Goal: Task Accomplishment & Management: Complete application form

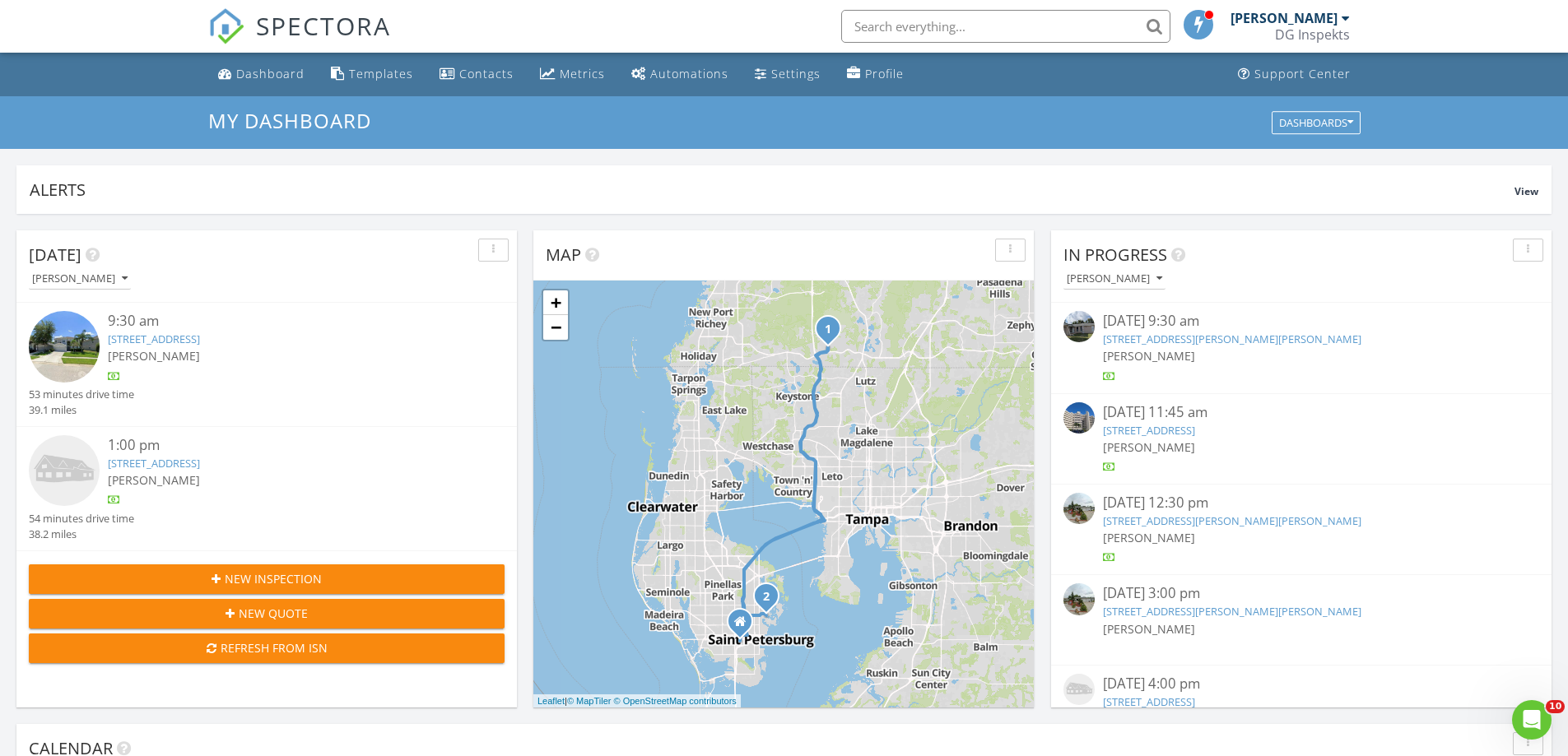
click at [197, 338] on link "2944 Downan Point Dr, Land O Lakes, FL 34638" at bounding box center [153, 339] width 92 height 15
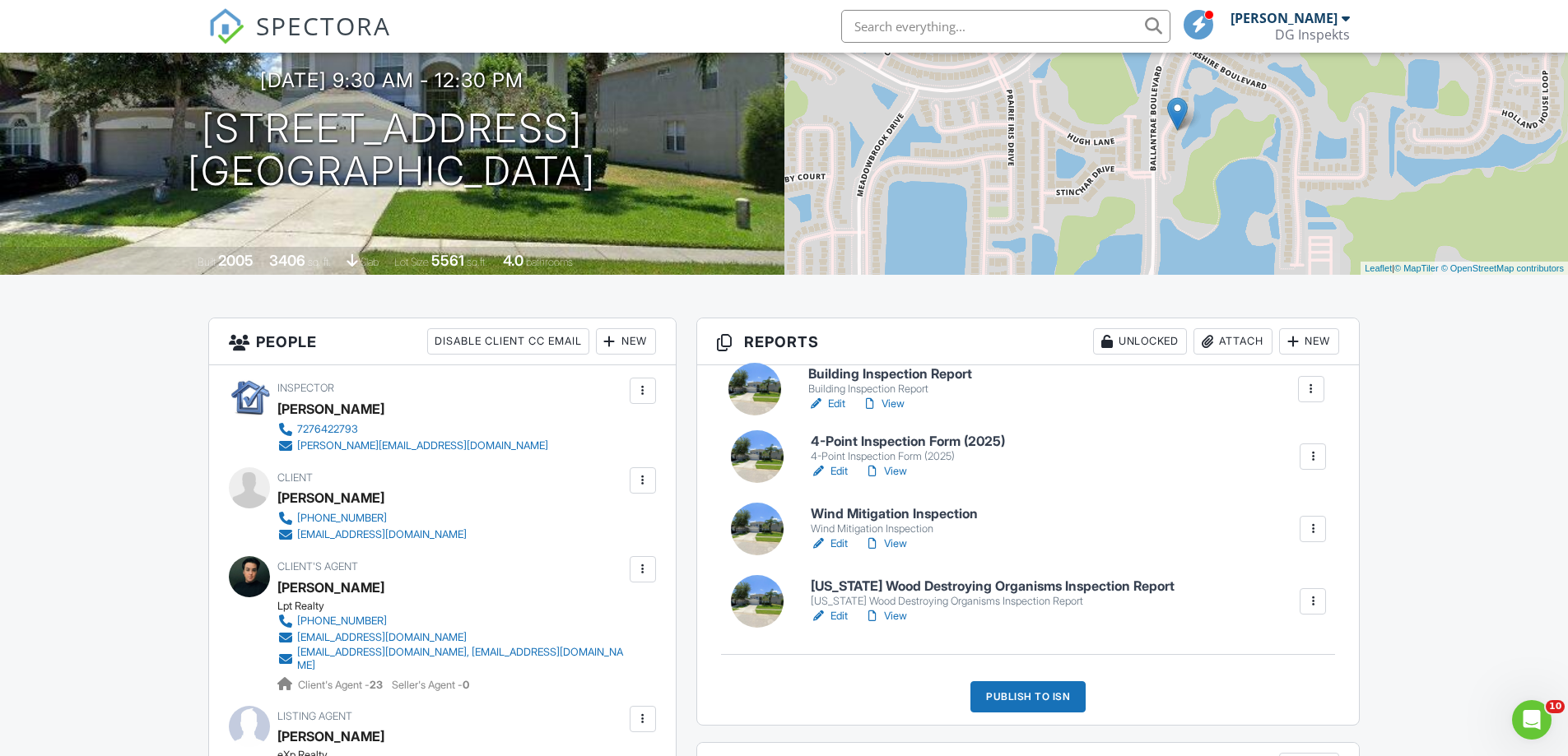
drag, startPoint x: 763, startPoint y: 486, endPoint x: 761, endPoint y: 399, distance: 87.0
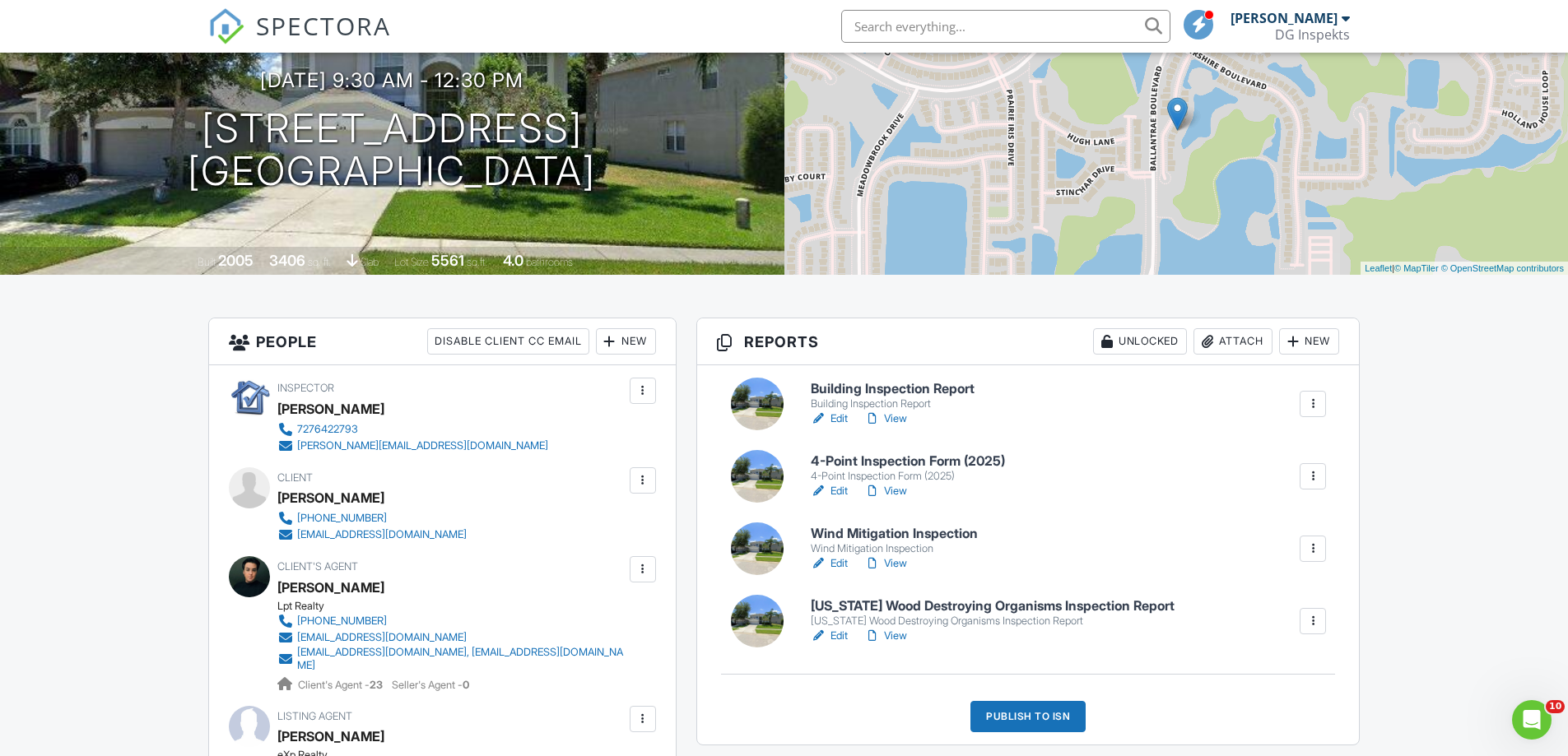
click at [1308, 476] on div at bounding box center [1312, 476] width 16 height 16
click at [1267, 525] on link "Quick Publish" at bounding box center [1270, 526] width 99 height 18
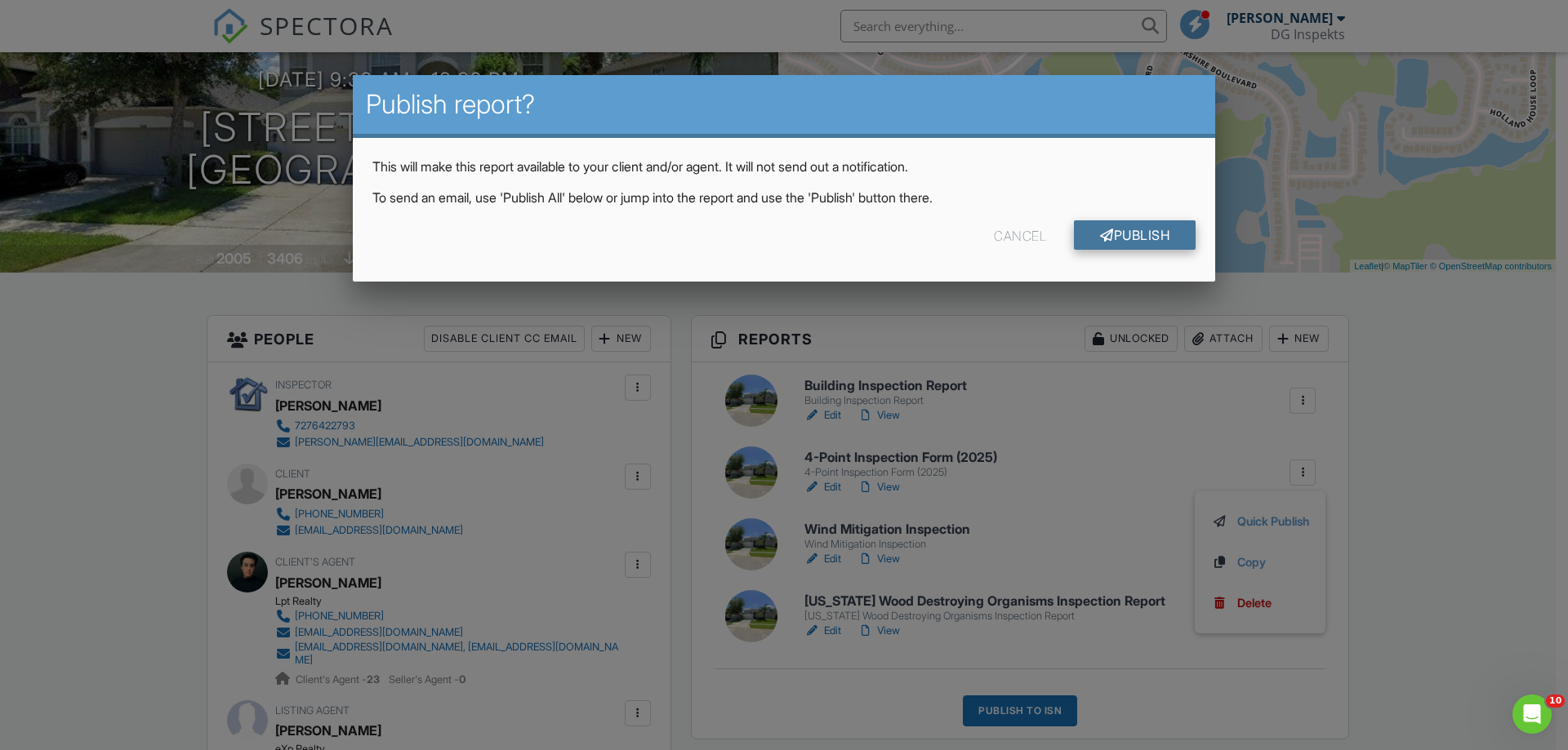
click at [1144, 230] on link "Publish" at bounding box center [1134, 235] width 122 height 29
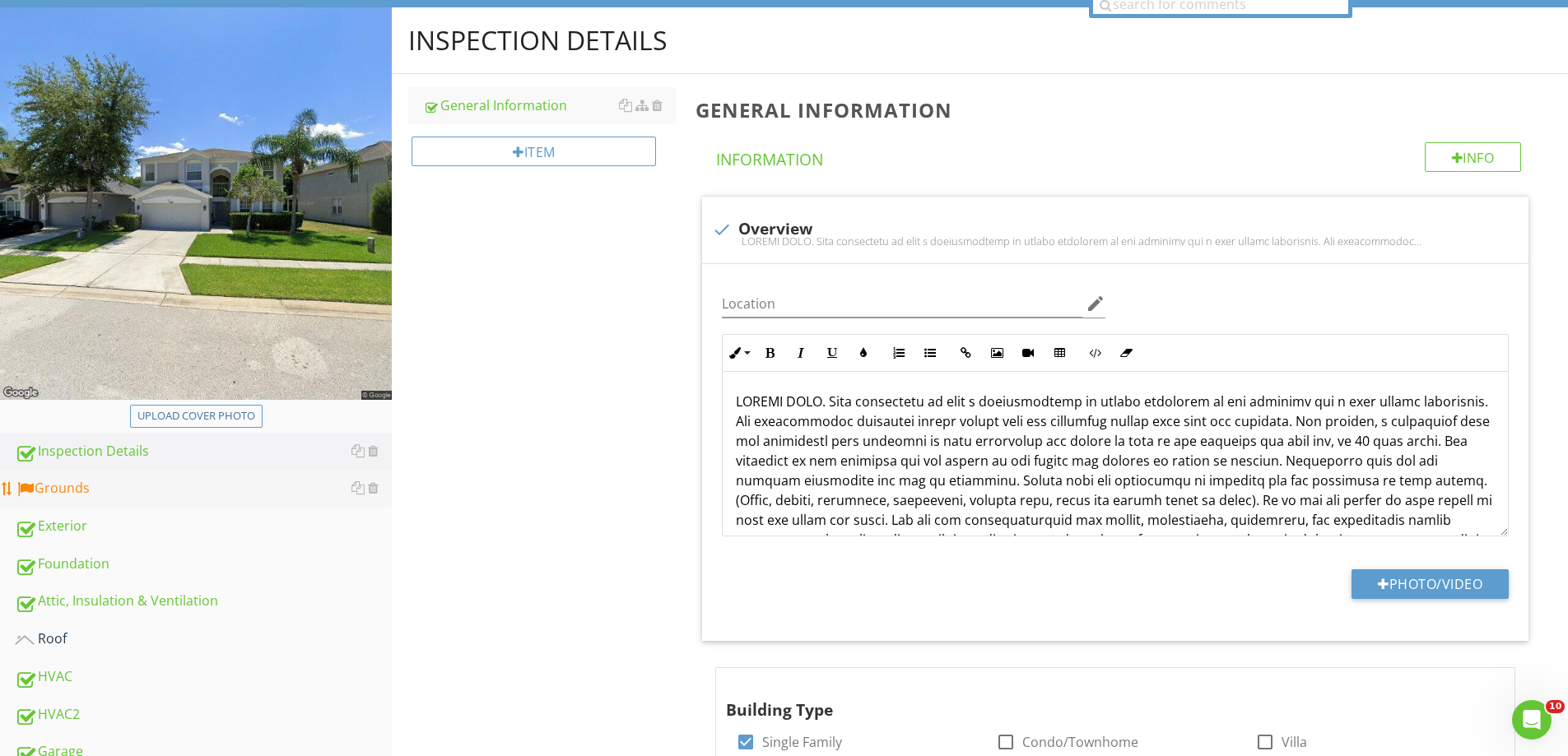
scroll to position [164, 0]
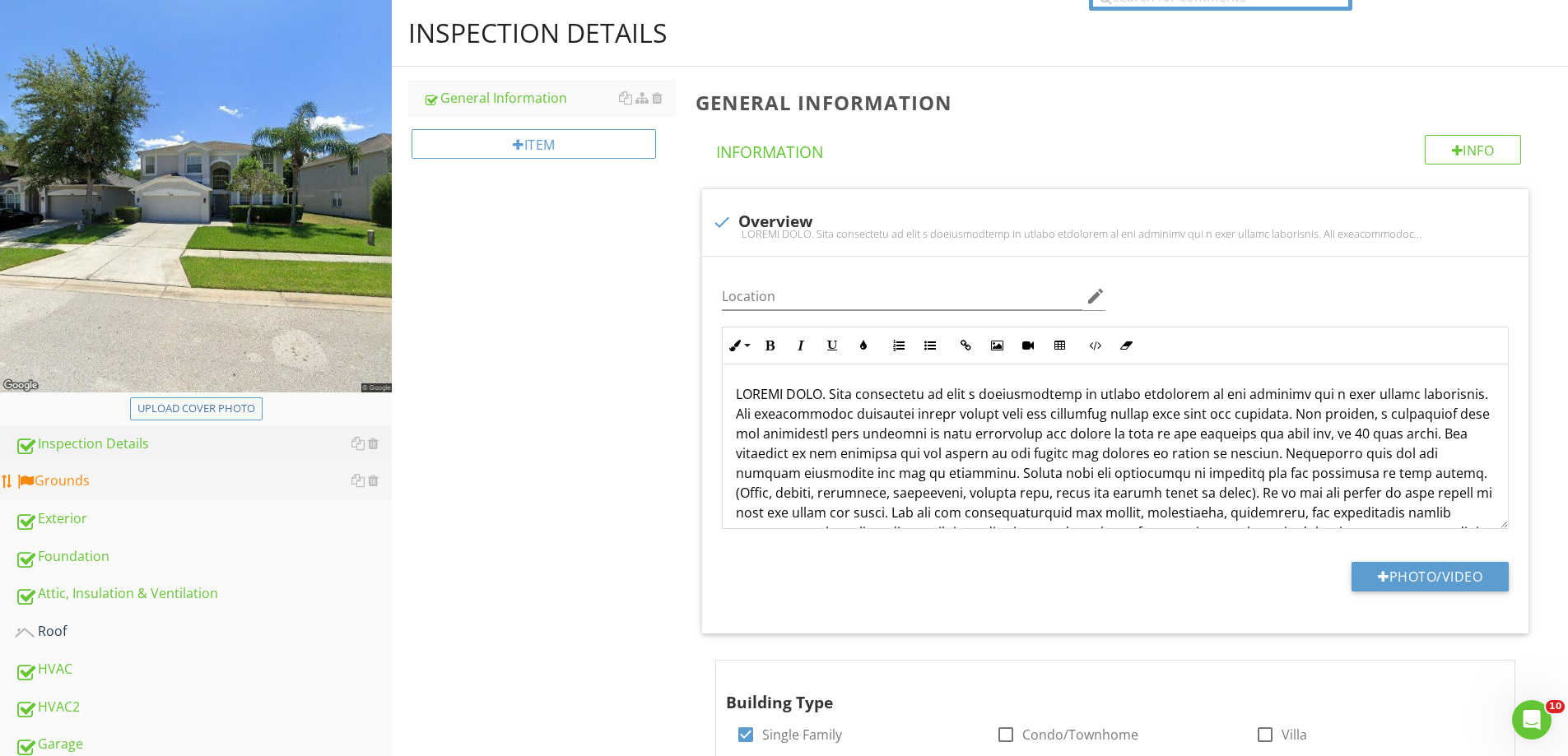
click at [131, 488] on div "Grounds" at bounding box center [203, 481] width 377 height 22
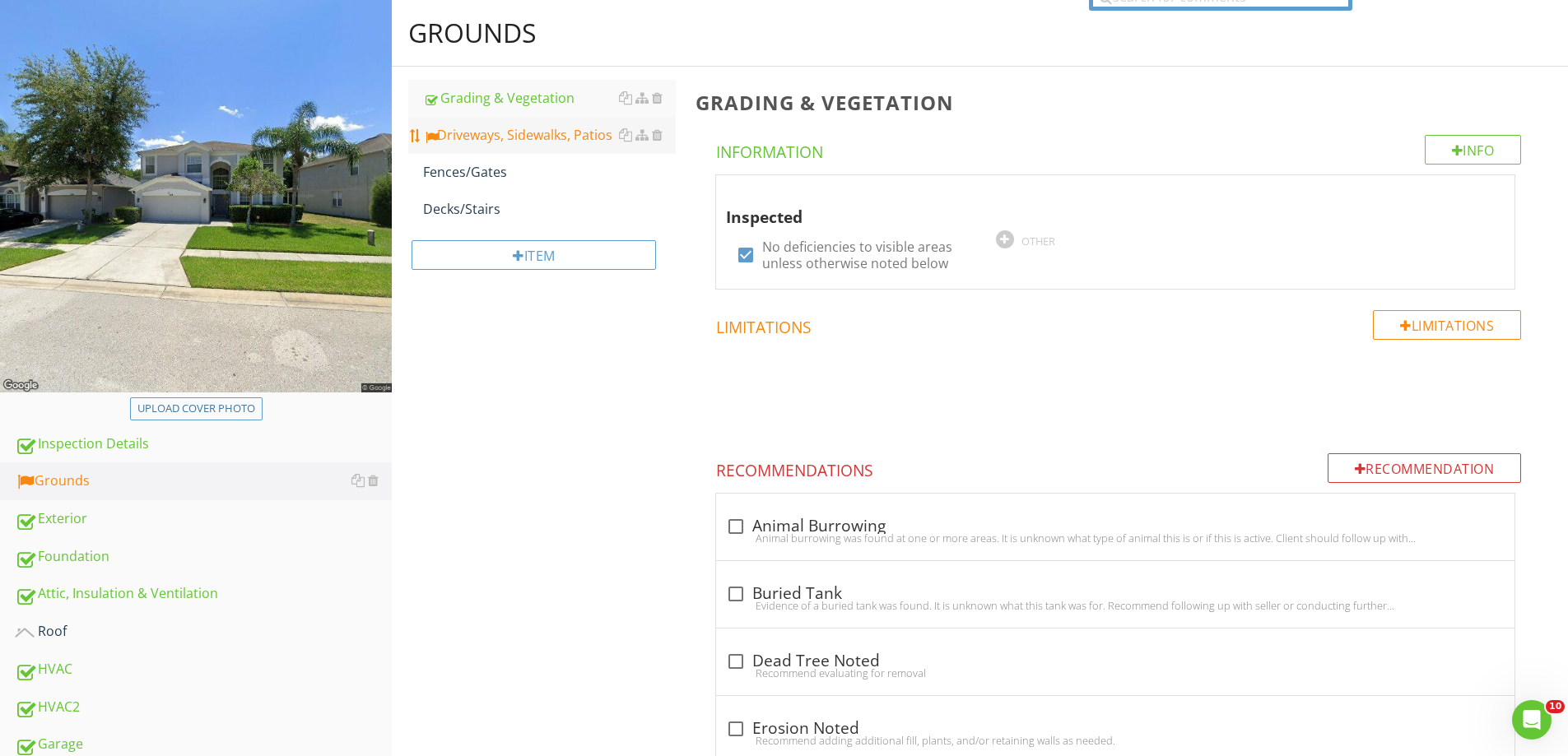
click at [570, 149] on link "Driveways, Sidewalks, Patios" at bounding box center [550, 135] width 253 height 36
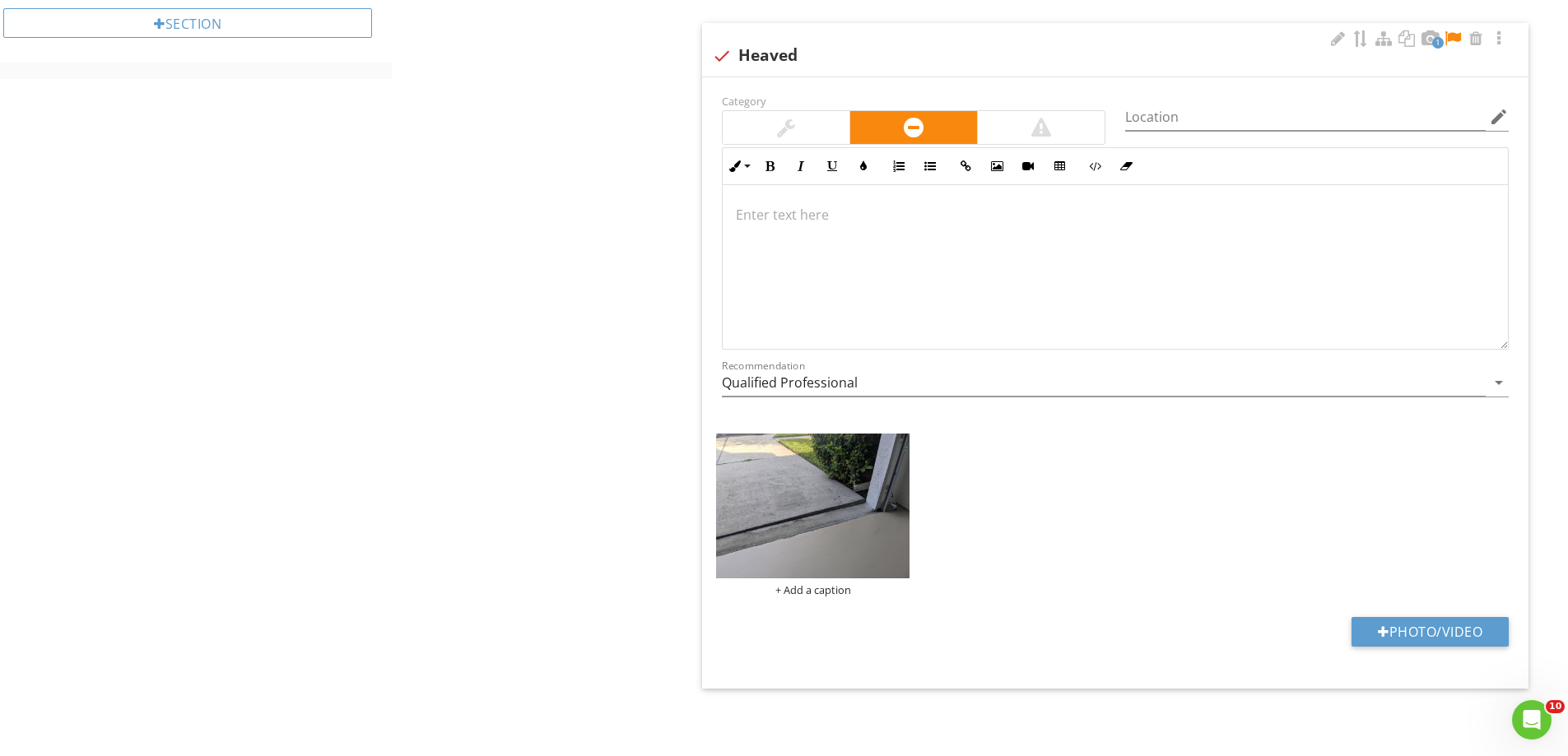
click at [847, 270] on div at bounding box center [1115, 267] width 786 height 164
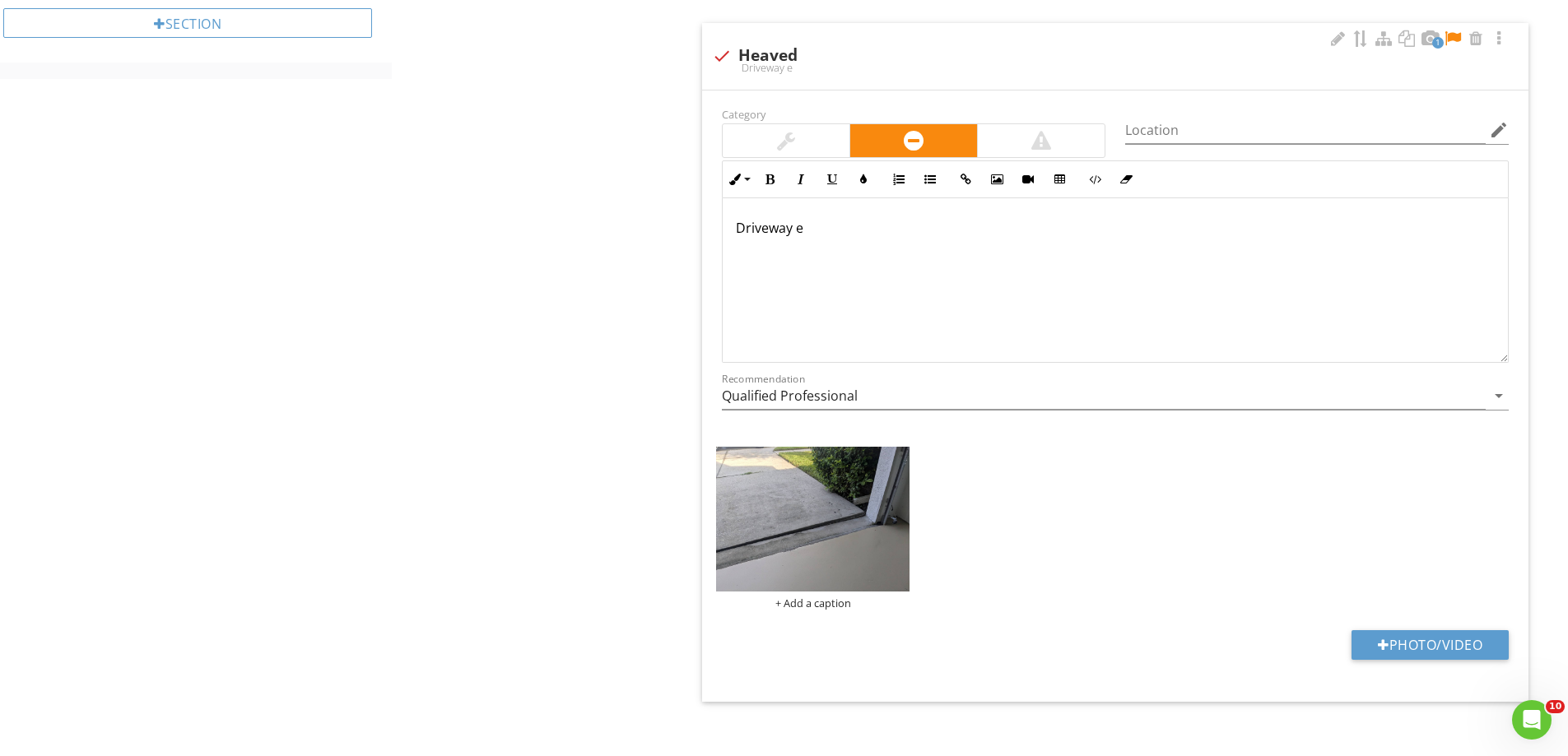
scroll to position [1134, 0]
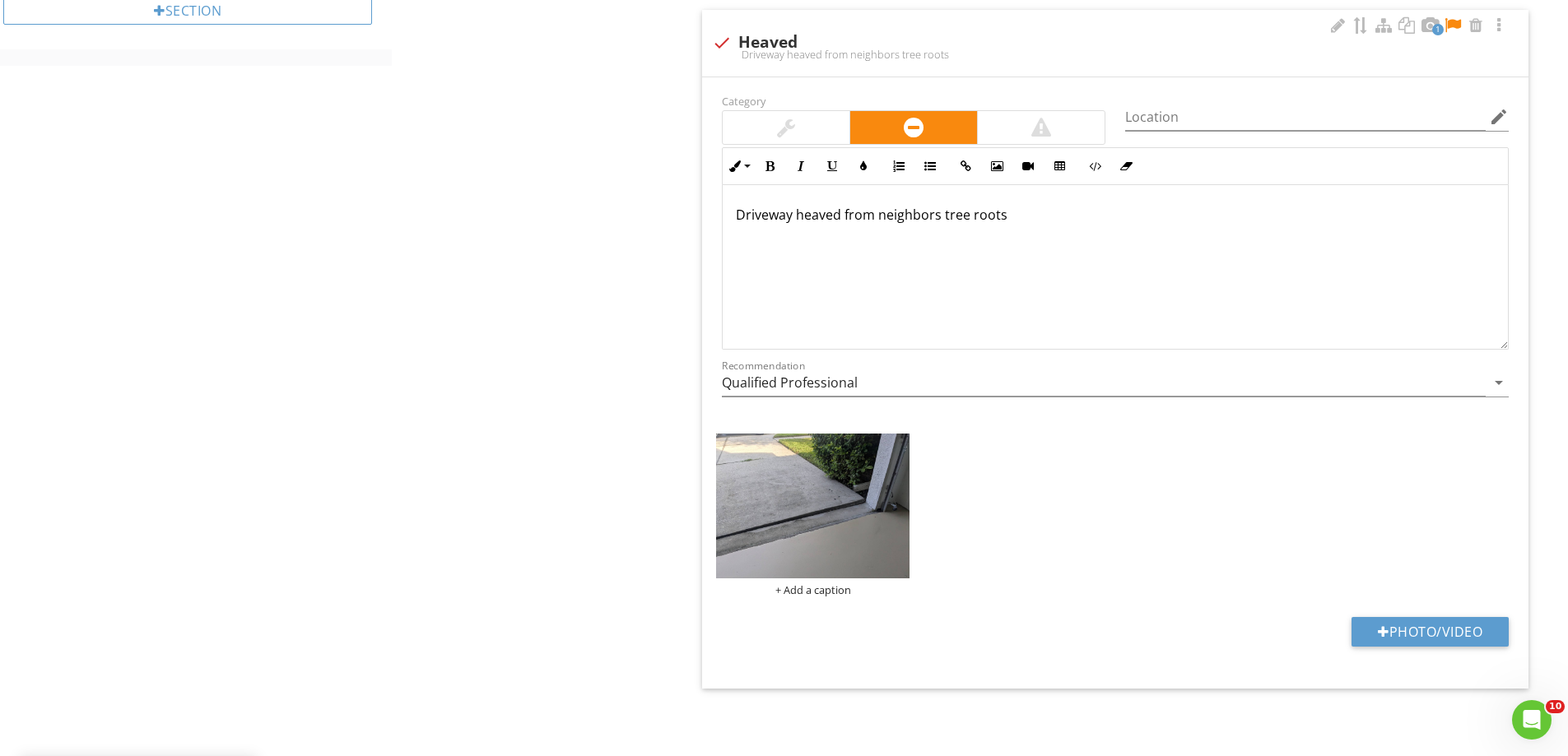
click at [1448, 22] on div at bounding box center [1453, 25] width 20 height 16
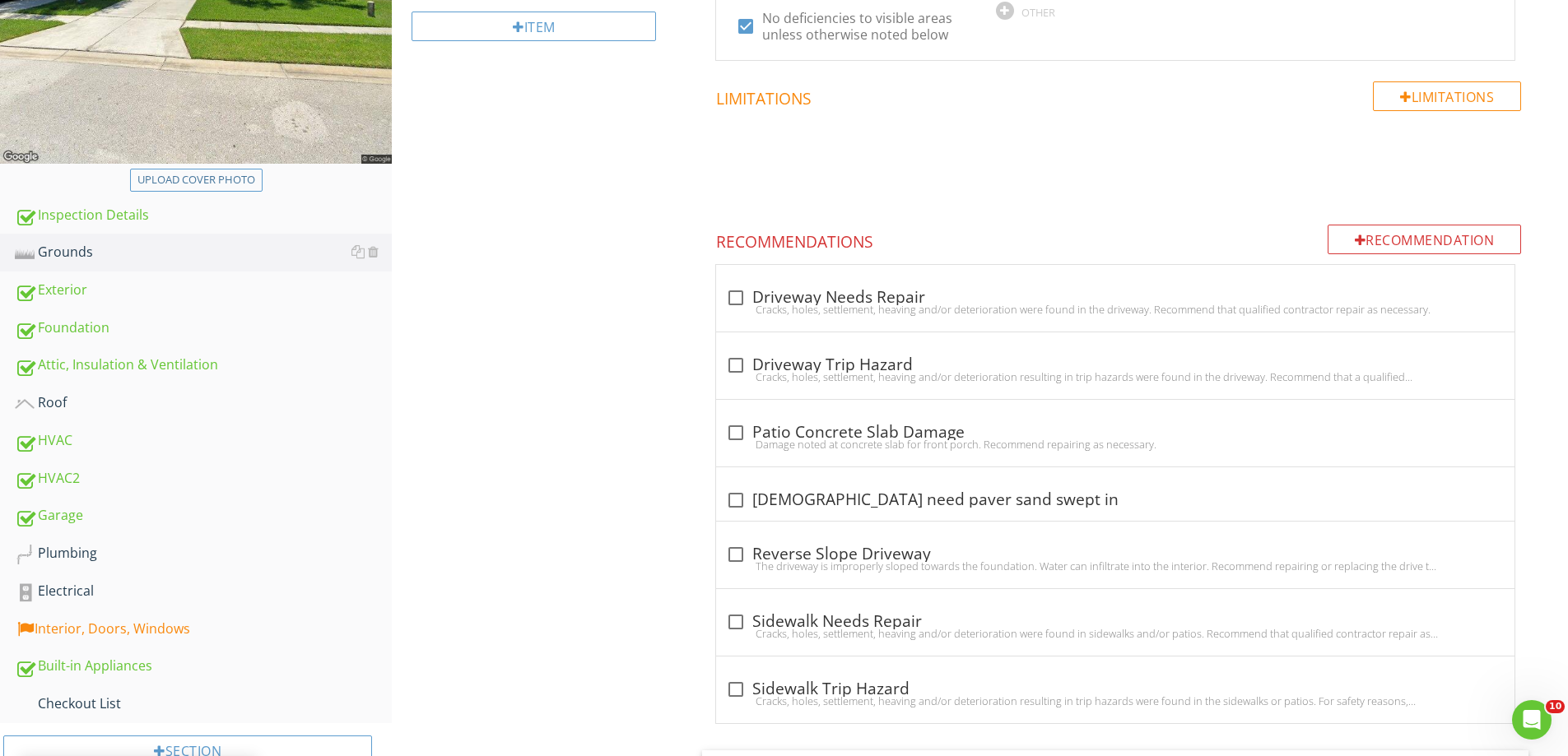
scroll to position [65, 0]
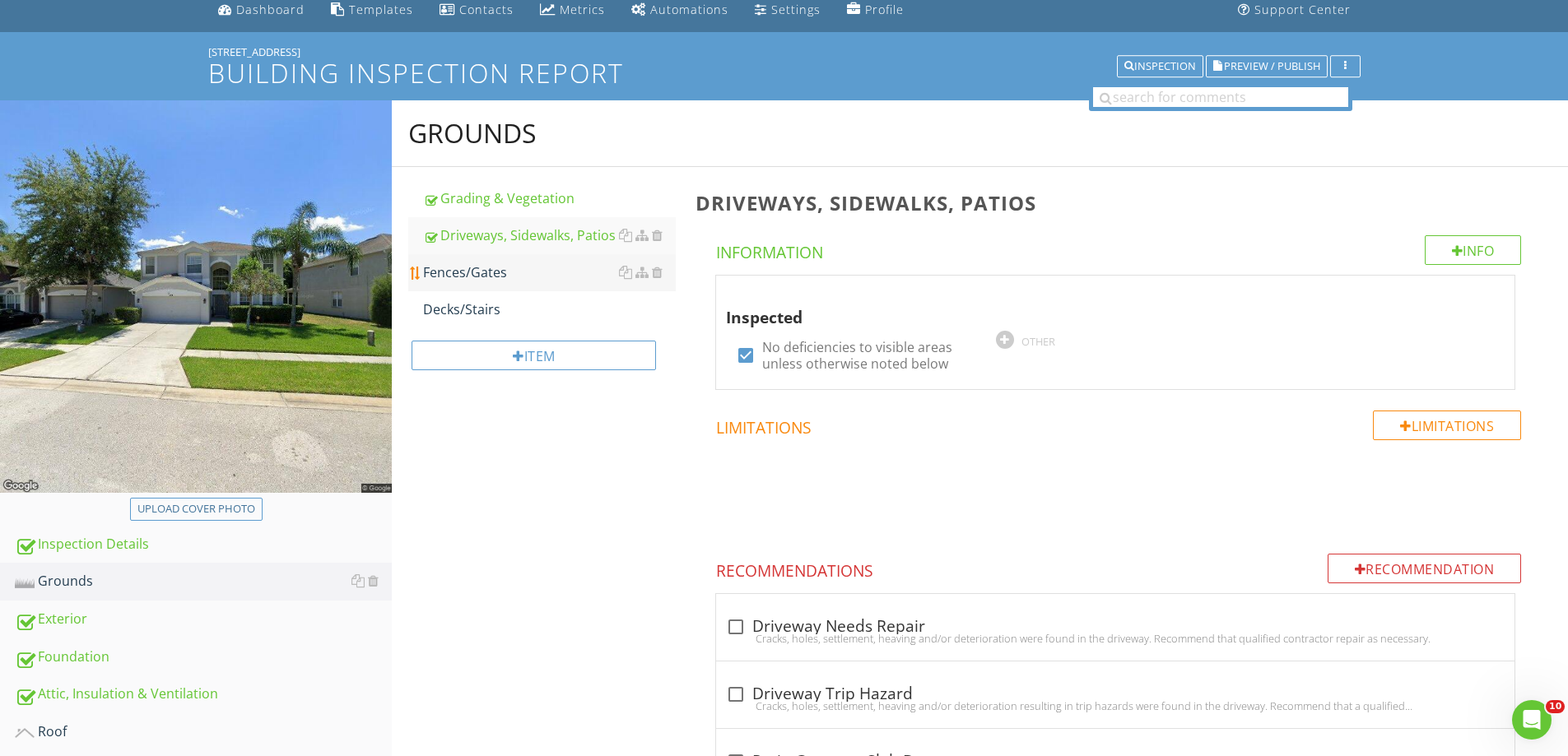
click at [485, 276] on div "Fences/Gates" at bounding box center [550, 272] width 253 height 20
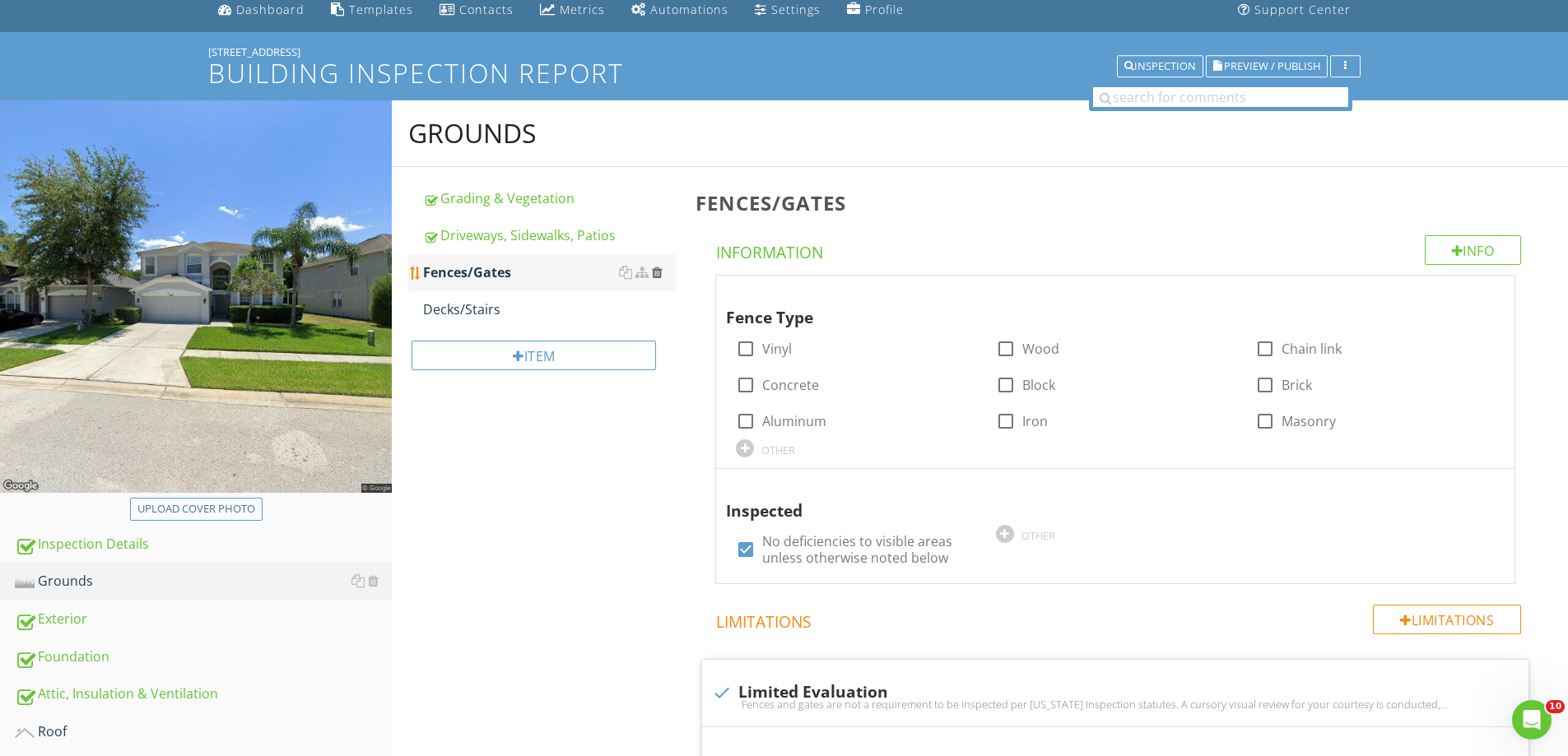
click at [661, 268] on div at bounding box center [657, 272] width 10 height 13
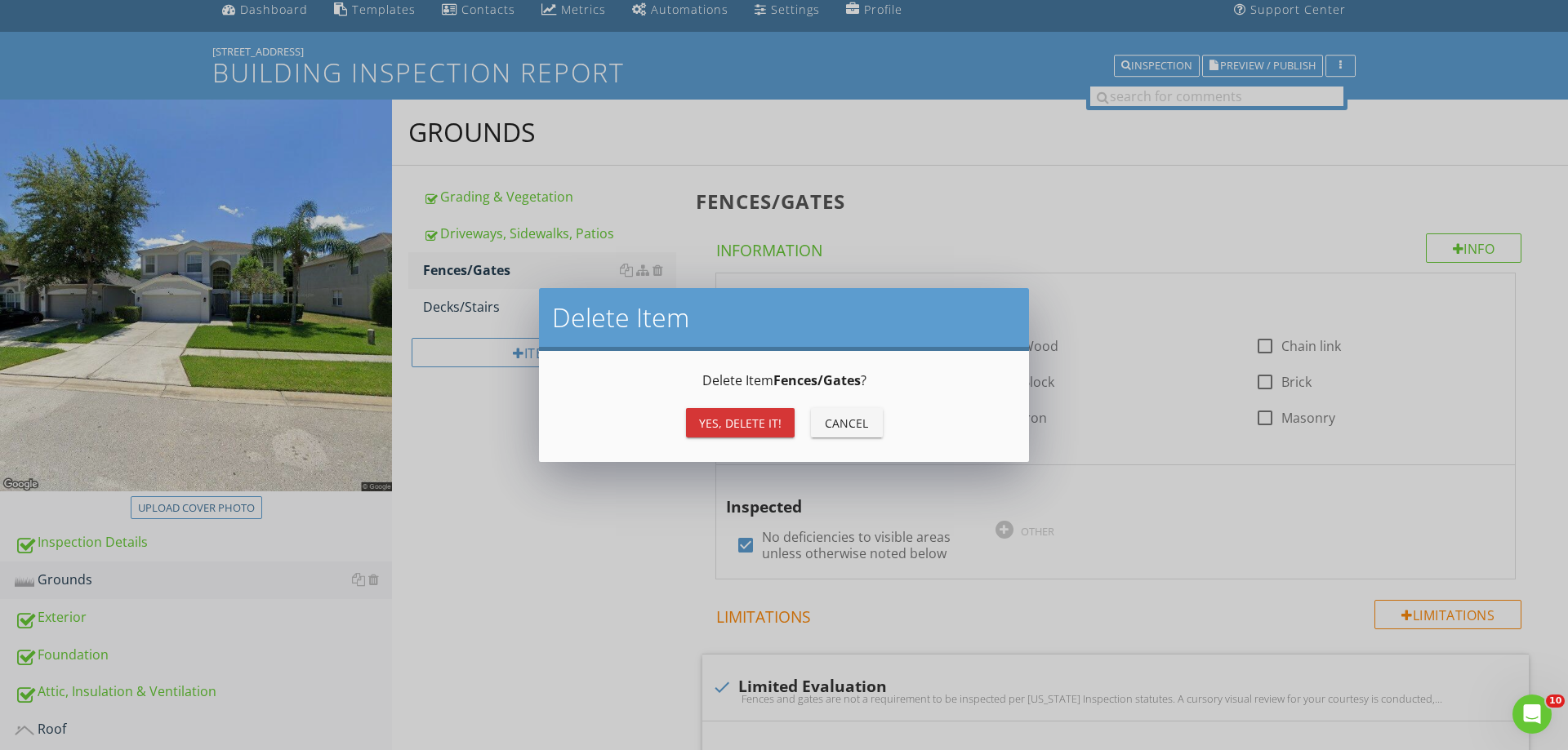
click at [749, 413] on button "Yes, Delete it!" at bounding box center [740, 422] width 108 height 29
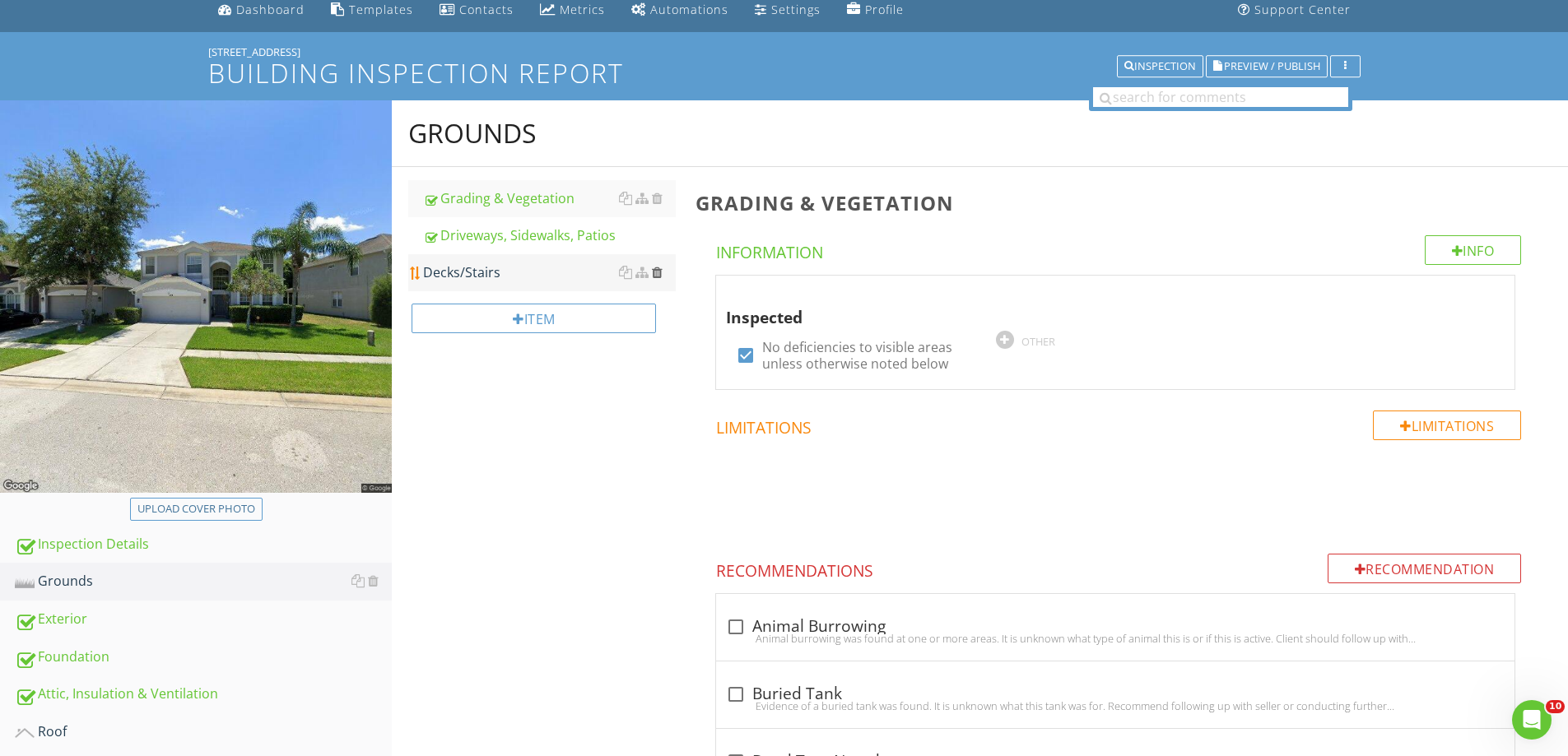
click at [659, 267] on div at bounding box center [657, 272] width 10 height 13
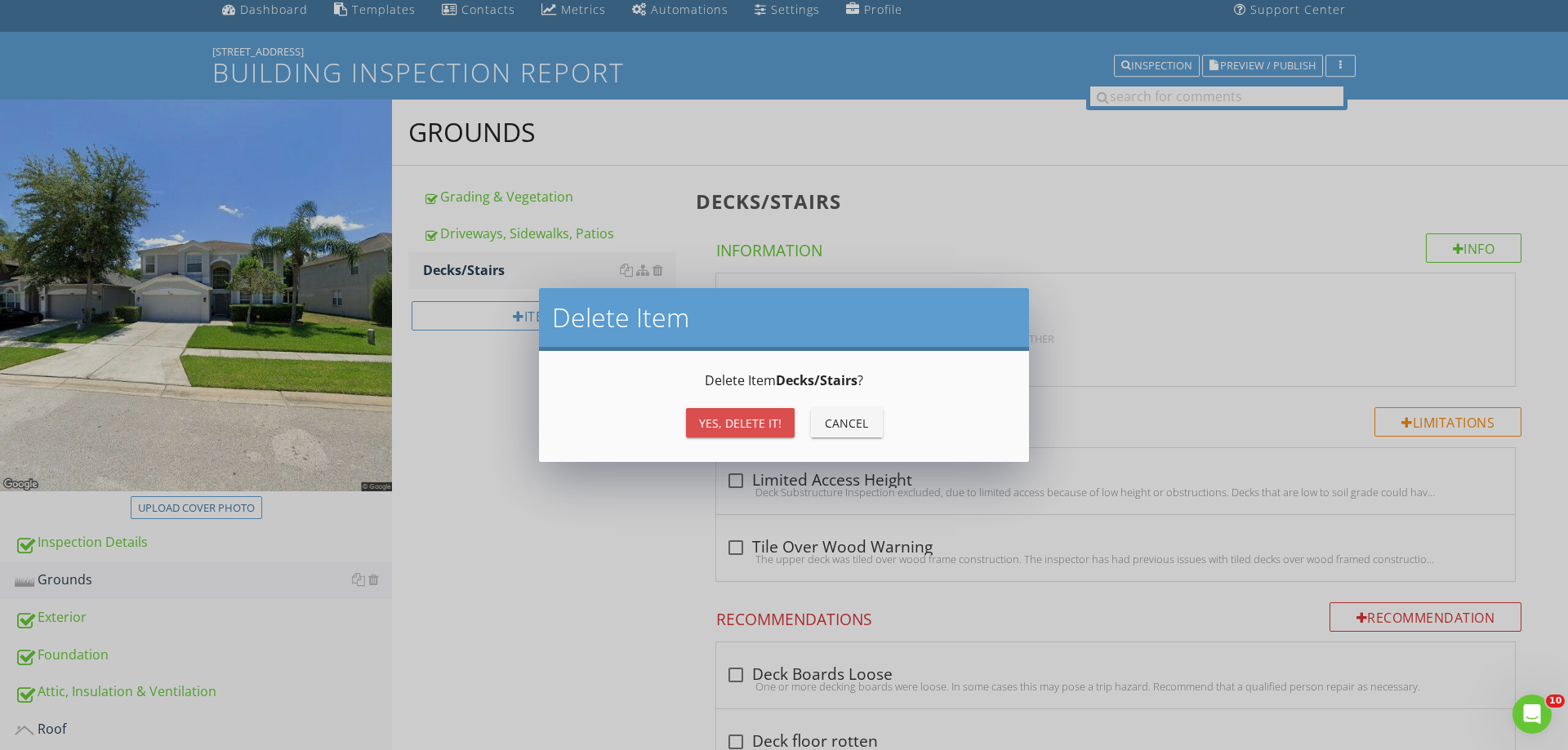
click at [705, 424] on div "Yes, Delete it!" at bounding box center [740, 423] width 83 height 17
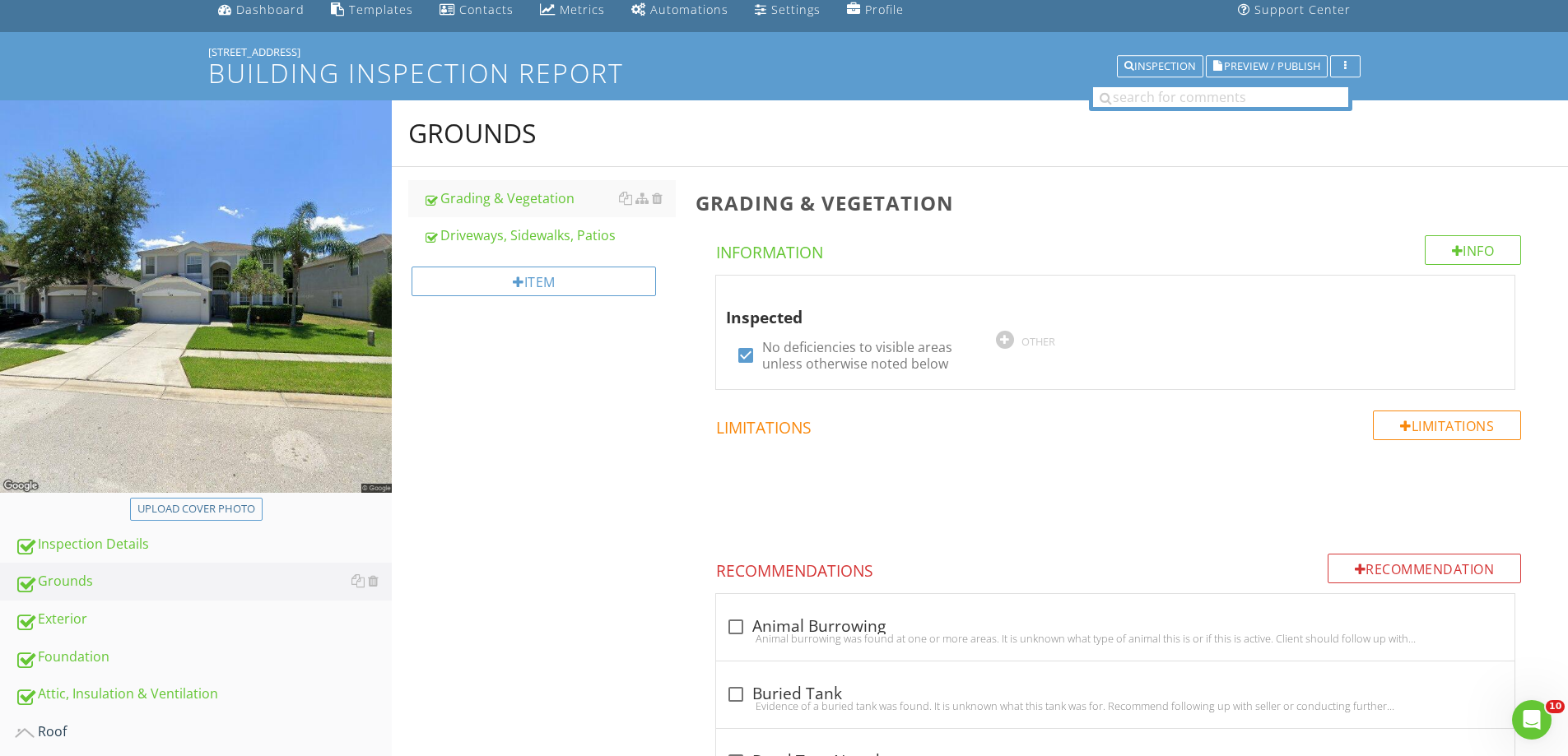
click at [59, 617] on div "Exterior" at bounding box center [203, 619] width 377 height 22
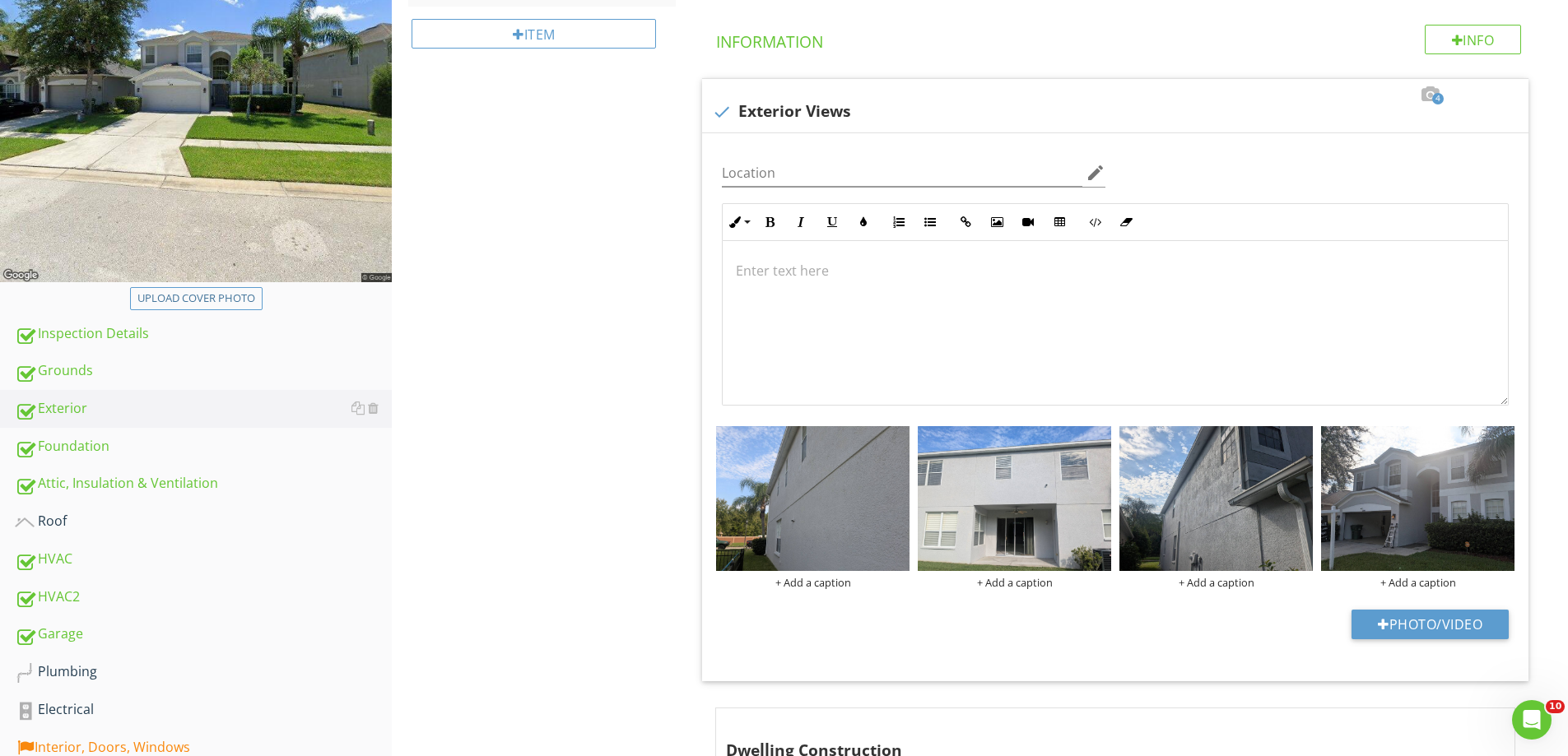
scroll to position [311, 0]
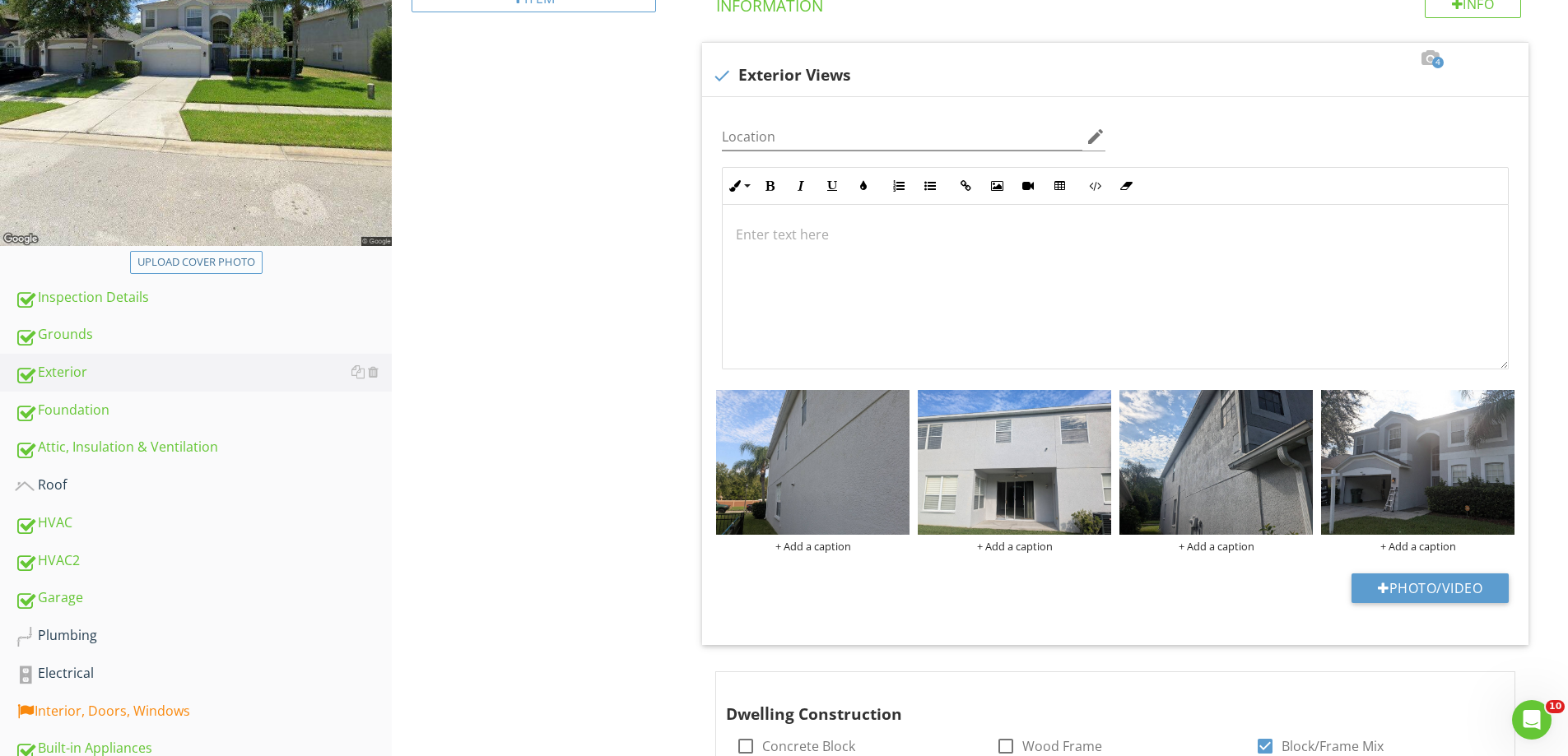
click at [259, 258] on button "Upload cover photo" at bounding box center [196, 262] width 133 height 23
type input "C:\fakepath\photo.jpg"
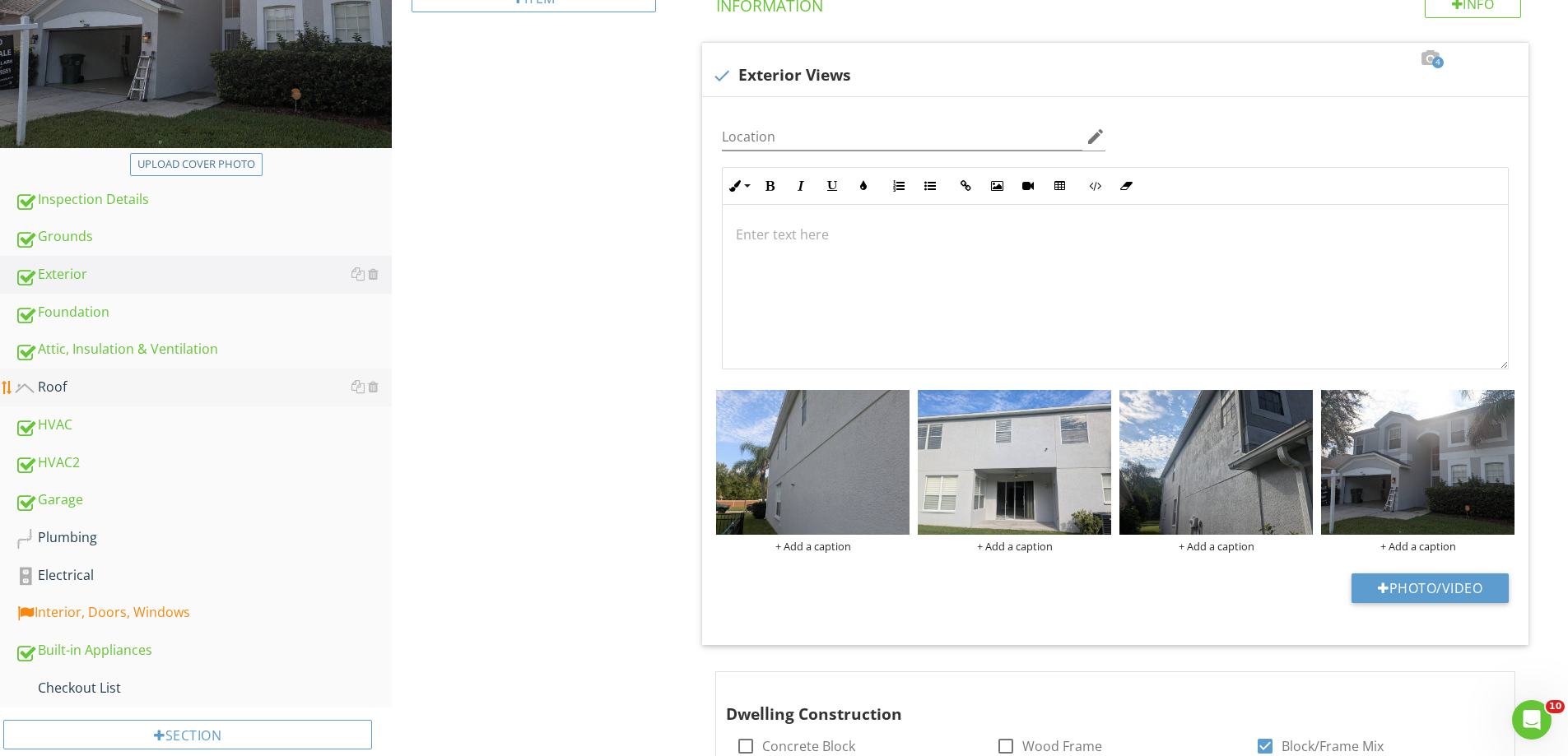
click at [68, 386] on div "Roof" at bounding box center [203, 387] width 377 height 22
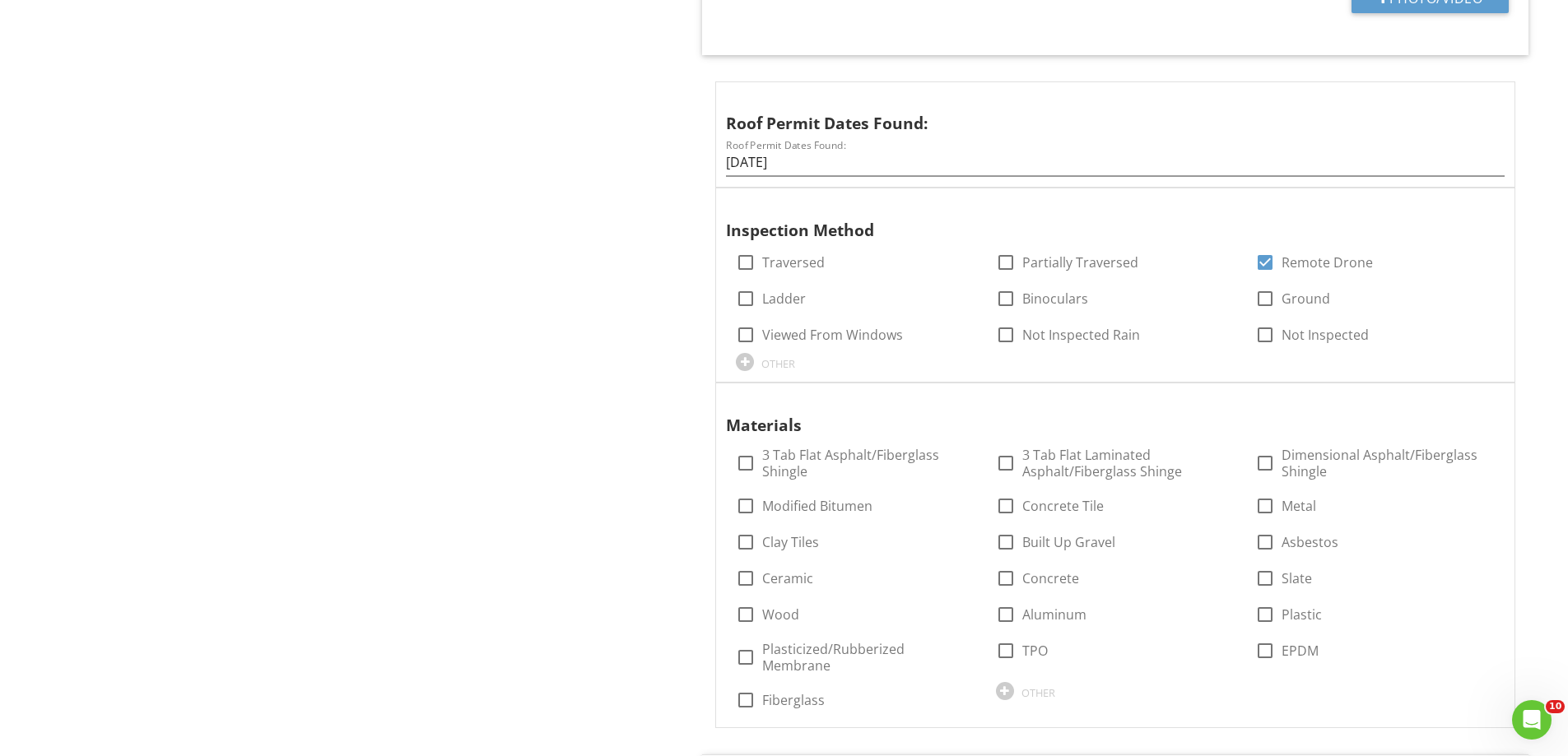
scroll to position [1234, 0]
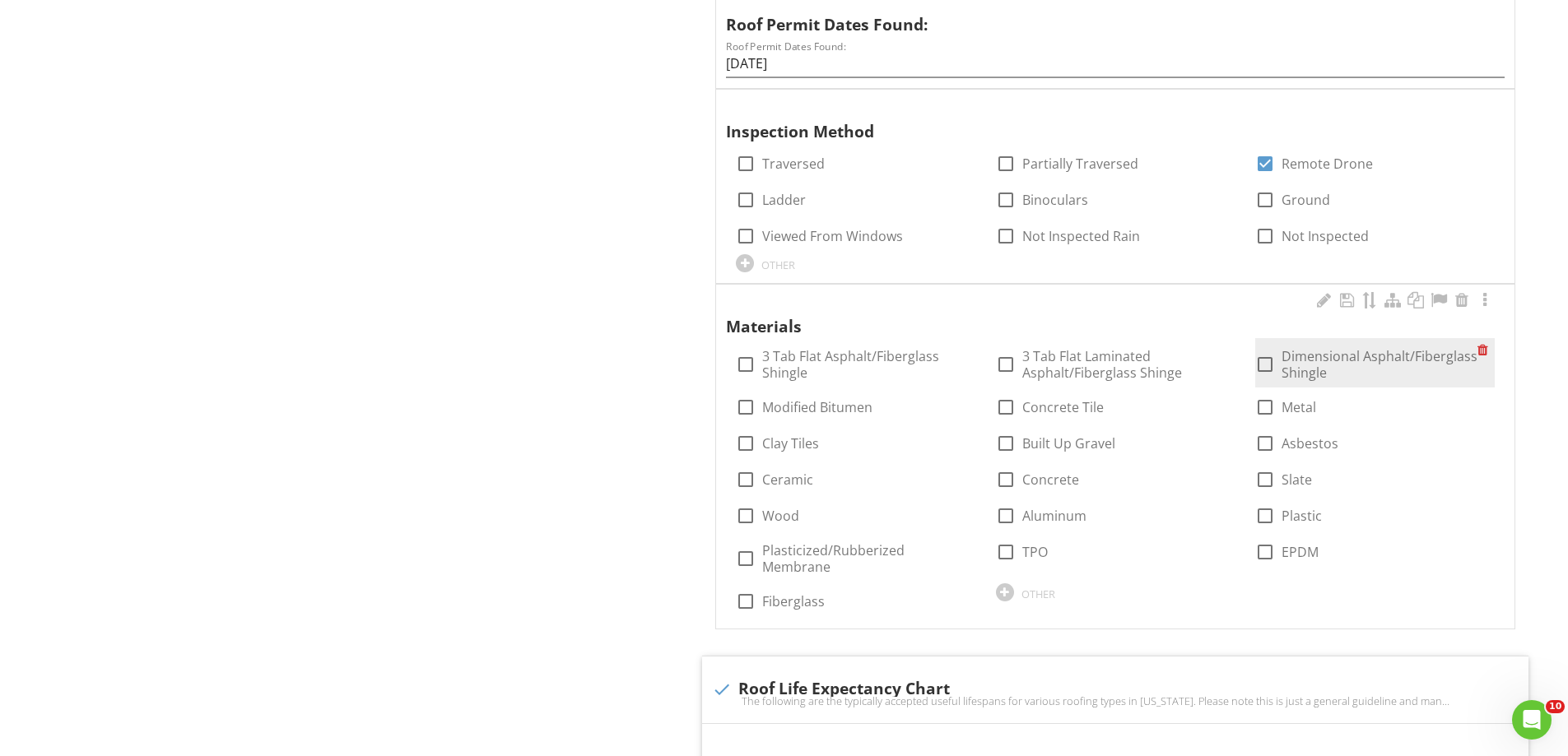
click at [1266, 357] on div at bounding box center [1265, 365] width 28 height 28
checkbox input "true"
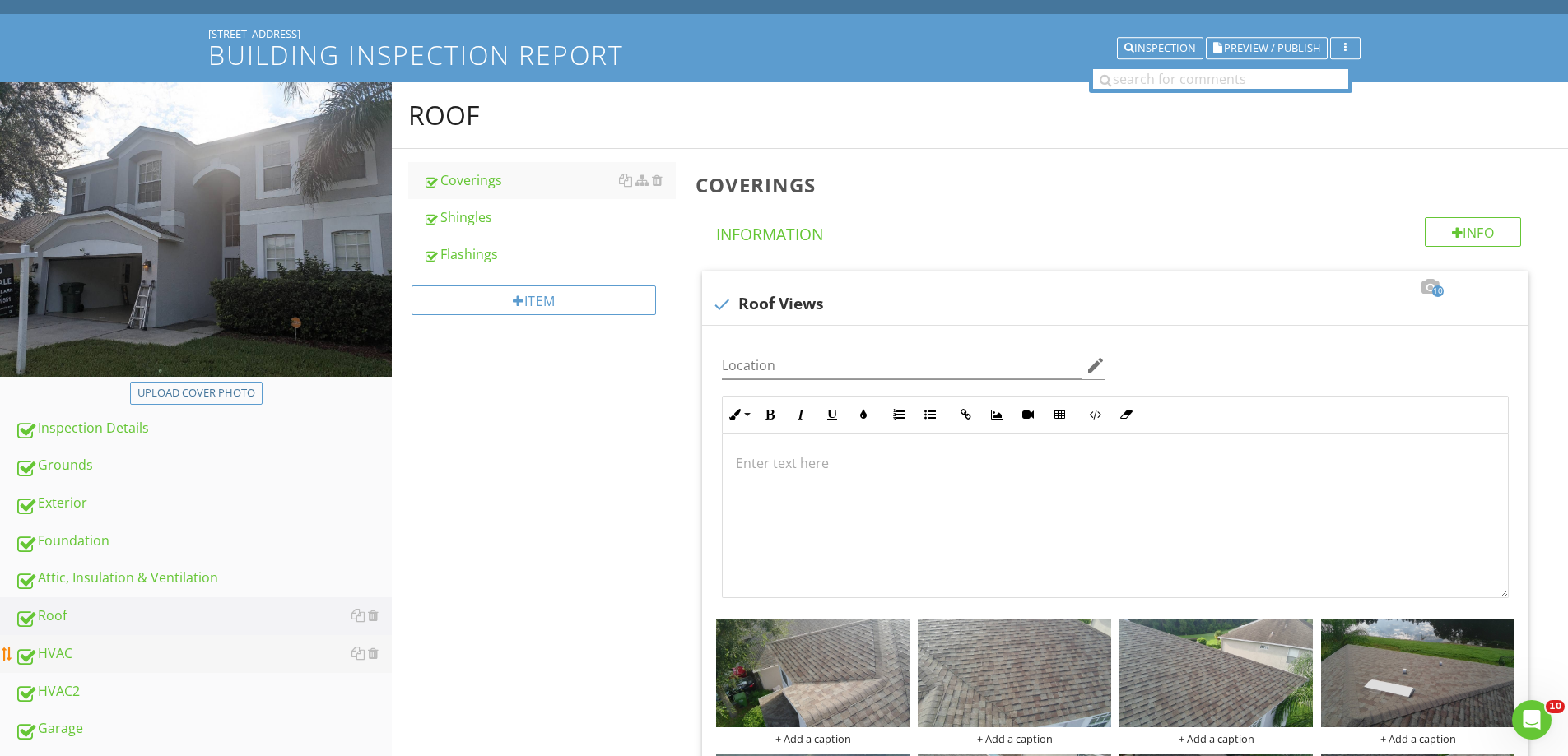
scroll to position [494, 0]
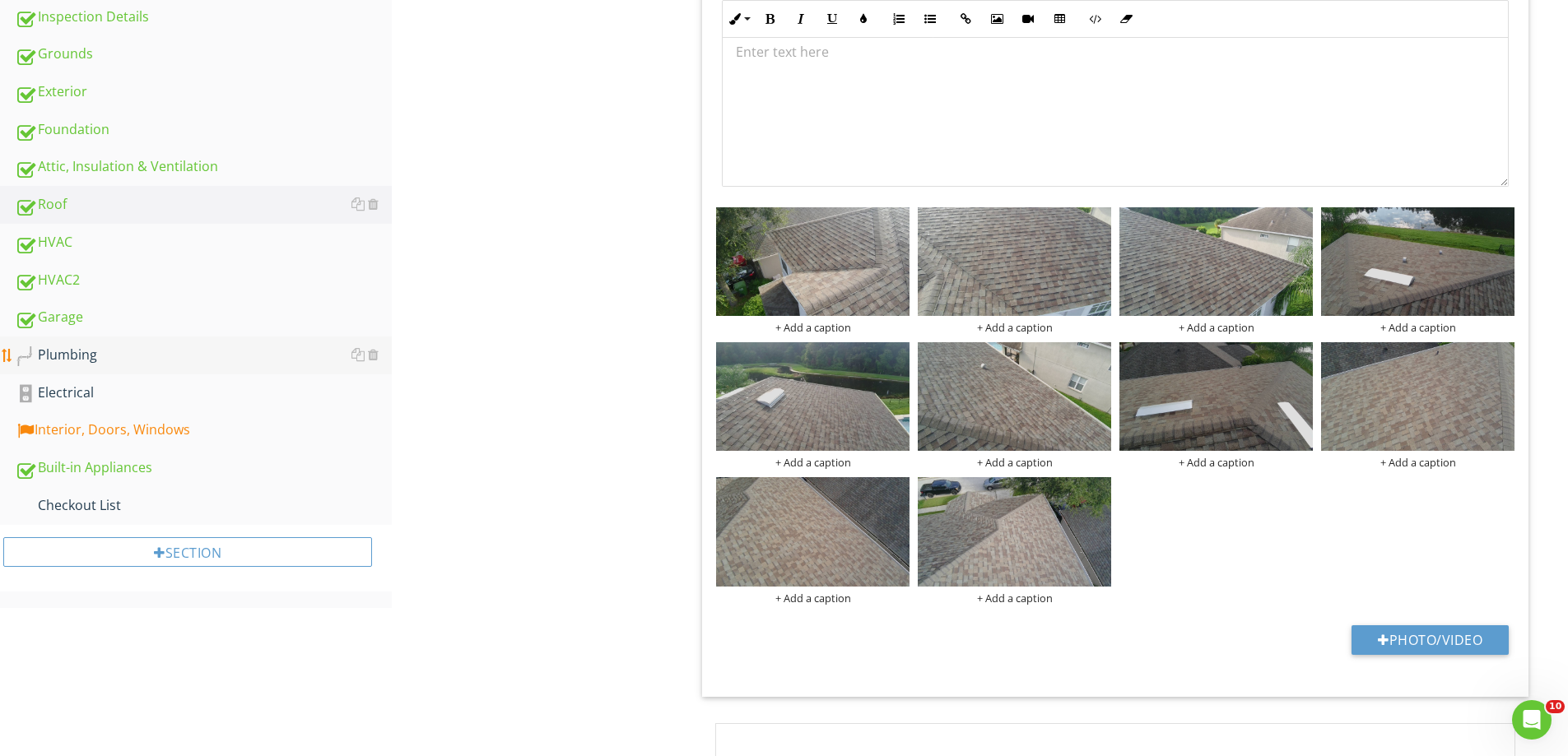
click at [68, 358] on div "Plumbing" at bounding box center [203, 355] width 377 height 22
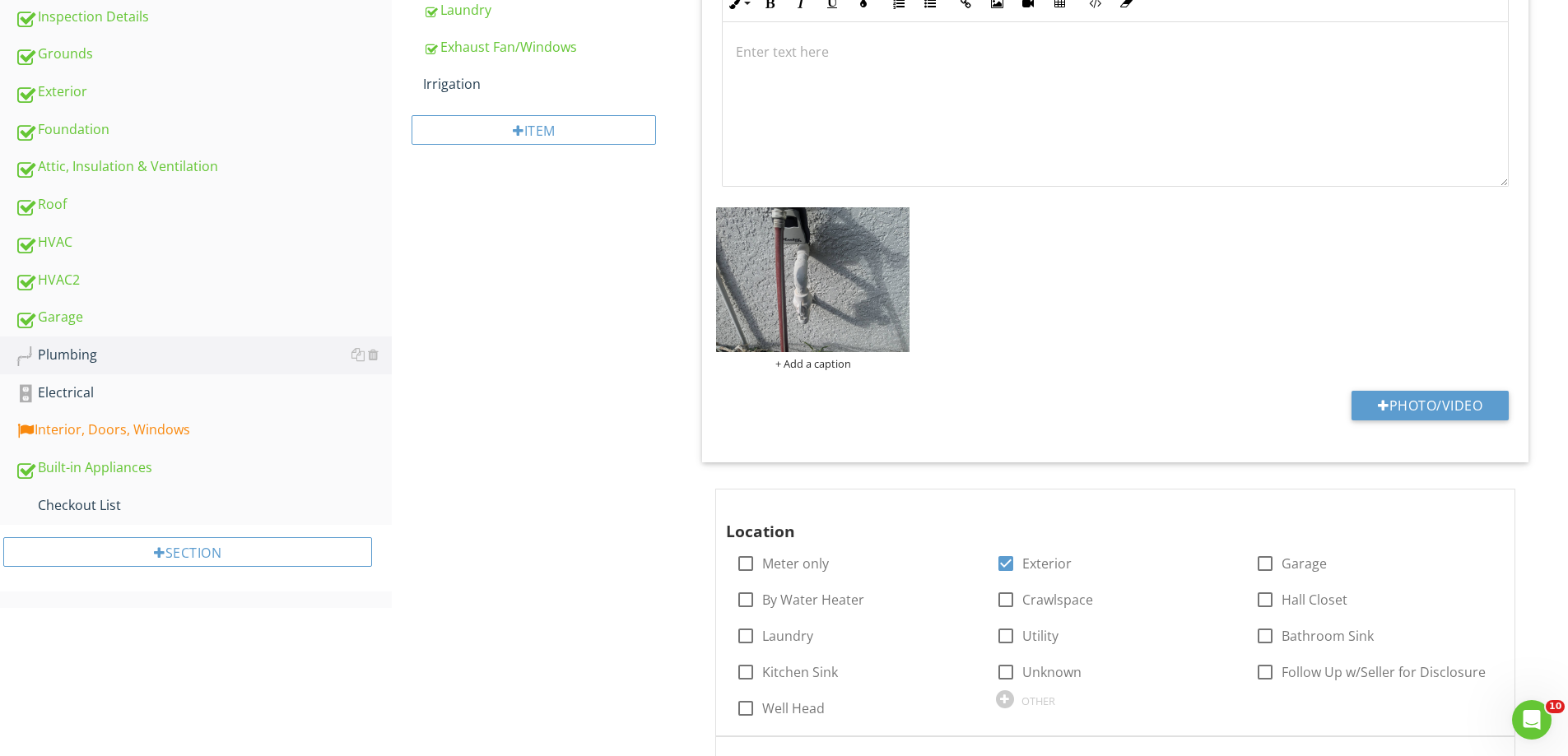
scroll to position [247, 0]
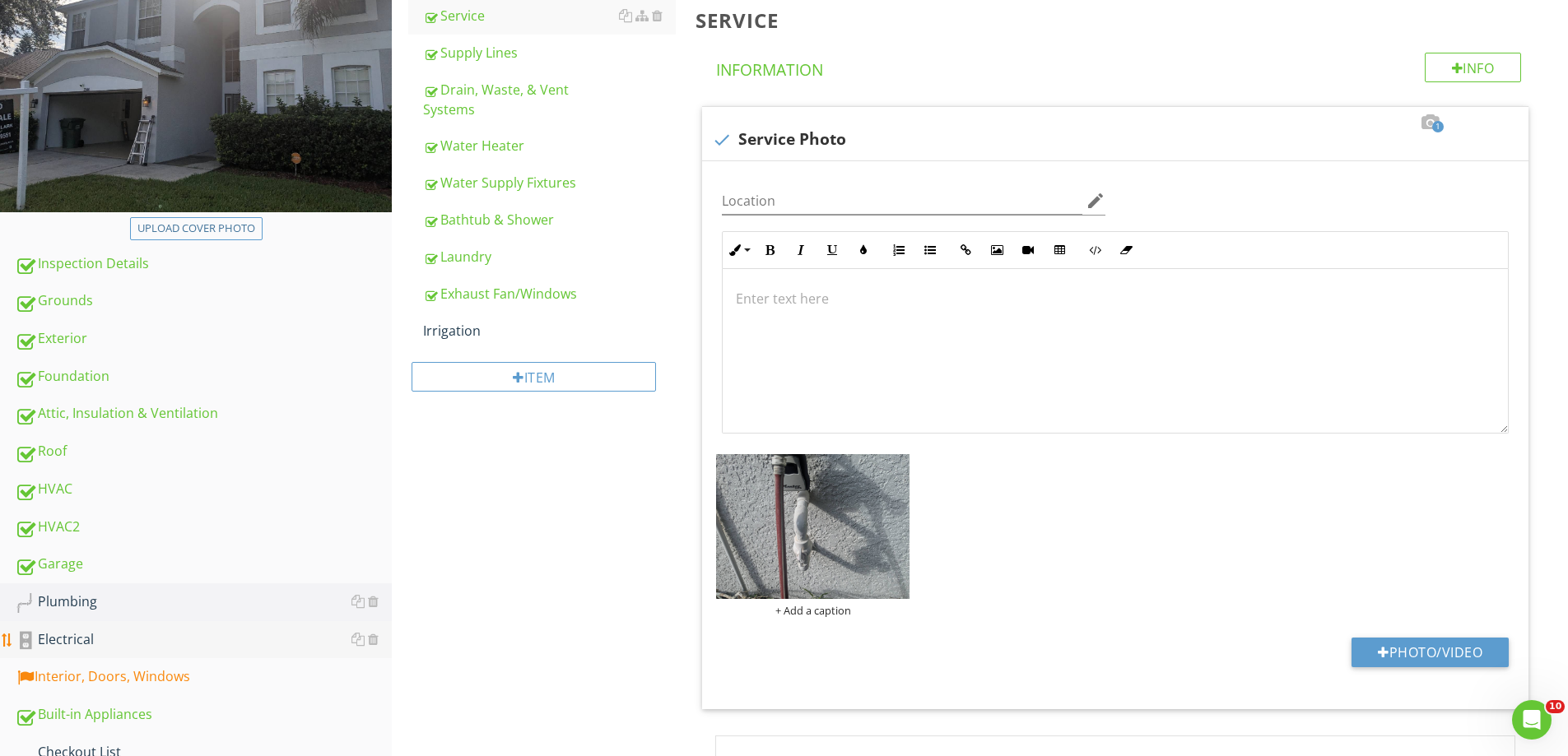
click at [74, 634] on div "Electrical" at bounding box center [203, 640] width 377 height 22
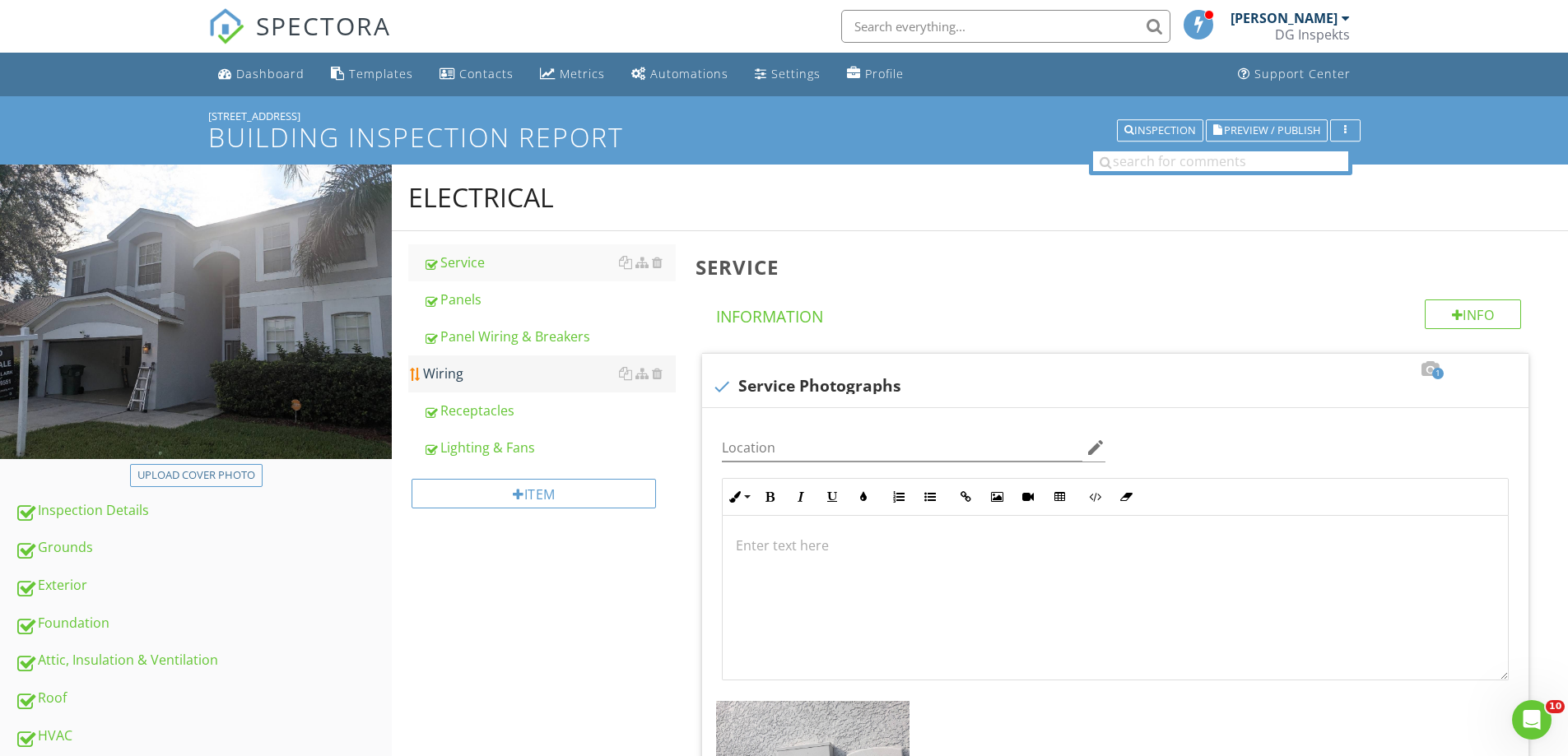
click at [456, 381] on div "Wiring" at bounding box center [550, 373] width 253 height 20
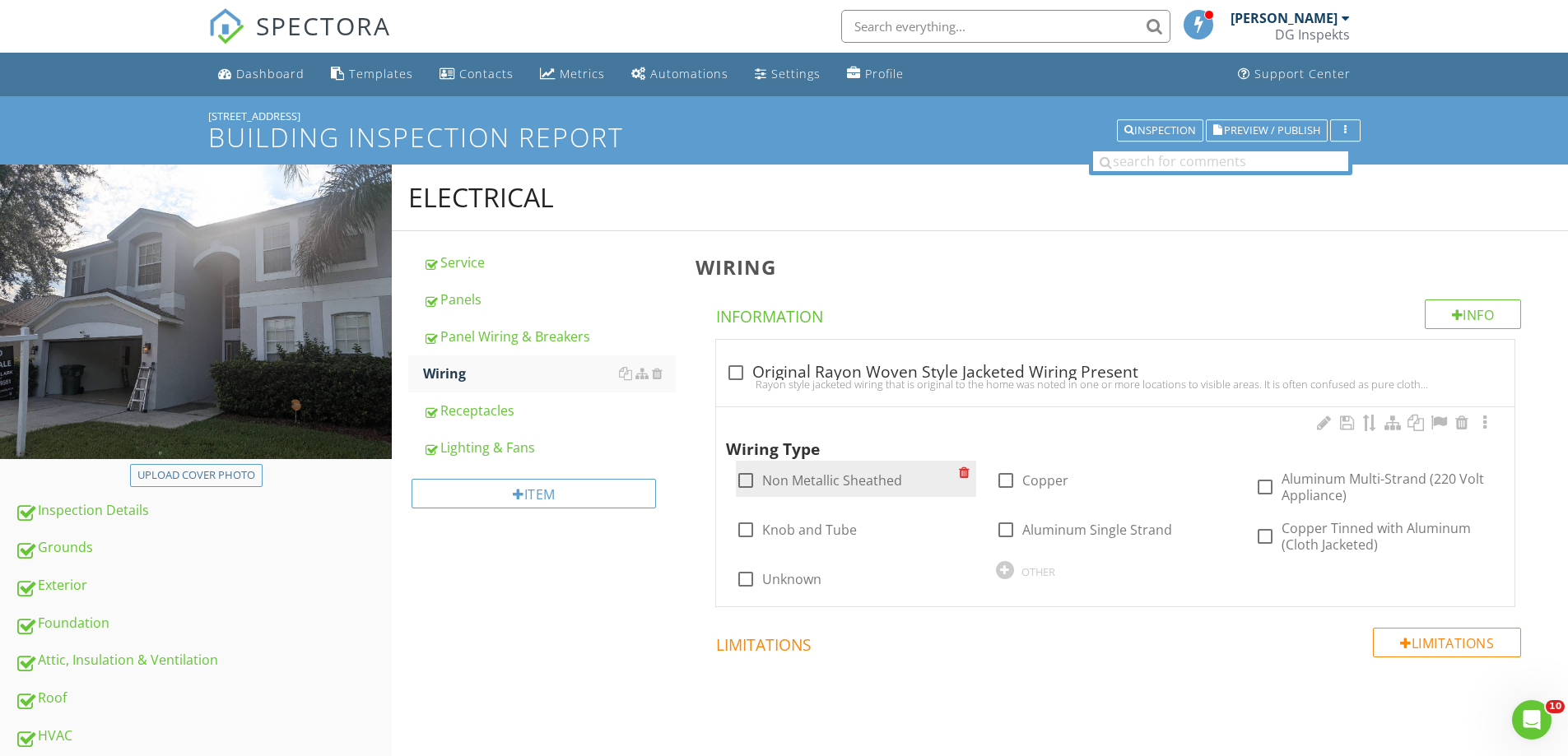
click at [754, 476] on div at bounding box center [745, 480] width 28 height 28
checkbox input "true"
click at [1030, 478] on label "Copper" at bounding box center [1046, 480] width 46 height 16
checkbox input "true"
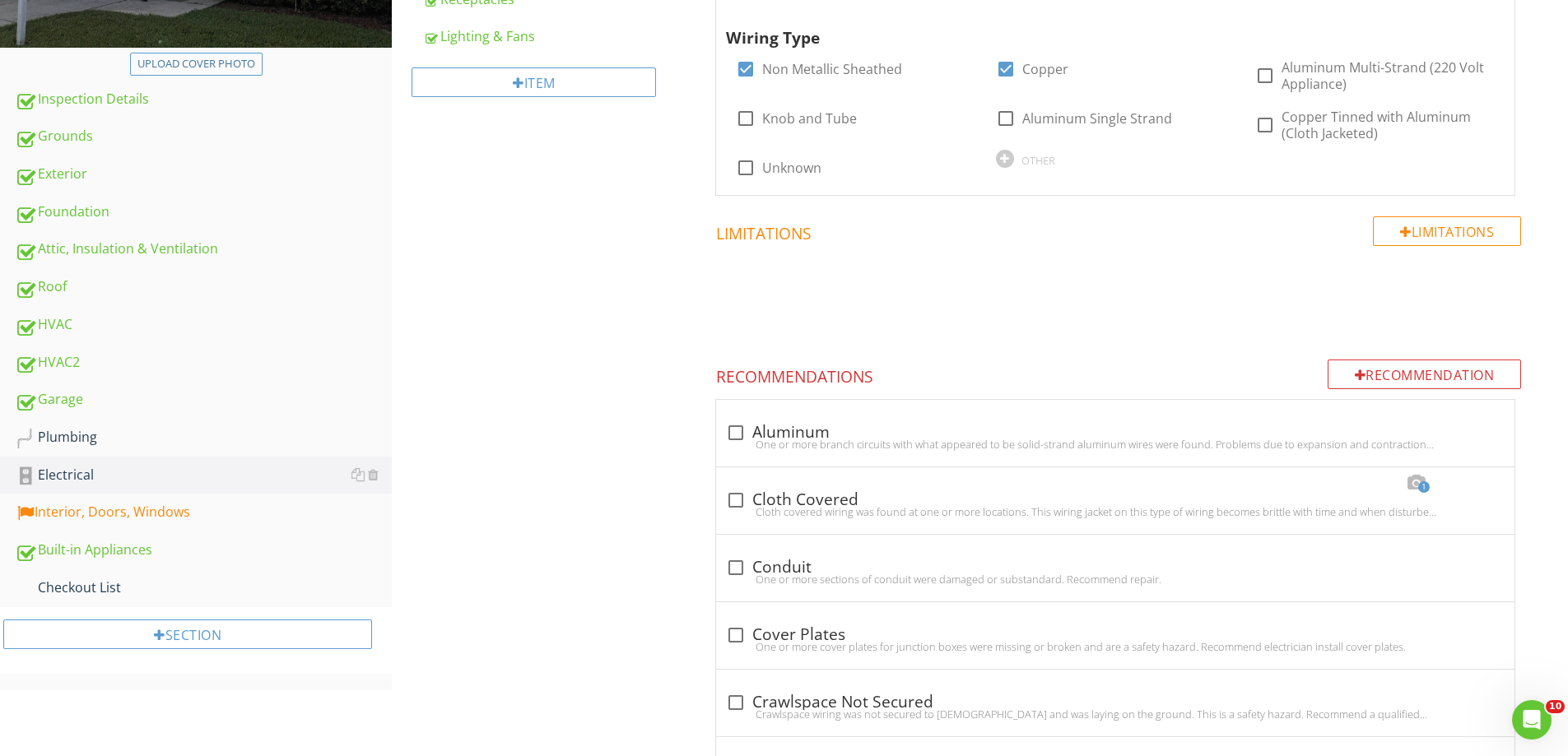
scroll to position [741, 0]
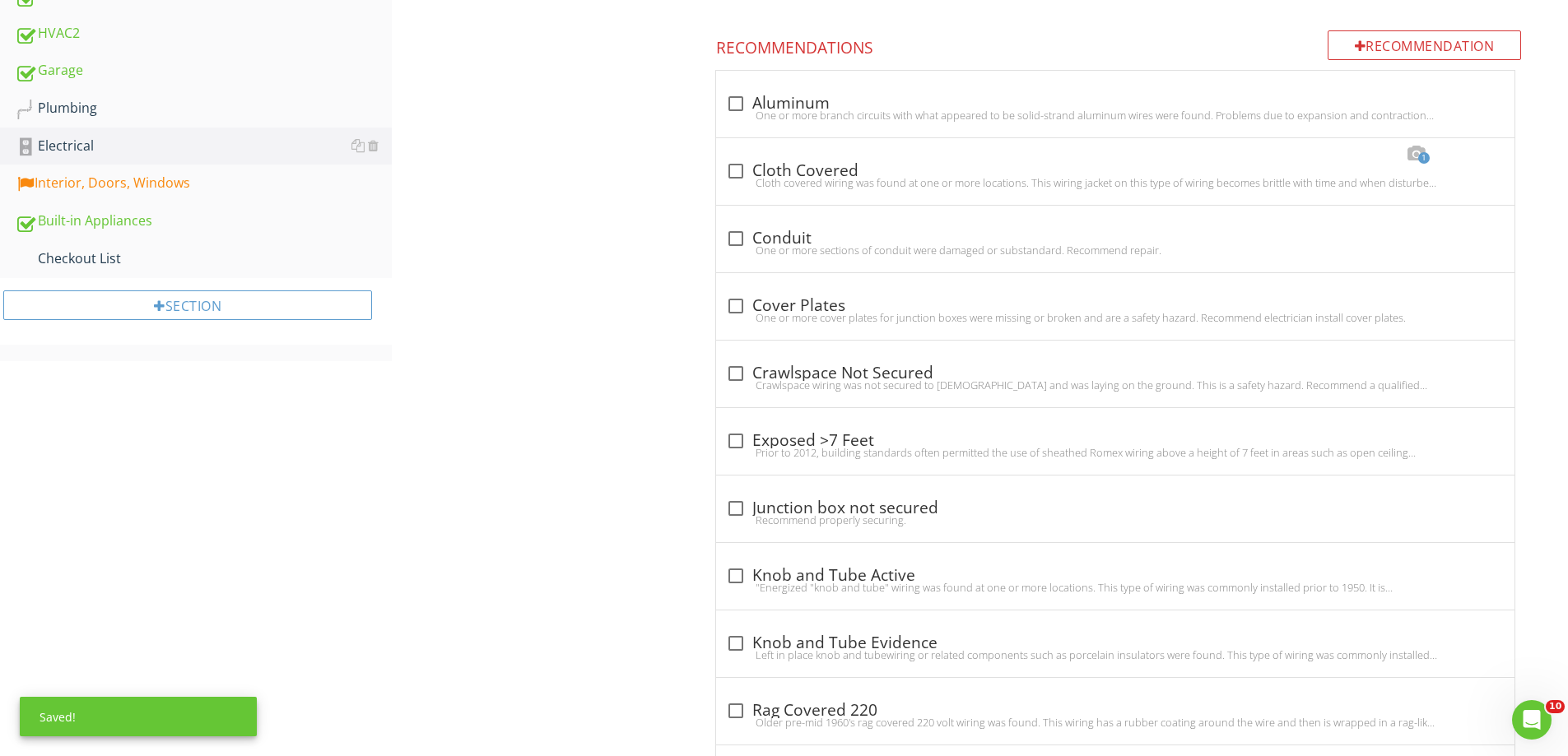
click at [97, 177] on div "Interior, Doors, Windows" at bounding box center [203, 183] width 377 height 22
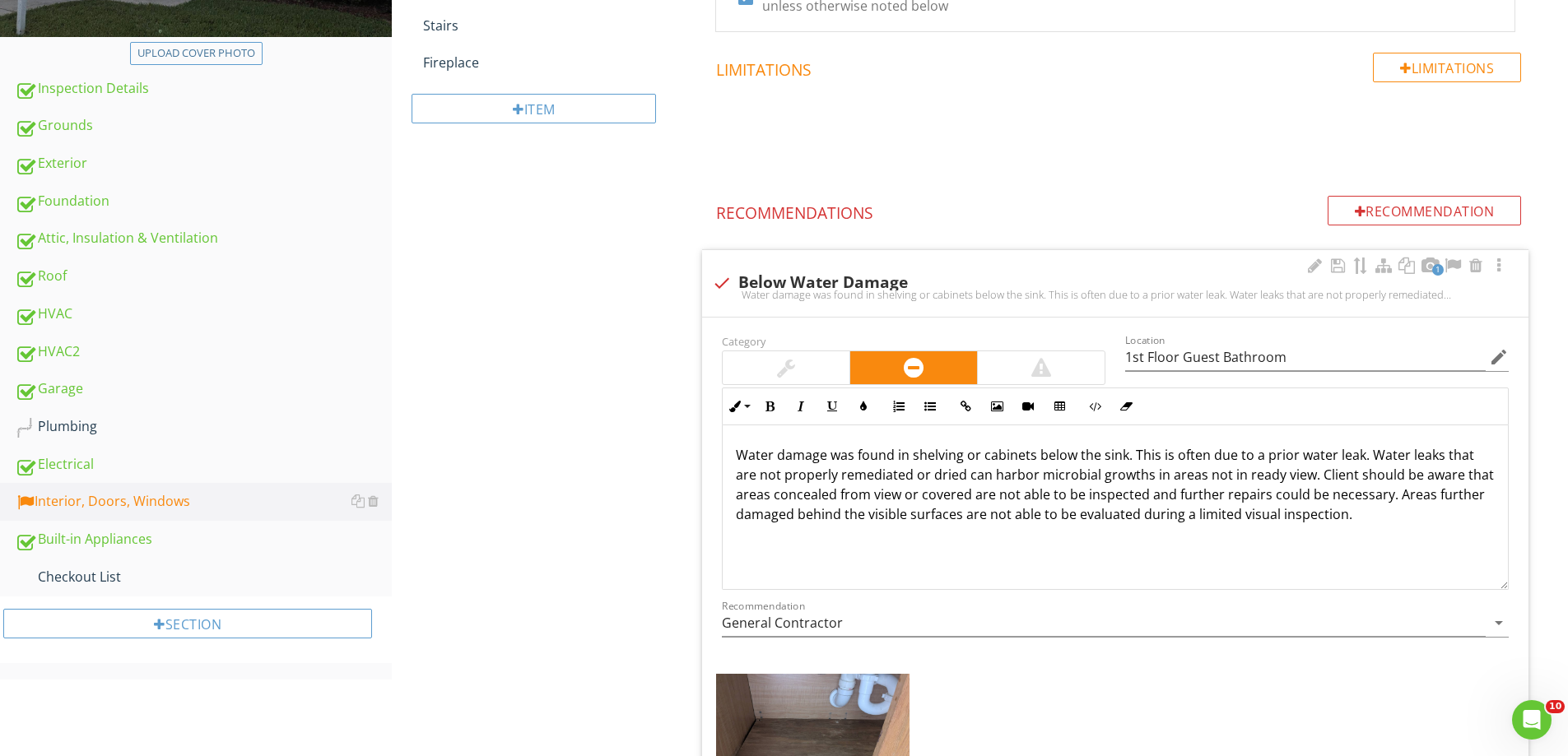
scroll to position [164, 0]
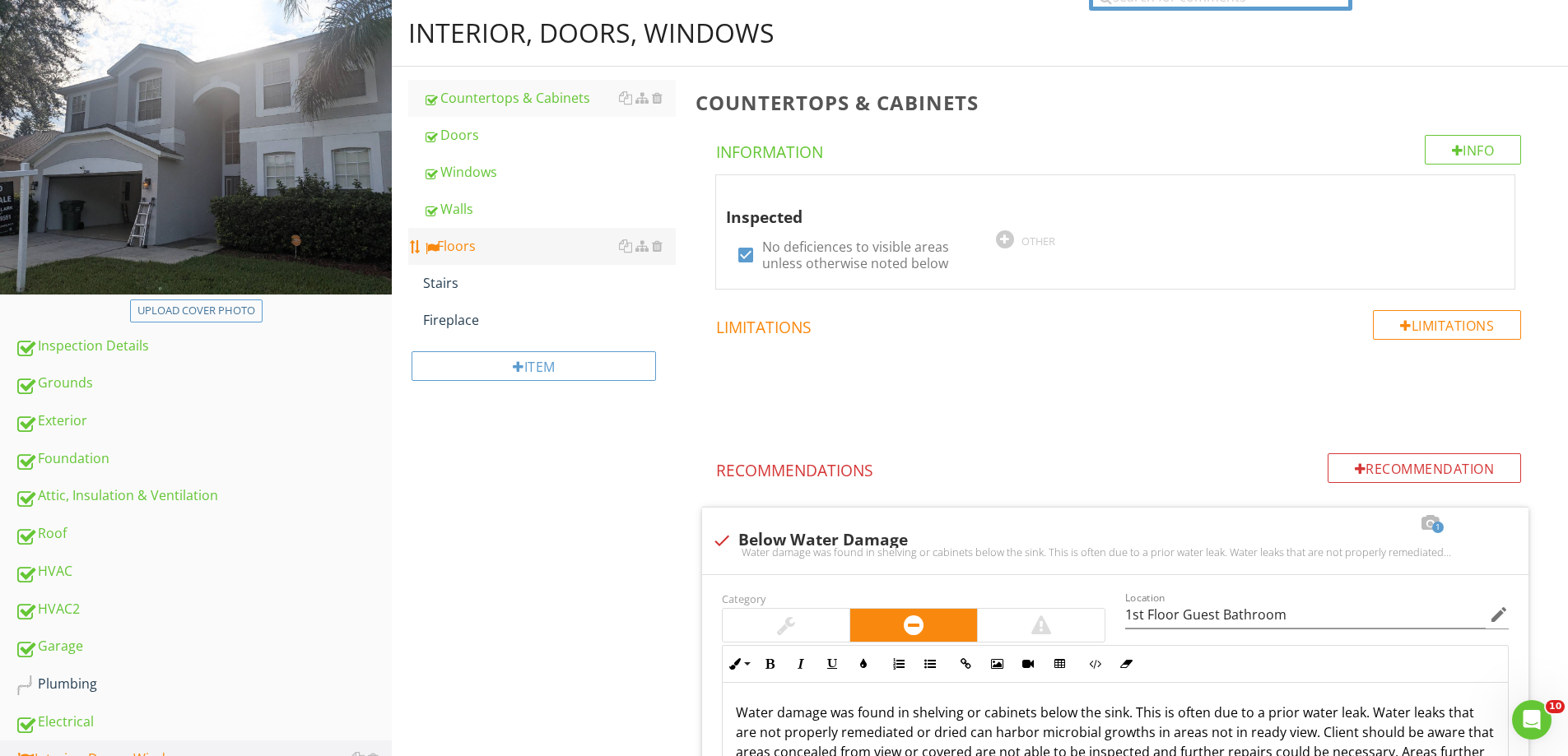
click at [500, 236] on link "Floors" at bounding box center [550, 246] width 253 height 36
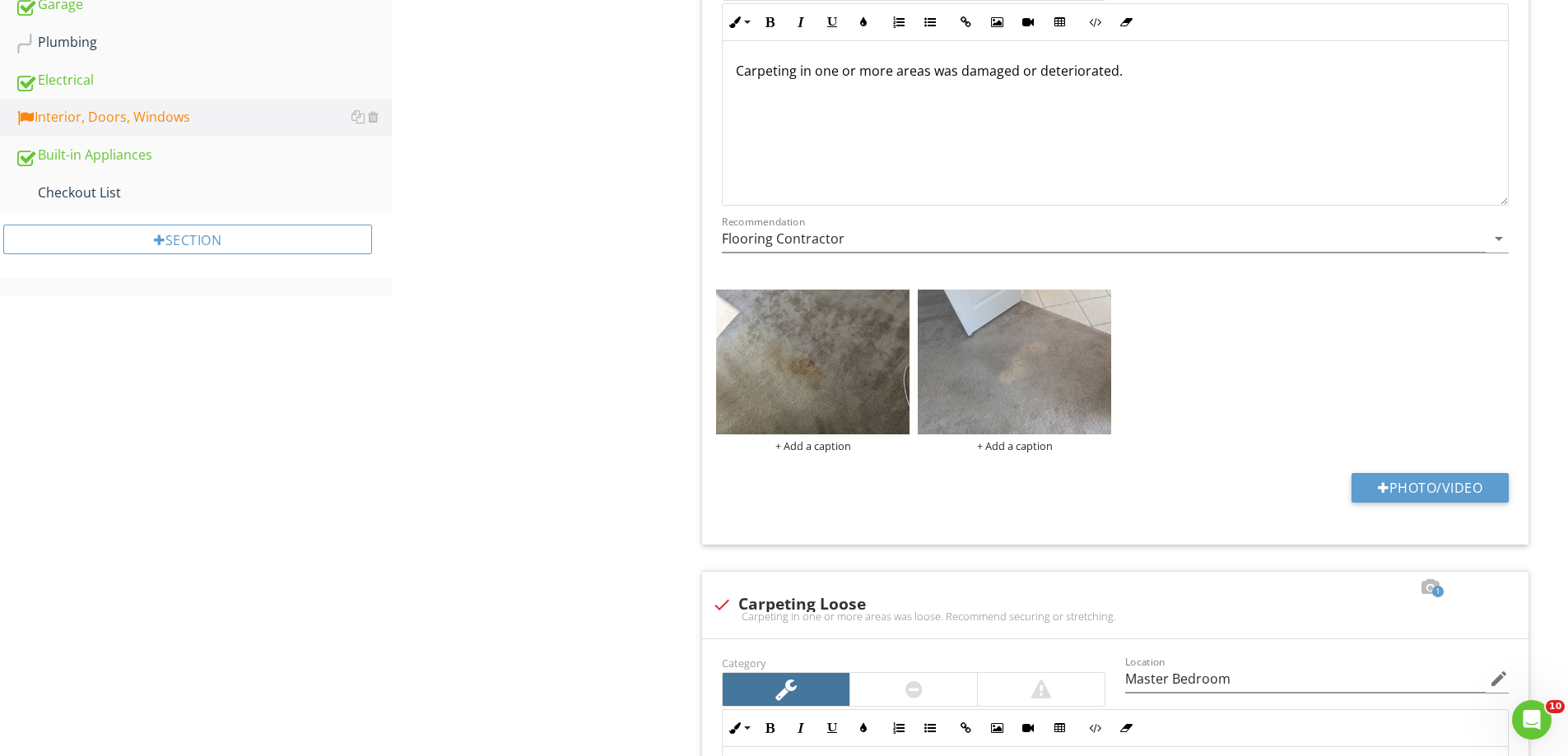
scroll to position [576, 0]
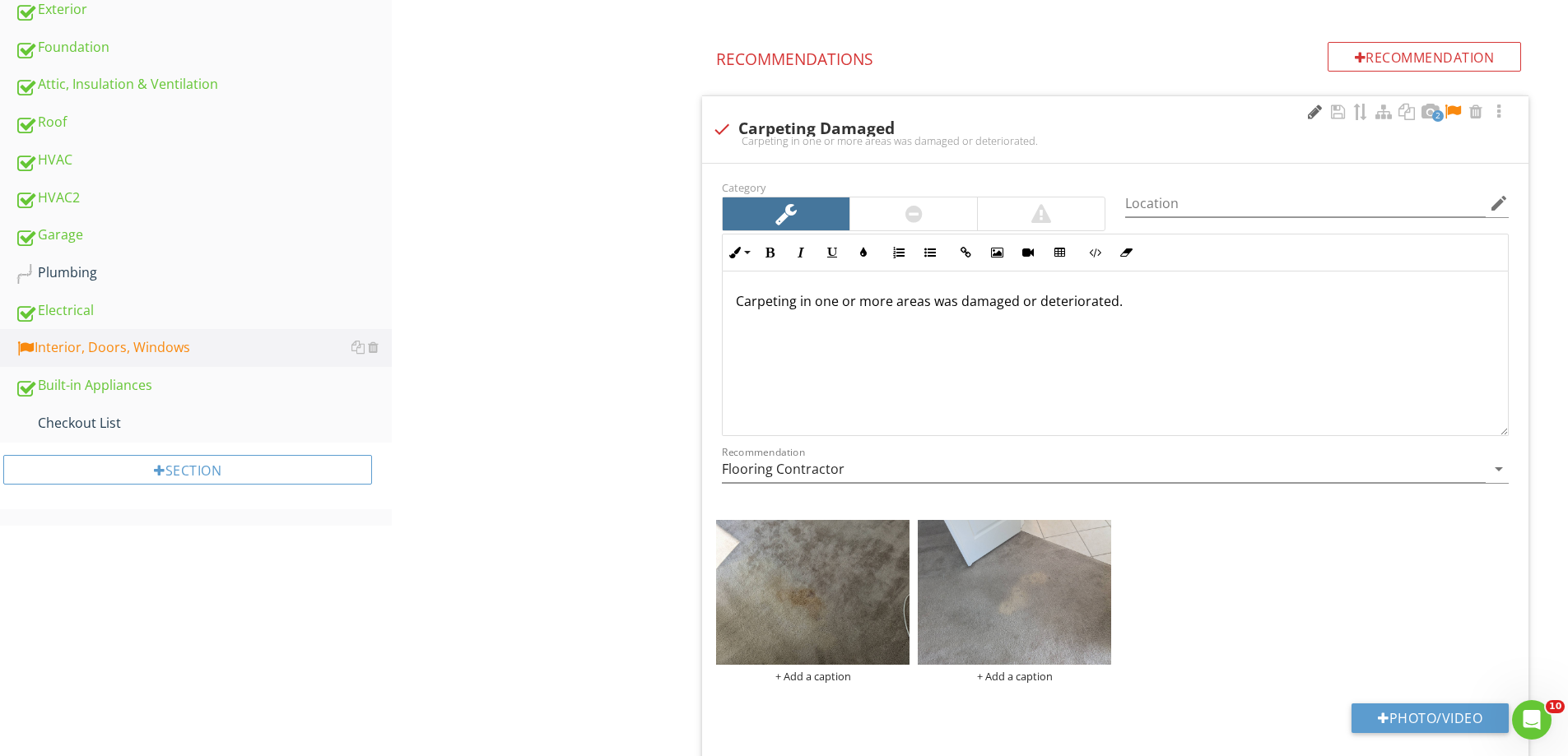
click at [1312, 109] on div at bounding box center [1314, 112] width 20 height 16
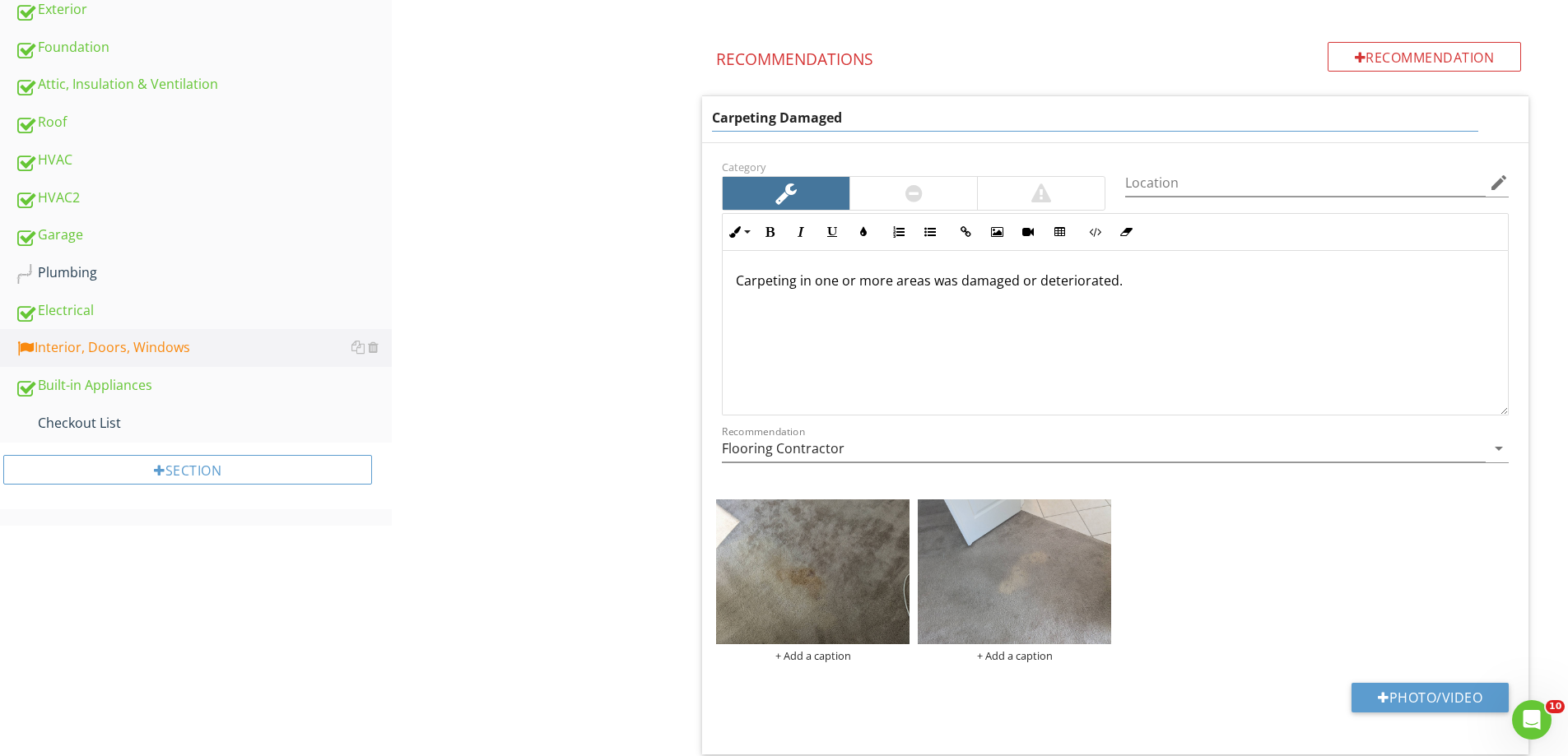
drag, startPoint x: 881, startPoint y: 109, endPoint x: 781, endPoint y: 118, distance: 100.4
click at [781, 118] on input "Carpeting Damaged" at bounding box center [1096, 118] width 767 height 28
type input "Carpeting Stained"
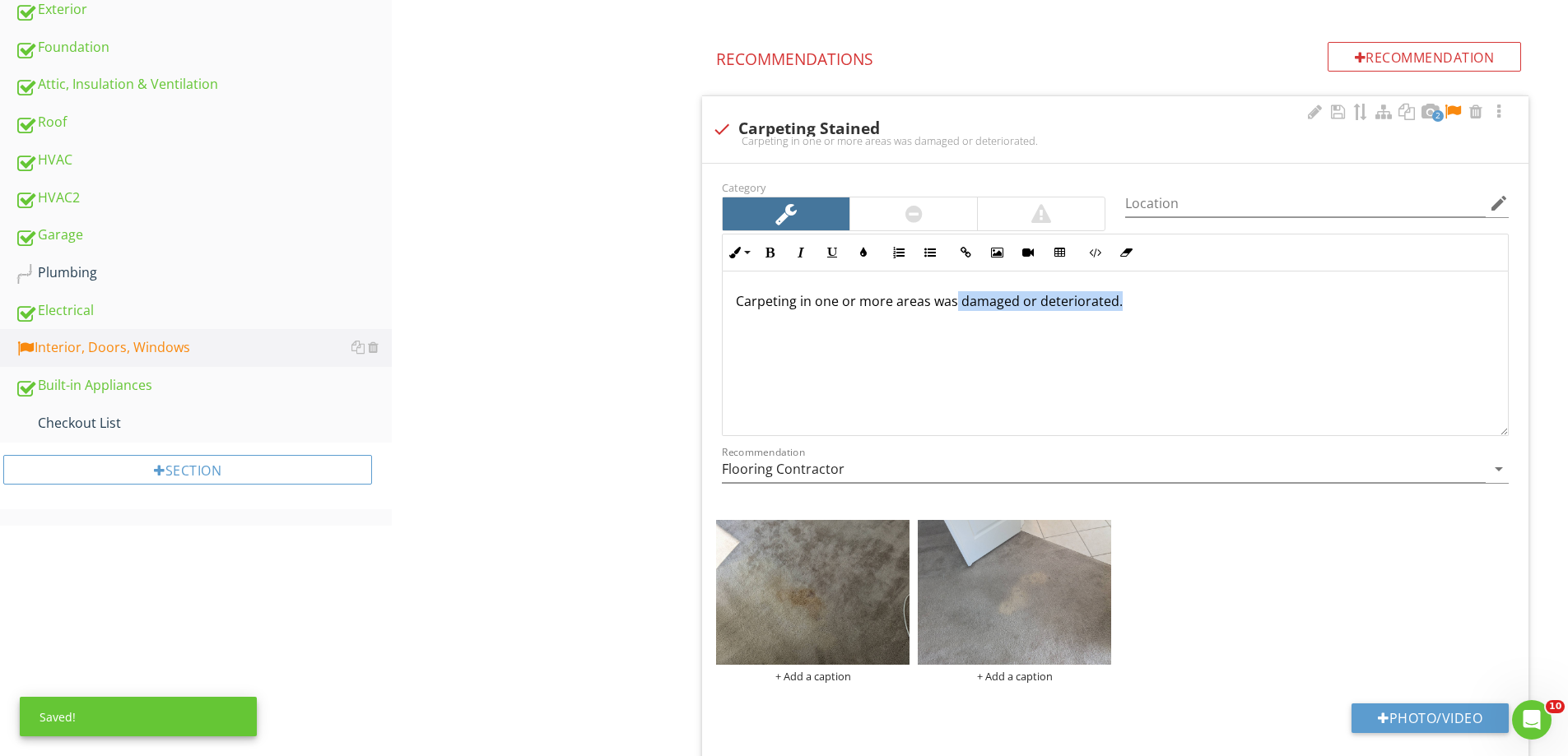
drag, startPoint x: 1022, startPoint y: 280, endPoint x: 955, endPoint y: 280, distance: 67.0
click at [955, 280] on div "Carpeting in one or more areas was damaged or deteriorated." at bounding box center [1115, 353] width 786 height 164
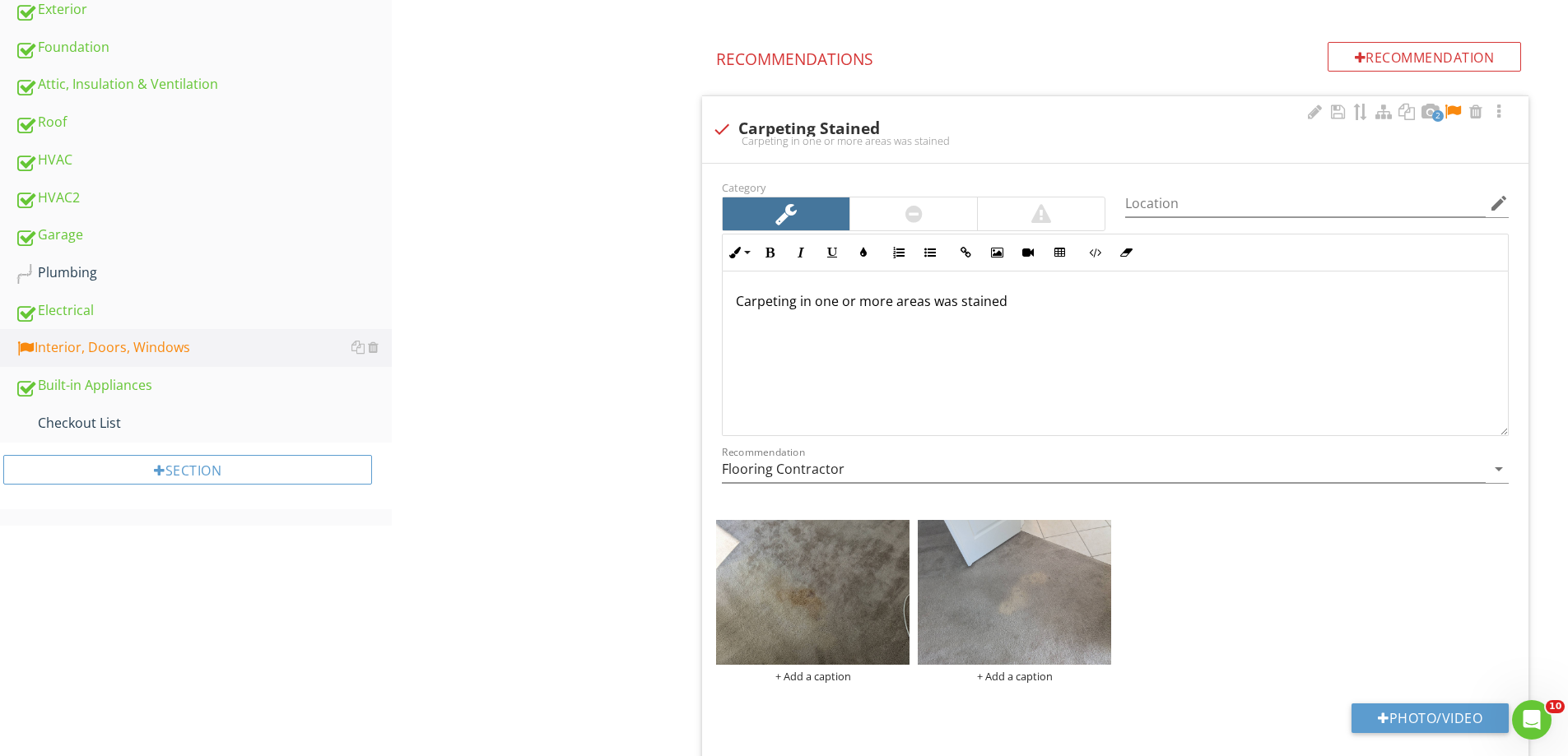
click at [1454, 106] on div at bounding box center [1453, 112] width 20 height 16
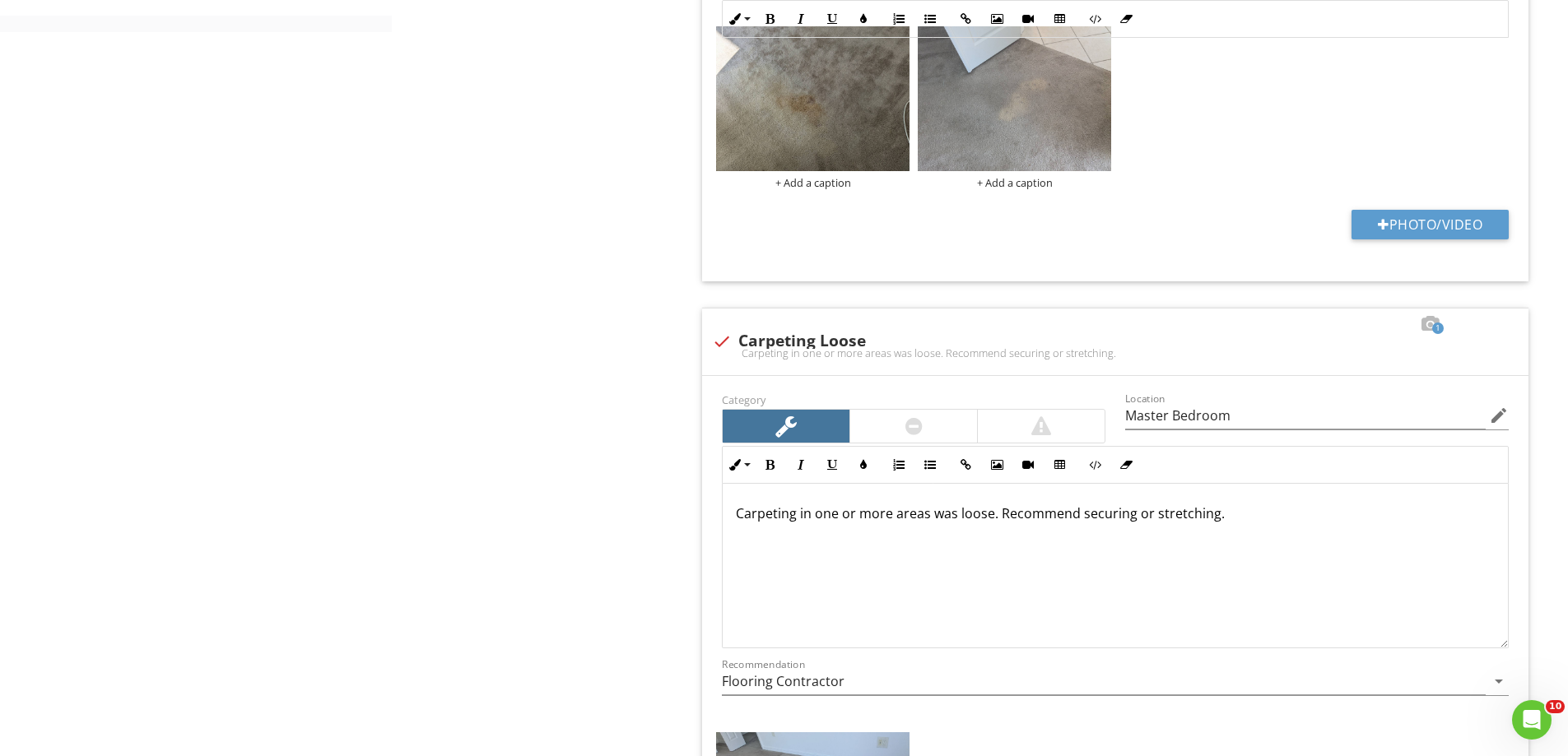
scroll to position [247, 0]
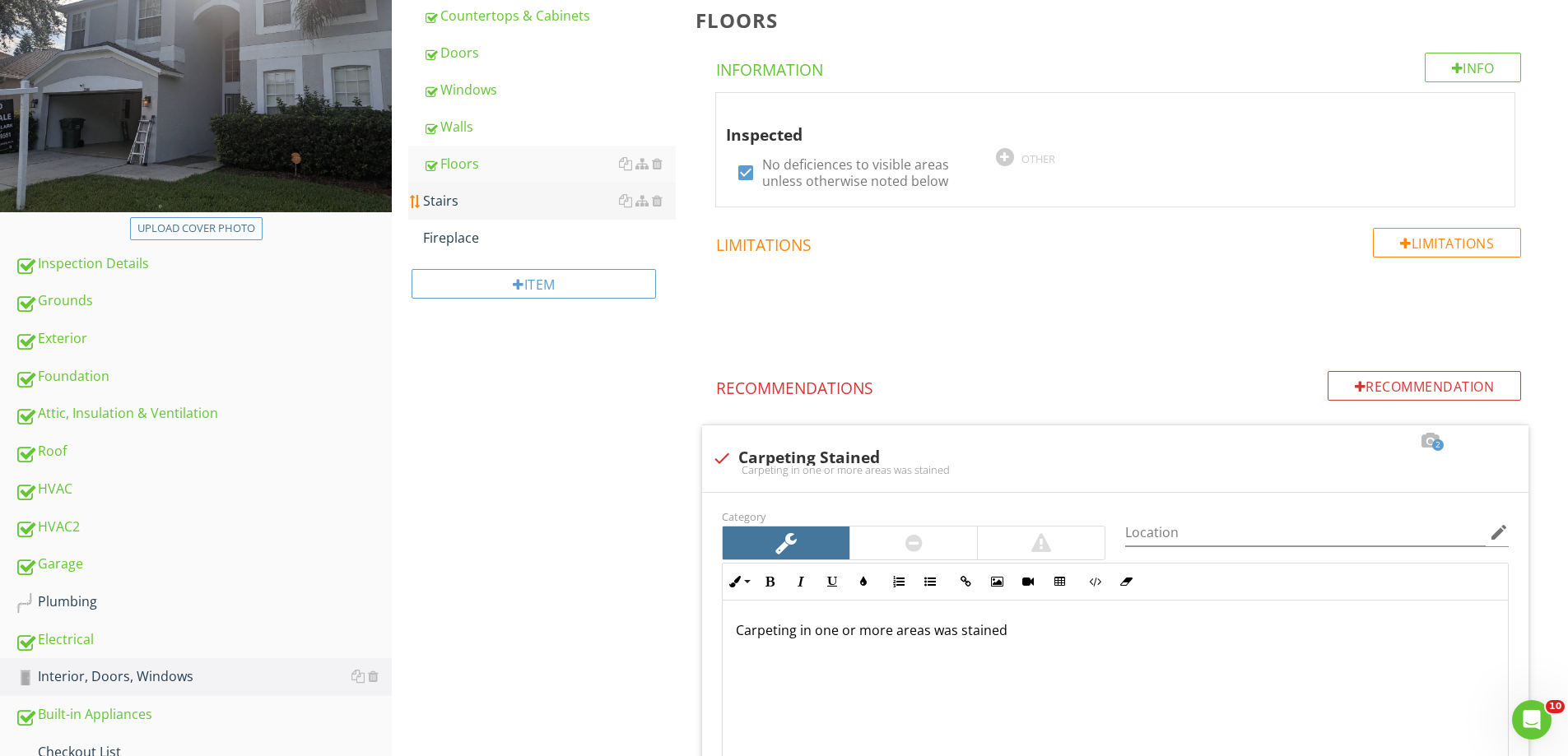
click at [463, 206] on div "Stairs" at bounding box center [550, 200] width 253 height 20
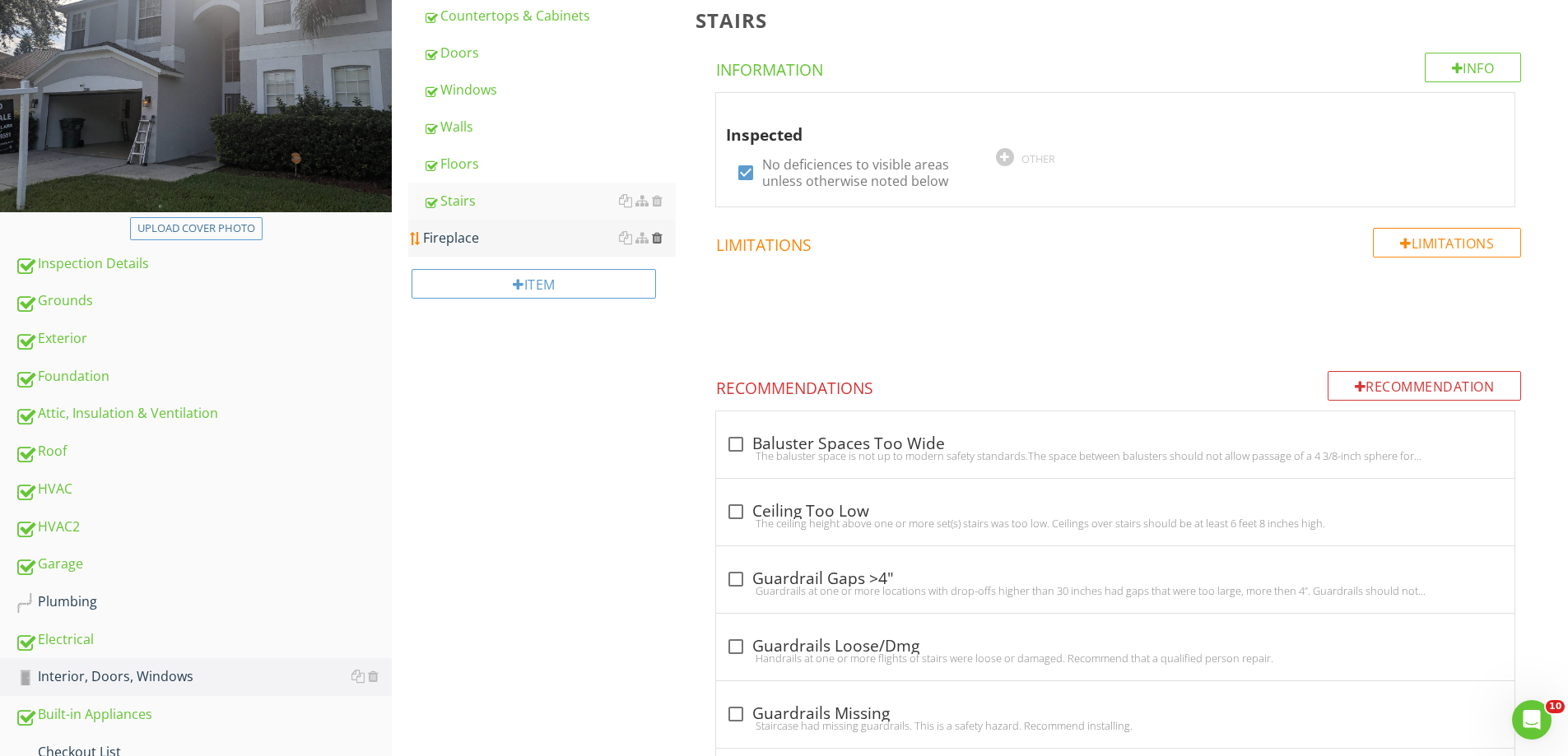
click at [655, 237] on div at bounding box center [657, 237] width 10 height 13
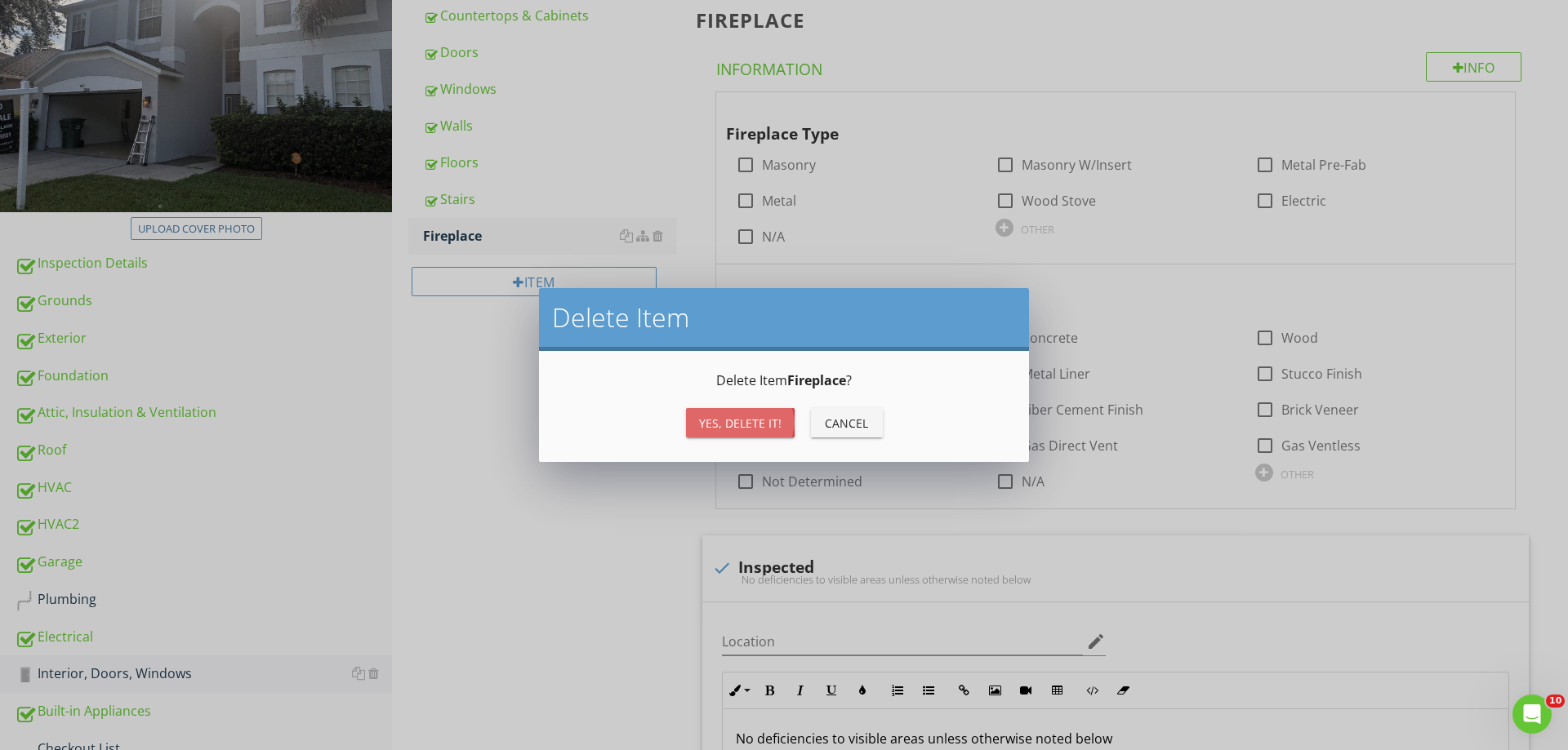
click at [744, 425] on div "Yes, Delete it!" at bounding box center [740, 423] width 83 height 17
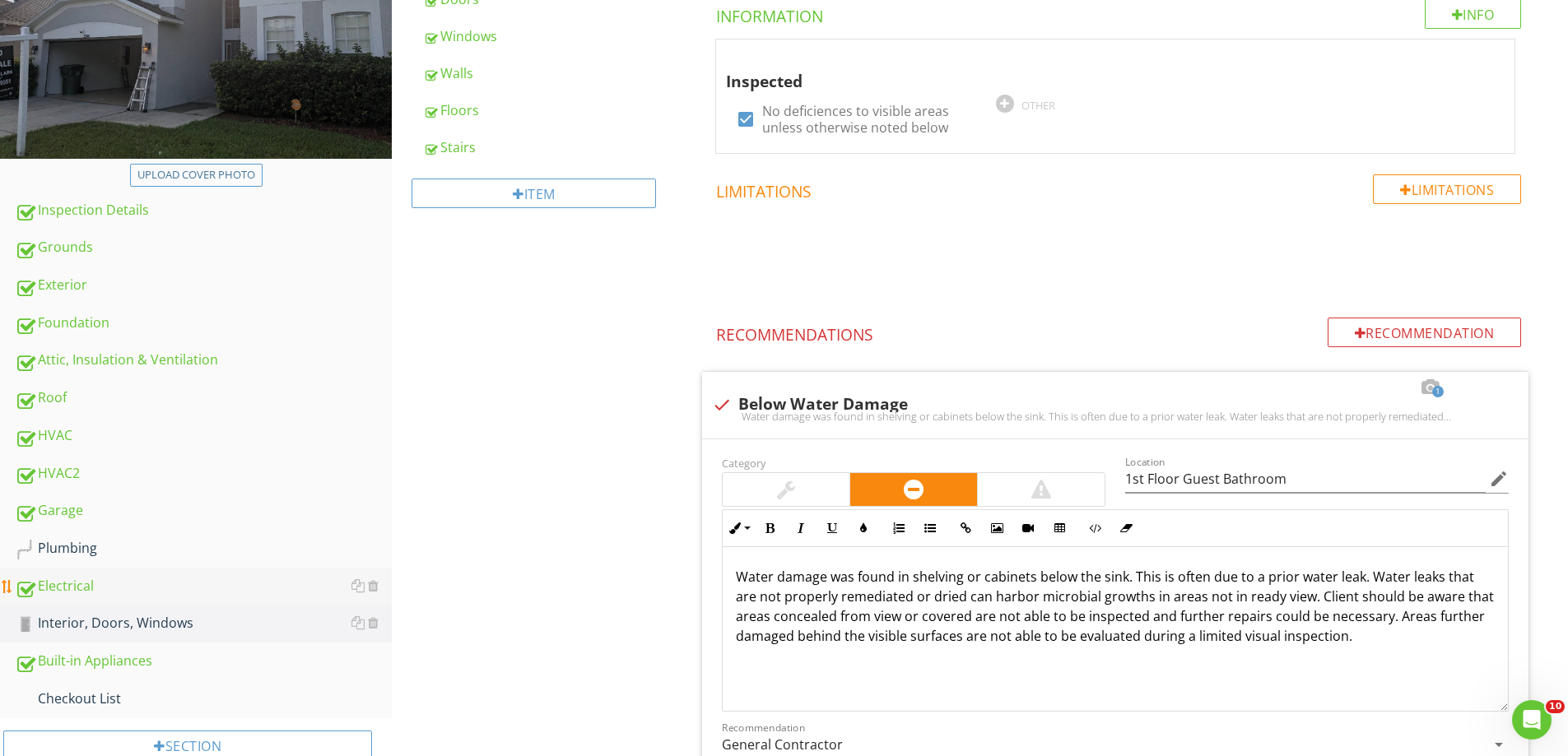
scroll to position [329, 0]
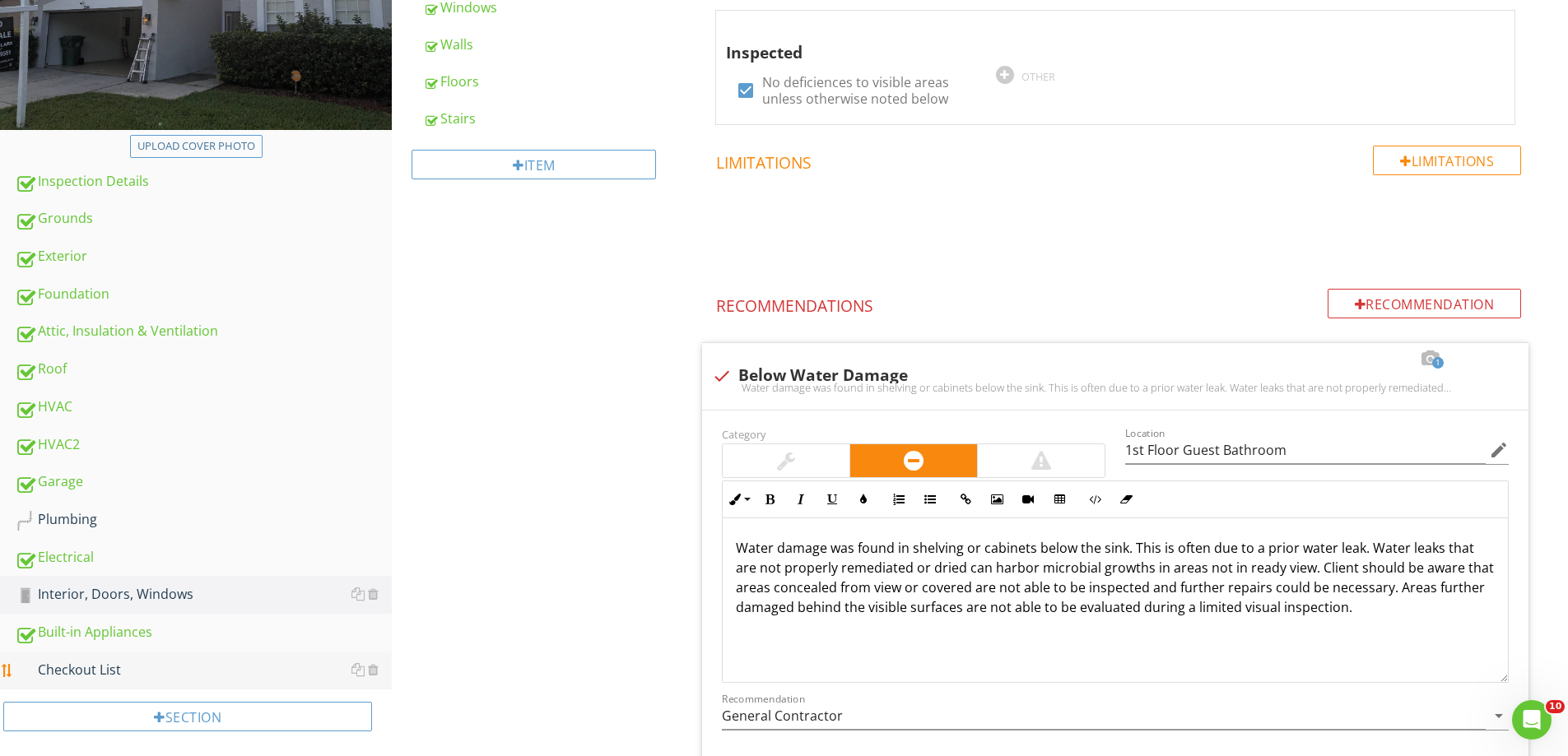
click at [170, 674] on div "Checkout List" at bounding box center [203, 670] width 377 height 22
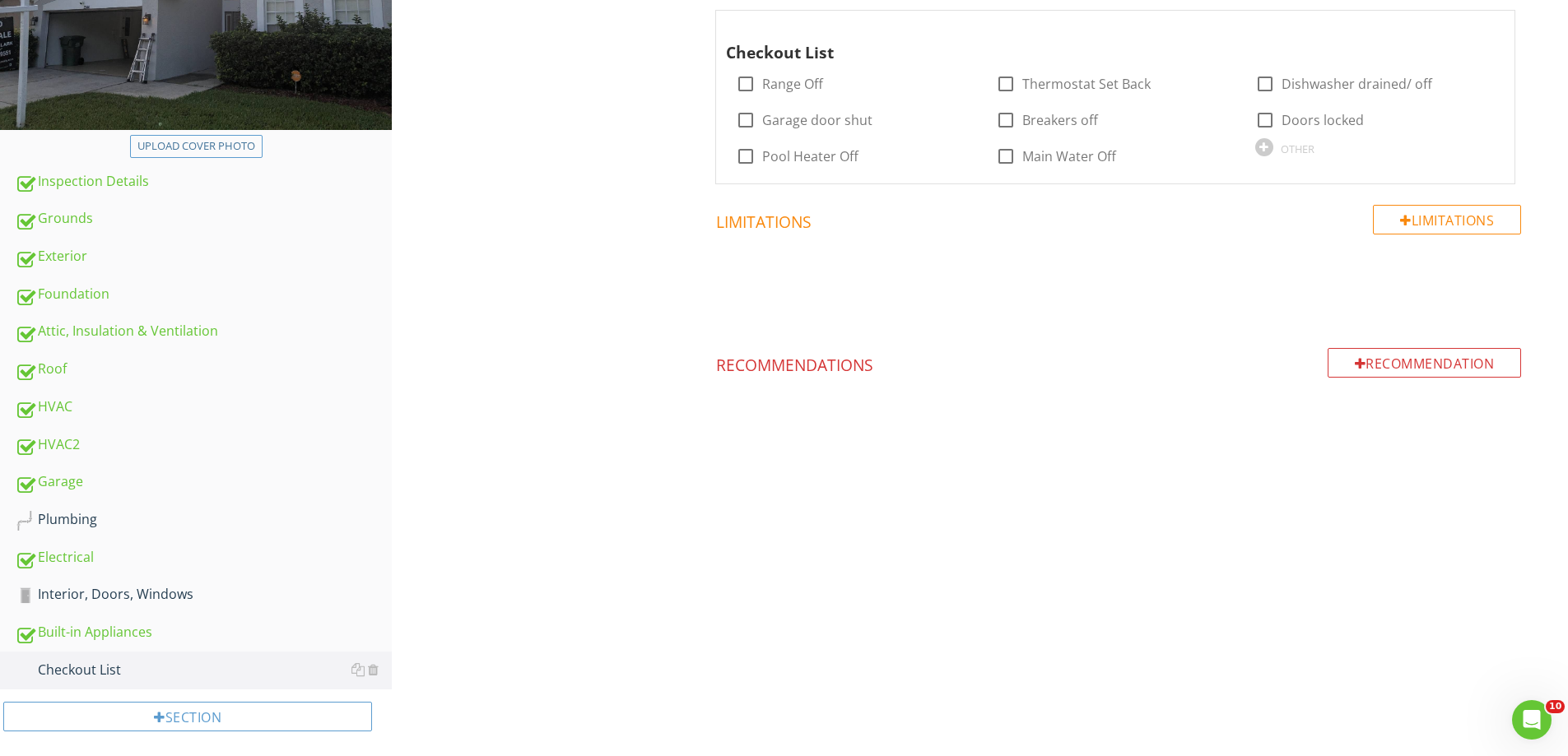
scroll to position [83, 0]
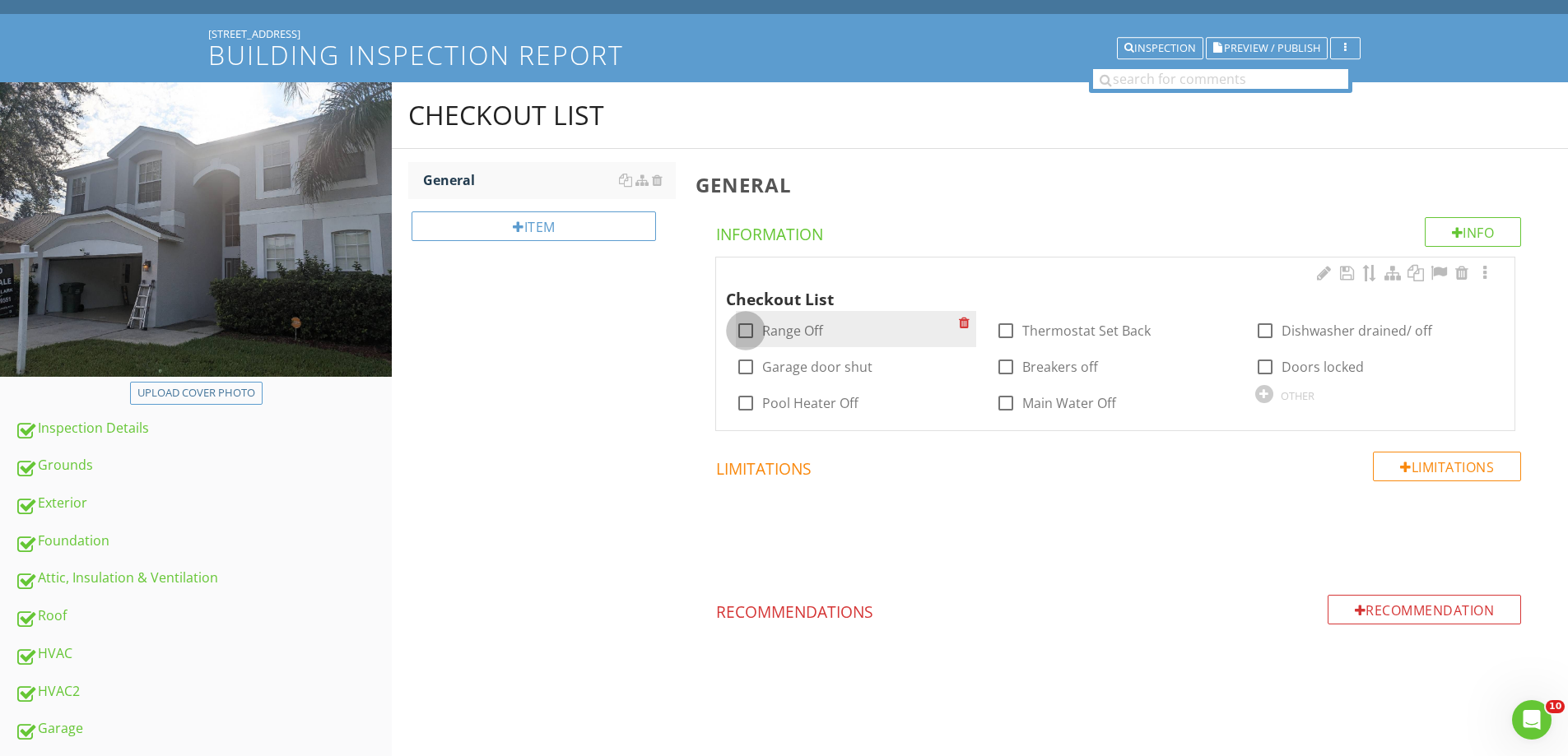
click at [753, 326] on div at bounding box center [745, 330] width 28 height 28
checkbox input "true"
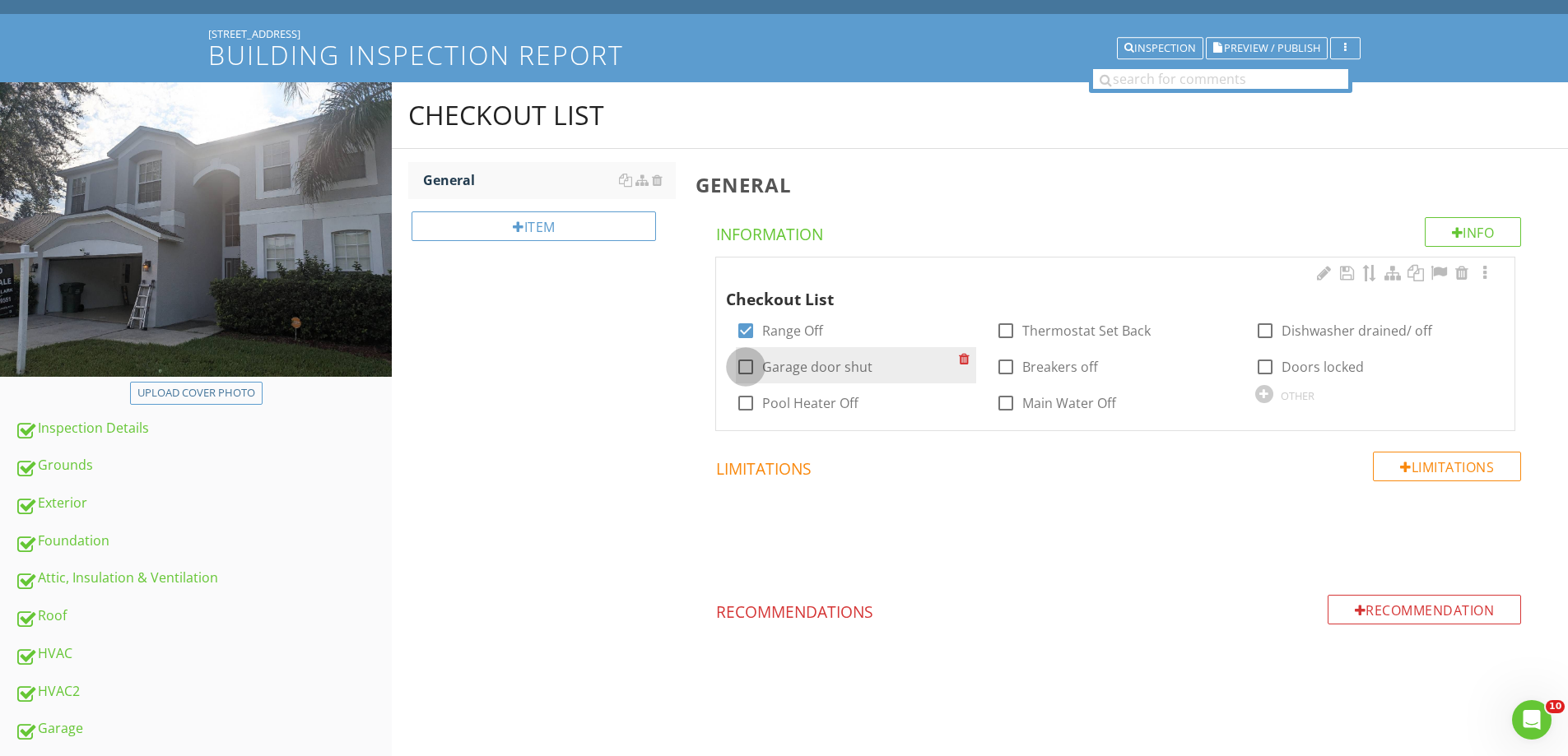
click at [748, 370] on div at bounding box center [745, 366] width 28 height 28
checkbox input "true"
click at [1000, 330] on div at bounding box center [1006, 330] width 28 height 28
checkbox input "true"
click at [1262, 325] on div at bounding box center [1265, 330] width 28 height 28
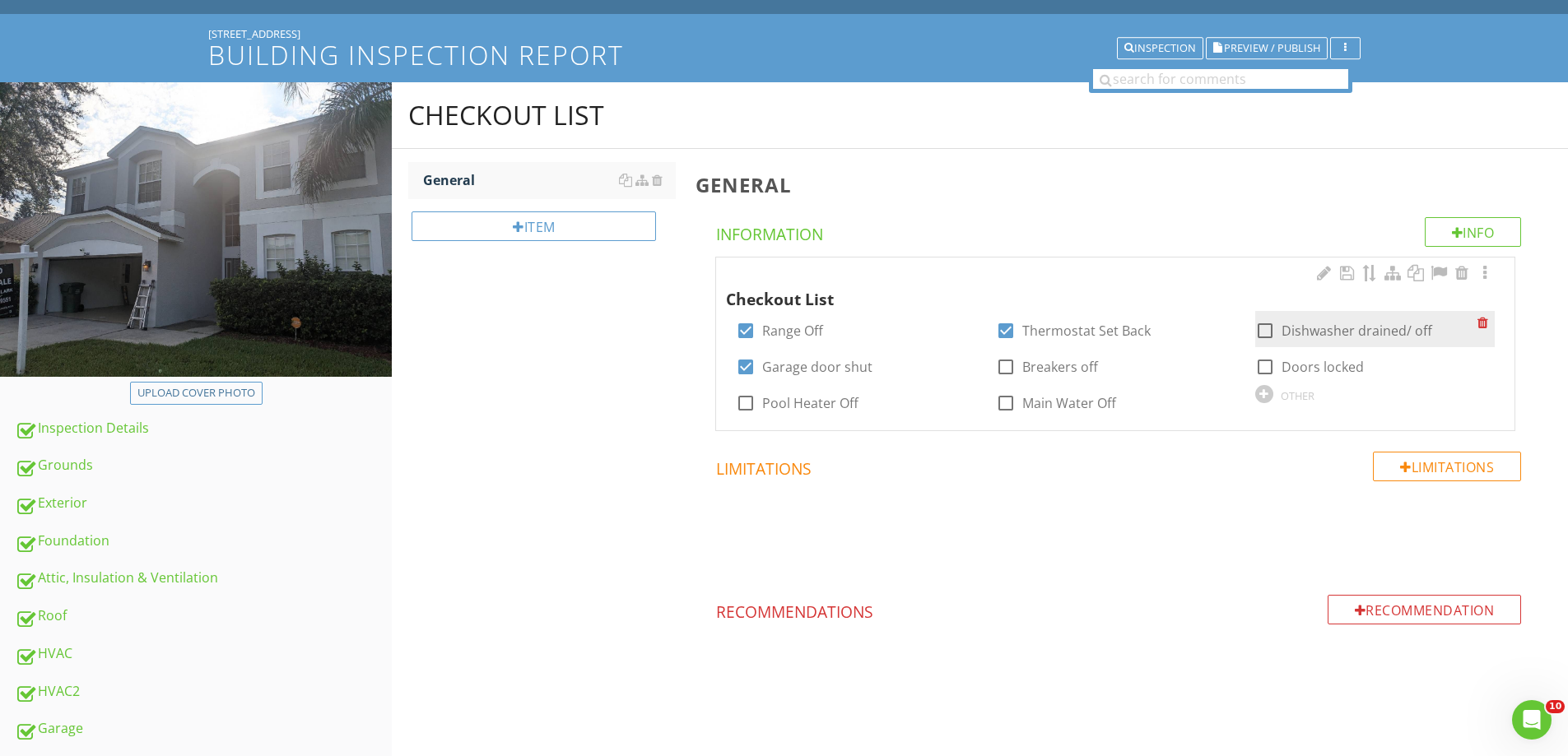
checkbox input "true"
click at [1265, 364] on div at bounding box center [1265, 366] width 28 height 28
checkbox input "true"
click at [1244, 44] on span "Preview / Publish" at bounding box center [1273, 48] width 96 height 10
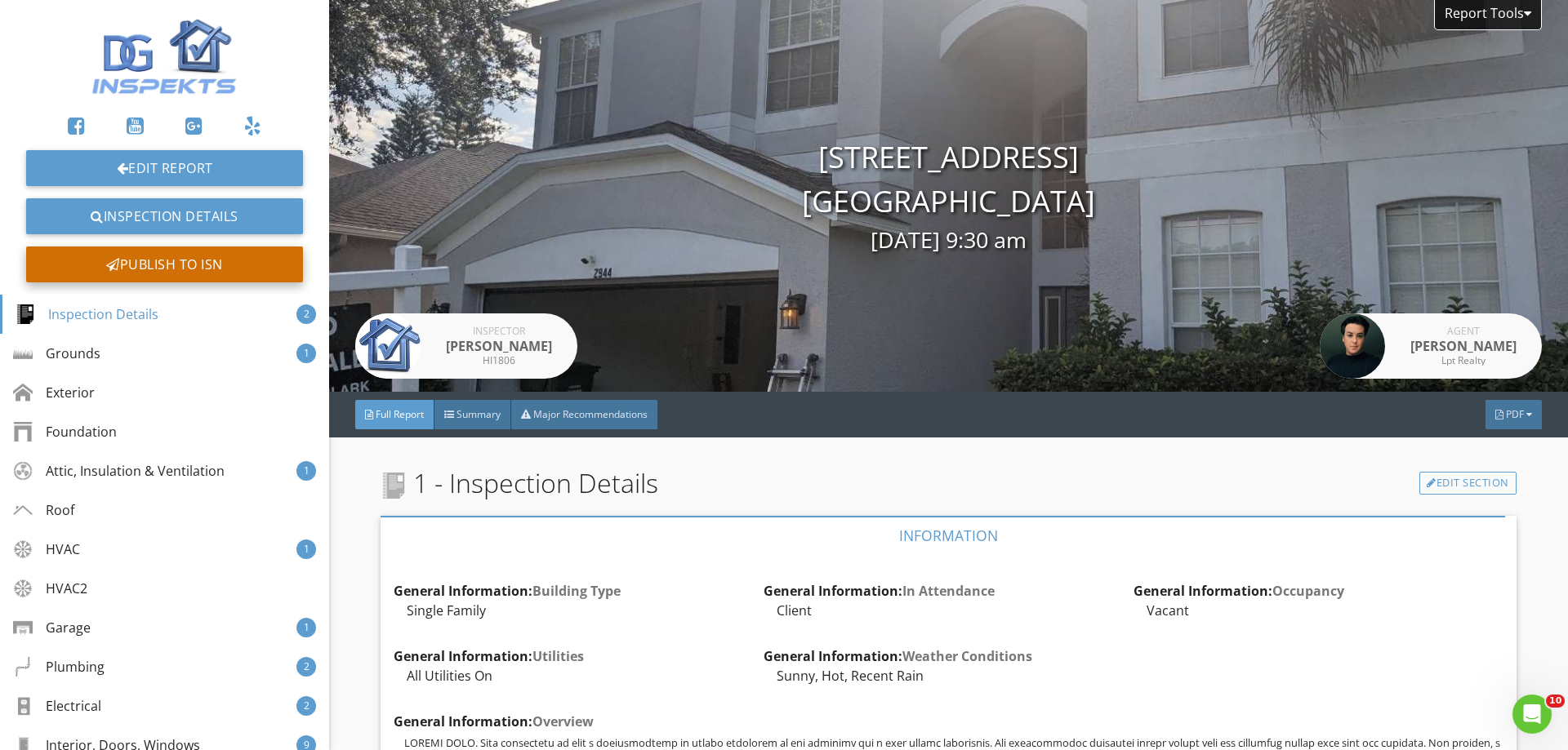
click at [254, 268] on div "Publish to ISN" at bounding box center [165, 265] width 277 height 36
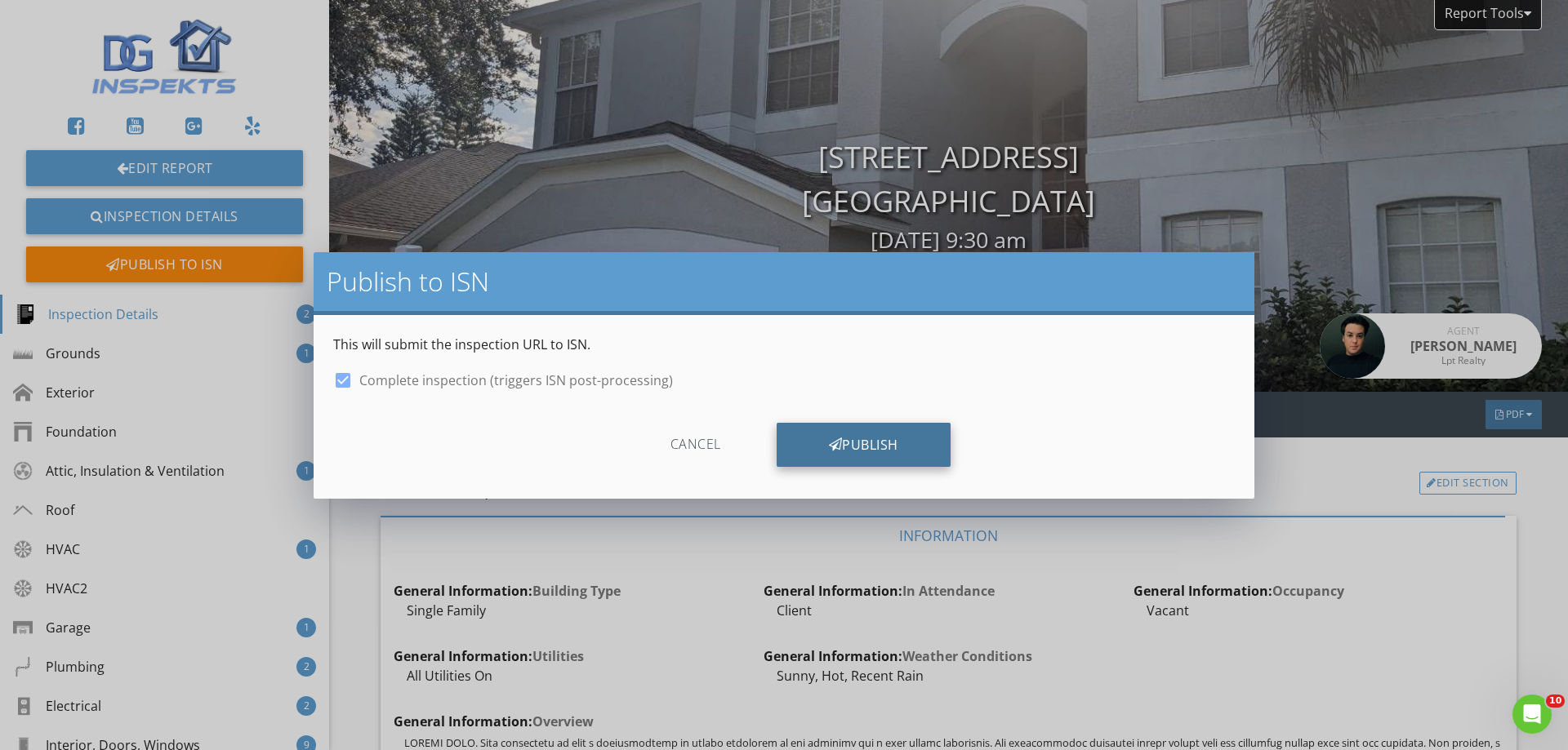
click at [871, 444] on div "Publish" at bounding box center [864, 445] width 174 height 44
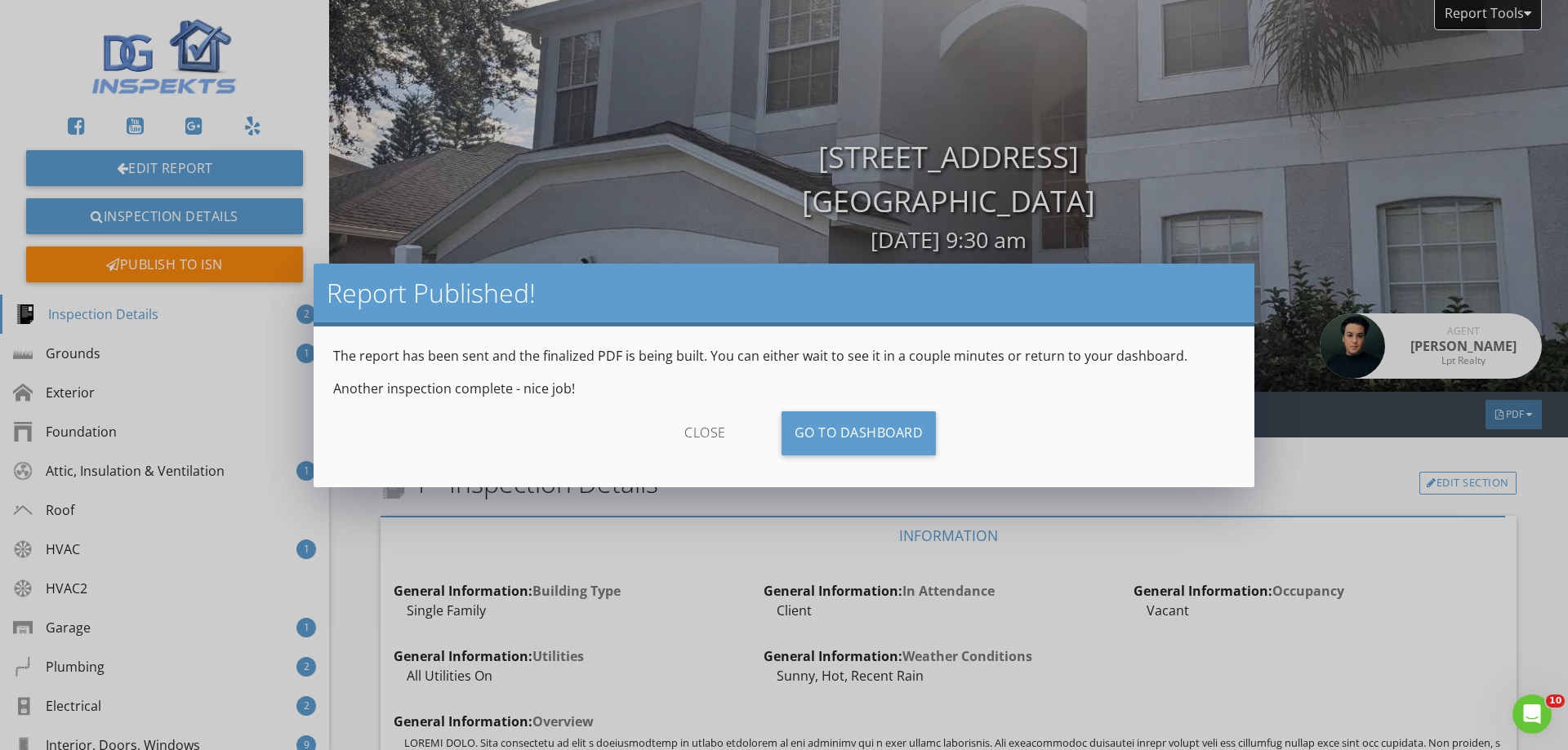
click at [703, 429] on div "close" at bounding box center [704, 433] width 146 height 44
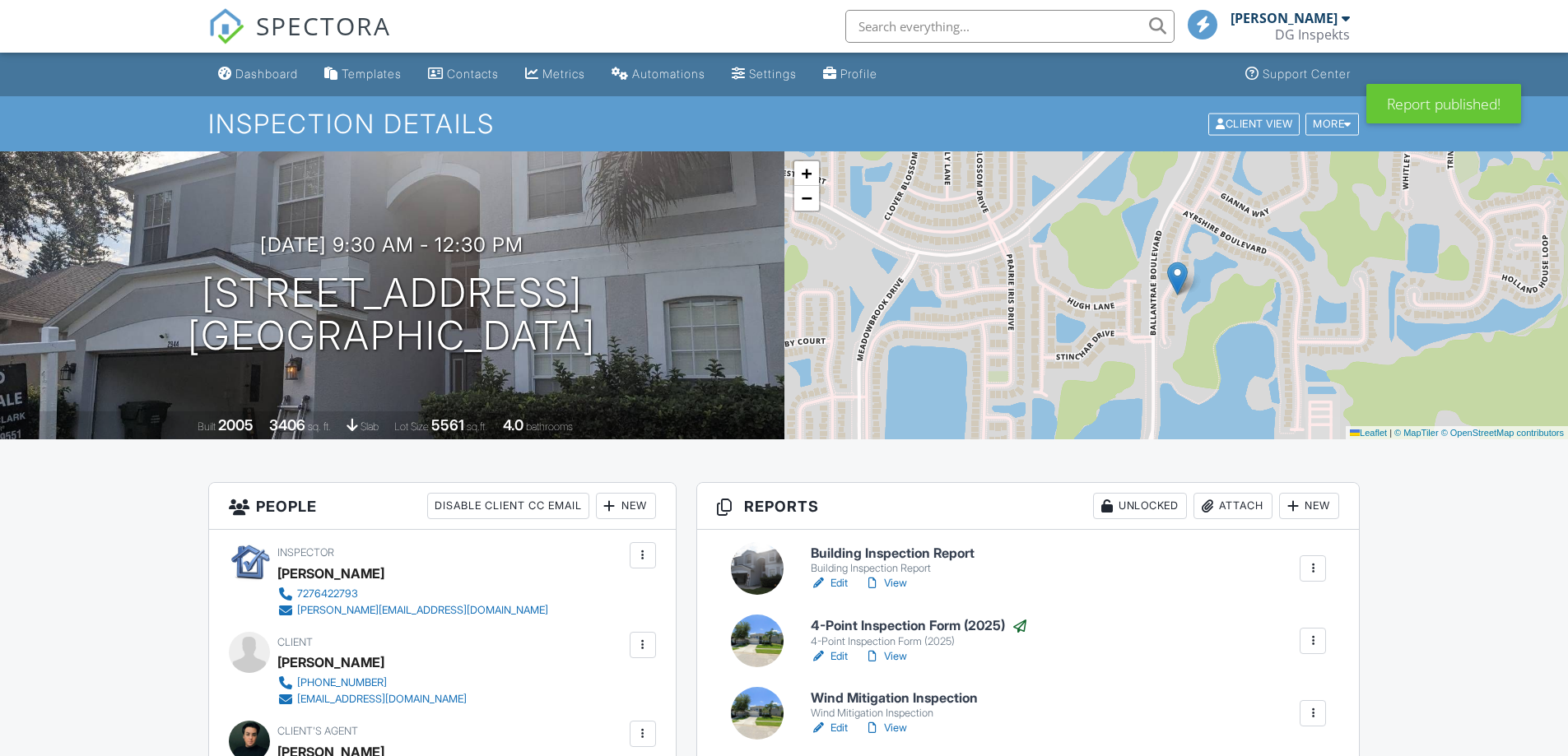
click at [1312, 705] on div at bounding box center [1312, 713] width 16 height 16
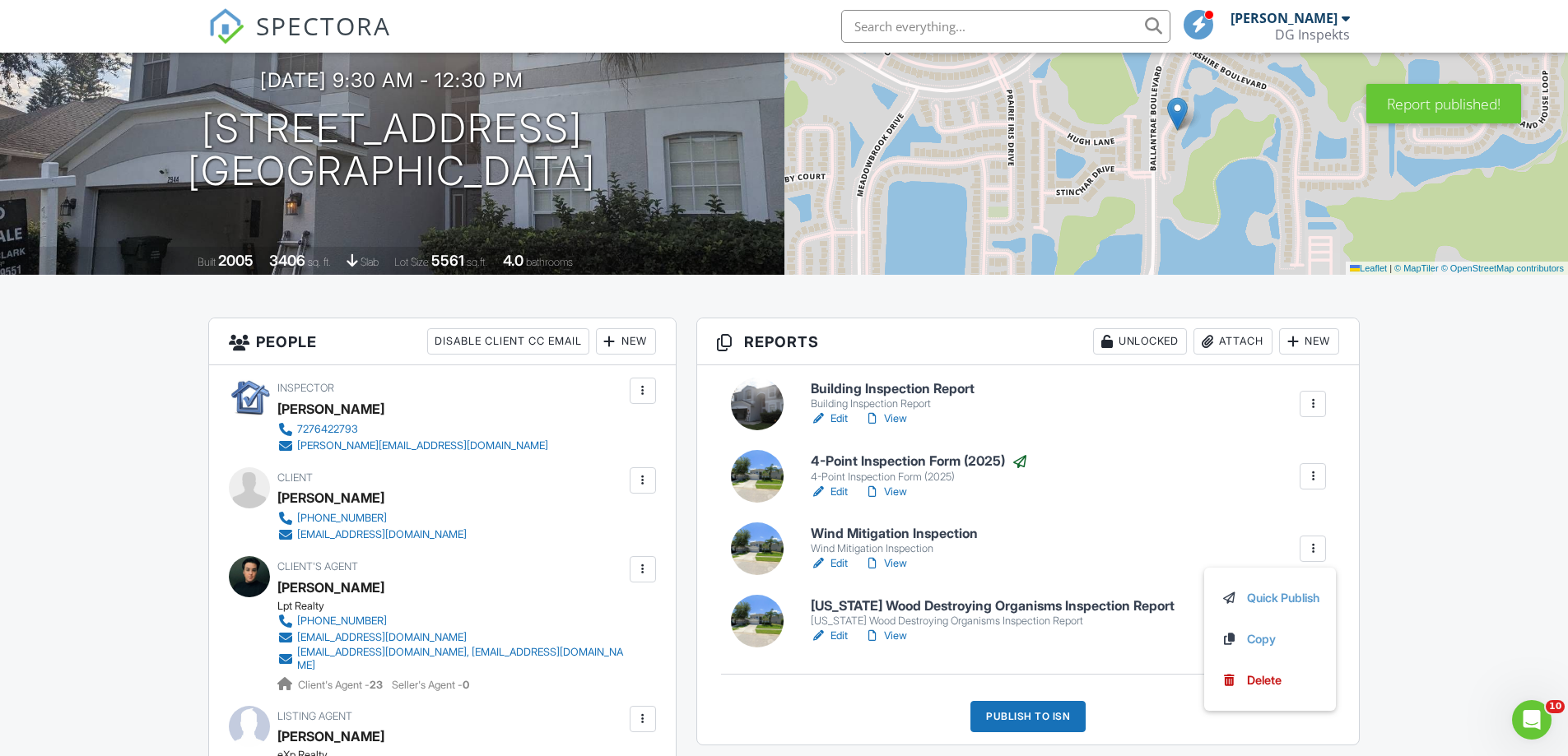
click at [1296, 562] on div "Wind Mitigation Inspection Wind Mitigation Inspection Edit View Quick Publish C…" at bounding box center [1069, 549] width 536 height 46
click at [1309, 549] on div at bounding box center [1312, 549] width 16 height 16
click at [1277, 597] on link "Quick Publish" at bounding box center [1270, 598] width 99 height 18
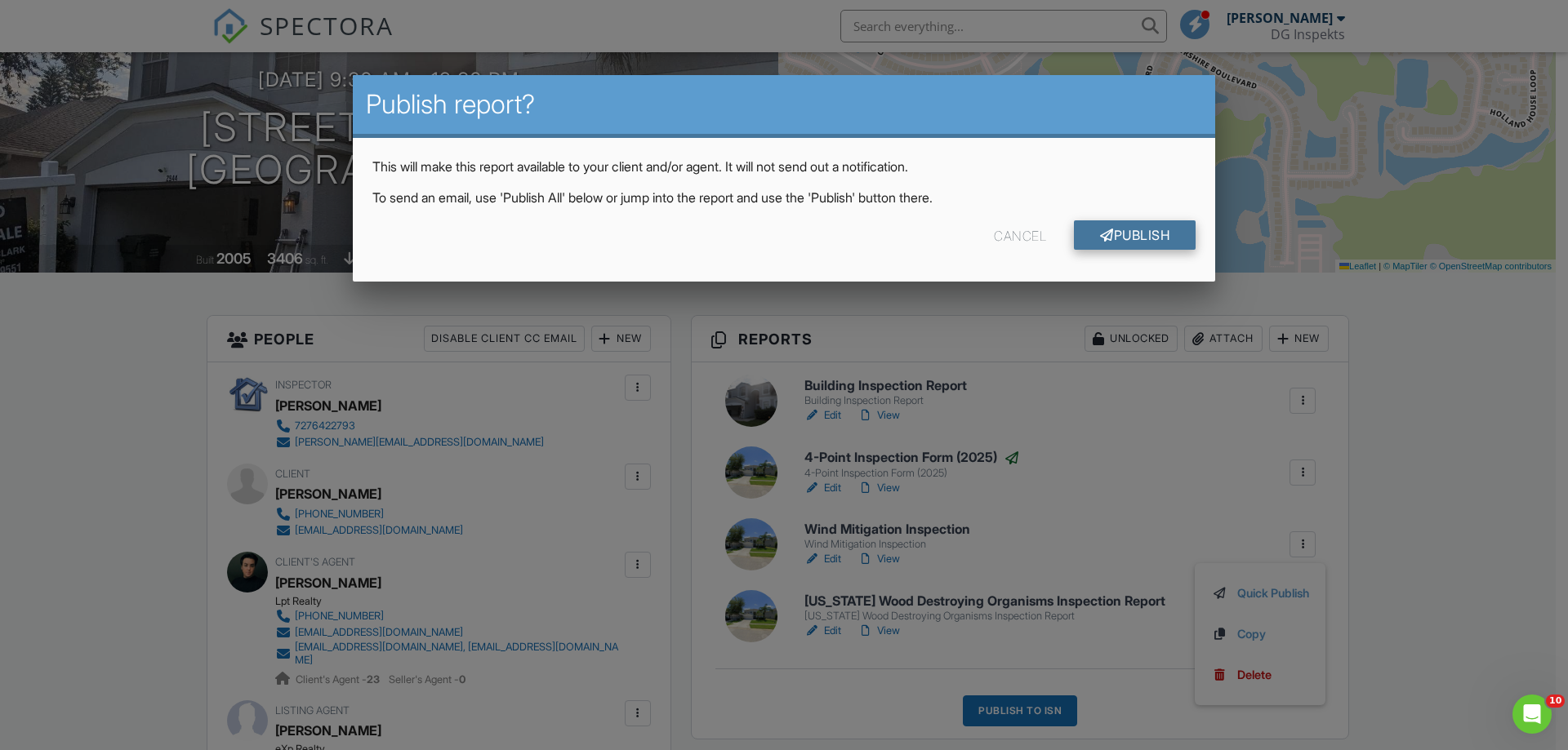
click at [1105, 220] on link "Publish" at bounding box center [1134, 235] width 122 height 29
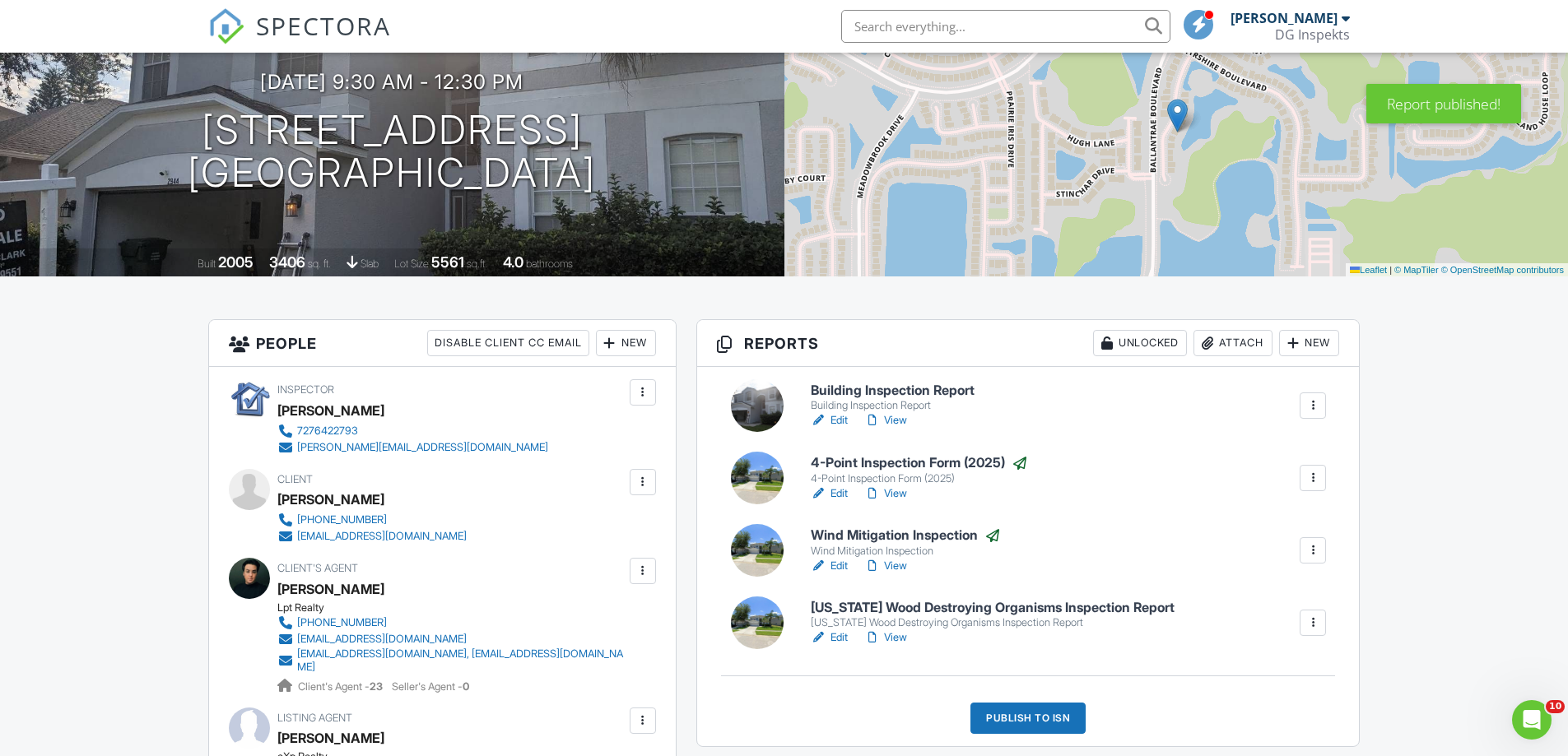
scroll to position [164, 0]
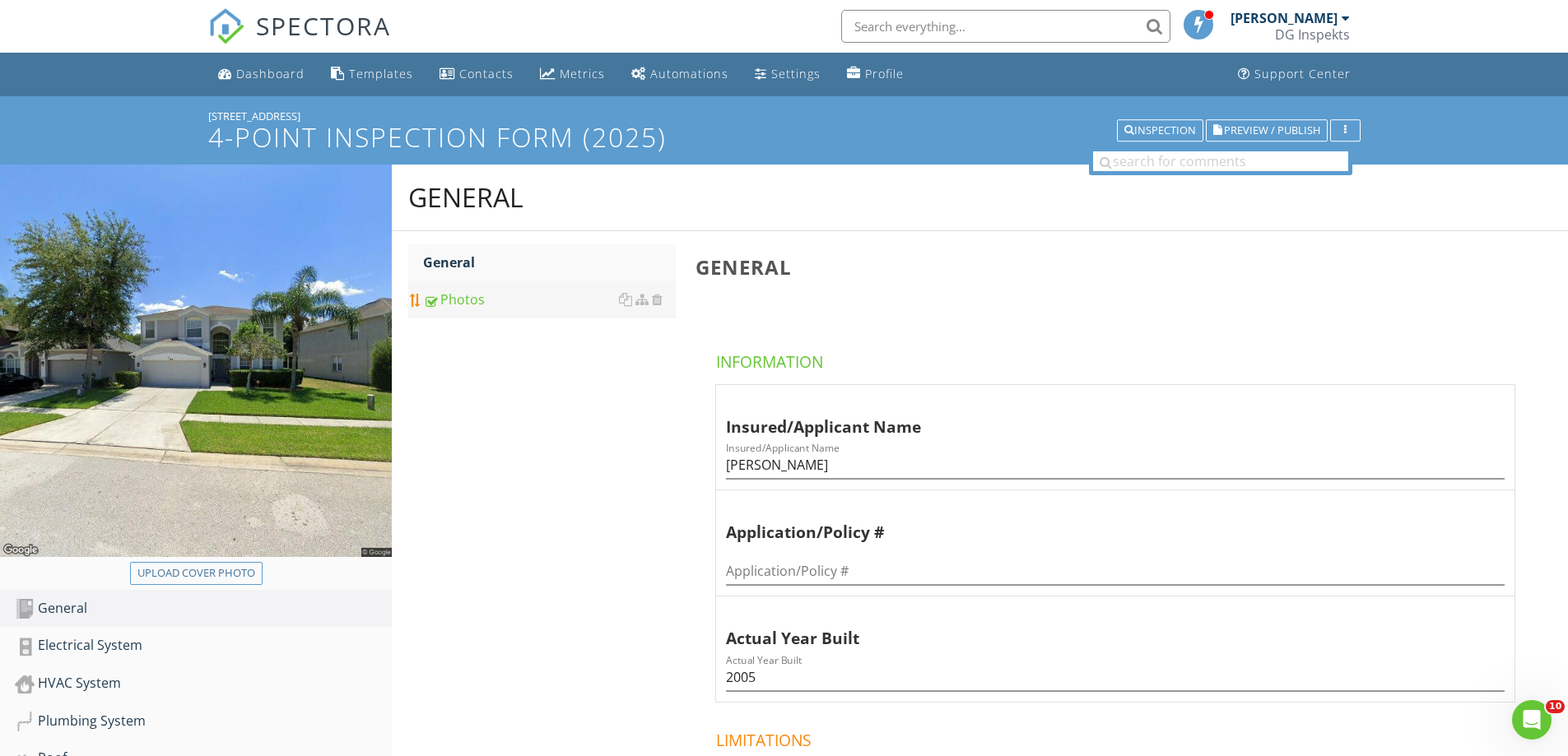
click at [482, 291] on div "Photos" at bounding box center [550, 299] width 253 height 20
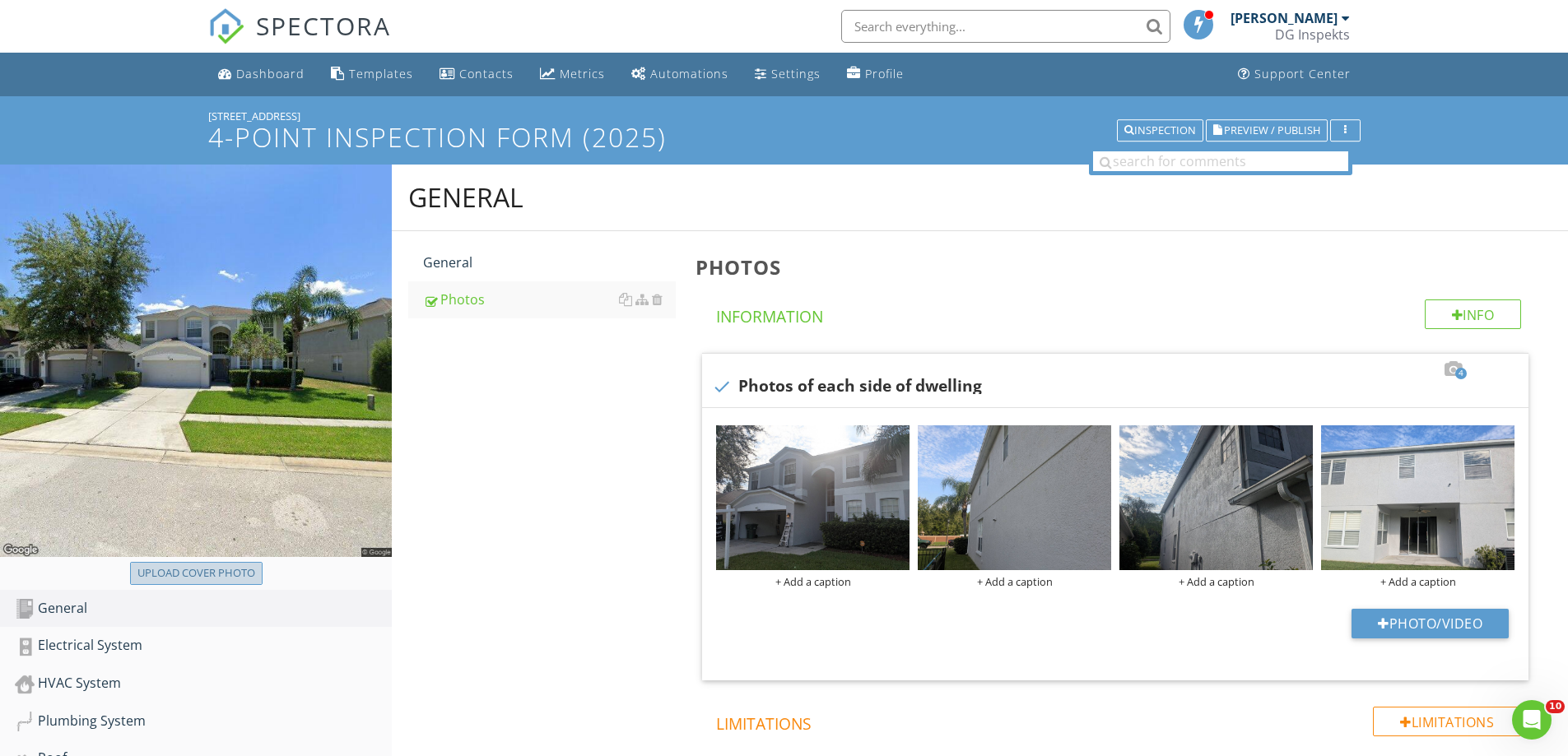
click at [193, 573] on div "Upload cover photo" at bounding box center [196, 573] width 118 height 16
type input "C:\fakepath\photo.jpg"
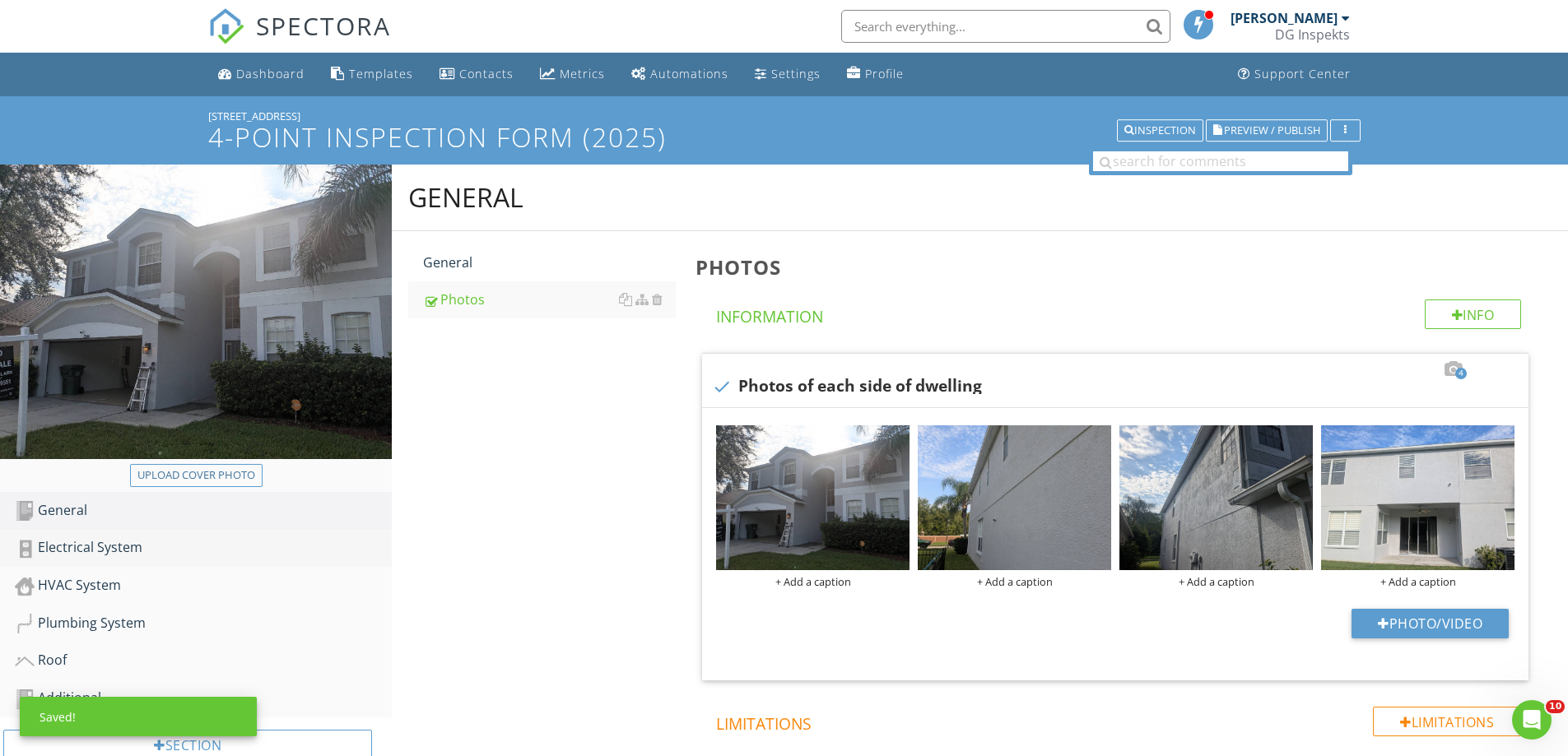
click at [111, 544] on div "Electrical System" at bounding box center [203, 548] width 377 height 22
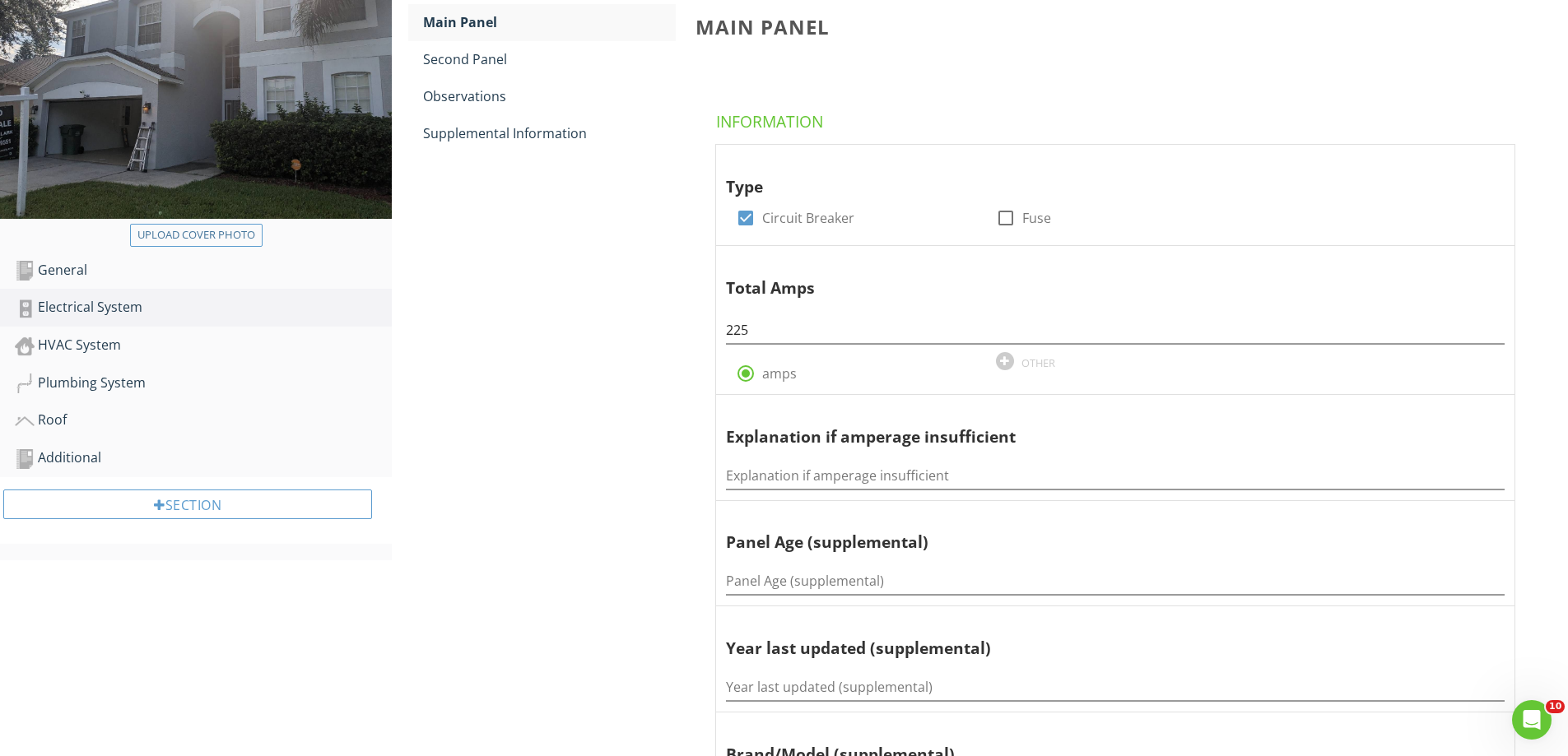
scroll to position [411, 0]
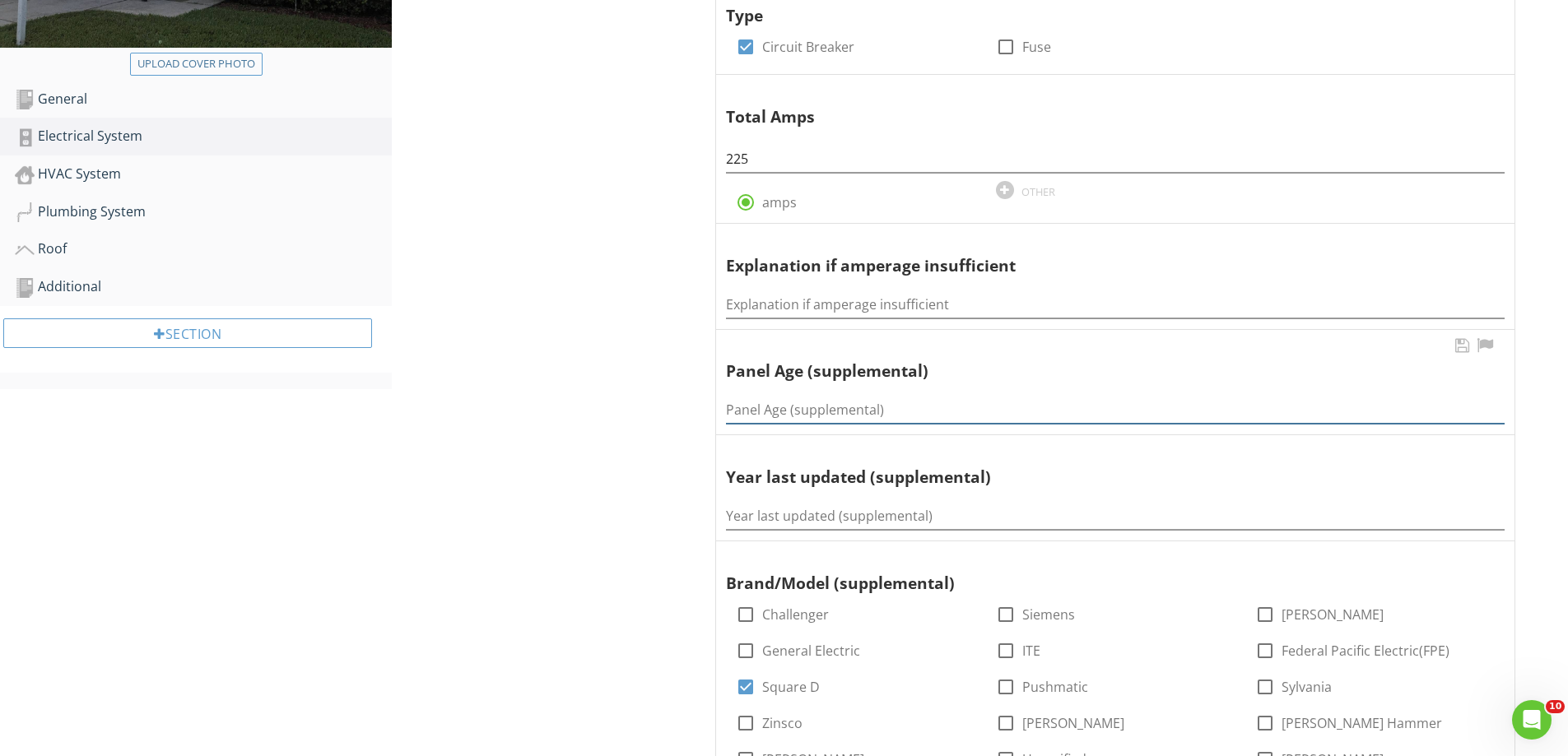
click at [802, 415] on input "Panel Age (supplemental)" at bounding box center [1115, 410] width 779 height 28
type input "20"
click at [811, 520] on input "Year last updated (supplemental)" at bounding box center [1115, 517] width 779 height 28
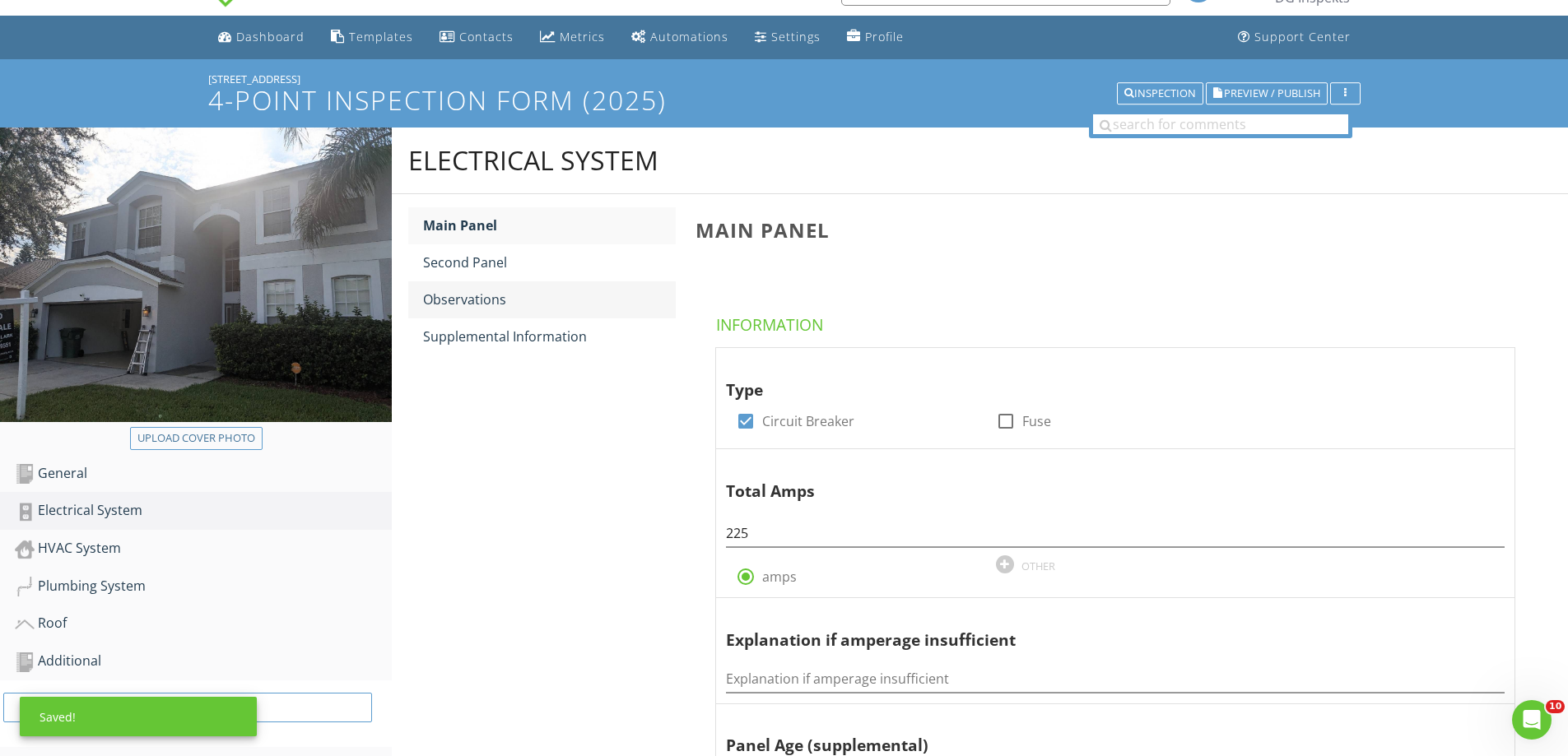
scroll to position [0, 0]
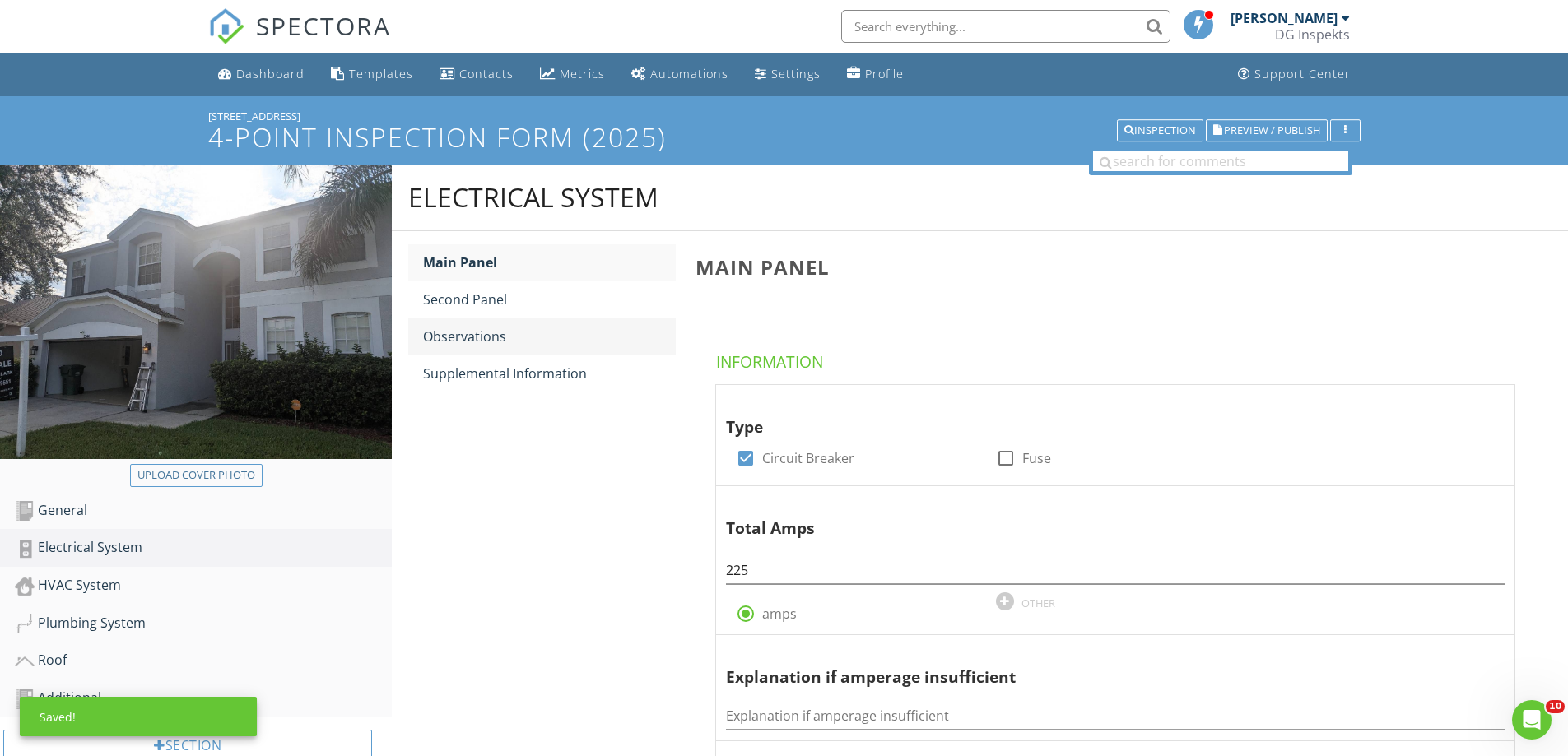
type input "2005"
click at [471, 353] on link "Observations" at bounding box center [550, 336] width 253 height 36
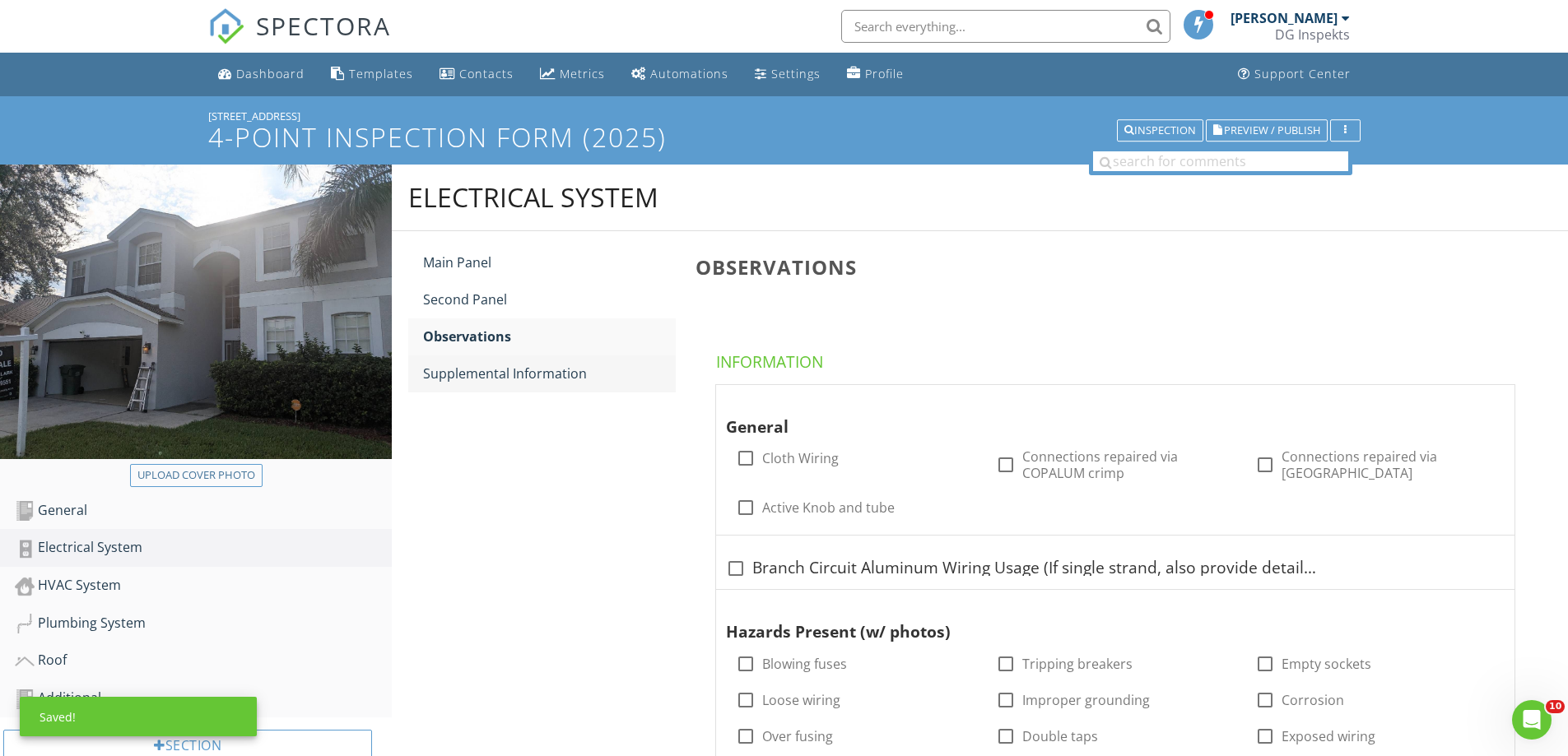
click at [499, 377] on div "Supplemental Information" at bounding box center [550, 373] width 253 height 20
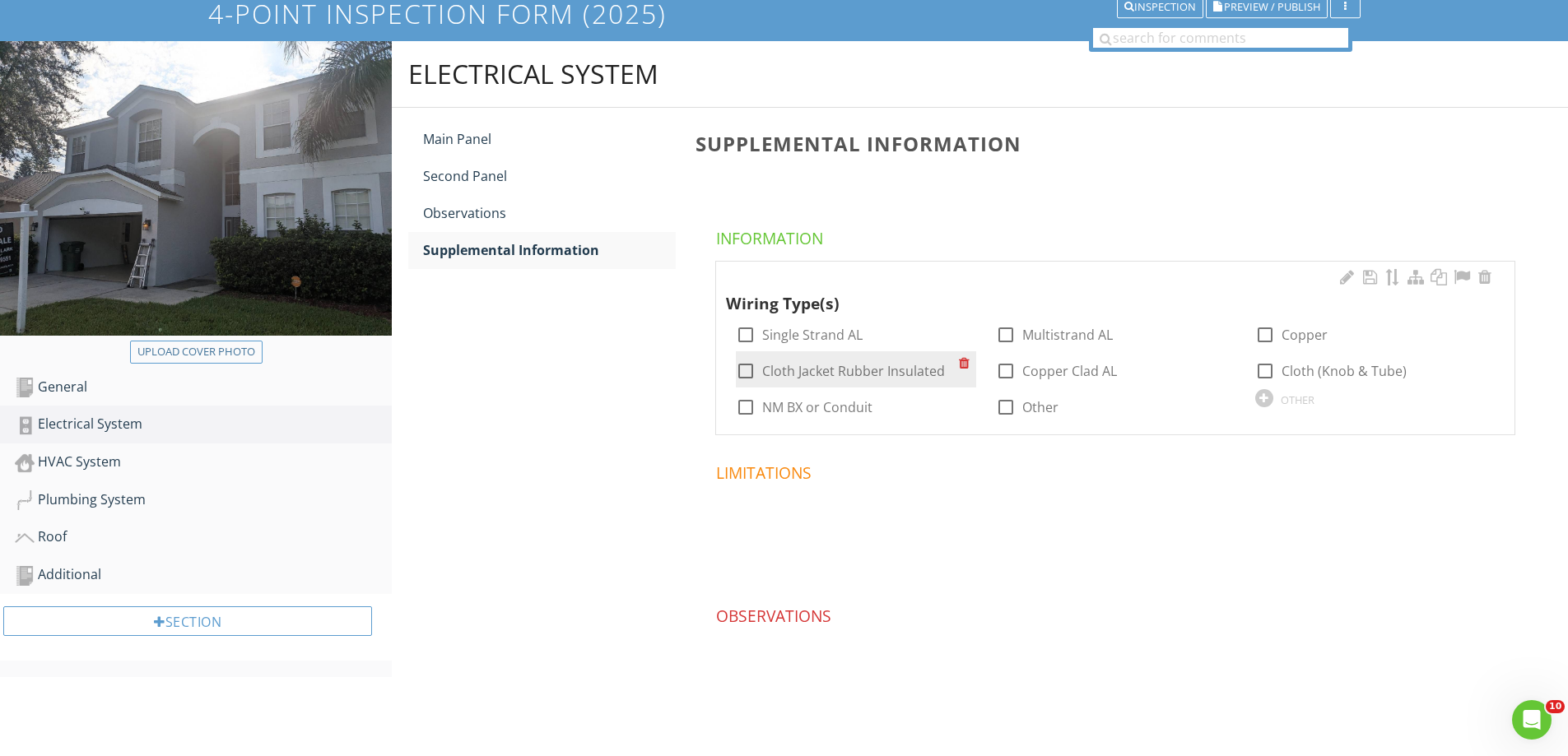
scroll to position [129, 0]
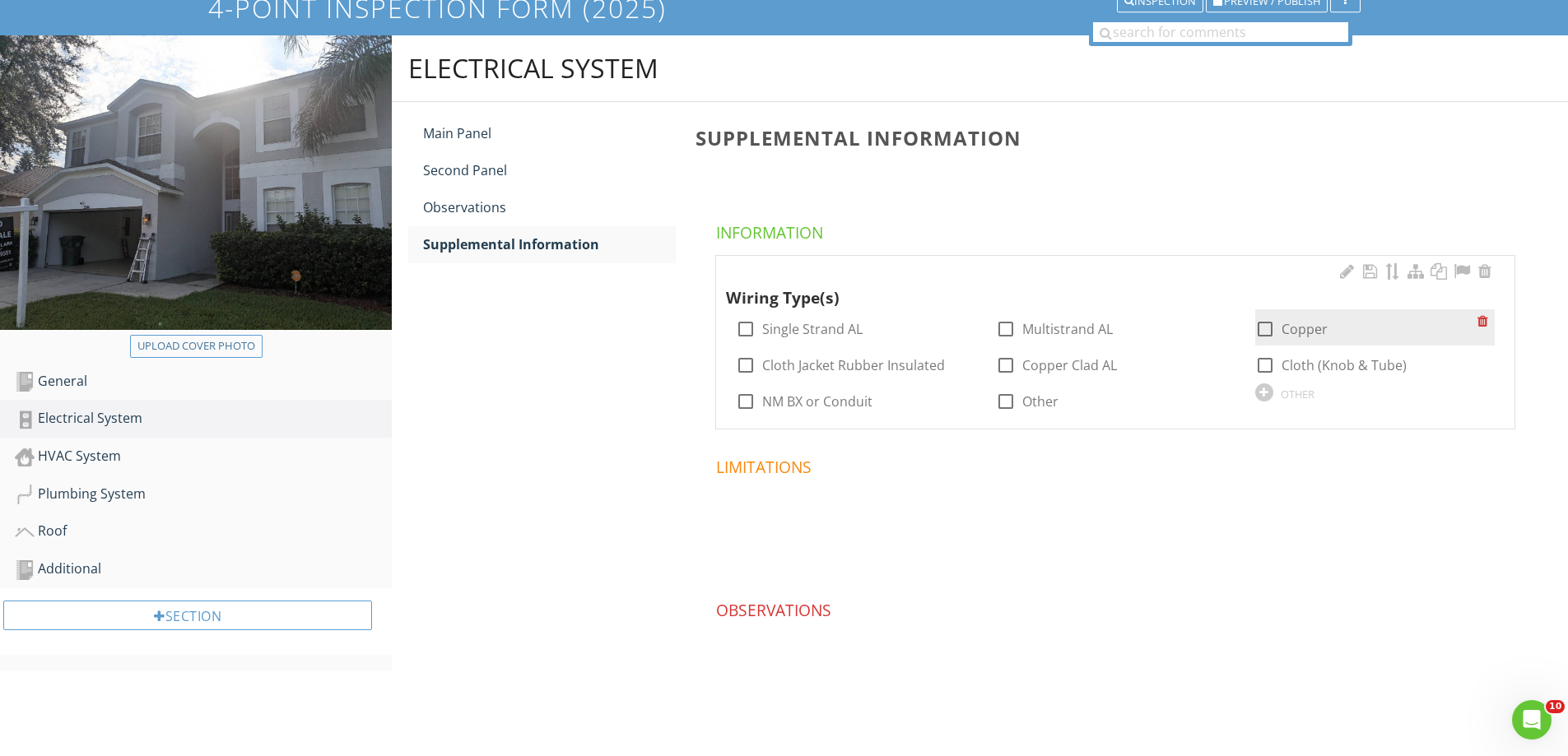
click at [1269, 327] on div at bounding box center [1265, 329] width 28 height 28
checkbox input "true"
click at [139, 456] on div "HVAC System" at bounding box center [203, 457] width 377 height 22
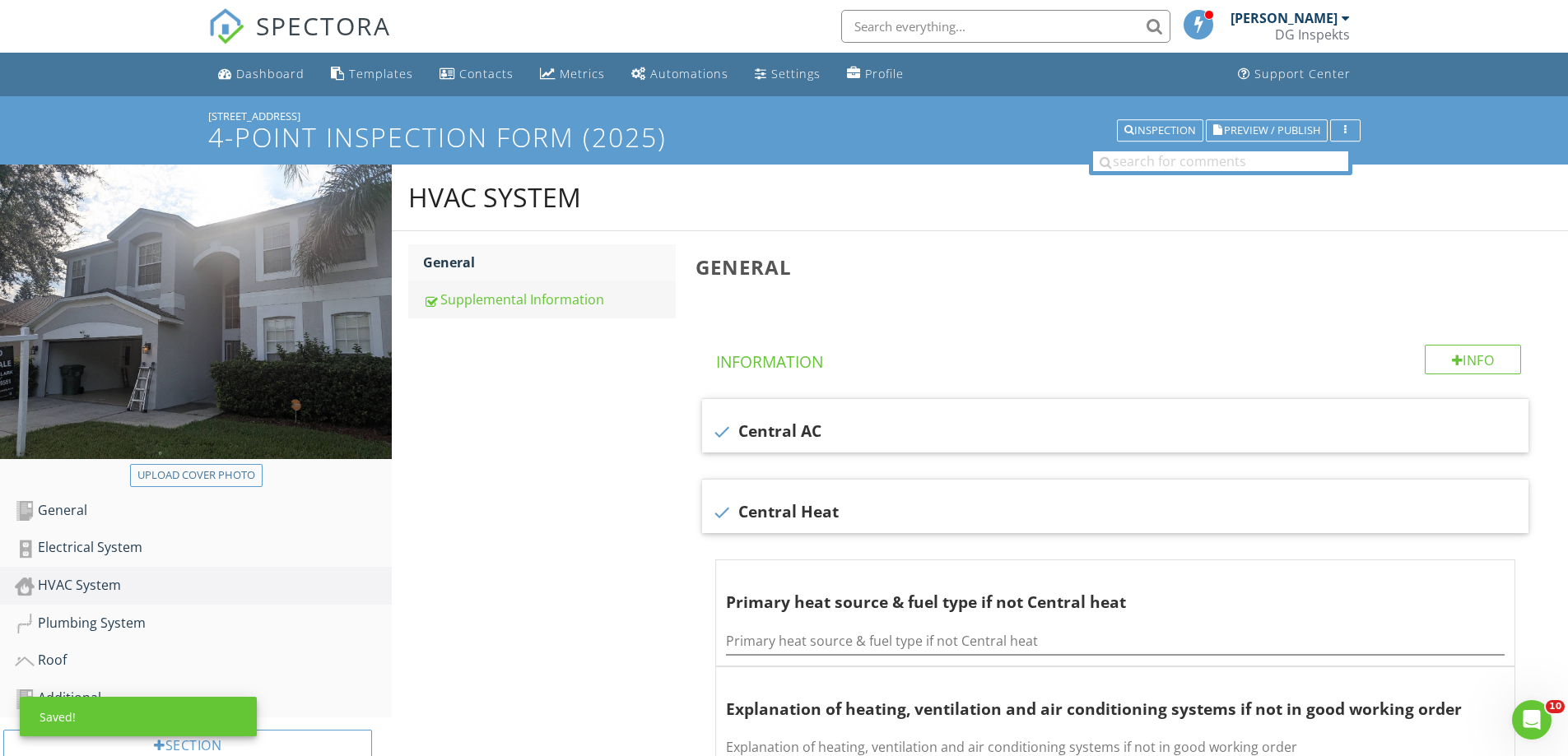
click at [506, 285] on link "Supplemental Information" at bounding box center [550, 299] width 253 height 36
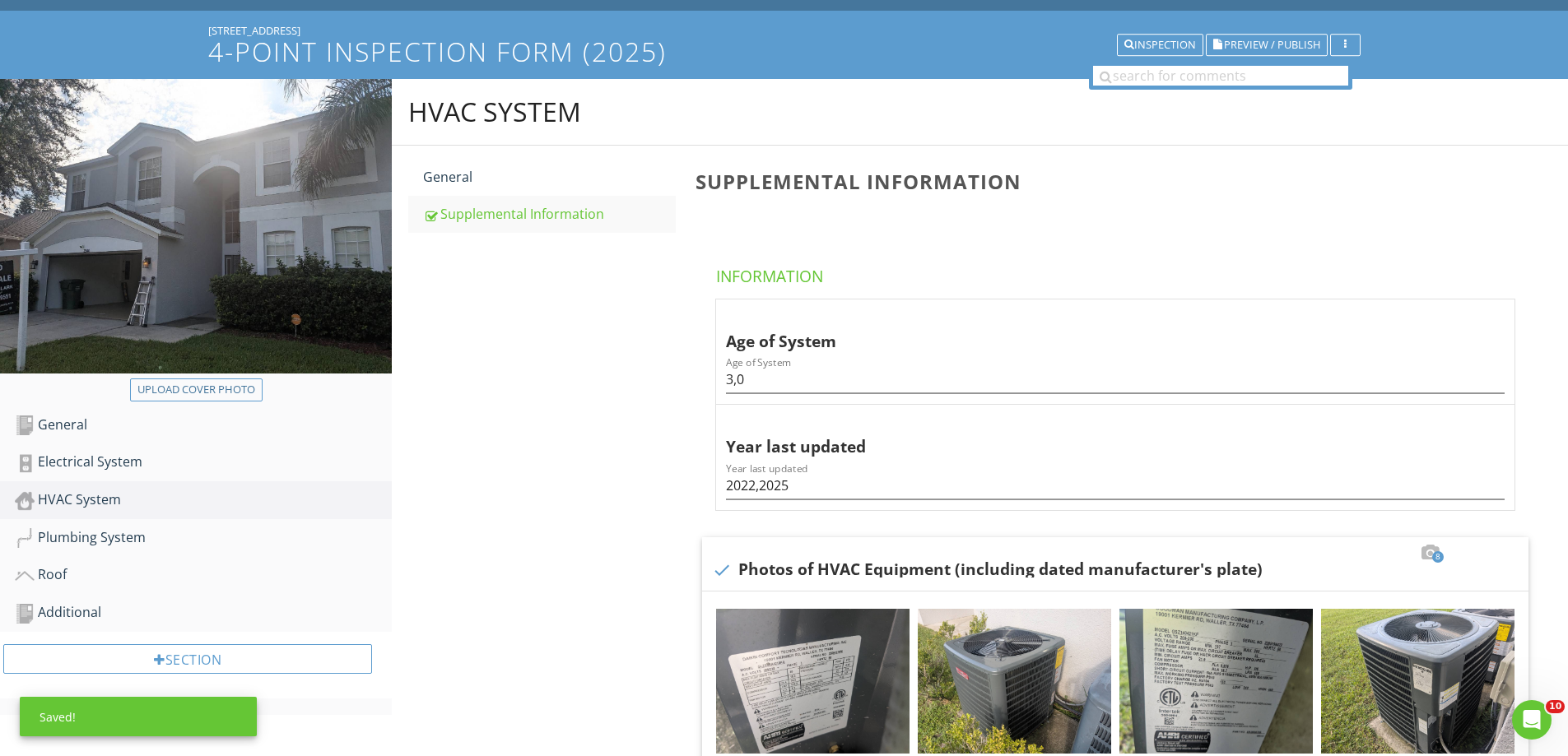
scroll to position [411, 0]
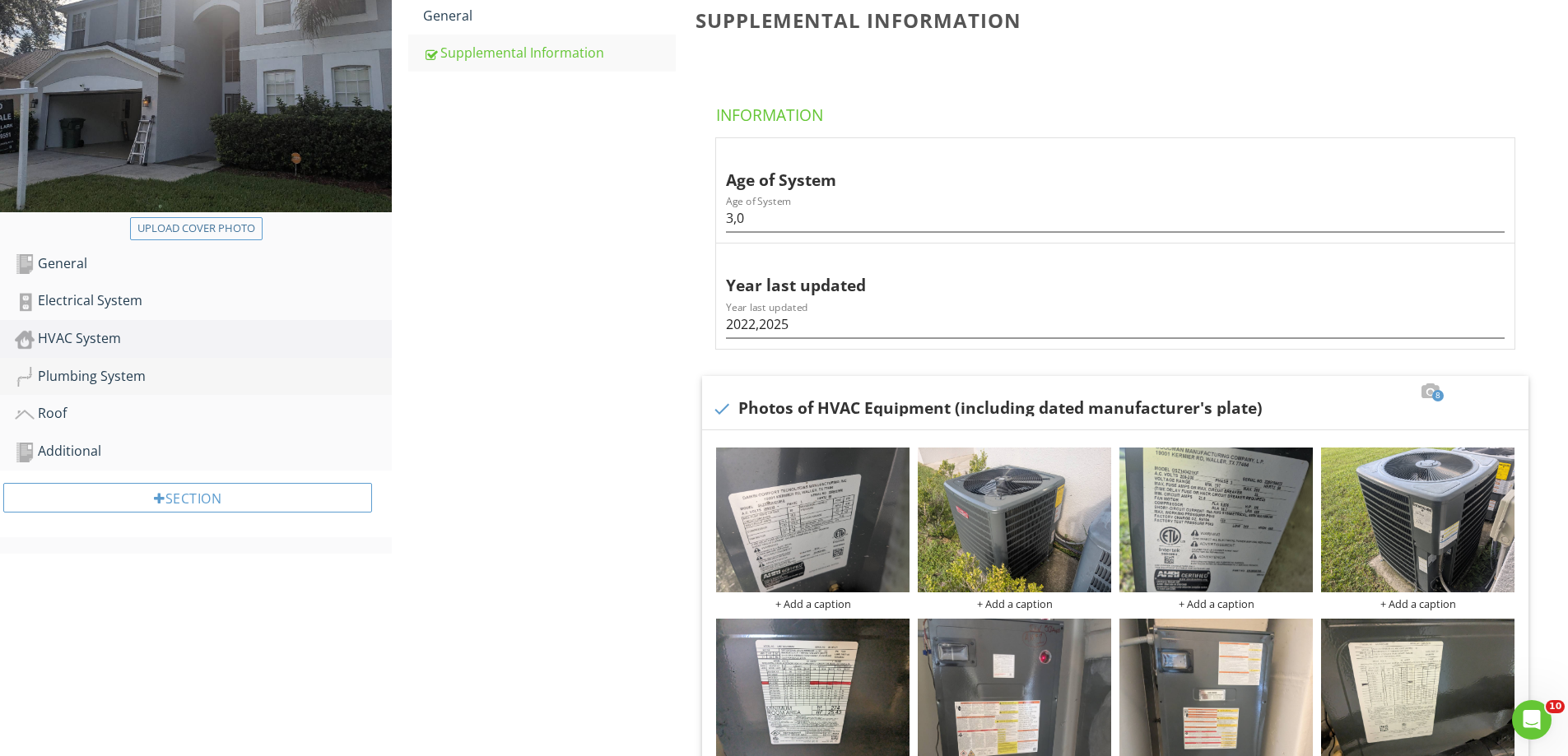
click at [46, 364] on link "Plumbing System" at bounding box center [203, 377] width 377 height 38
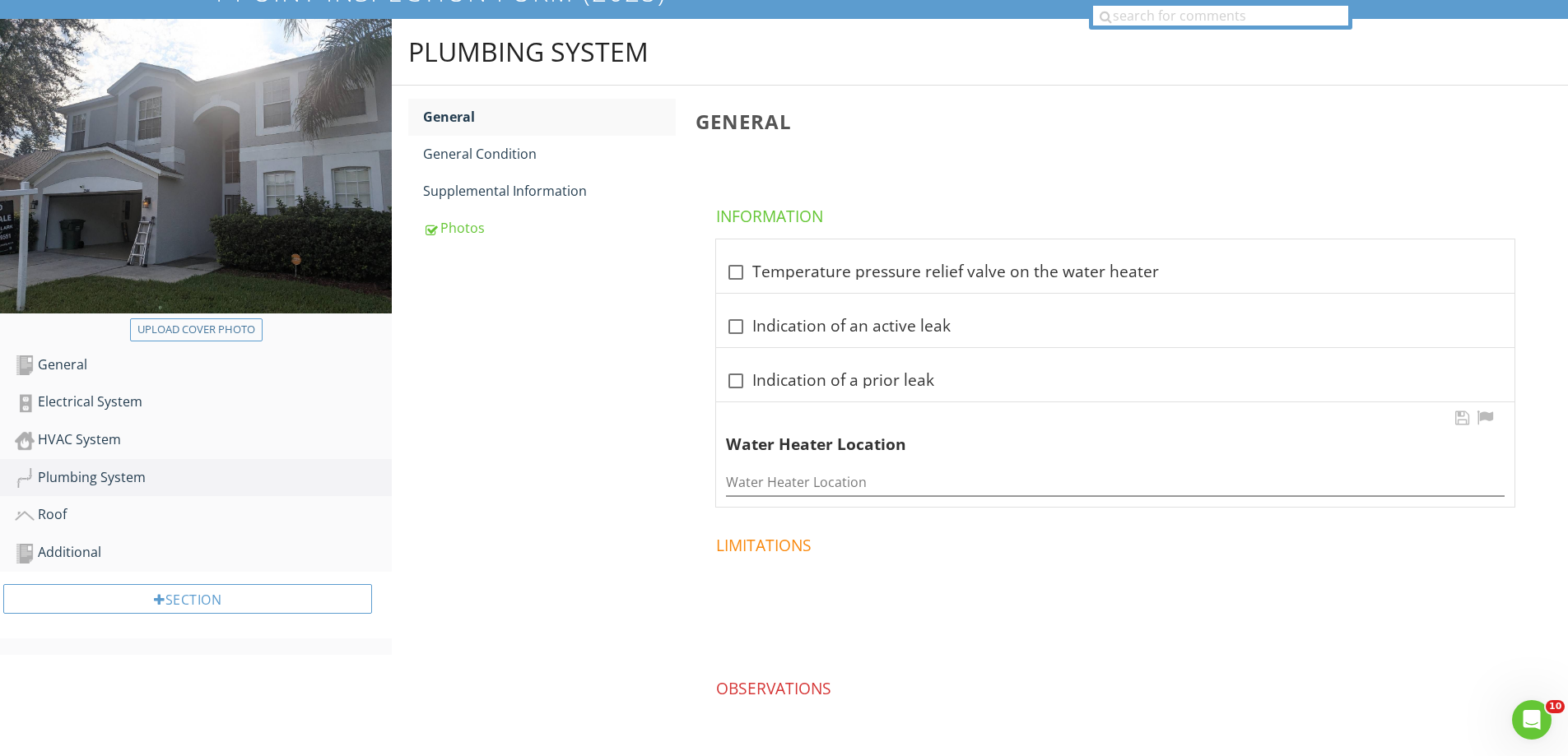
scroll to position [142, 0]
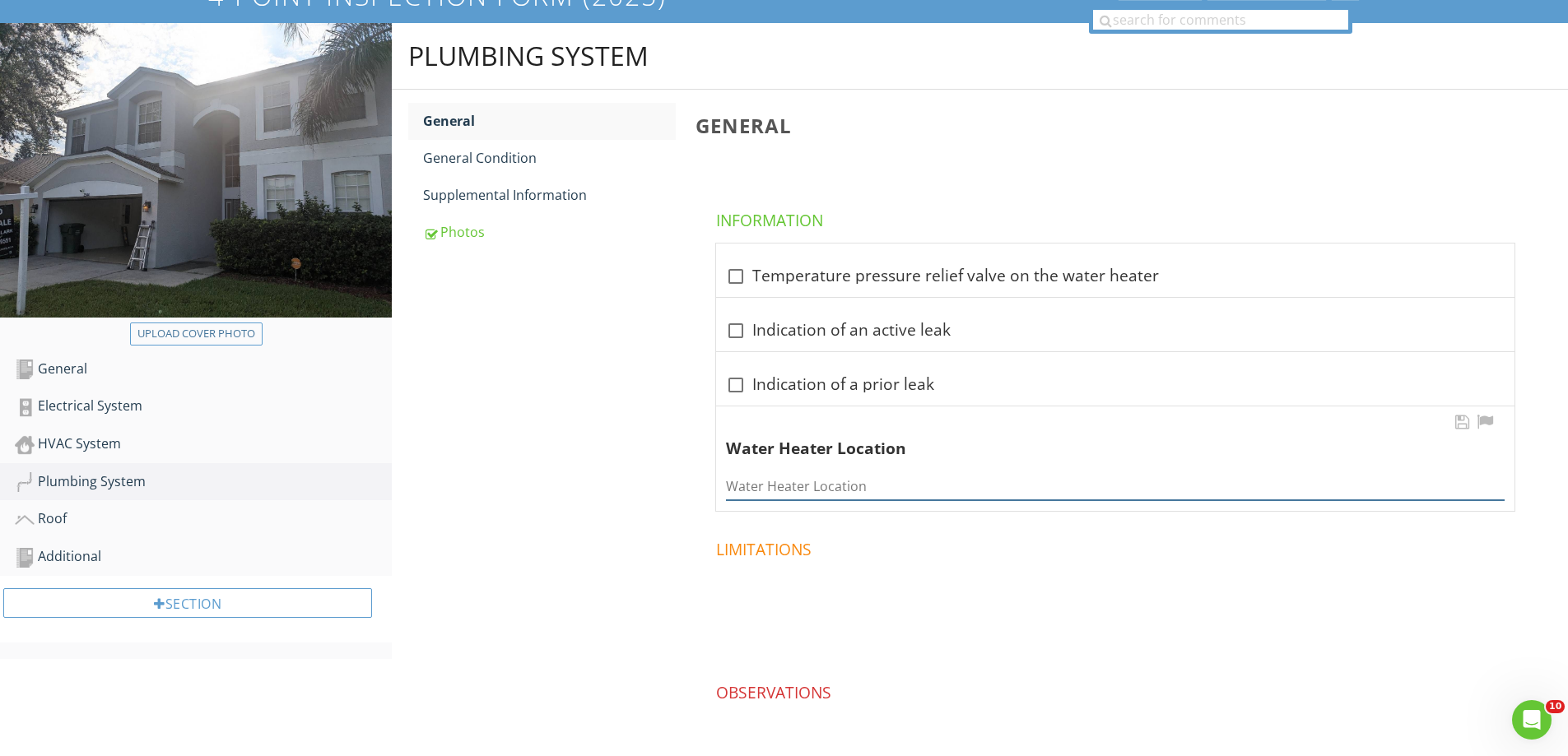
click at [818, 484] on input "Water Heater Location" at bounding box center [1115, 487] width 779 height 28
type input "Garage"
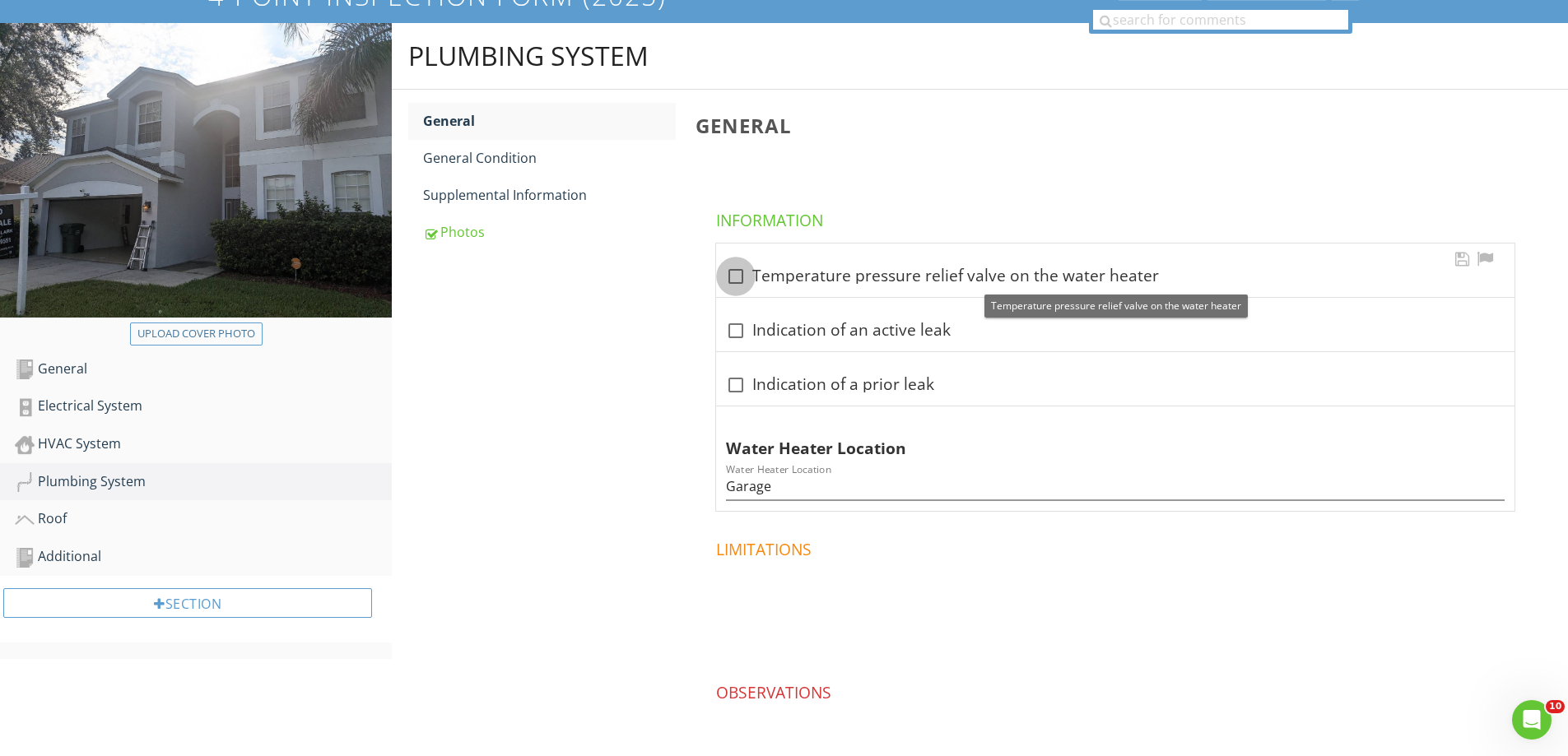
click at [734, 288] on div at bounding box center [736, 276] width 28 height 28
checkbox input "true"
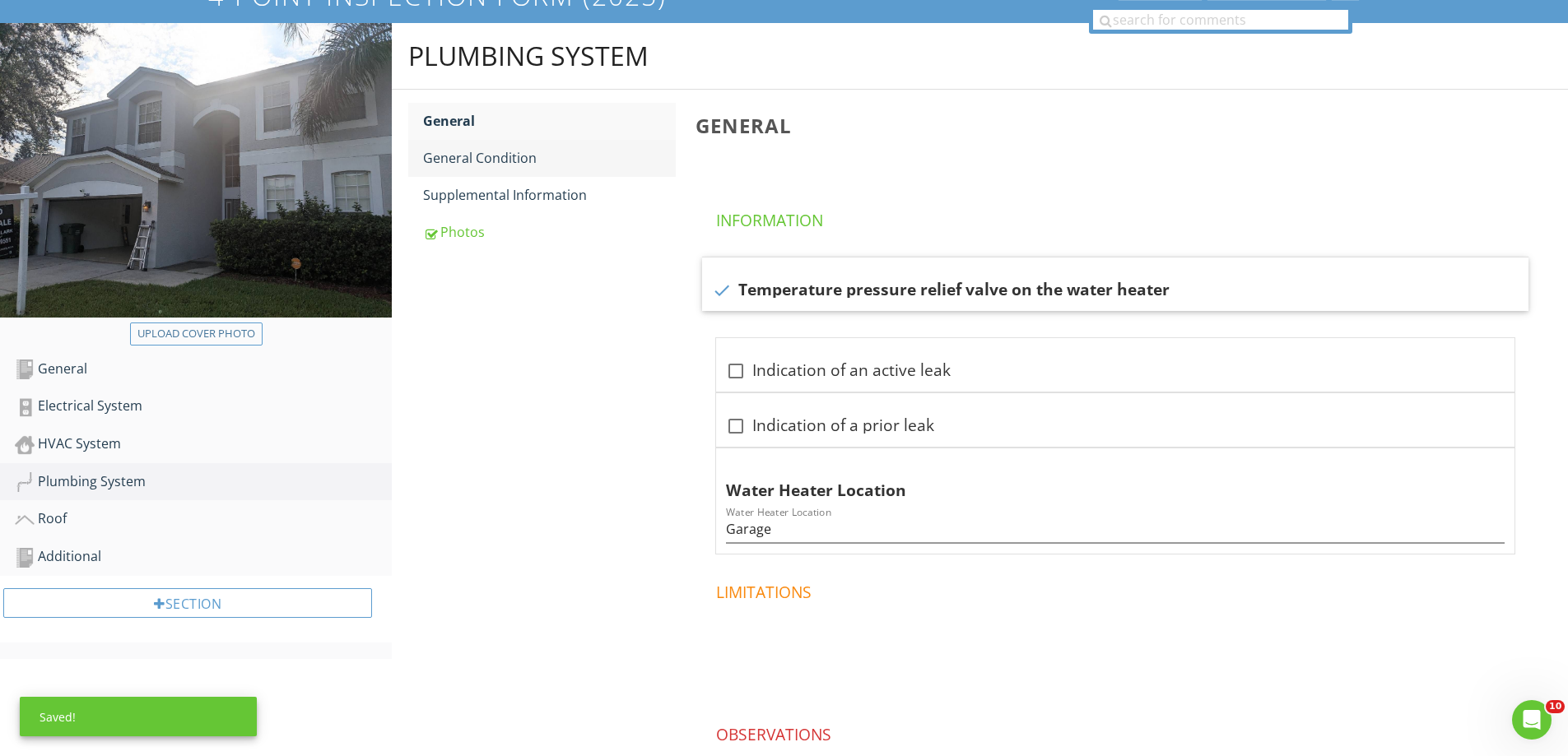
click at [476, 172] on link "General Condition" at bounding box center [550, 158] width 253 height 36
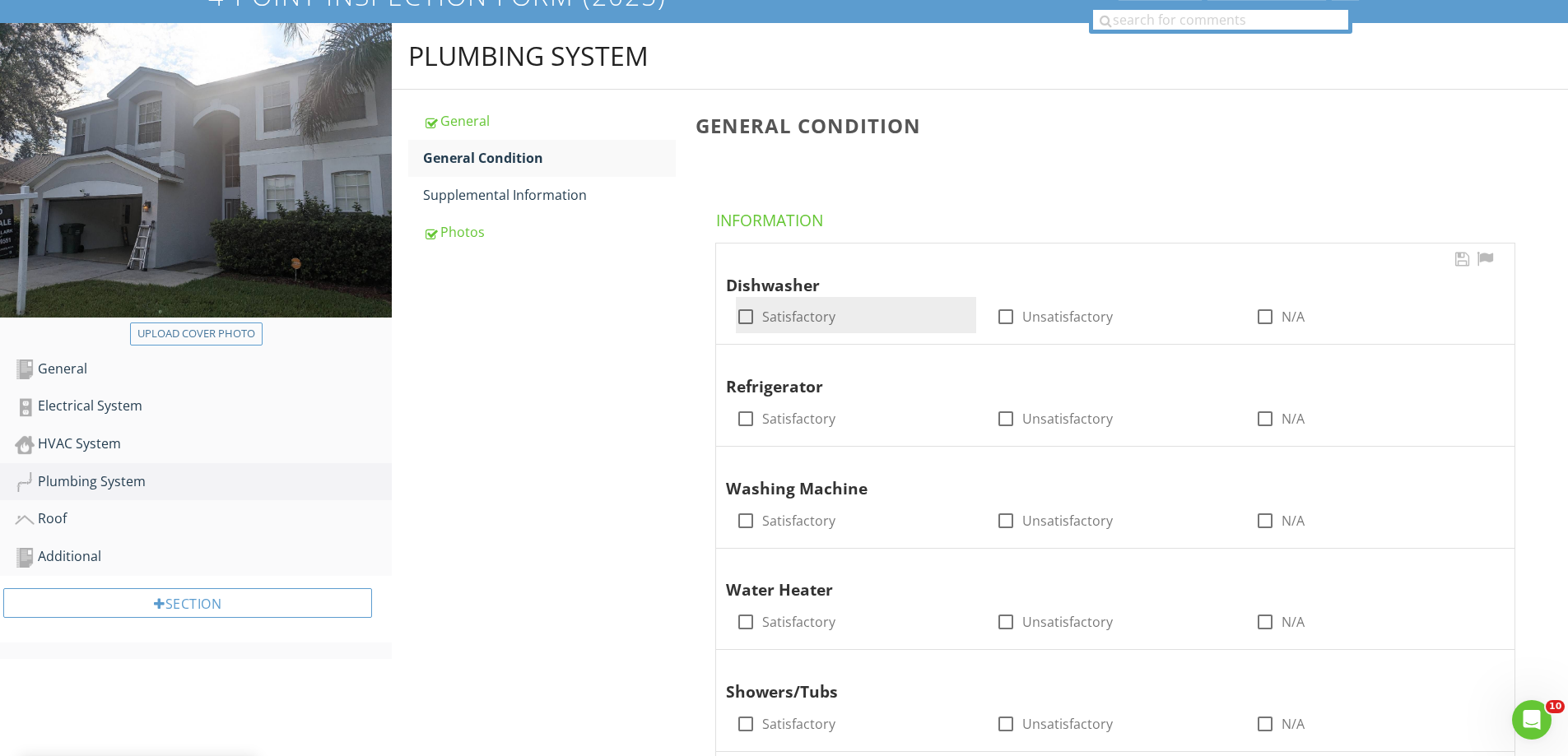
click at [764, 313] on label "Satisfactory" at bounding box center [799, 317] width 73 height 16
checkbox input "true"
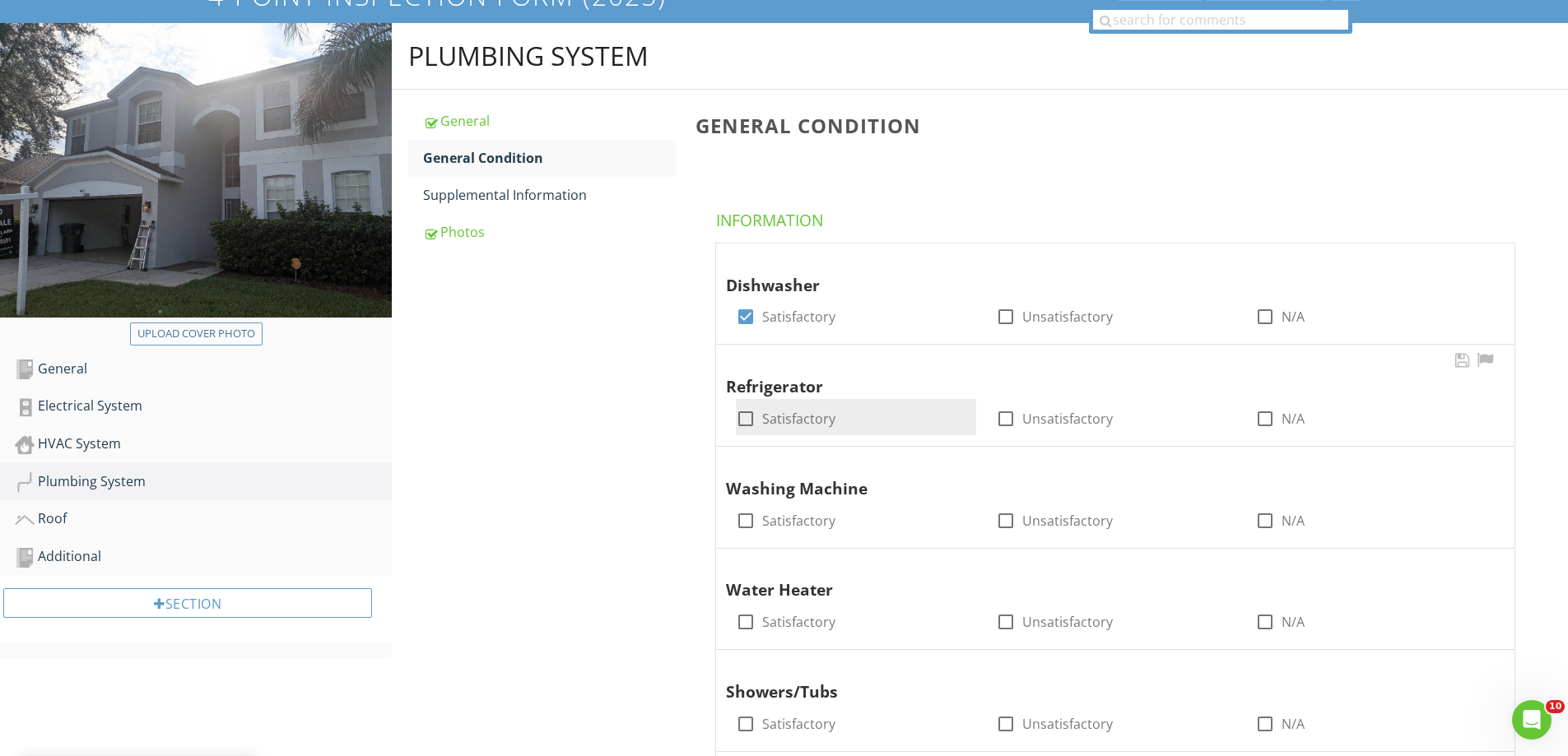
click at [748, 416] on div at bounding box center [745, 419] width 28 height 28
checkbox input "true"
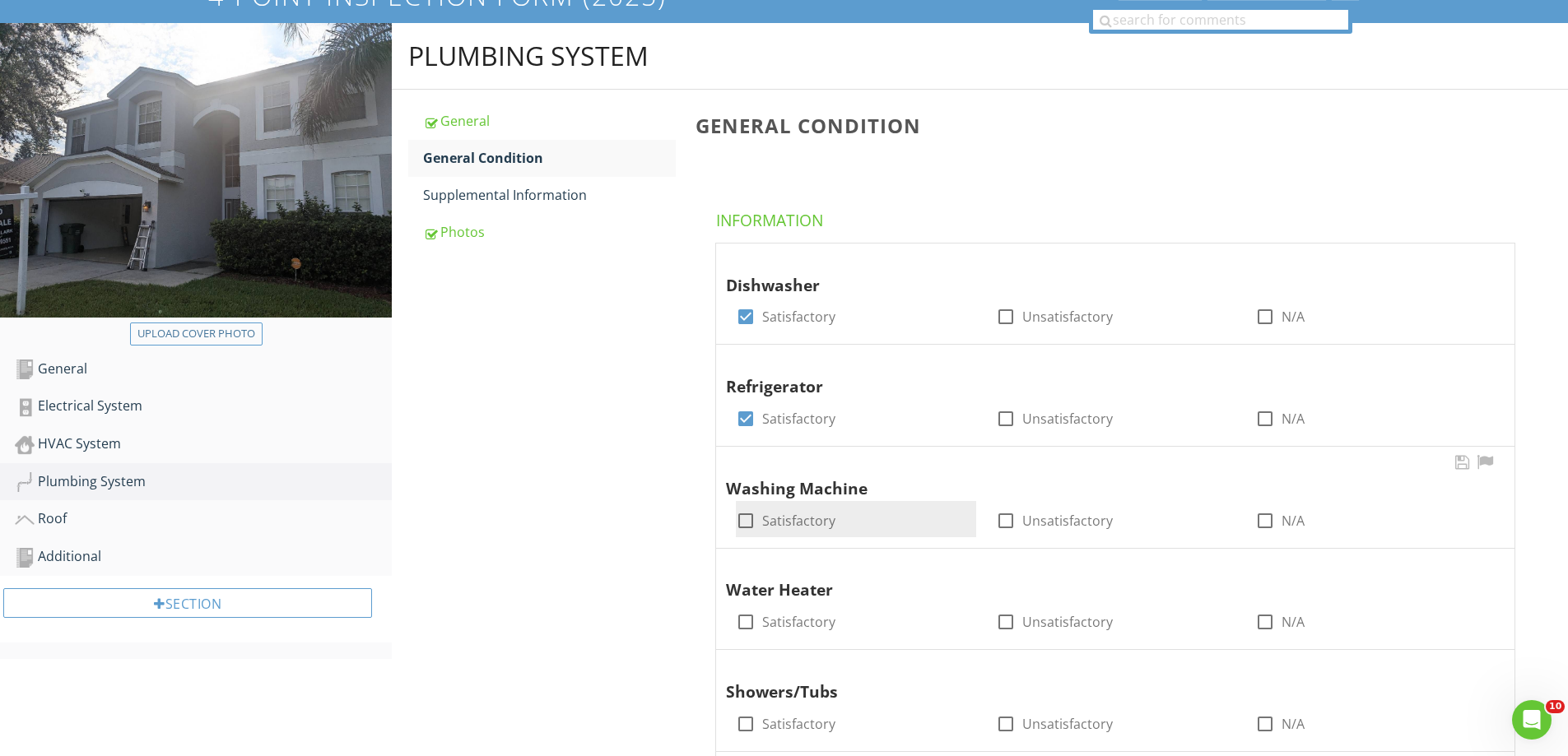
click at [754, 503] on div "check_box_outline_blank Satisfactory" at bounding box center [855, 519] width 239 height 36
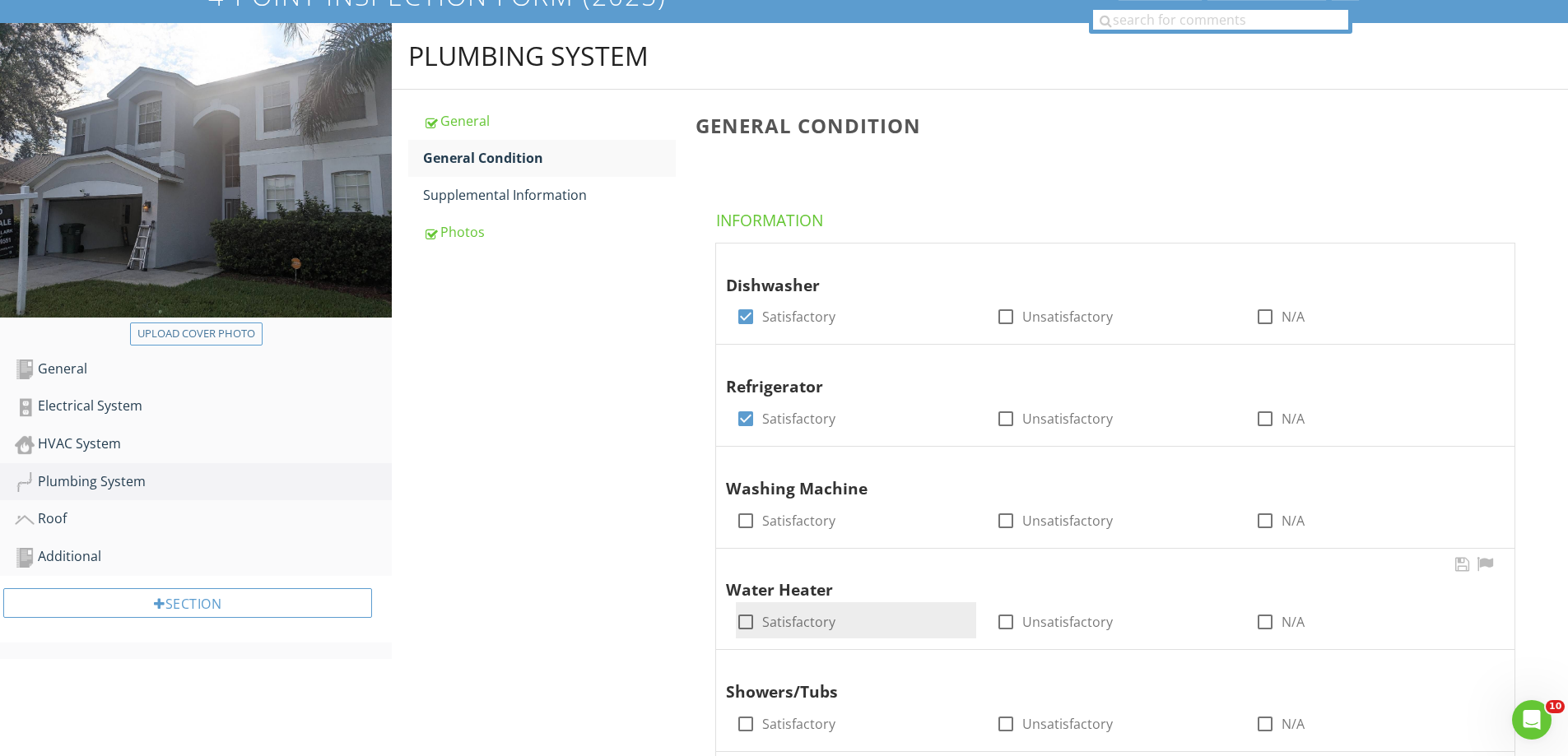
click at [751, 626] on div at bounding box center [745, 622] width 28 height 28
checkbox input "true"
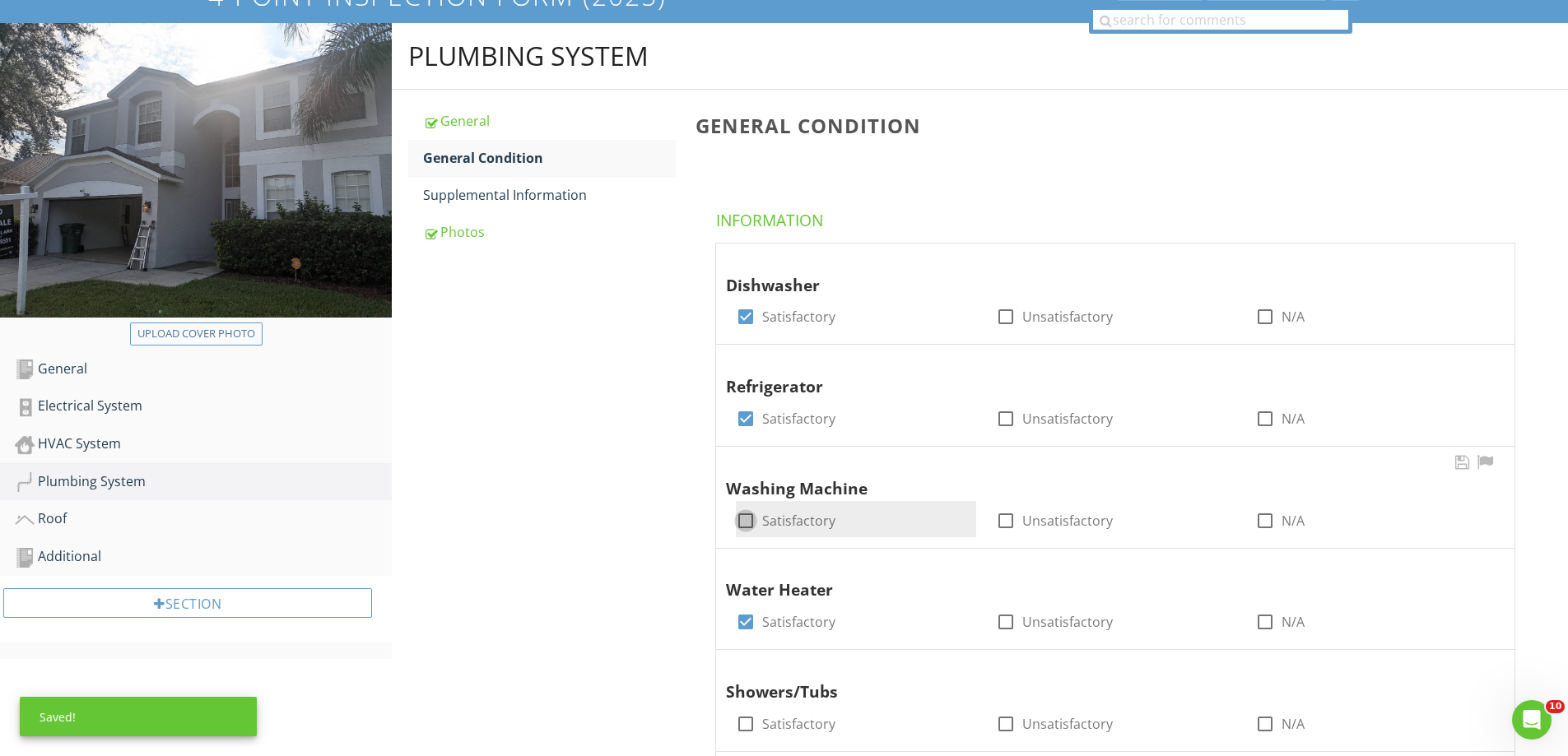
drag, startPoint x: 749, startPoint y: 535, endPoint x: 620, endPoint y: 479, distance: 140.6
click at [749, 531] on div "check_box_outline_blank" at bounding box center [745, 520] width 20 height 20
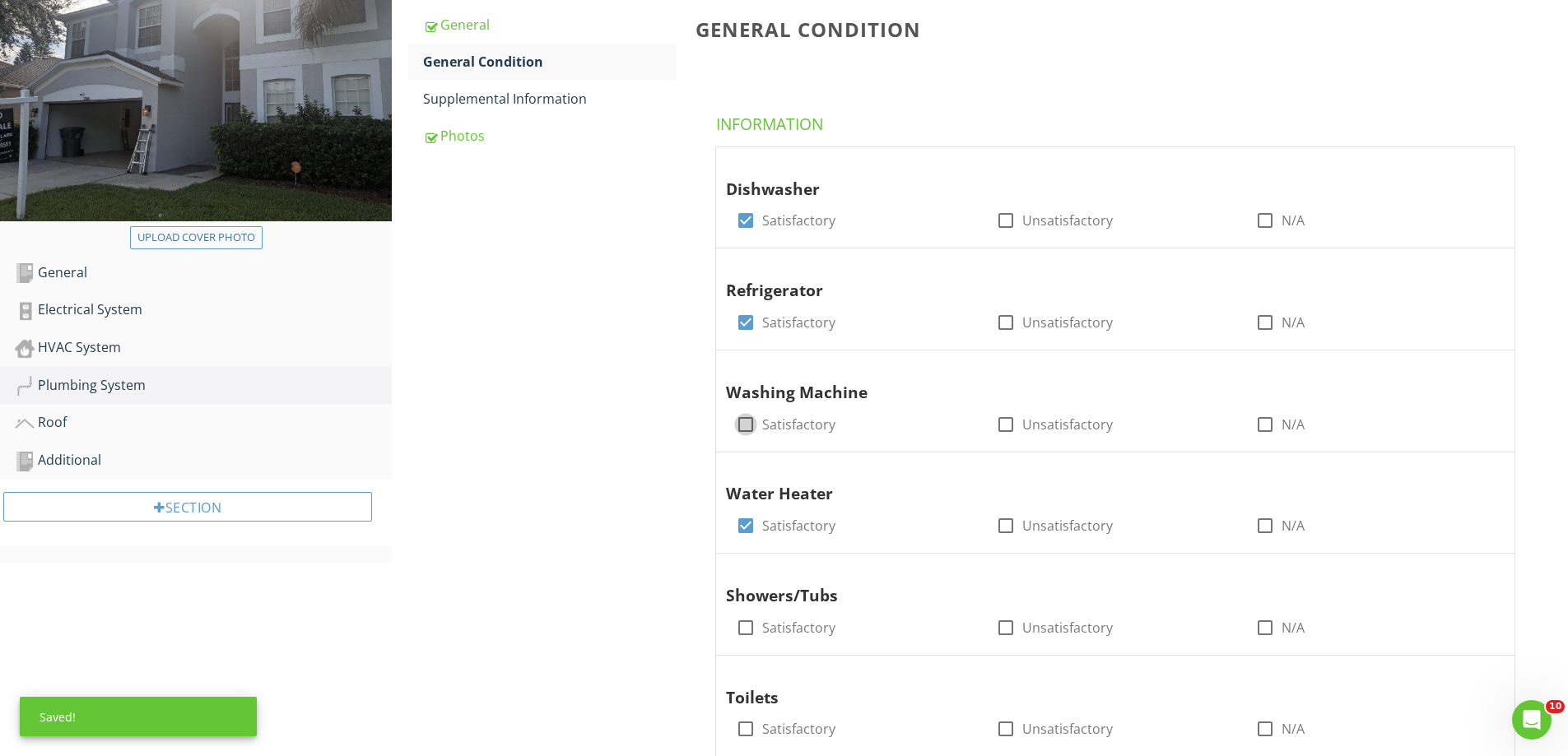
scroll to position [389, 0]
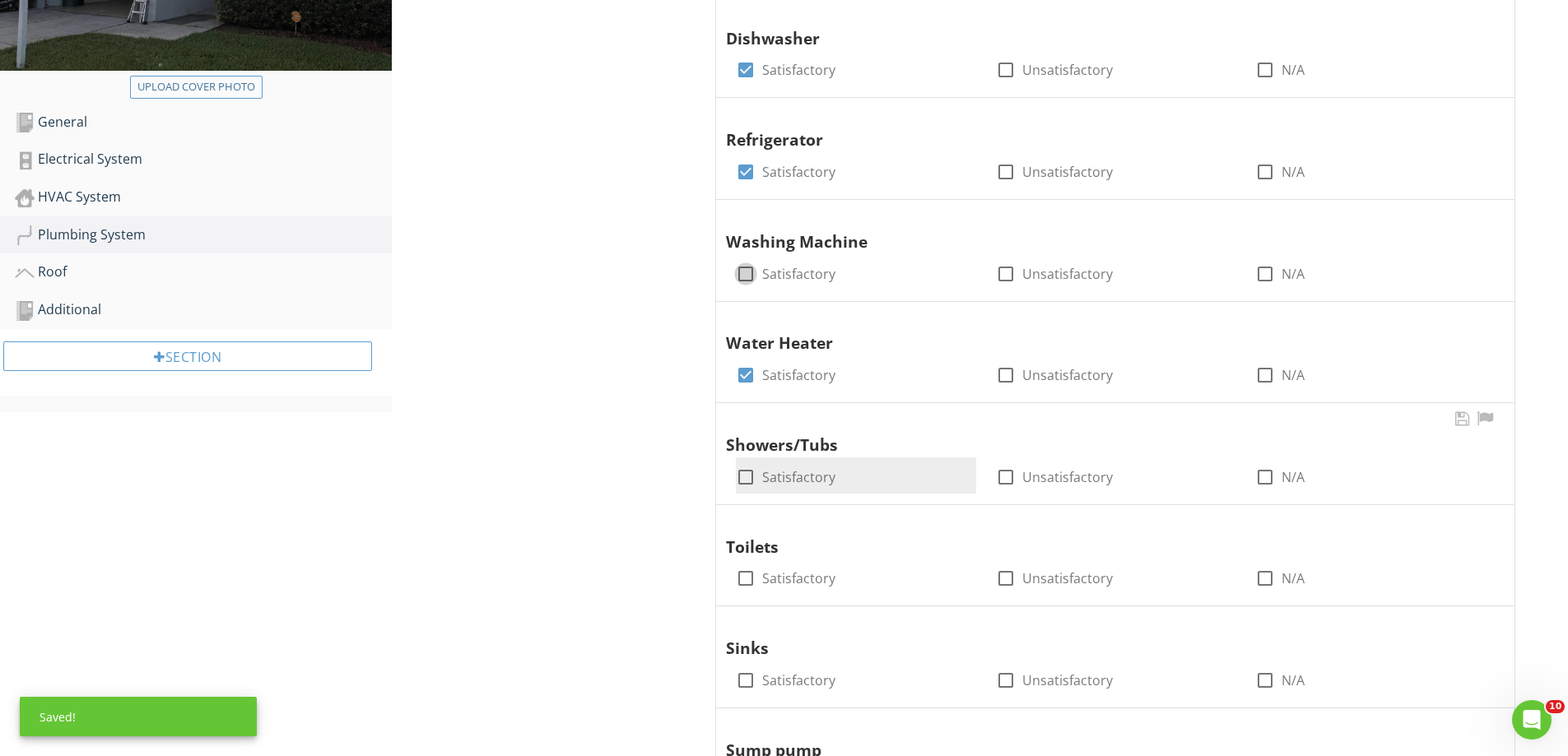
click at [750, 470] on div at bounding box center [745, 477] width 28 height 28
checkbox input "true"
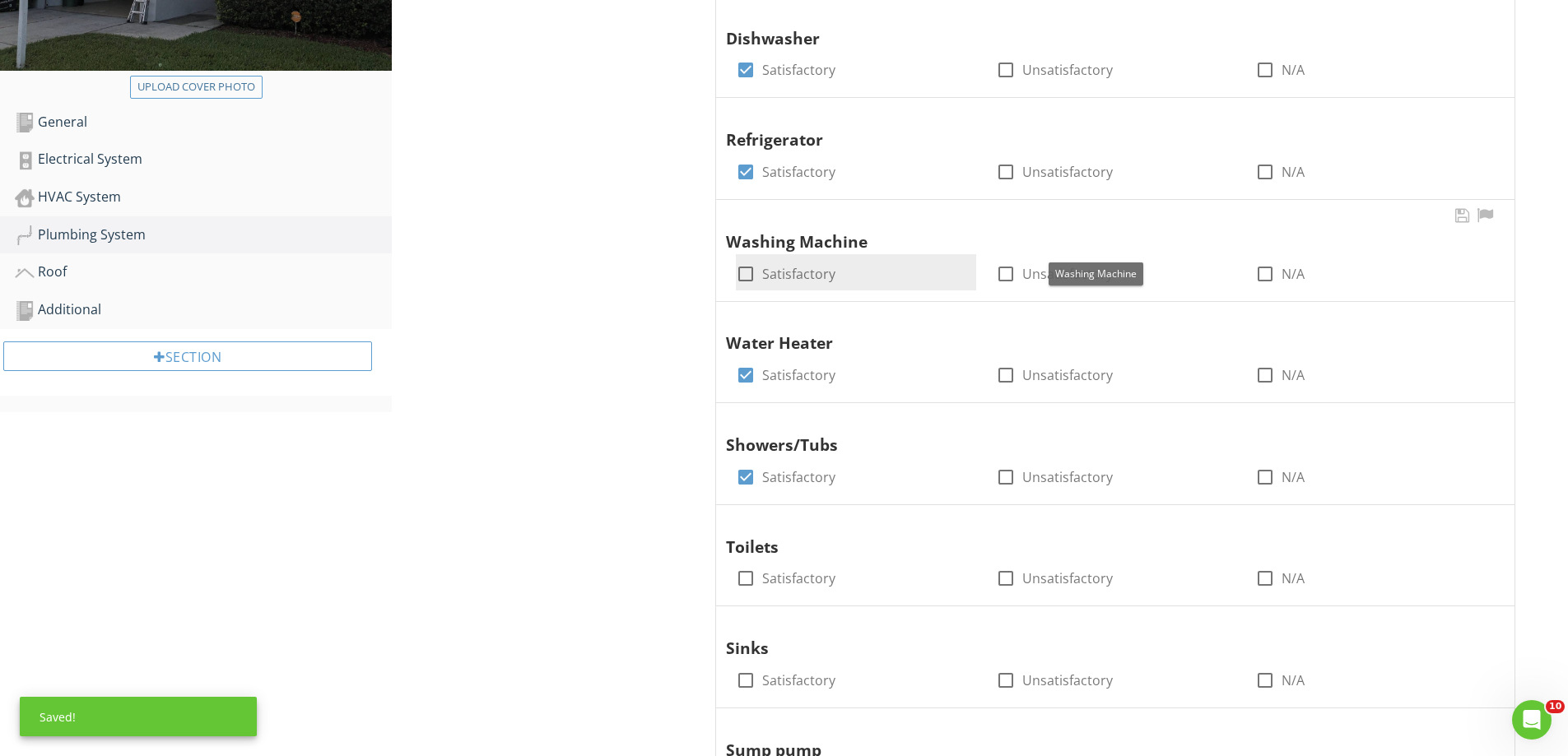
click at [749, 270] on div at bounding box center [745, 274] width 28 height 28
checkbox input "true"
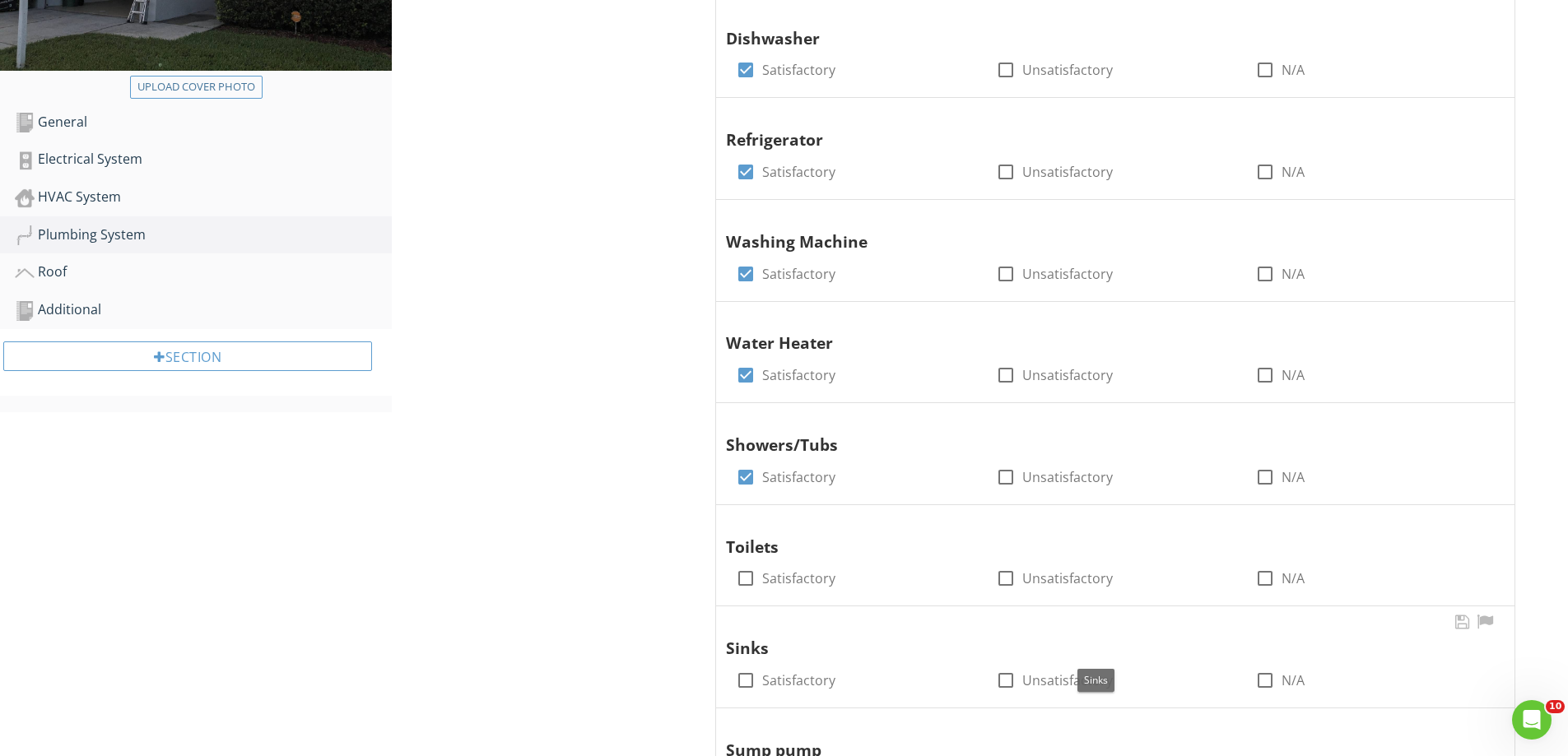
click at [747, 608] on span "Dishwasher check_box Satisfactory check_box_outline_blank Unsatisfactory check_…" at bounding box center [1118, 557] width 846 height 1124
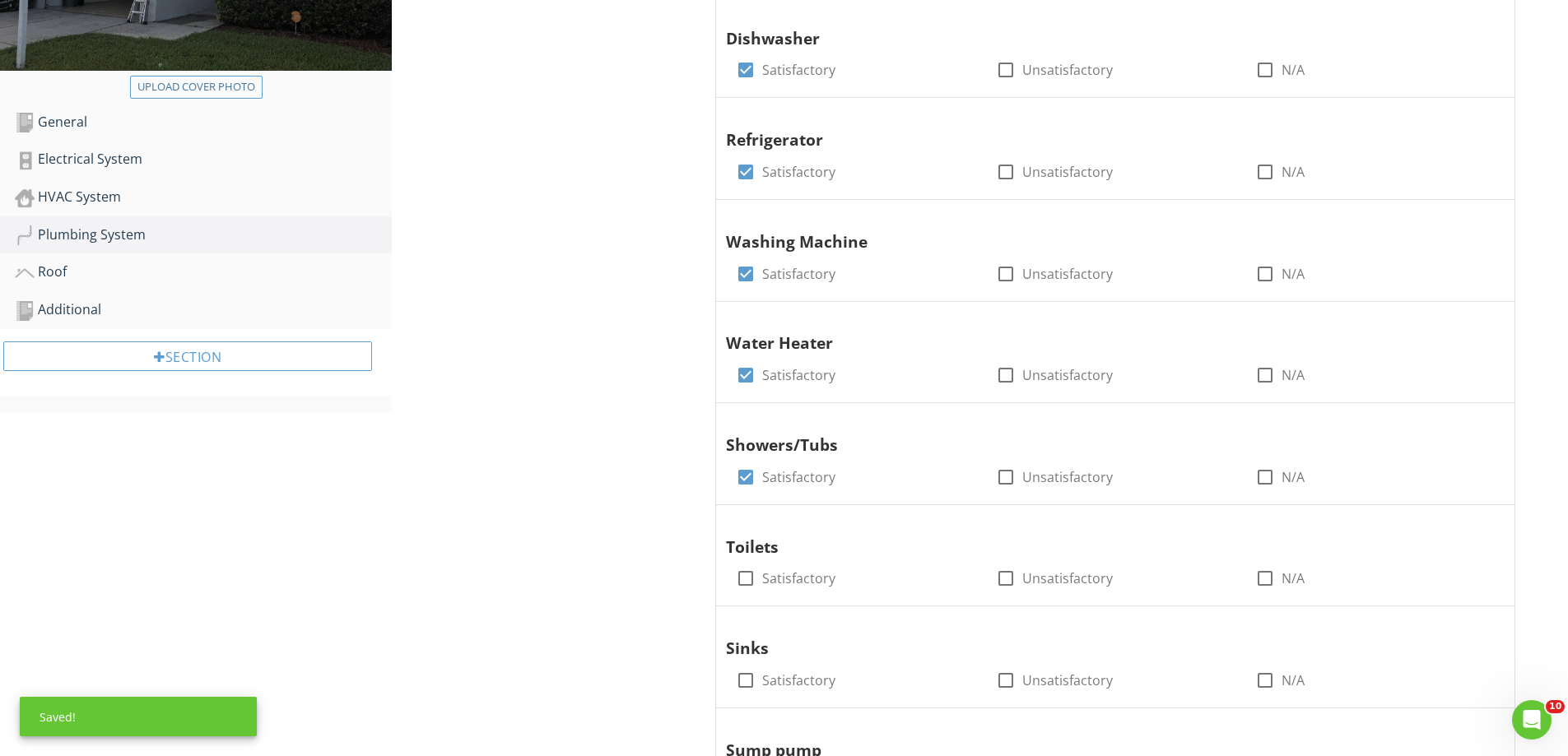
drag, startPoint x: 746, startPoint y: 685, endPoint x: 641, endPoint y: 541, distance: 178.2
click at [745, 683] on div at bounding box center [745, 680] width 28 height 28
checkbox input "true"
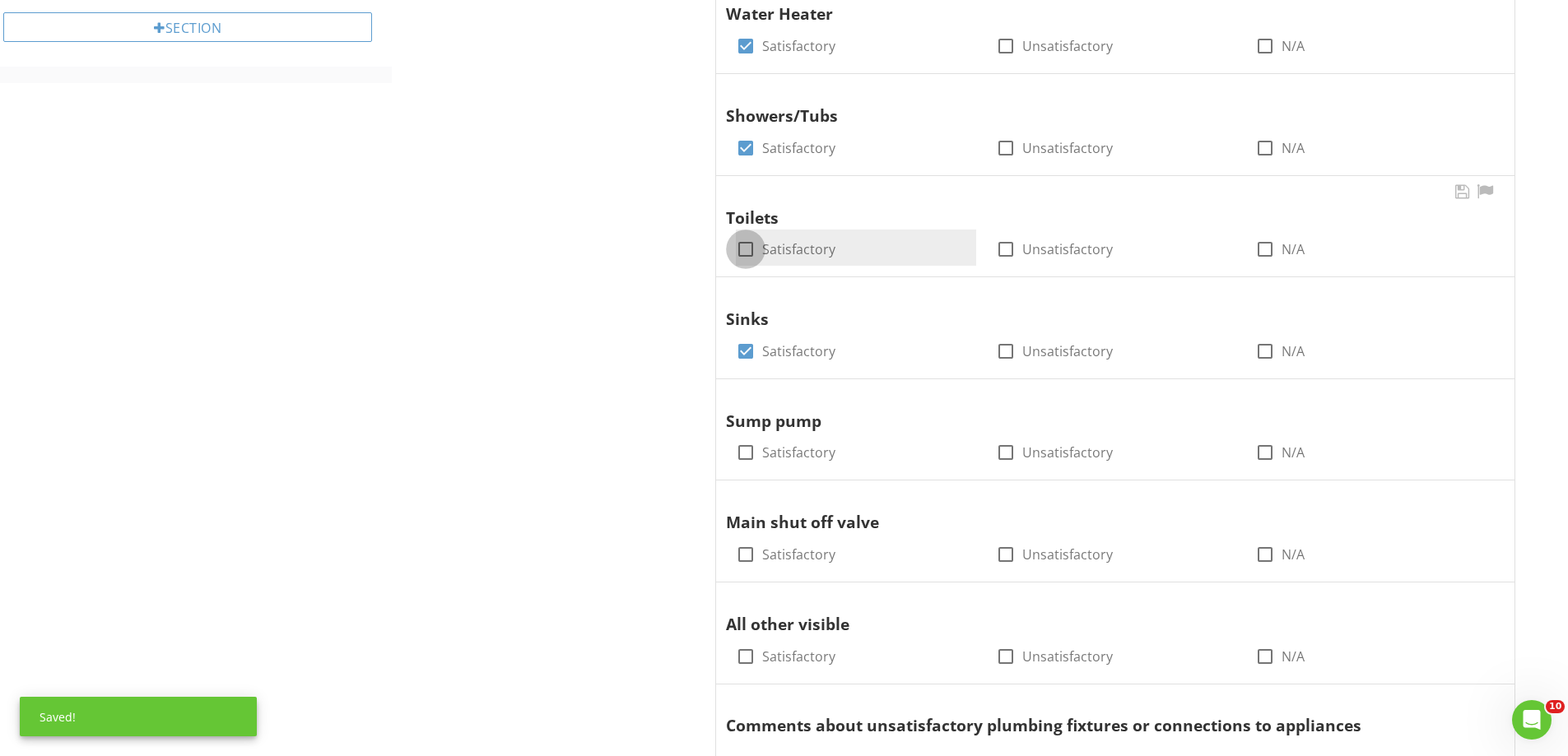
click at [745, 243] on div at bounding box center [745, 249] width 28 height 28
checkbox input "true"
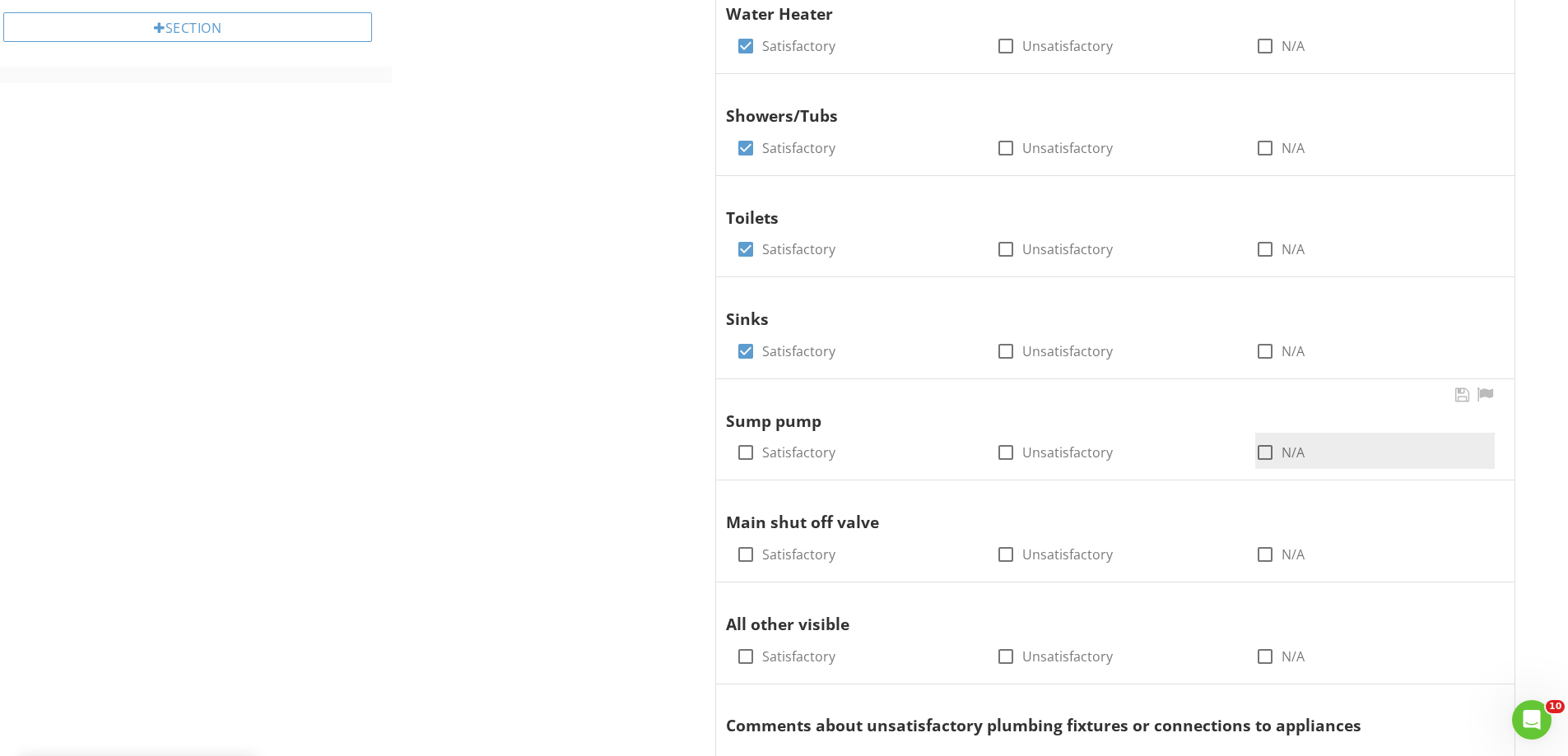
click at [1271, 451] on div at bounding box center [1265, 452] width 28 height 28
checkbox input "true"
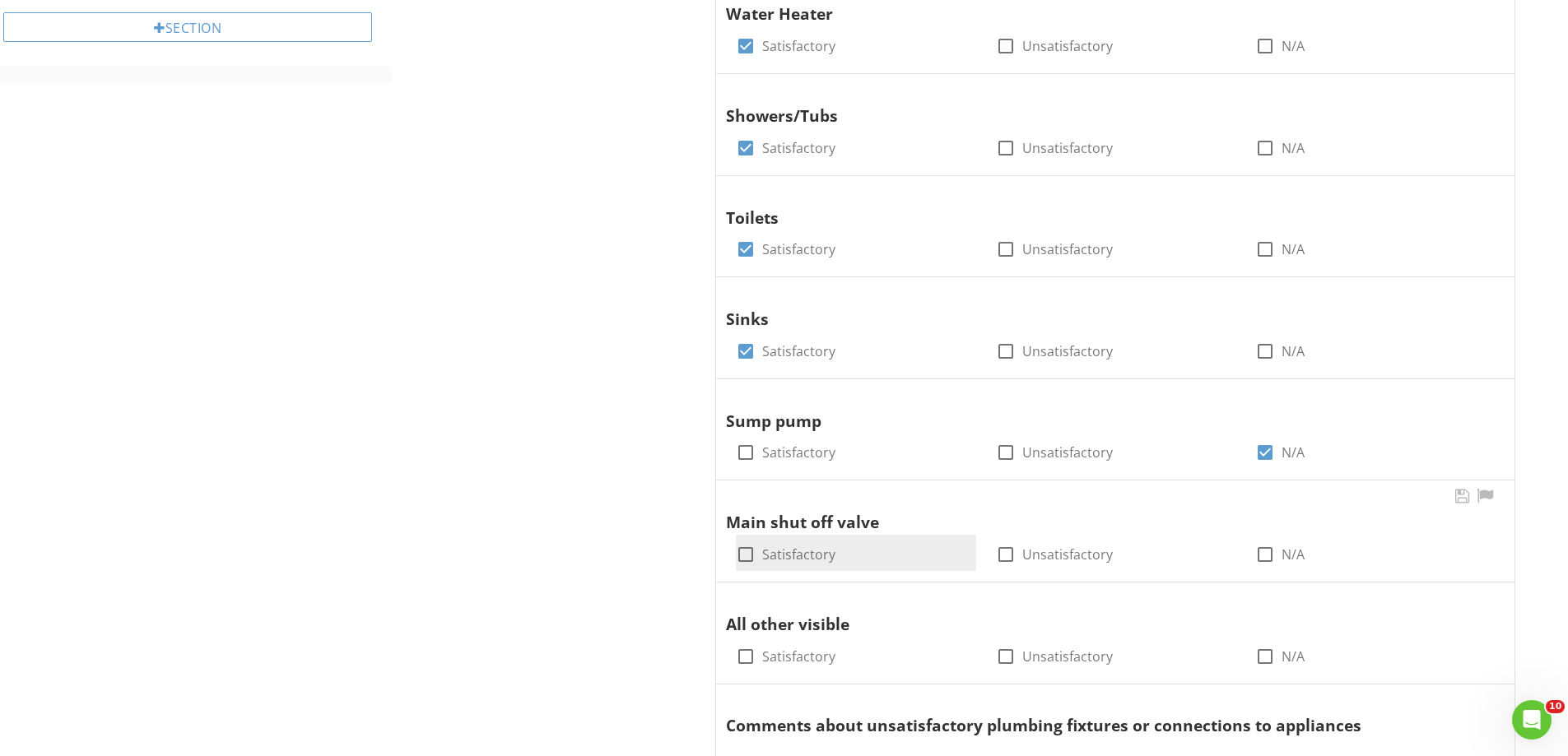
click at [750, 552] on div at bounding box center [745, 555] width 28 height 28
checkbox input "true"
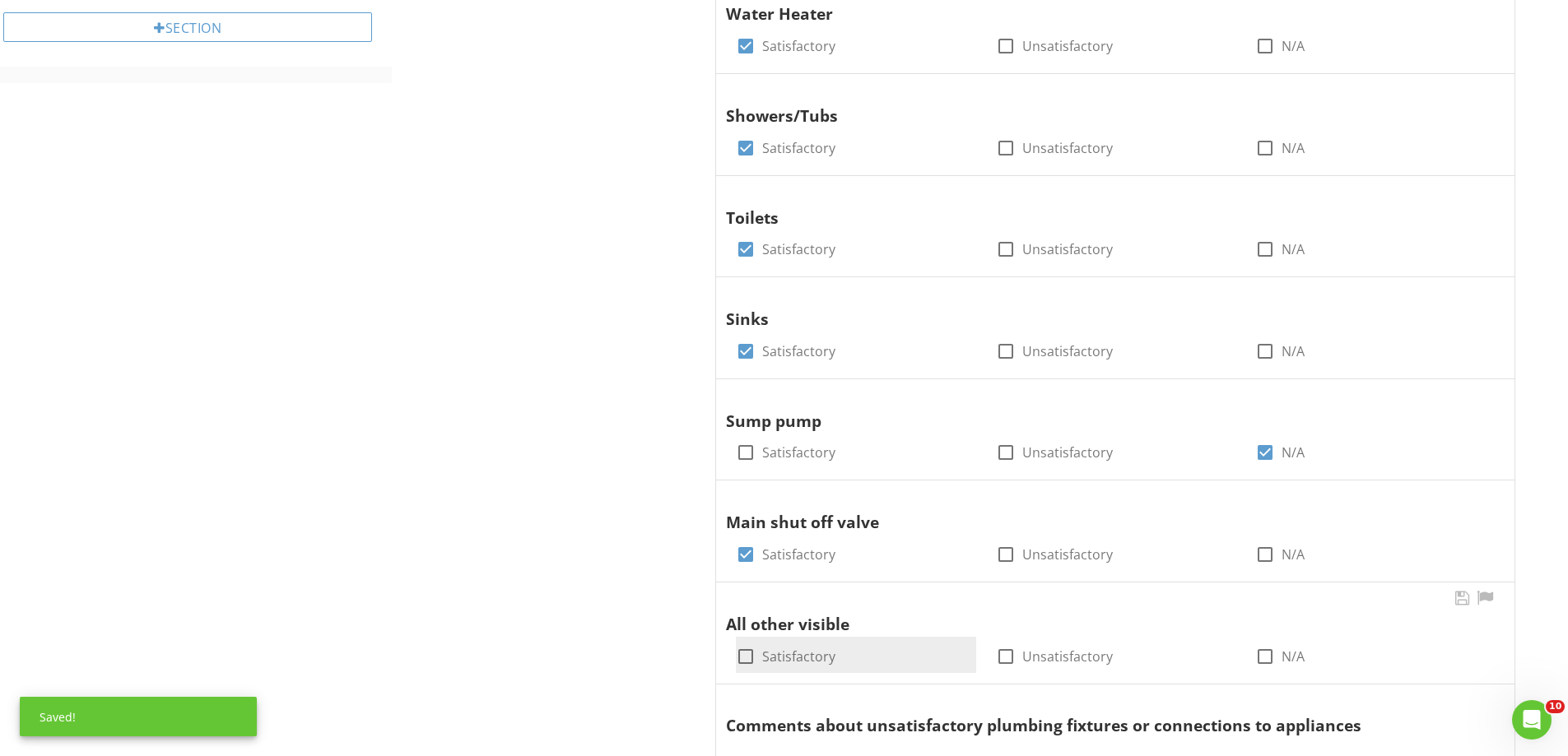
click at [747, 652] on div at bounding box center [745, 656] width 28 height 28
checkbox input "true"
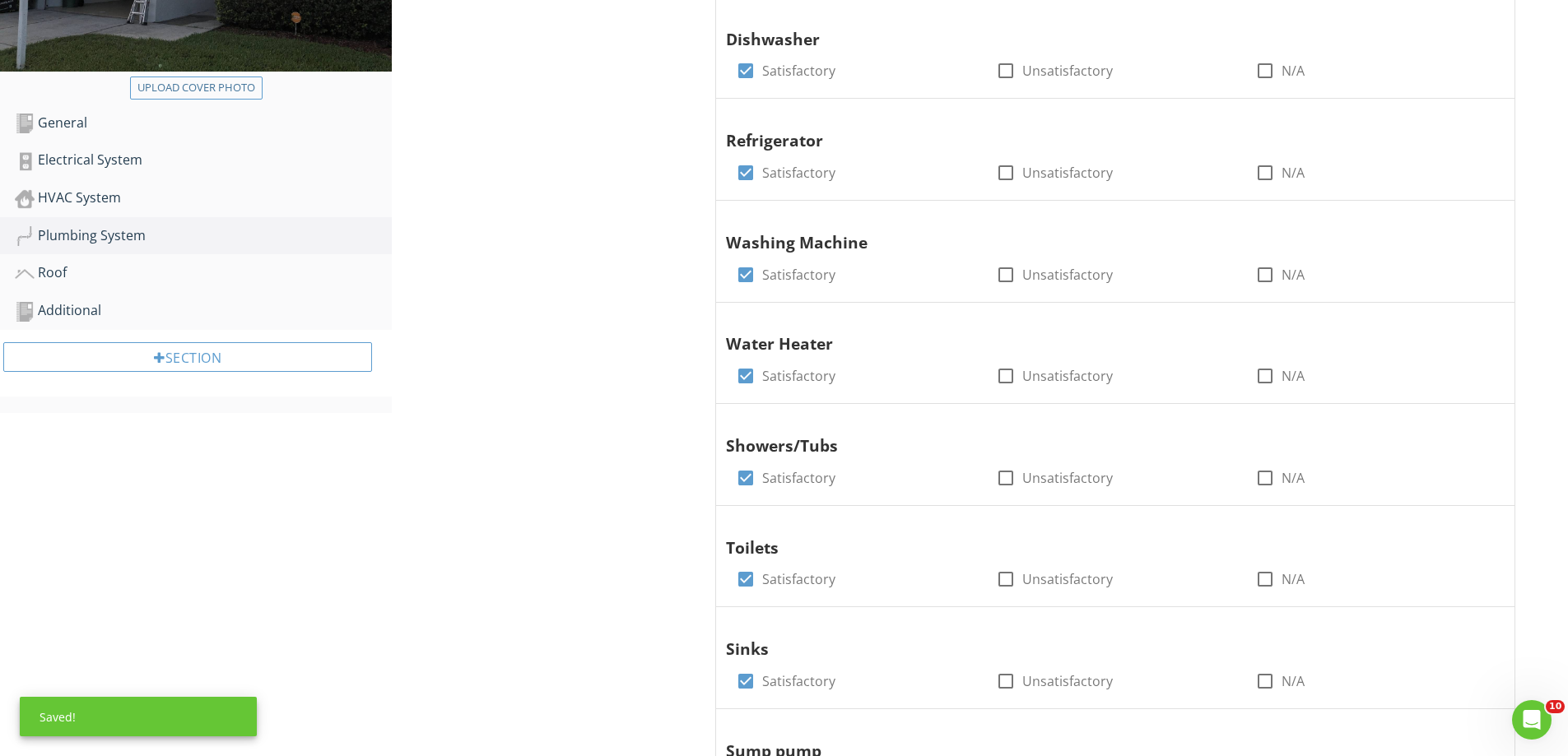
scroll to position [142, 0]
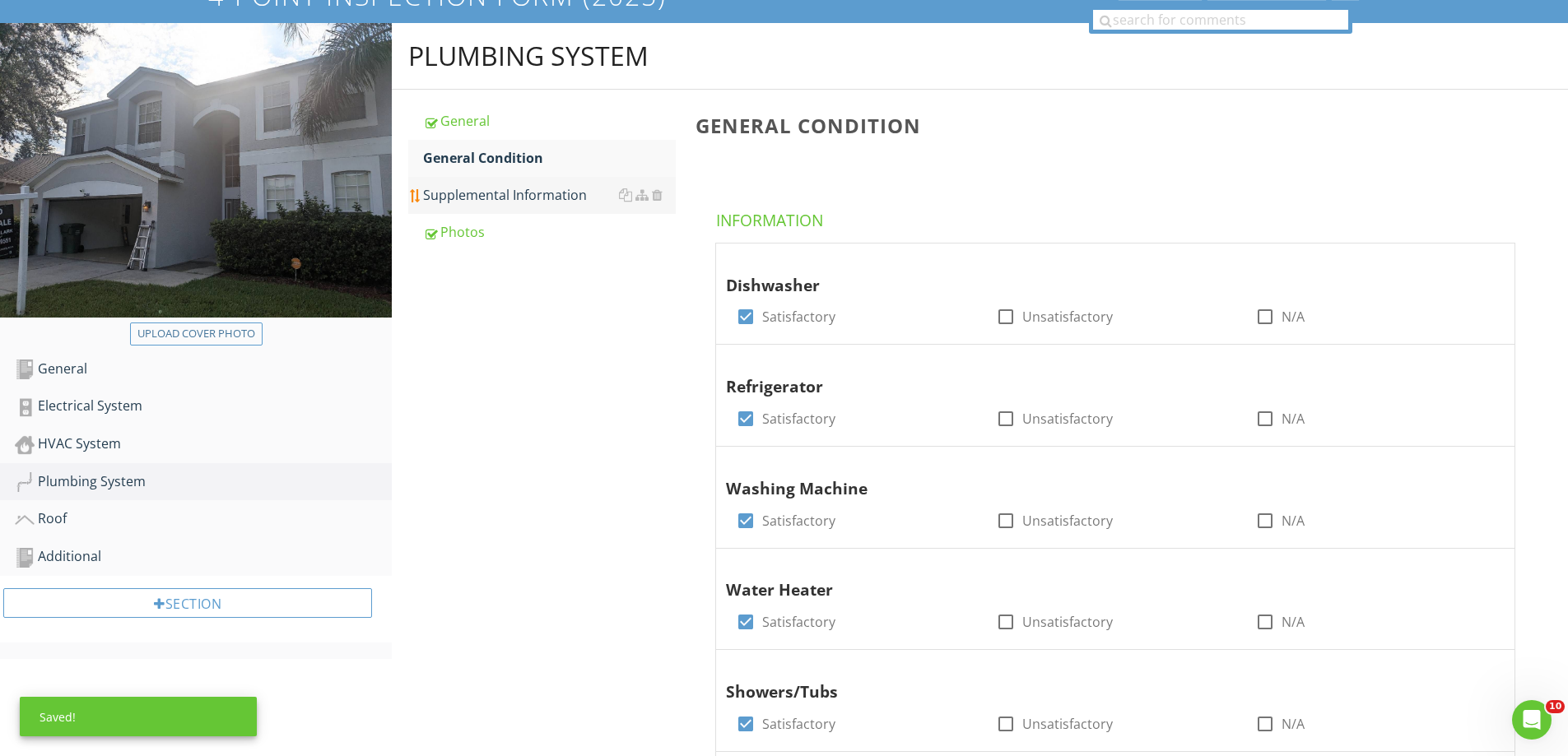
click at [548, 186] on div "Supplemental Information" at bounding box center [550, 194] width 253 height 20
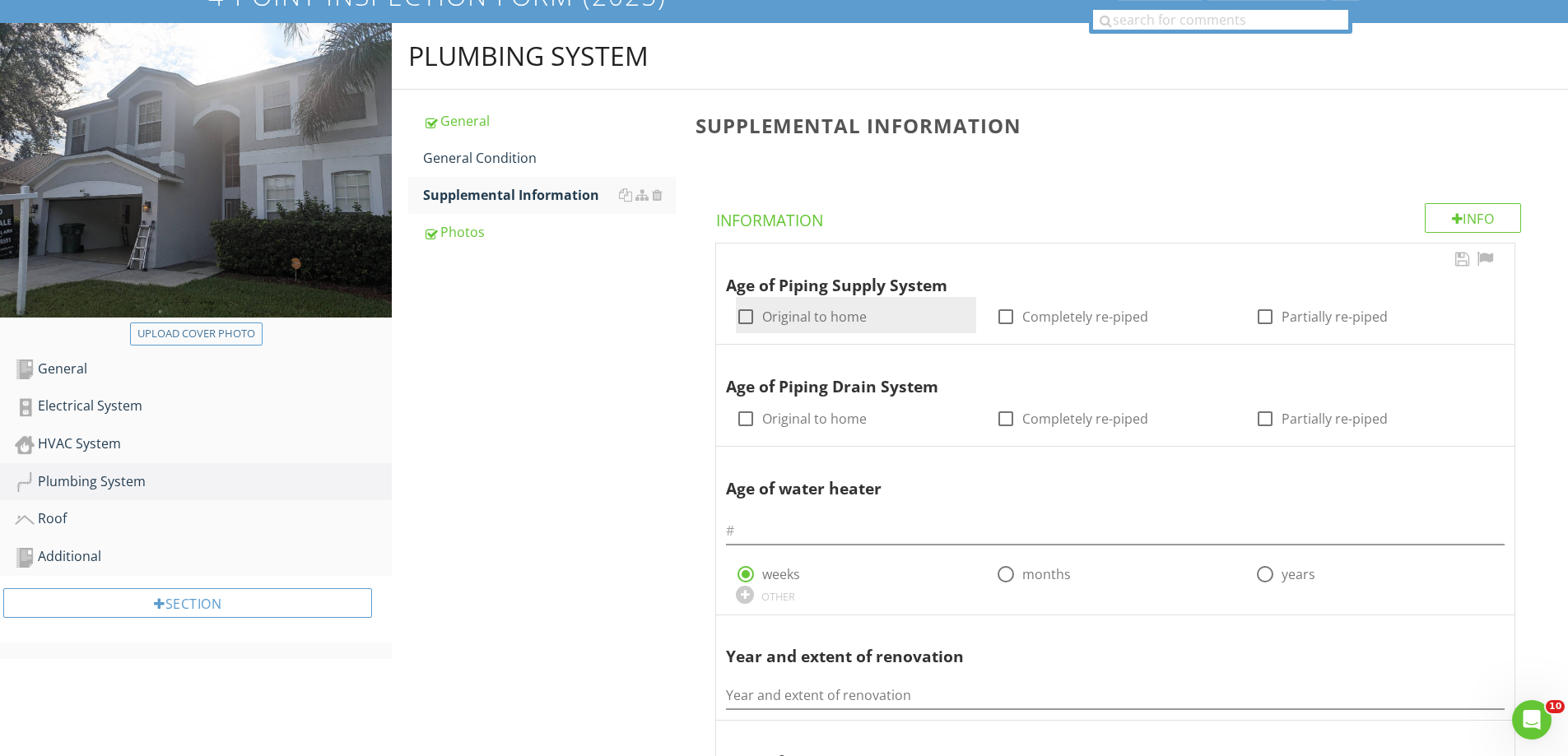
click at [747, 309] on div at bounding box center [745, 317] width 28 height 28
checkbox input "true"
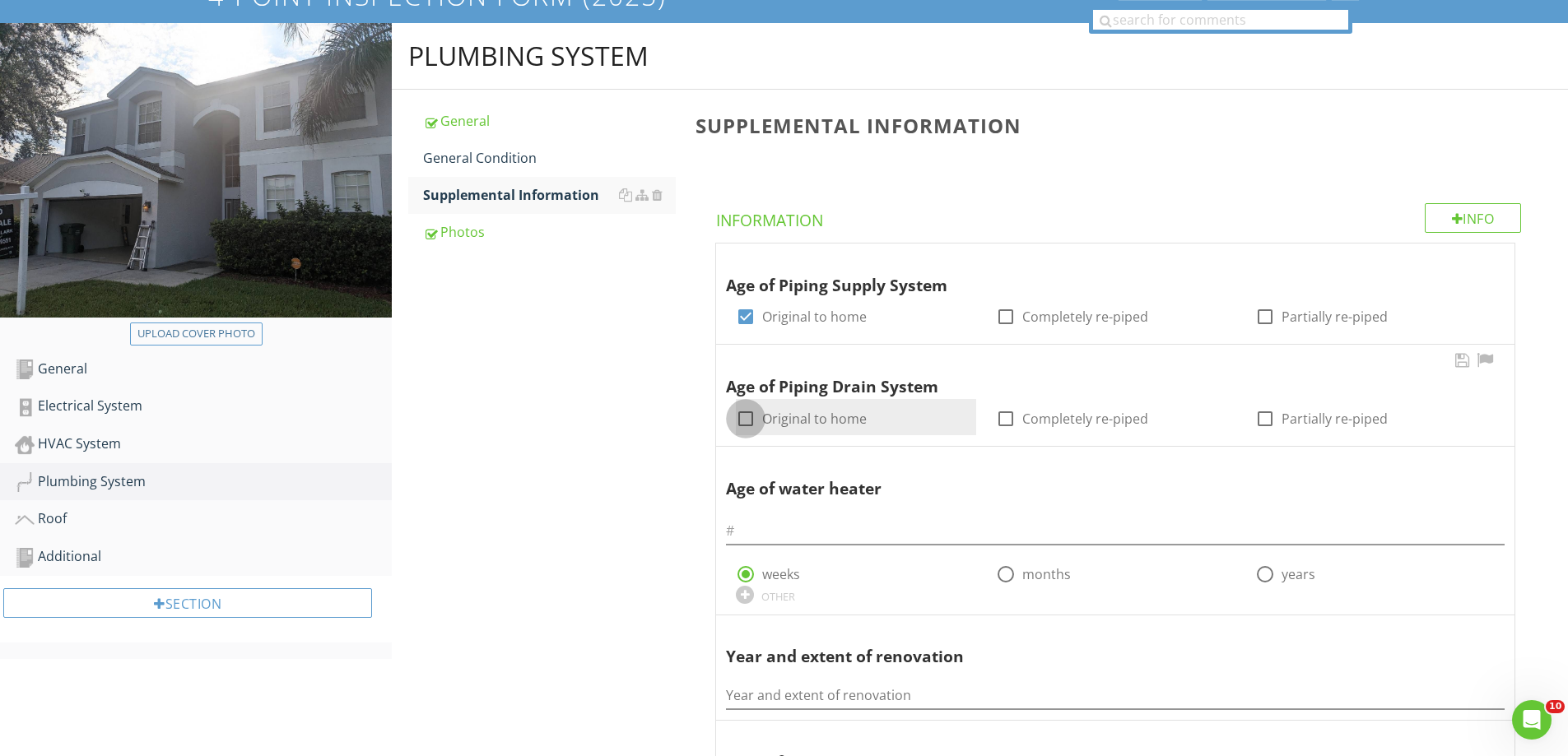
click at [742, 421] on div at bounding box center [745, 419] width 28 height 28
checkbox input "true"
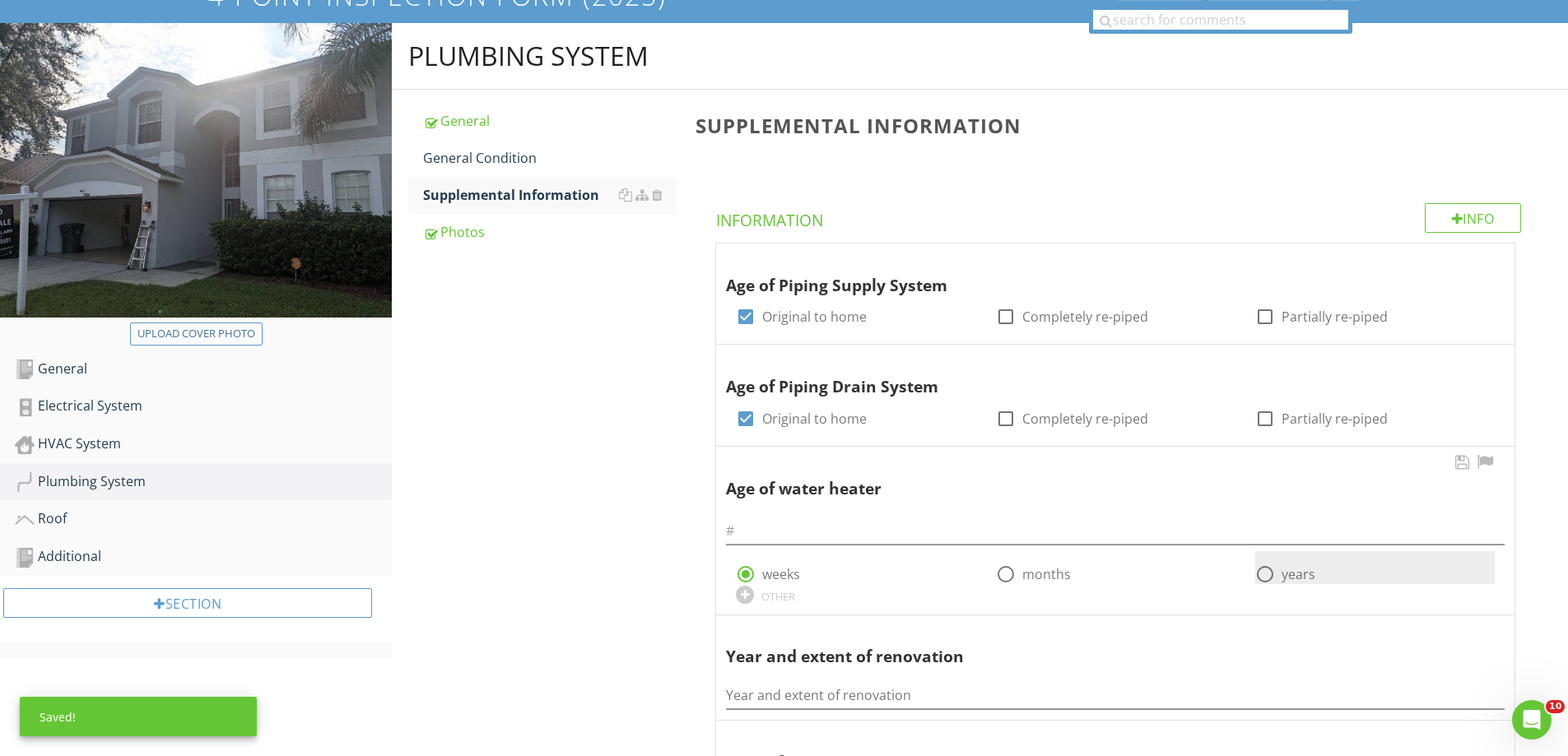
click at [1265, 573] on div at bounding box center [1265, 574] width 28 height 28
radio input "false"
radio input "true"
click at [813, 526] on input "text" at bounding box center [1115, 532] width 779 height 28
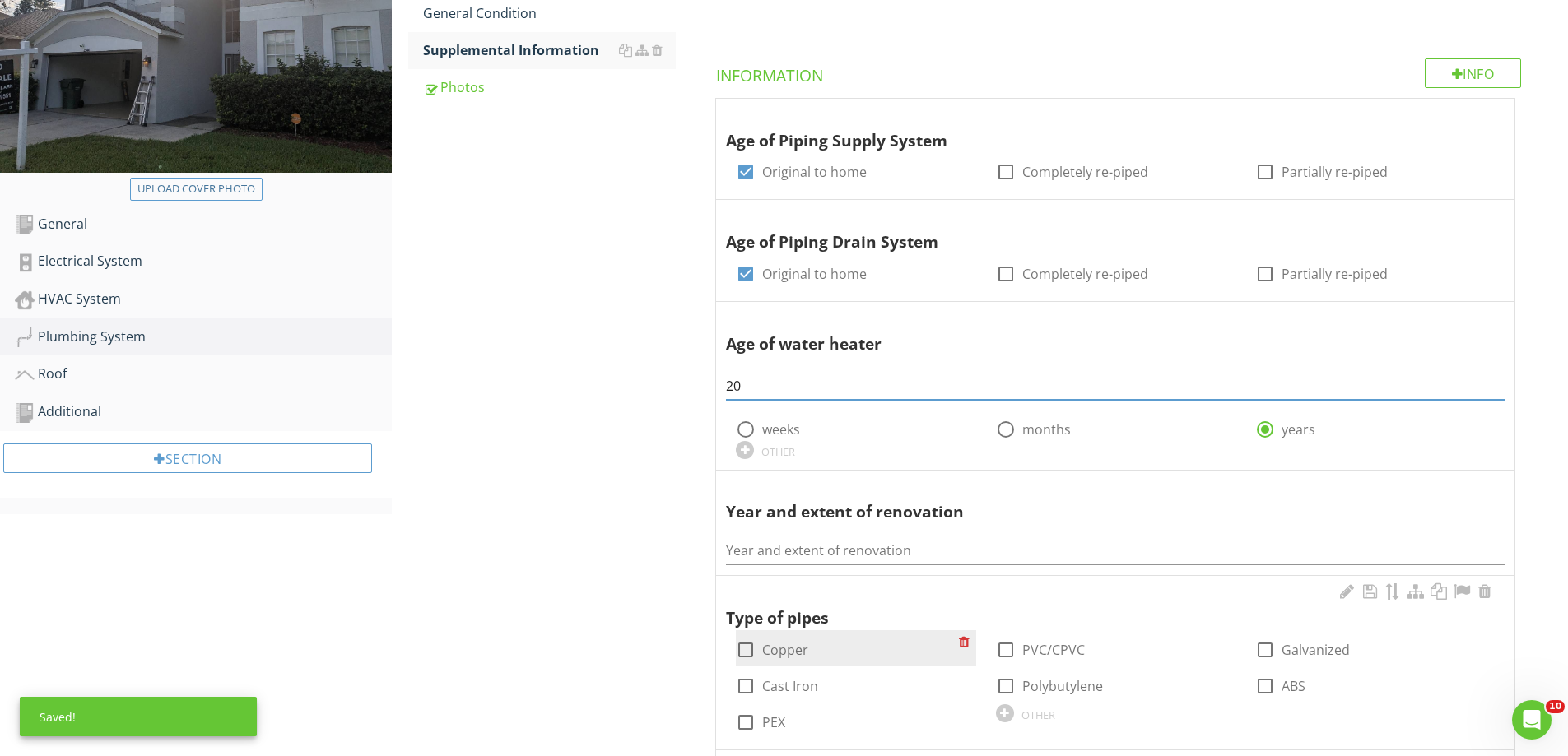
scroll to position [553, 0]
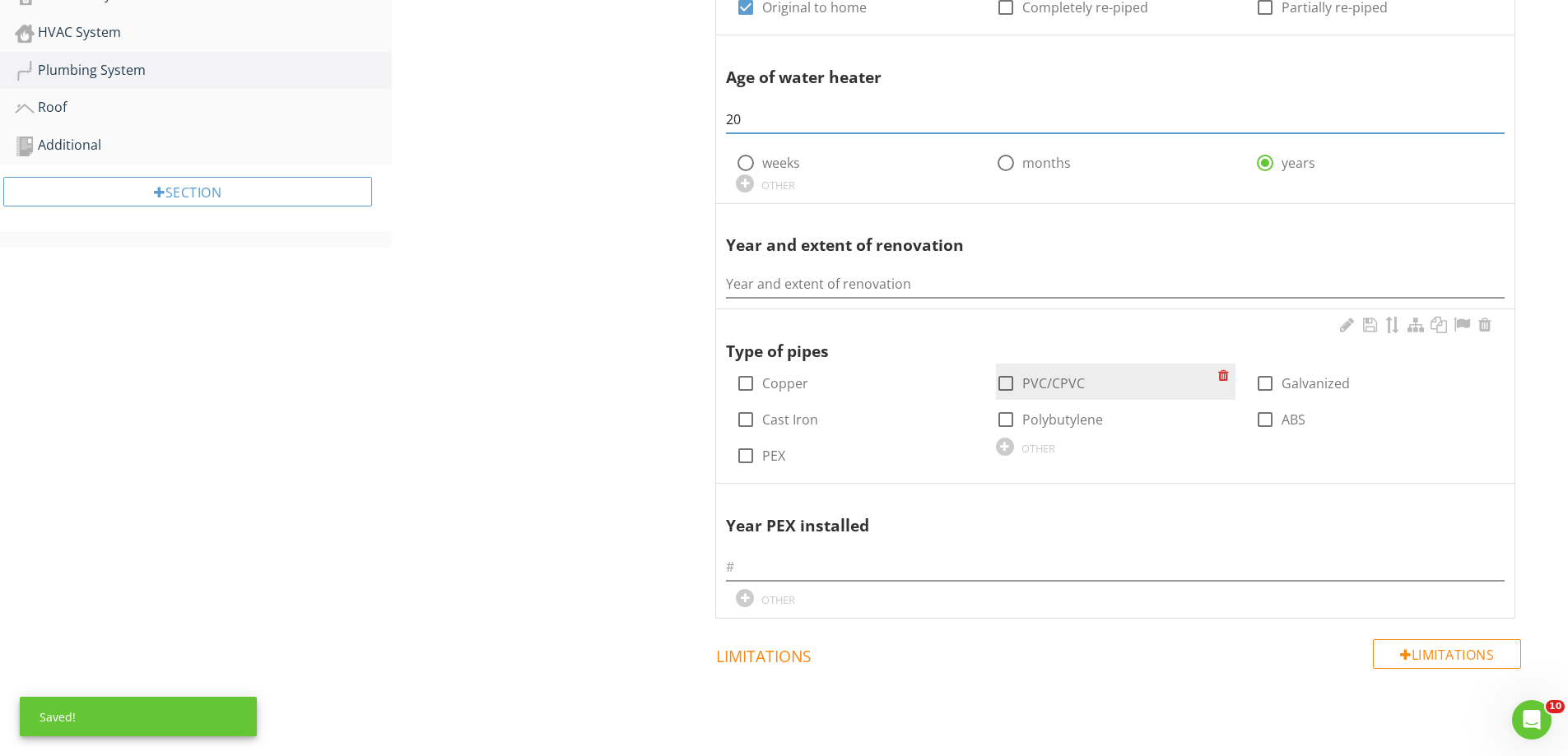
type input "20"
click at [1003, 385] on div at bounding box center [1006, 384] width 28 height 28
checkbox input "true"
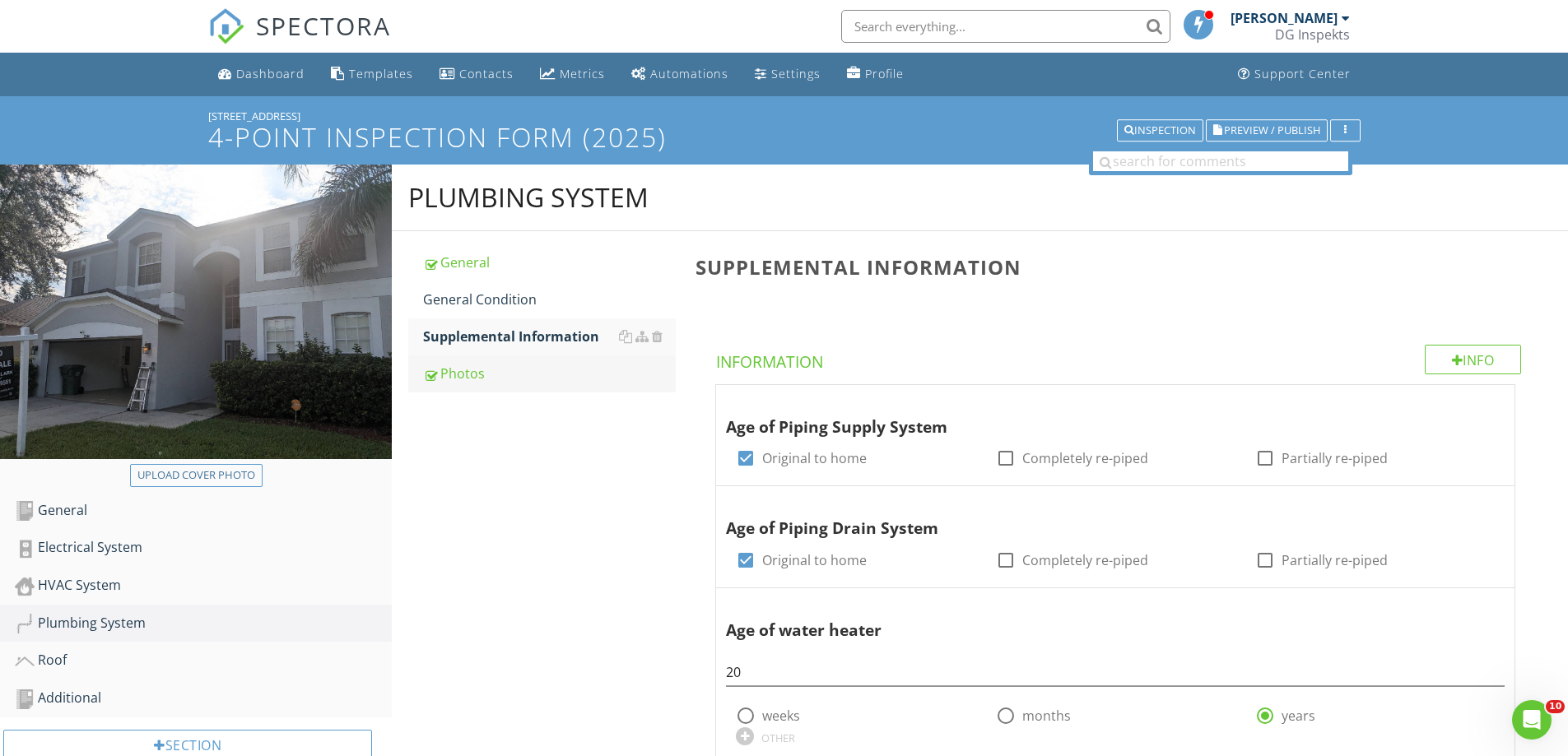
click at [493, 381] on div "Photos" at bounding box center [550, 373] width 253 height 20
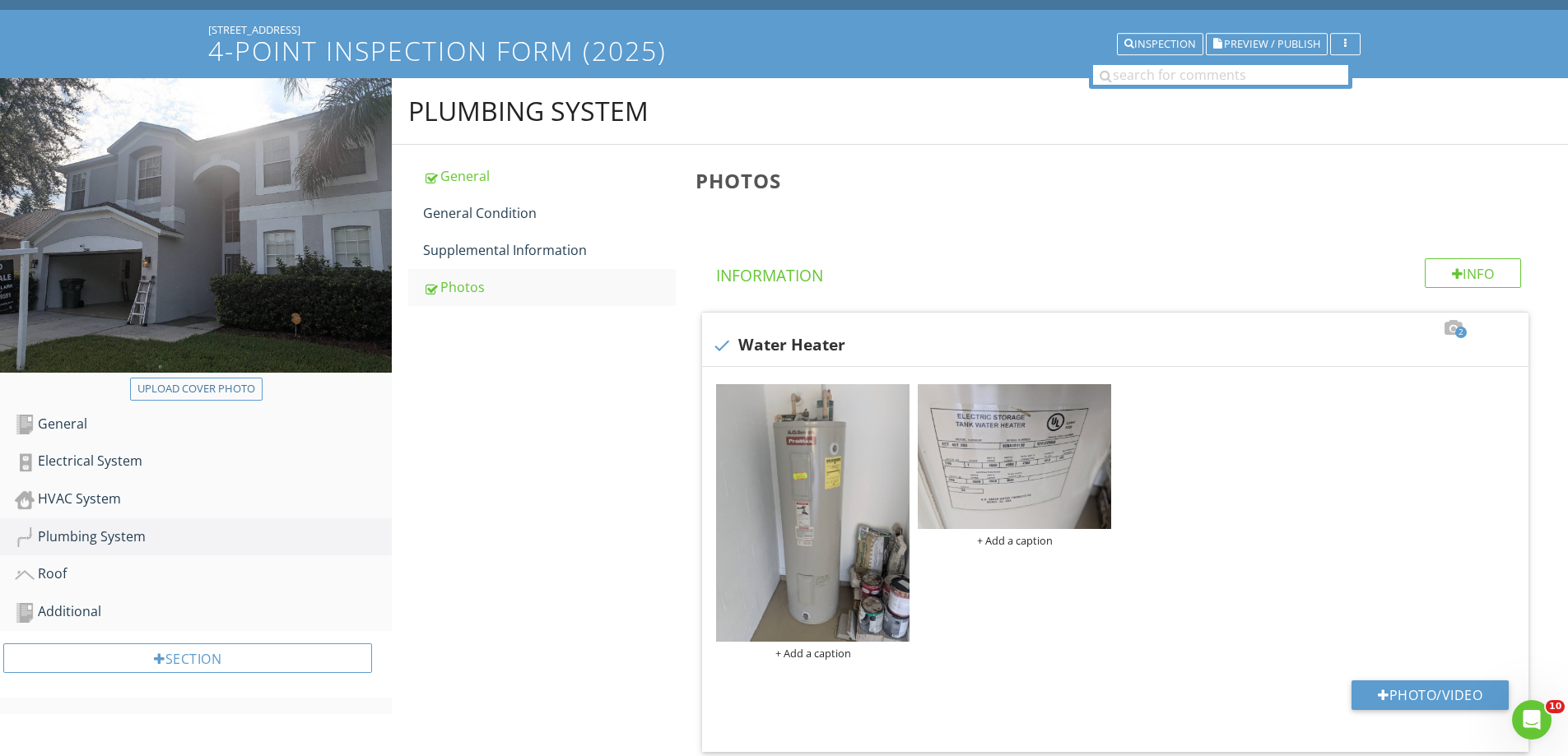
scroll to position [164, 0]
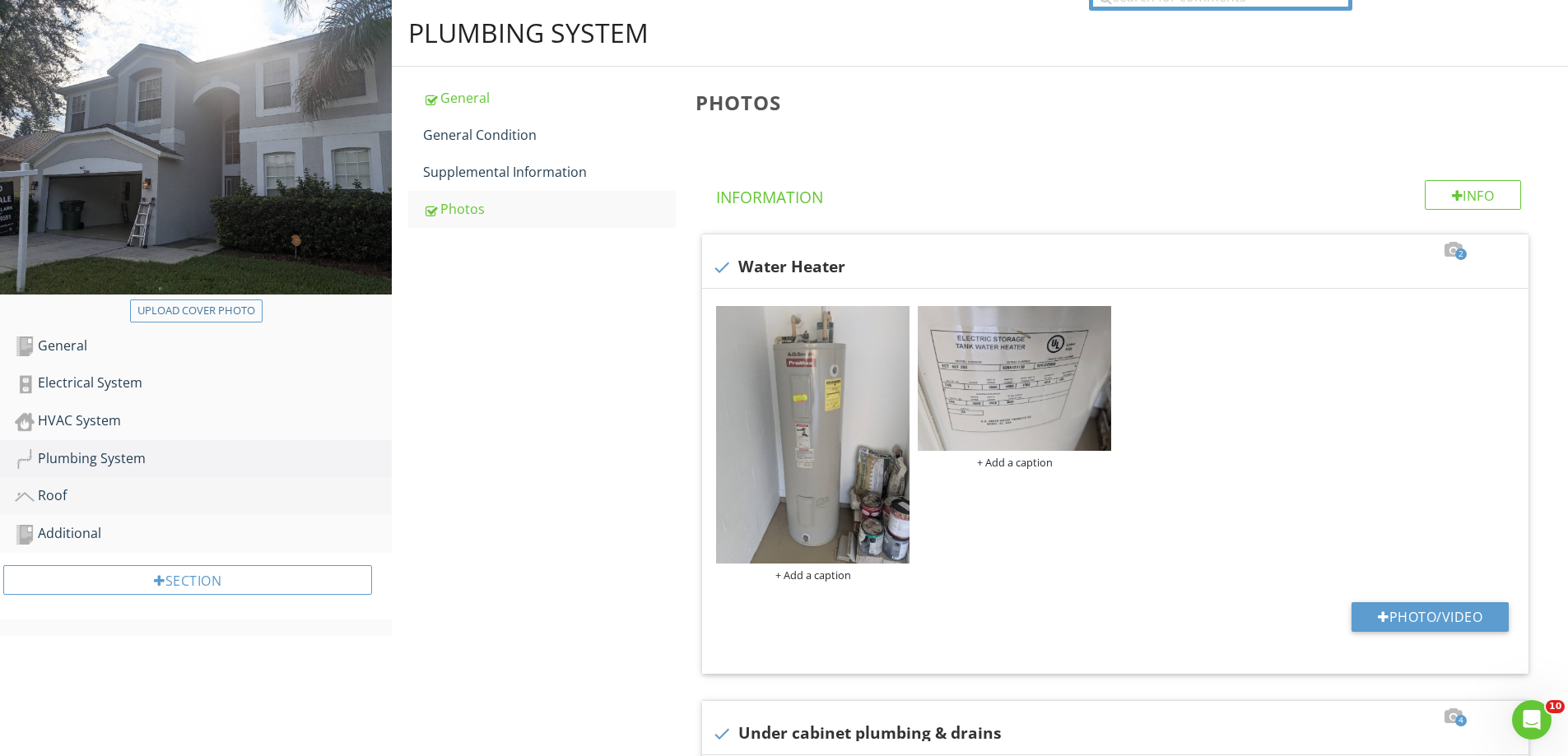
click at [90, 497] on div "Roof" at bounding box center [203, 495] width 377 height 22
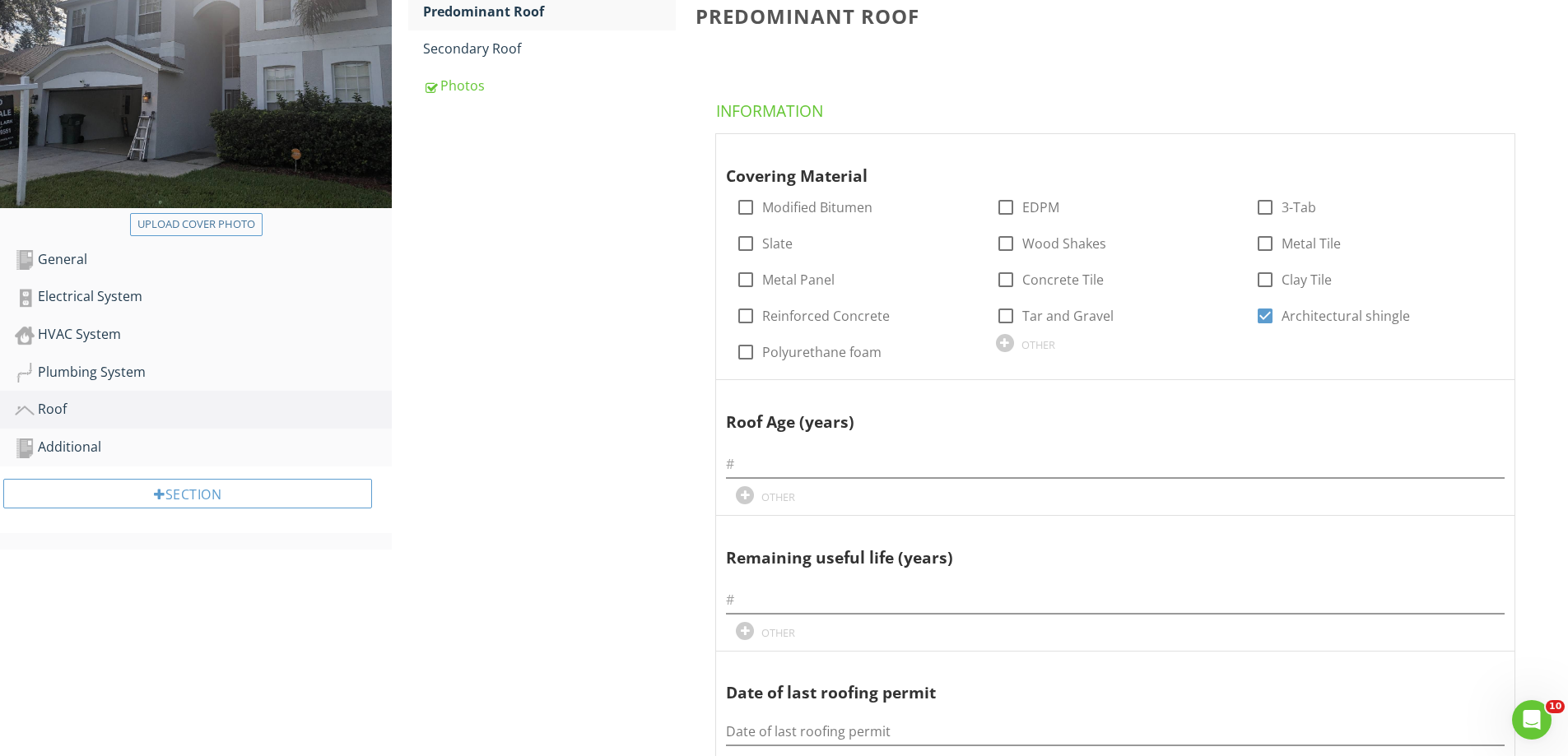
scroll to position [329, 0]
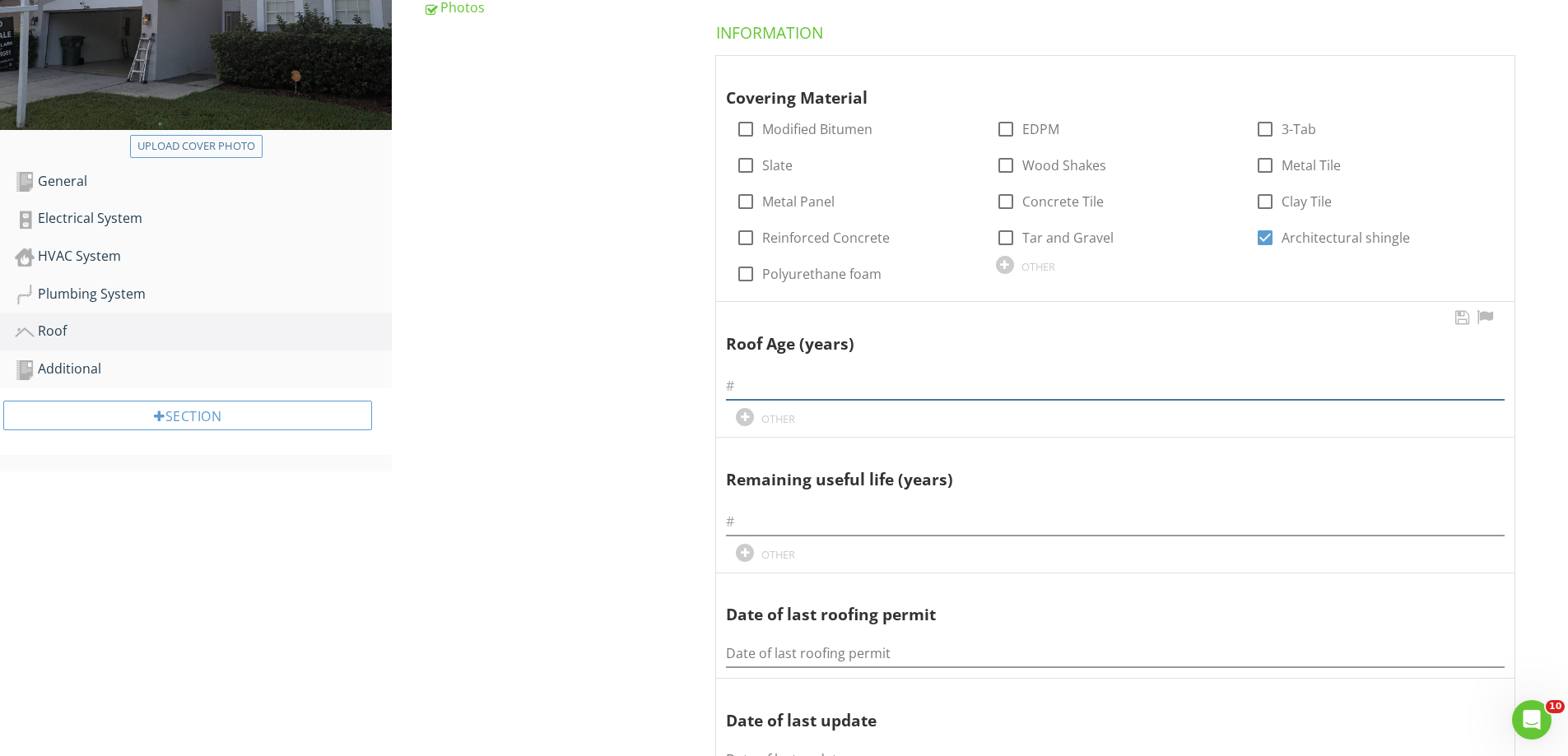
click at [798, 395] on input "text" at bounding box center [1115, 386] width 779 height 28
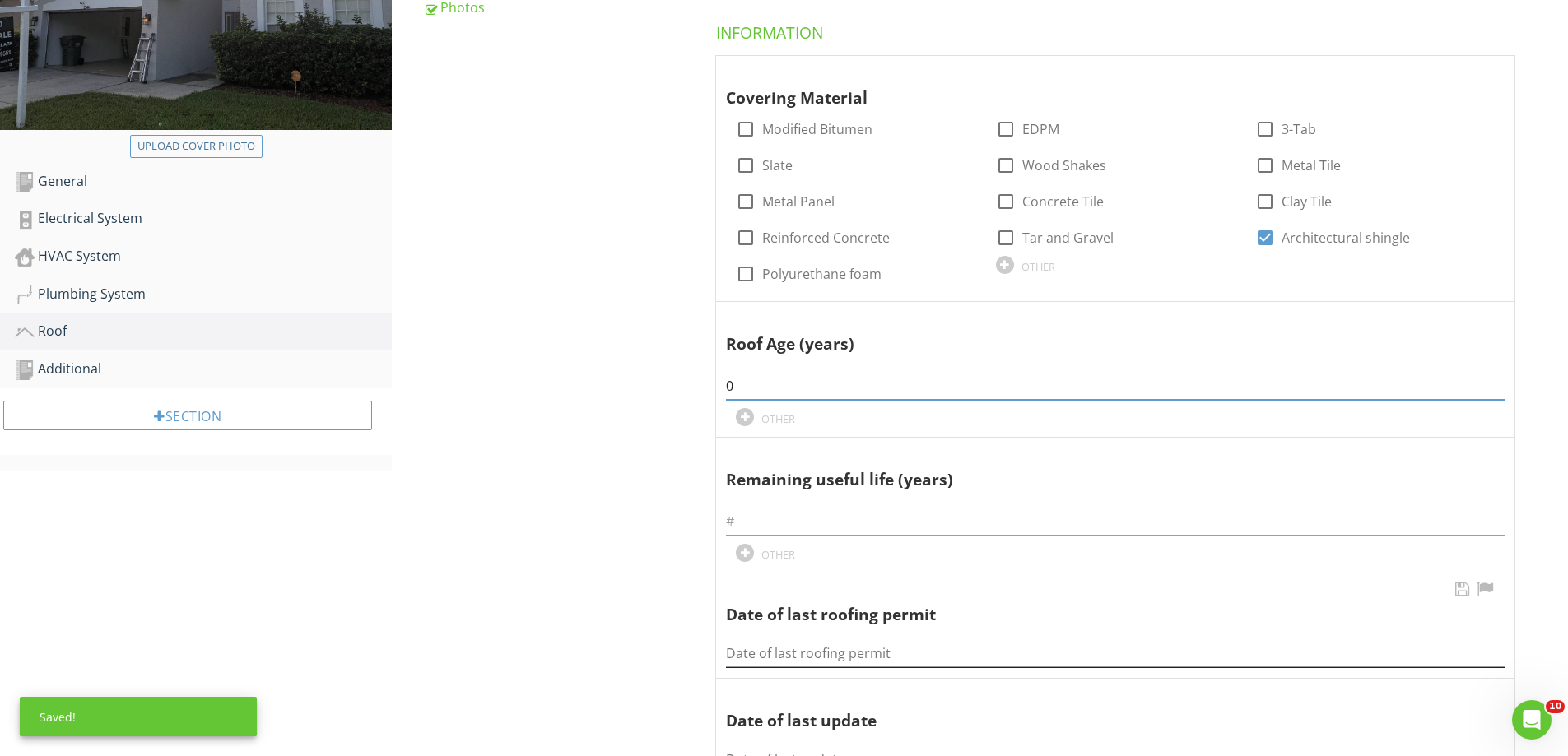
type input "0"
click at [801, 655] on input "Date of last roofing permit" at bounding box center [1115, 654] width 779 height 28
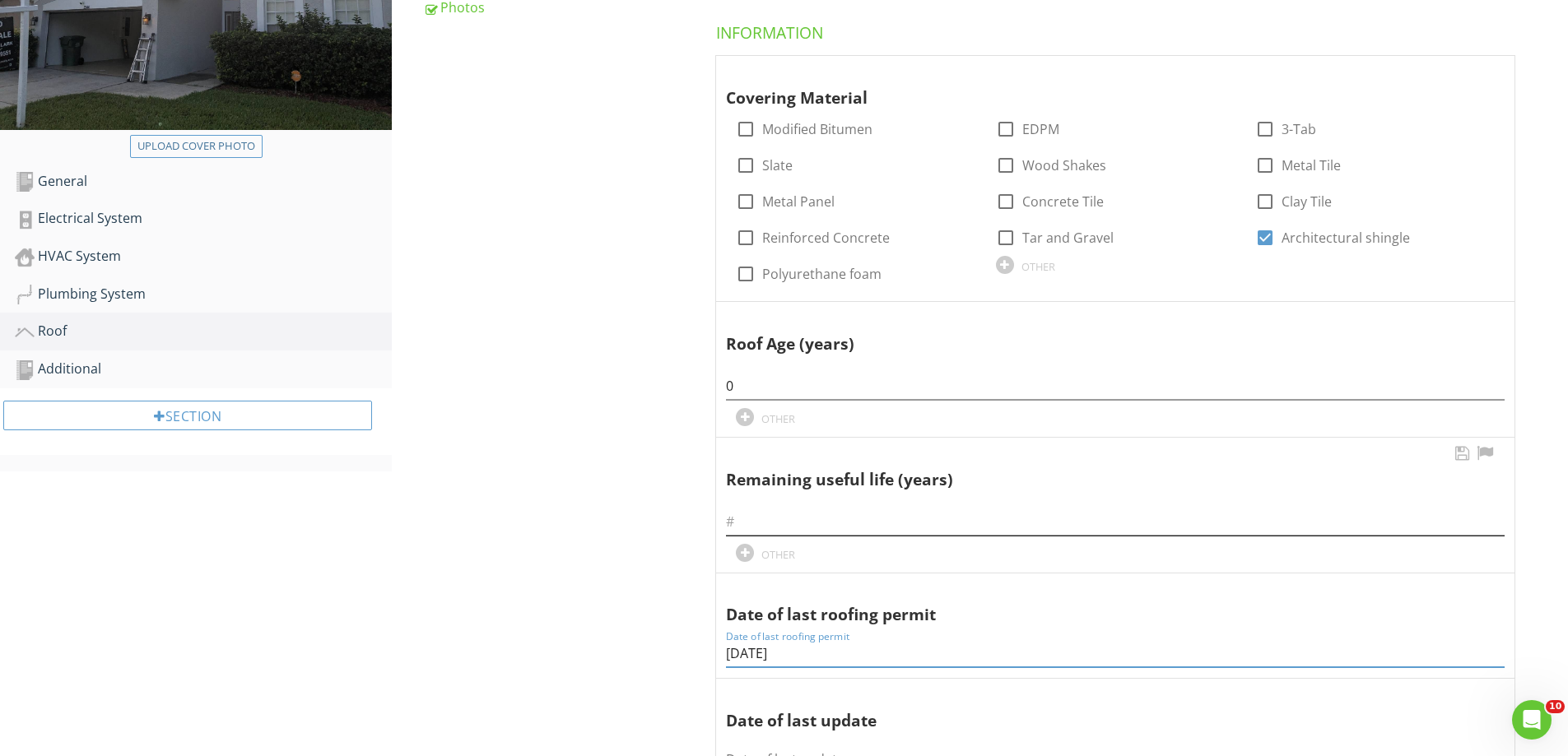
type input "6/11/25"
click at [770, 509] on input "text" at bounding box center [1115, 522] width 779 height 28
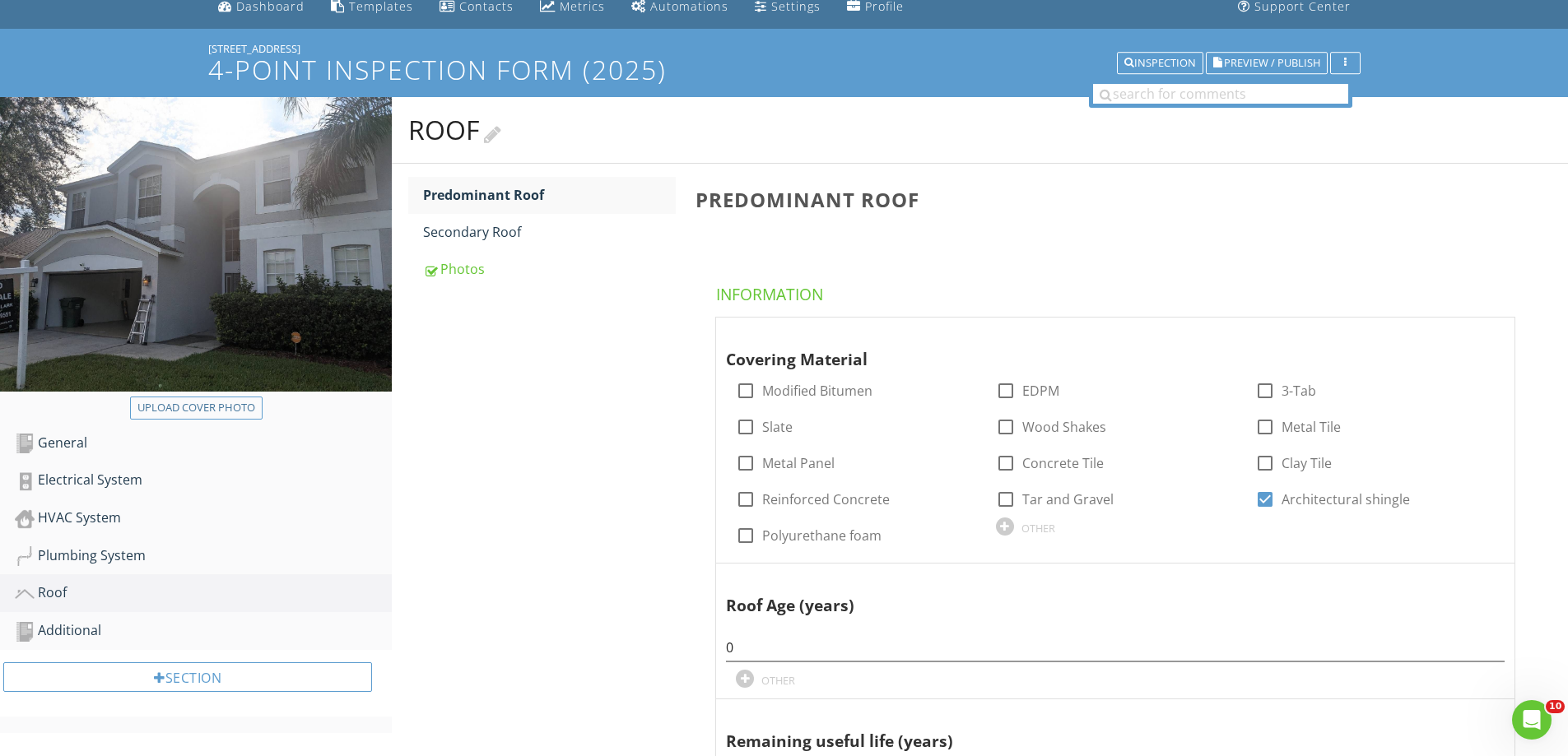
scroll to position [0, 0]
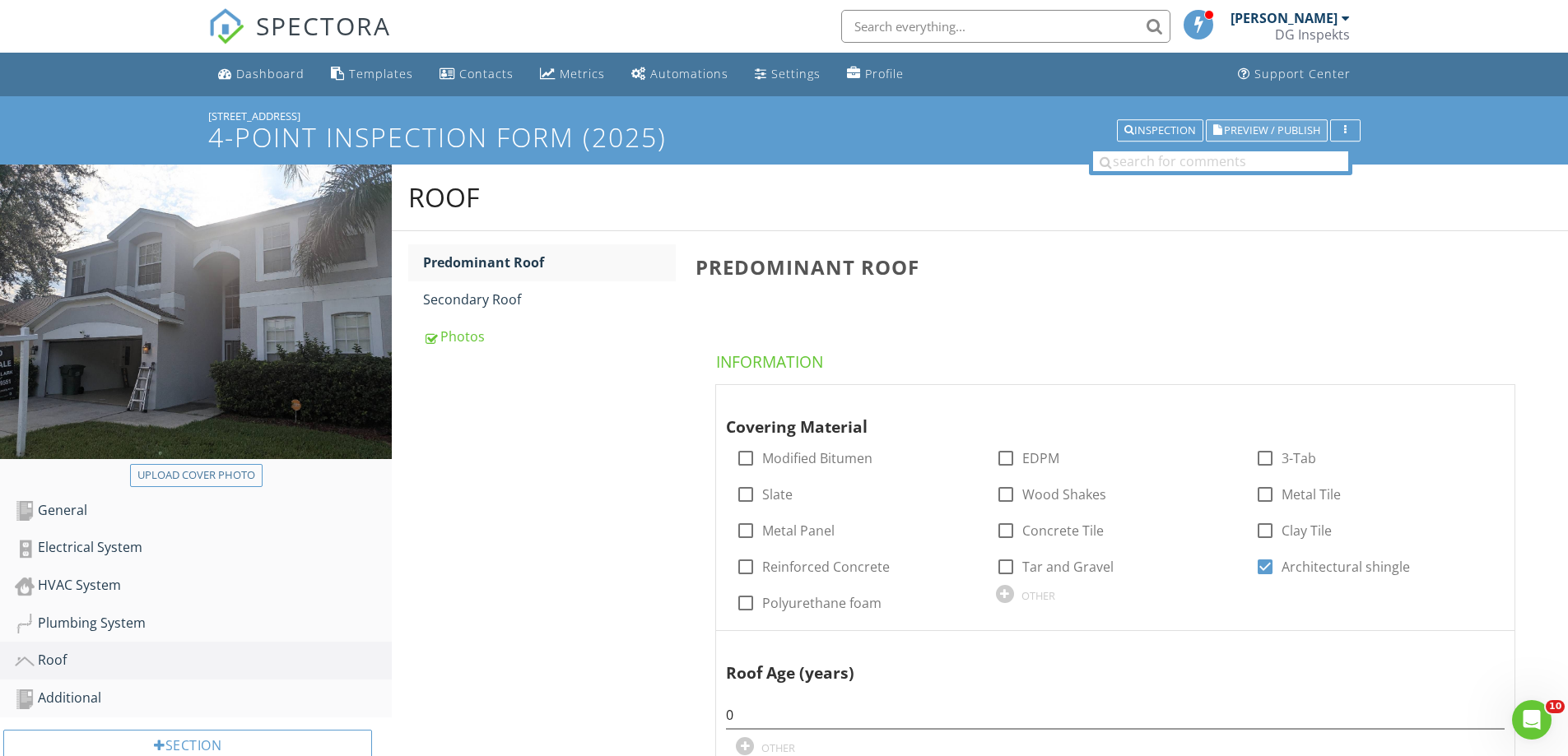
type input "20"
click at [1253, 129] on span "Preview / Publish" at bounding box center [1273, 130] width 96 height 10
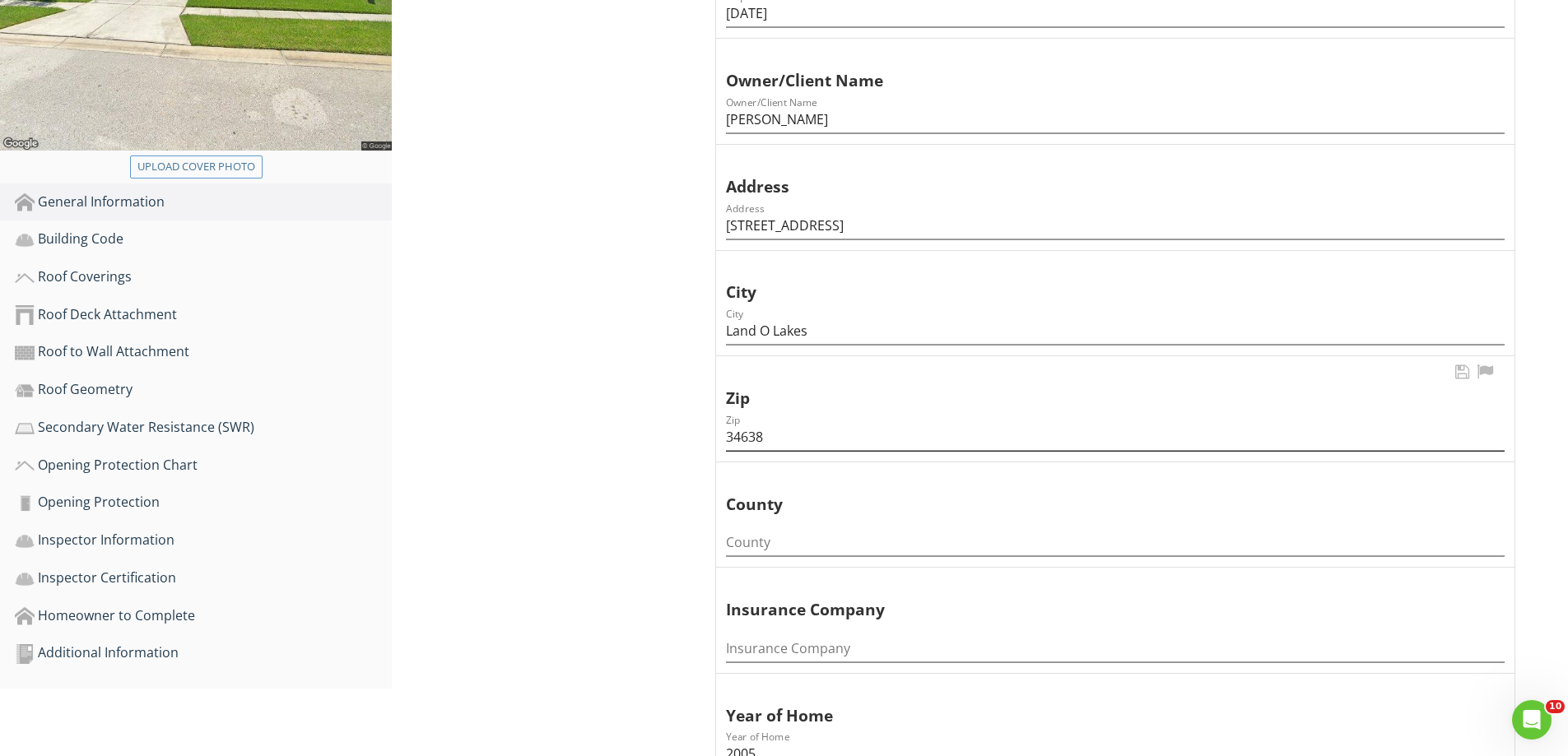
scroll to position [411, 0]
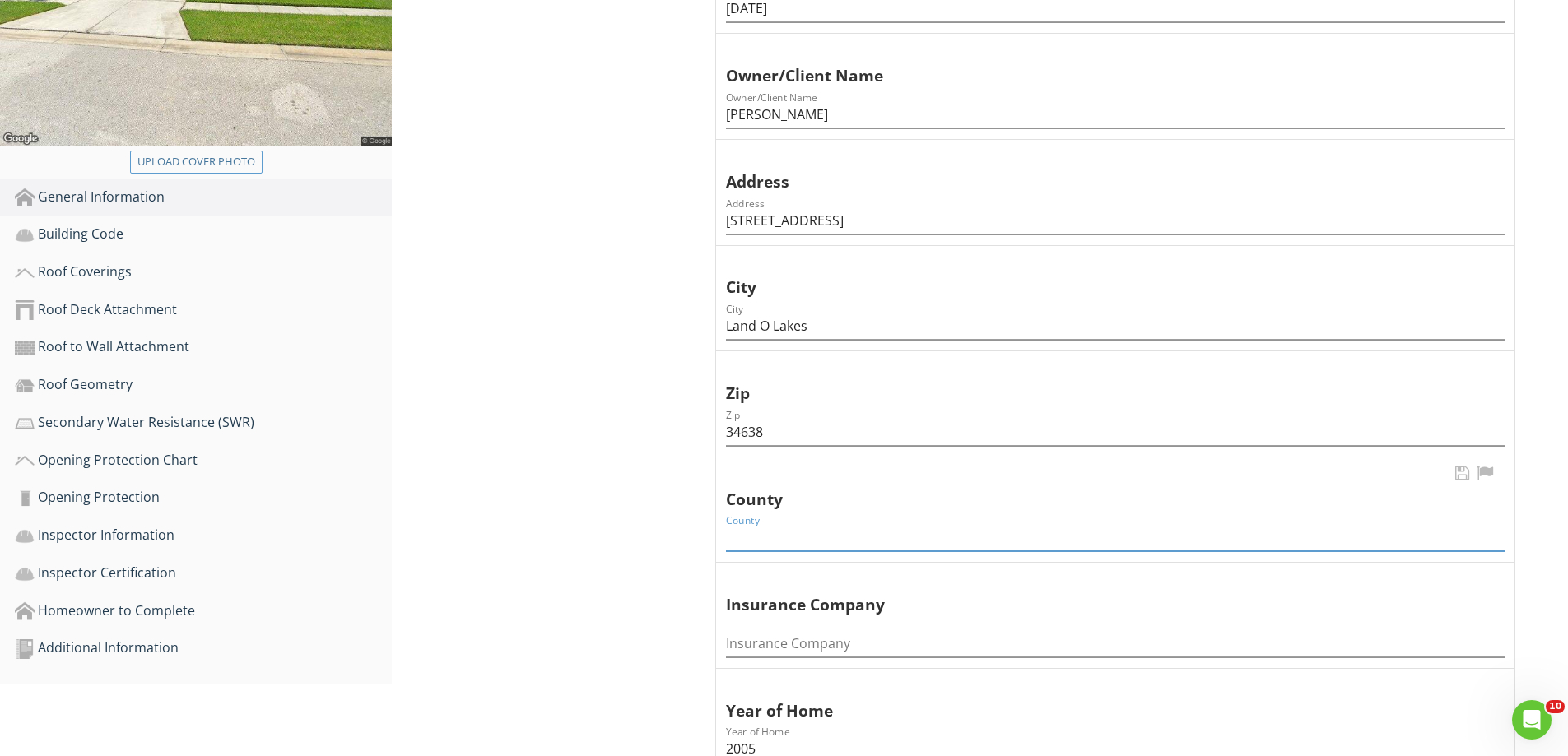
click at [774, 543] on input "County" at bounding box center [1115, 538] width 779 height 28
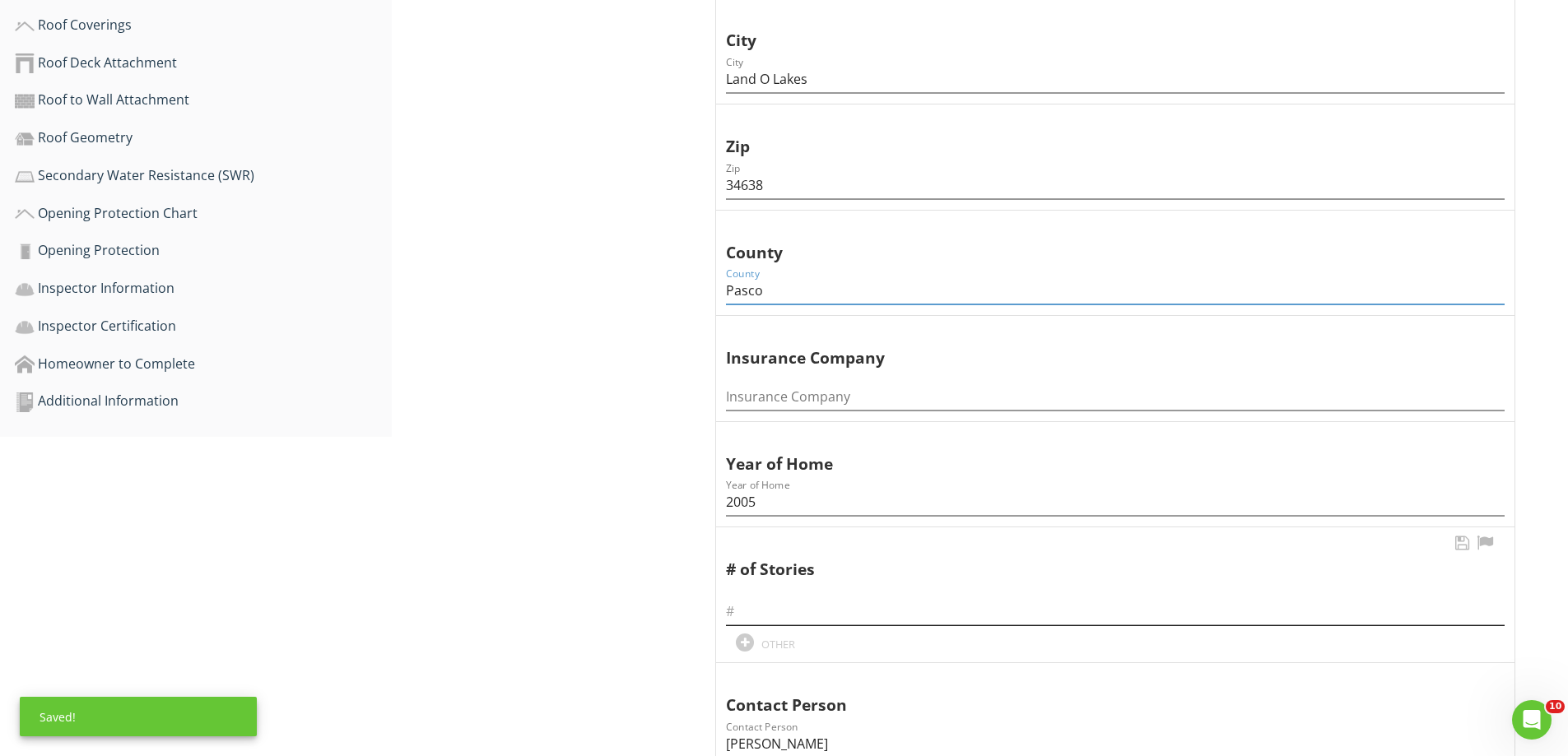
type input "Pasco"
click at [750, 620] on input "text" at bounding box center [1115, 612] width 779 height 28
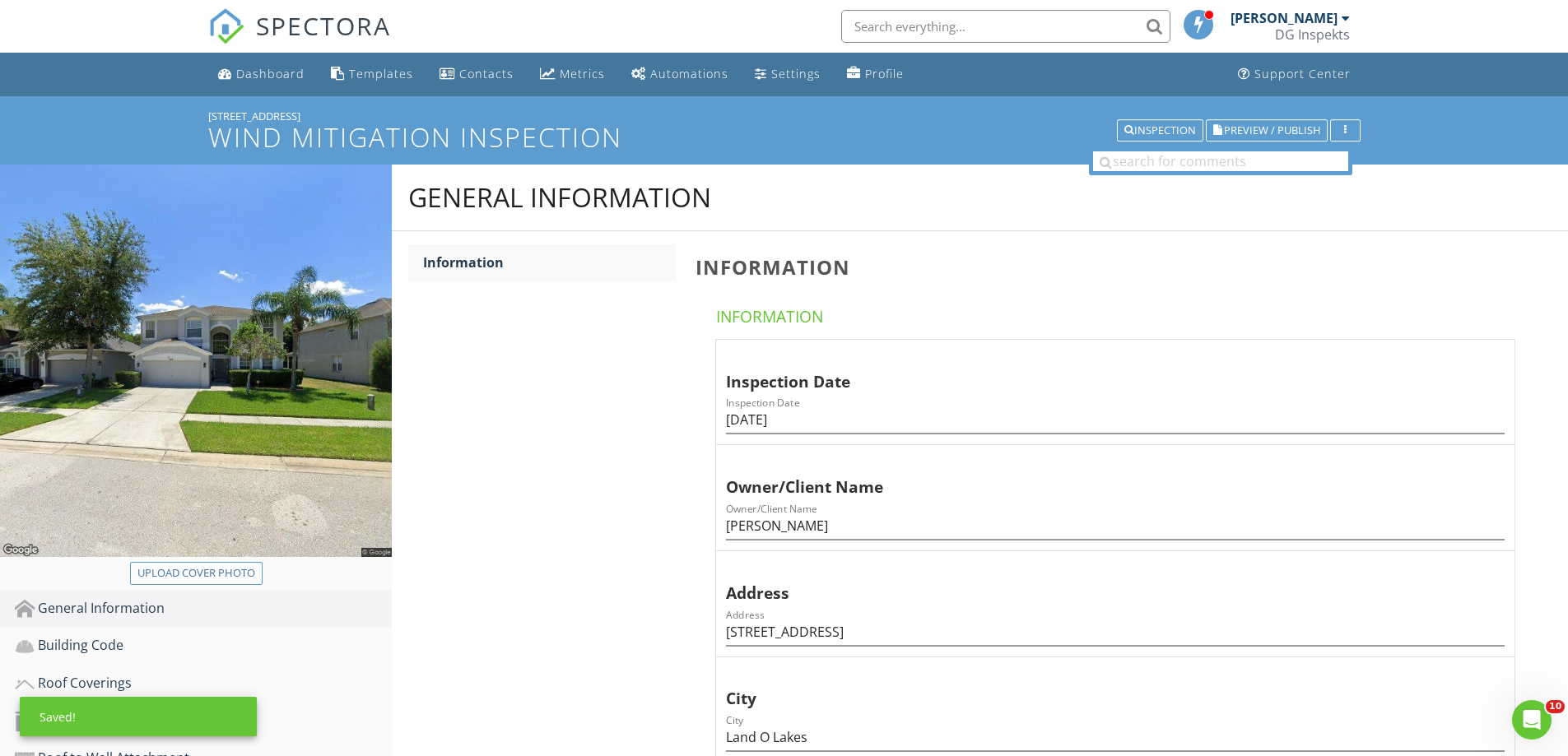
type input "2"
click at [205, 578] on div "Upload cover photo" at bounding box center [196, 573] width 118 height 16
type input "C:\fakepath\photo.jpg"
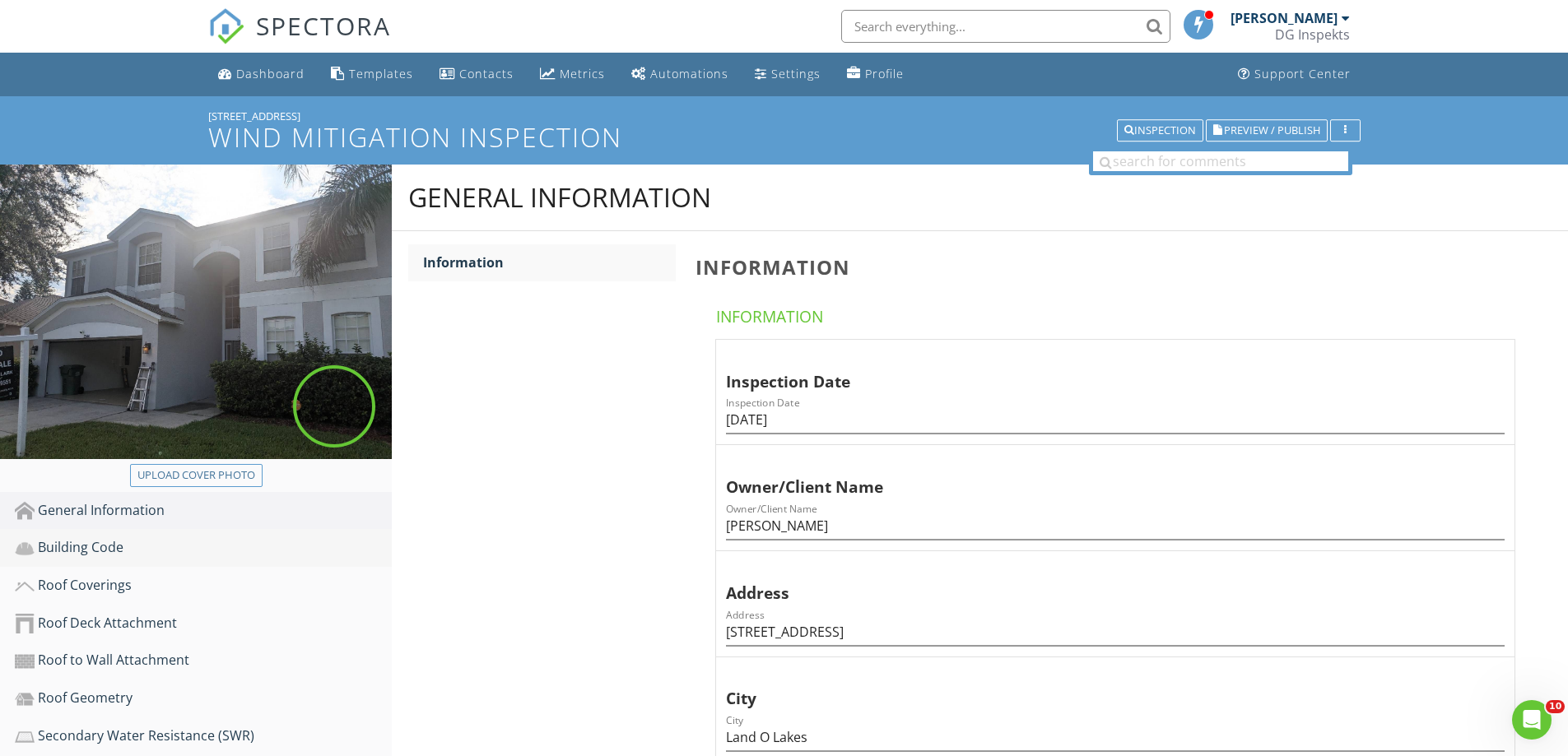
click at [120, 550] on div "Building Code" at bounding box center [203, 548] width 377 height 22
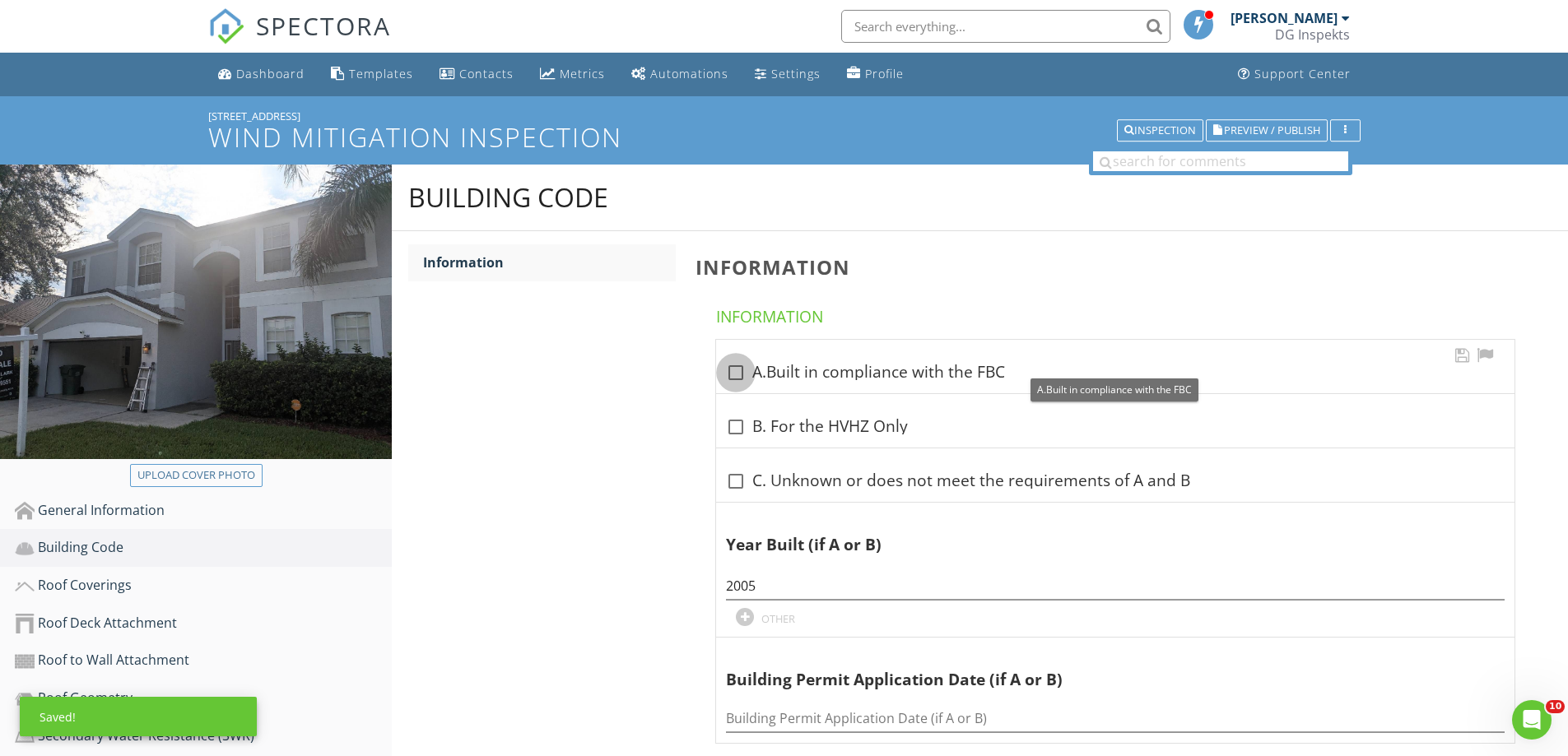
click at [740, 377] on div at bounding box center [736, 372] width 28 height 28
checkbox input "true"
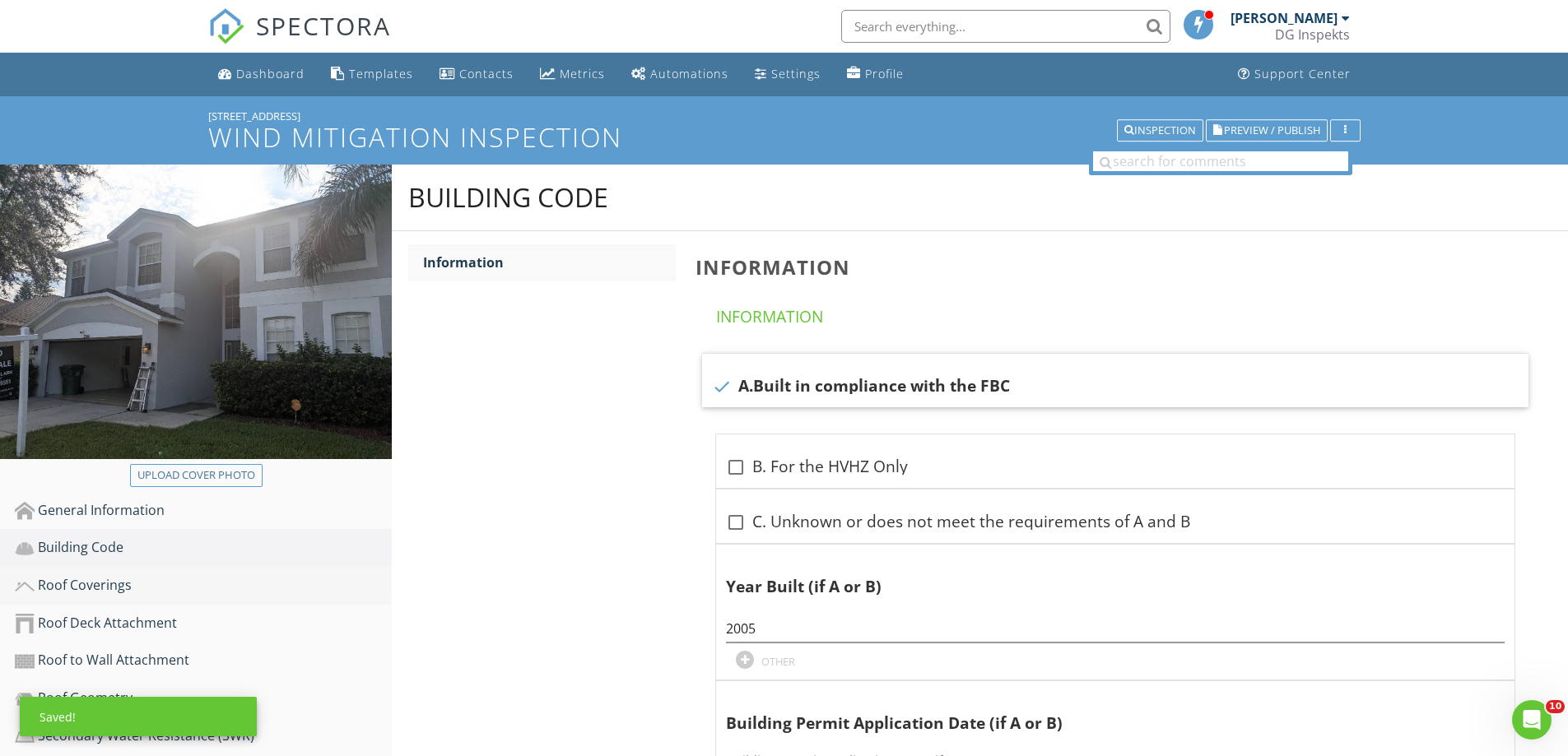
click at [99, 585] on div "Roof Coverings" at bounding box center [203, 586] width 377 height 22
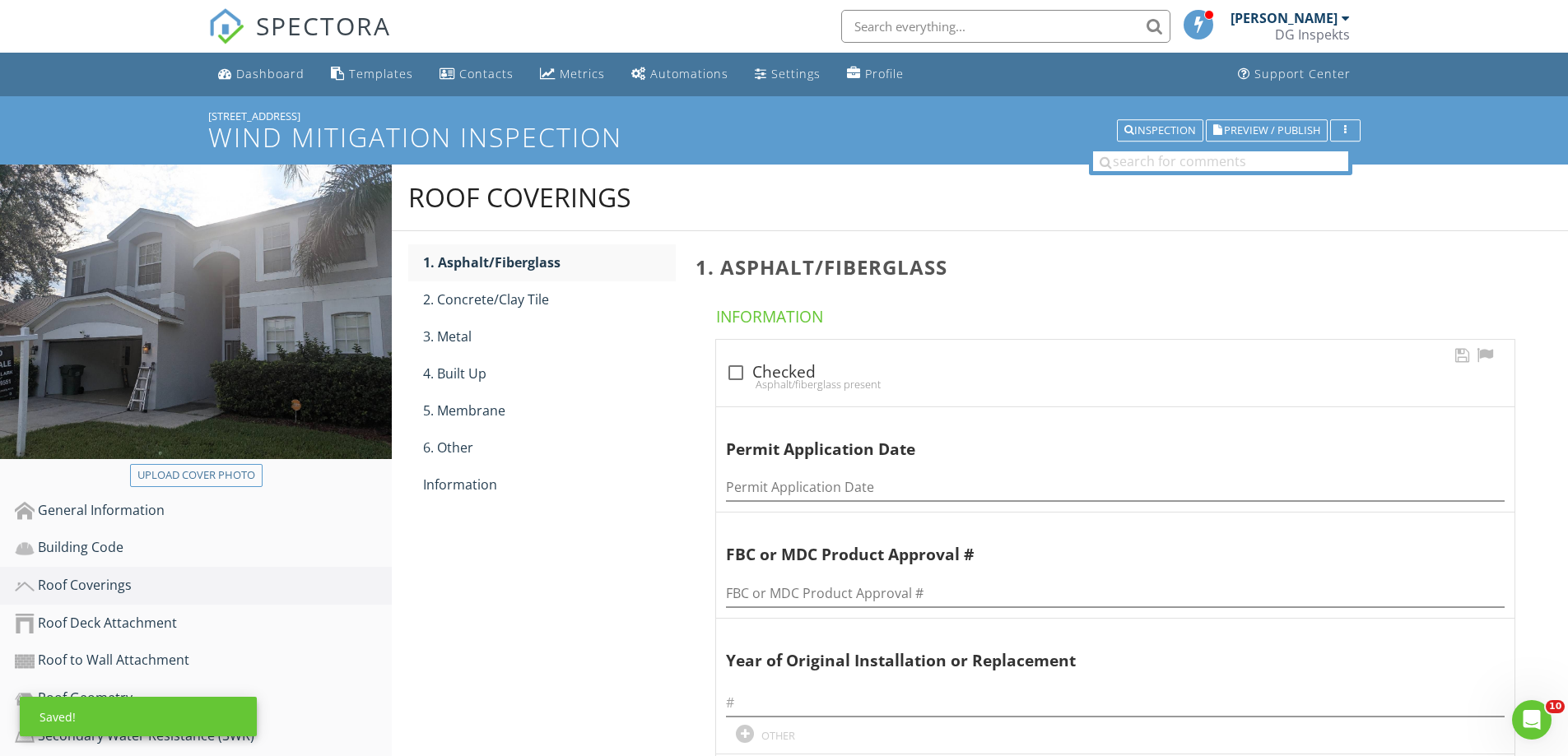
click at [742, 371] on div at bounding box center [736, 372] width 28 height 28
checkbox input "true"
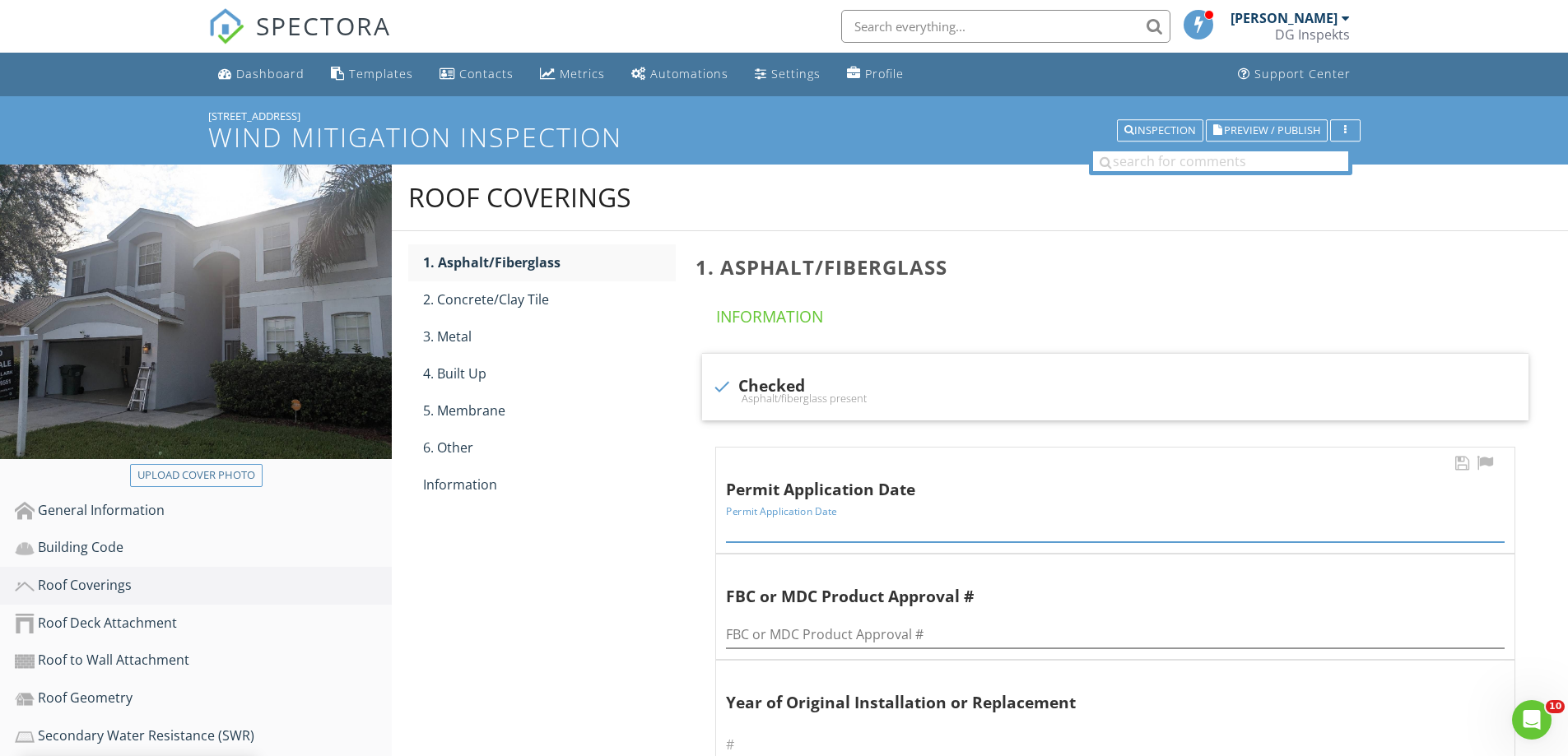
click at [806, 526] on input "Permit Application Date" at bounding box center [1115, 529] width 779 height 28
type input "[DATE]"
click at [498, 484] on div "Information" at bounding box center [550, 484] width 253 height 20
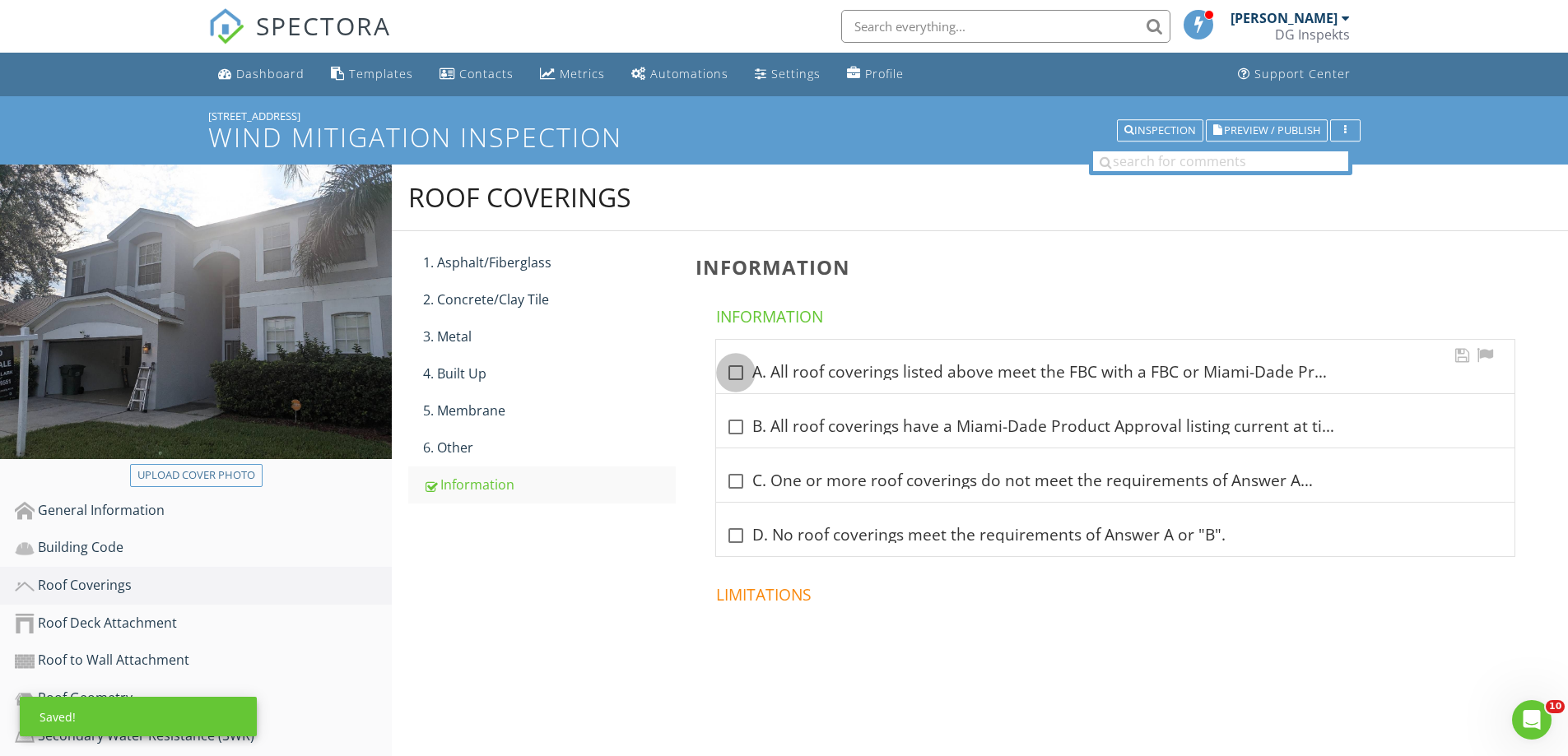
click at [736, 373] on div at bounding box center [736, 372] width 28 height 28
checkbox input "true"
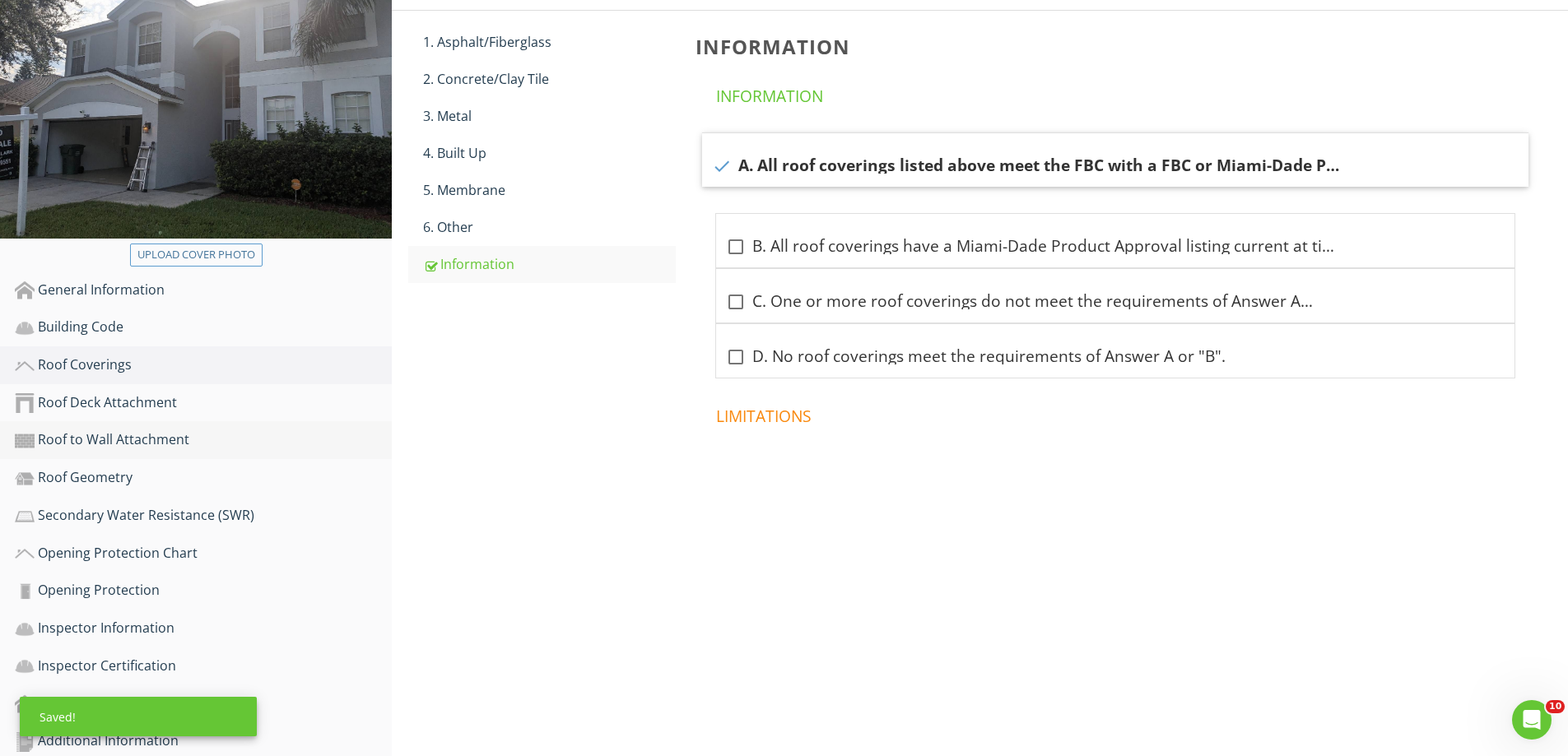
scroll to position [241, 0]
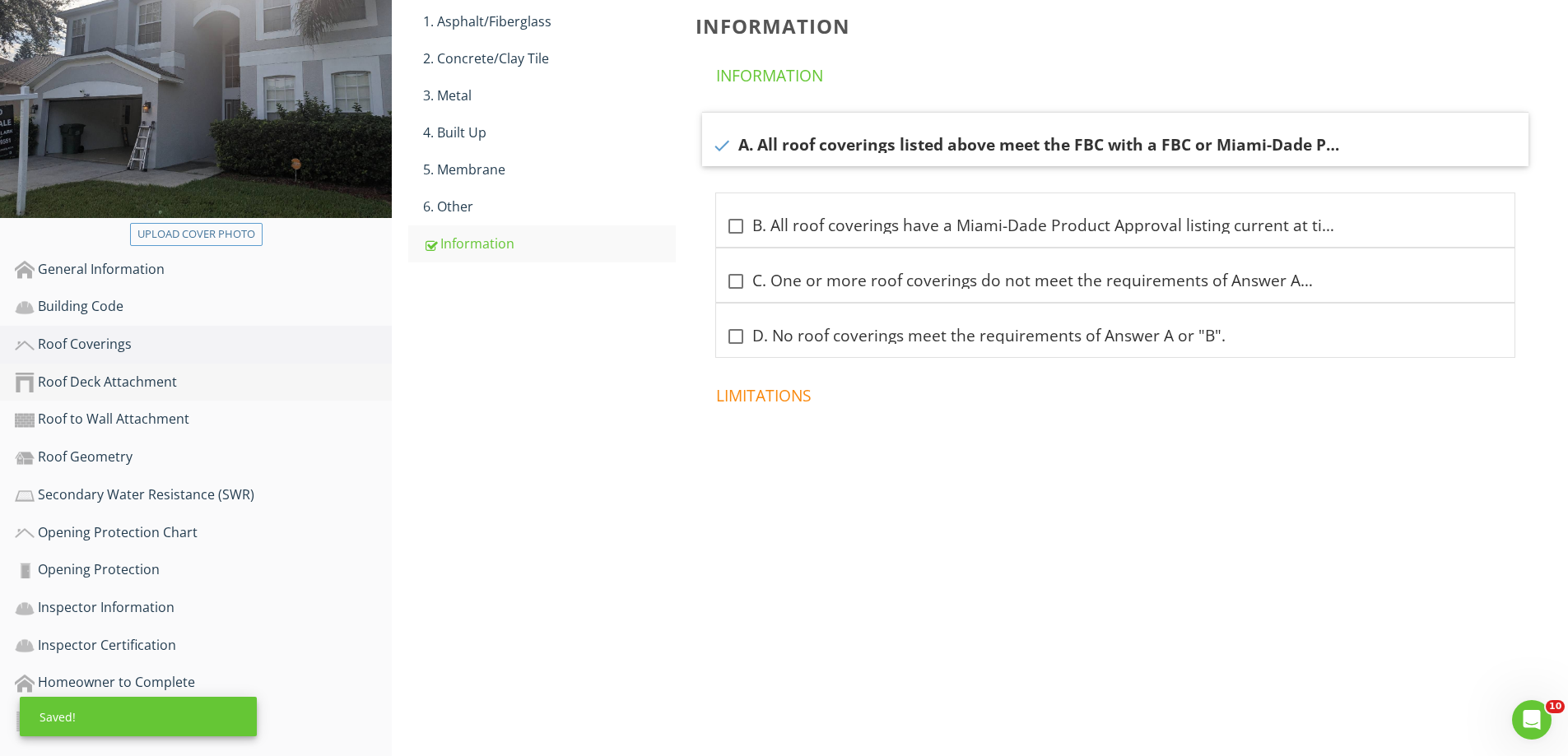
click at [120, 392] on div "Roof Deck Attachment" at bounding box center [203, 382] width 377 height 22
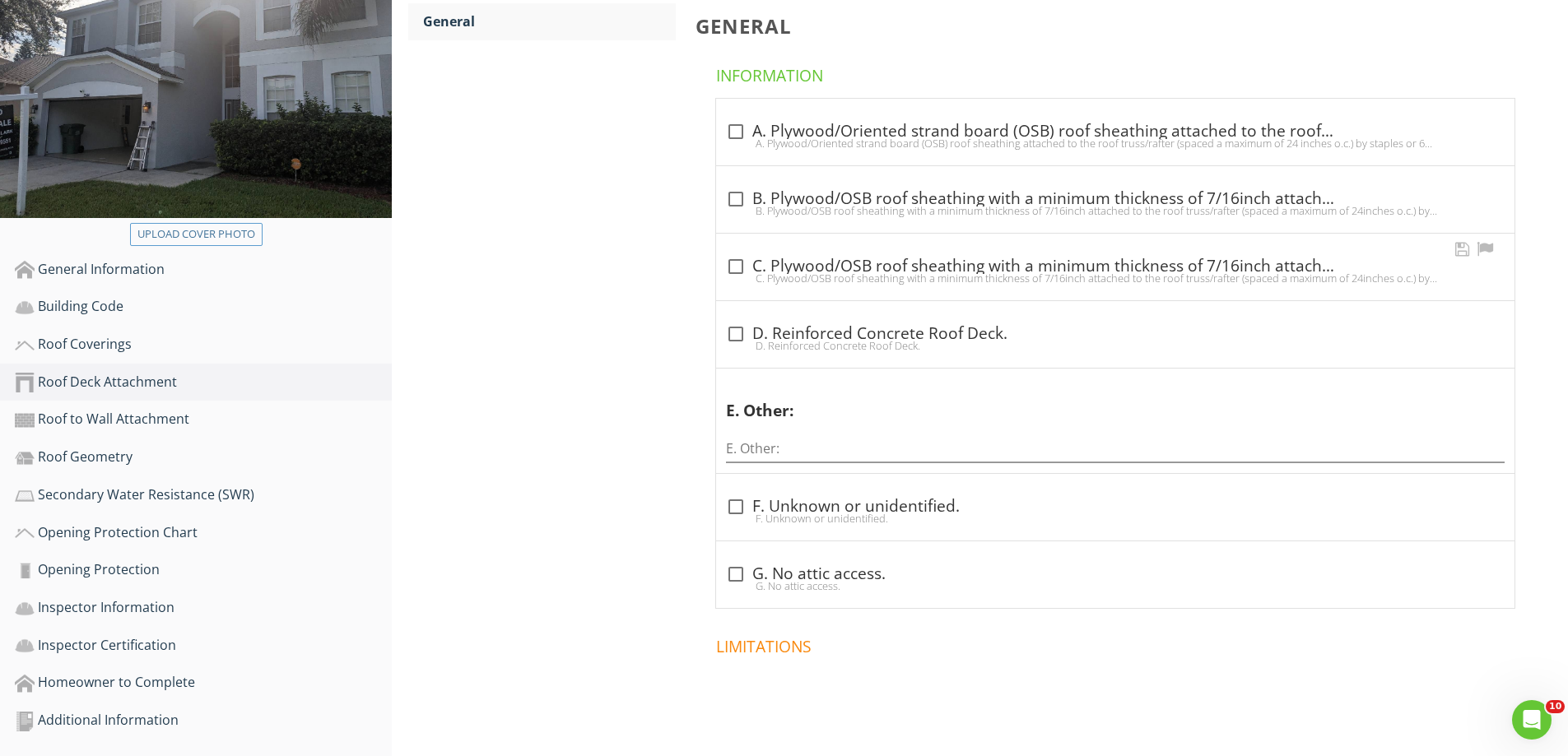
click at [732, 269] on div at bounding box center [736, 267] width 28 height 28
checkbox input "true"
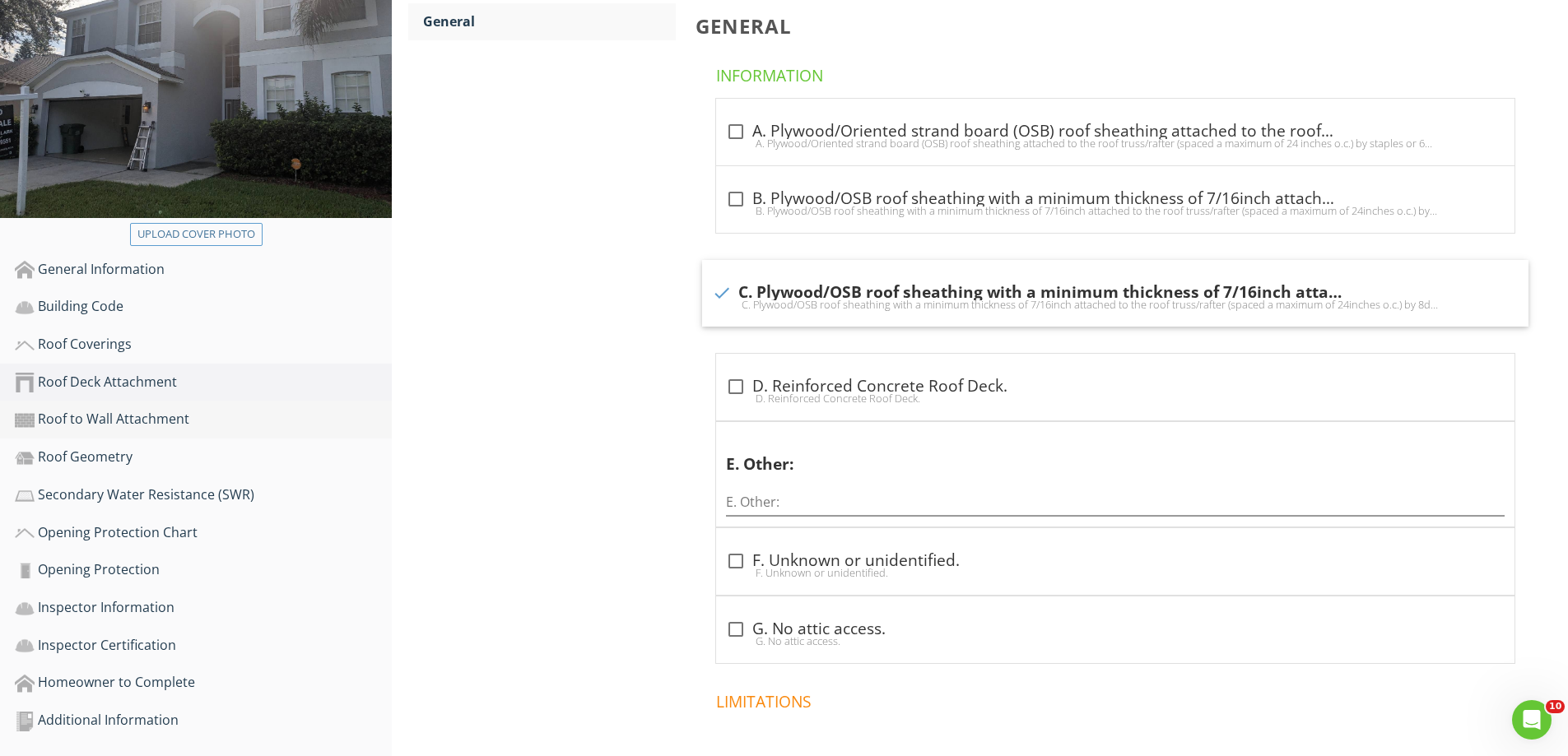
click at [117, 411] on div "Roof to Wall Attachment" at bounding box center [203, 419] width 377 height 22
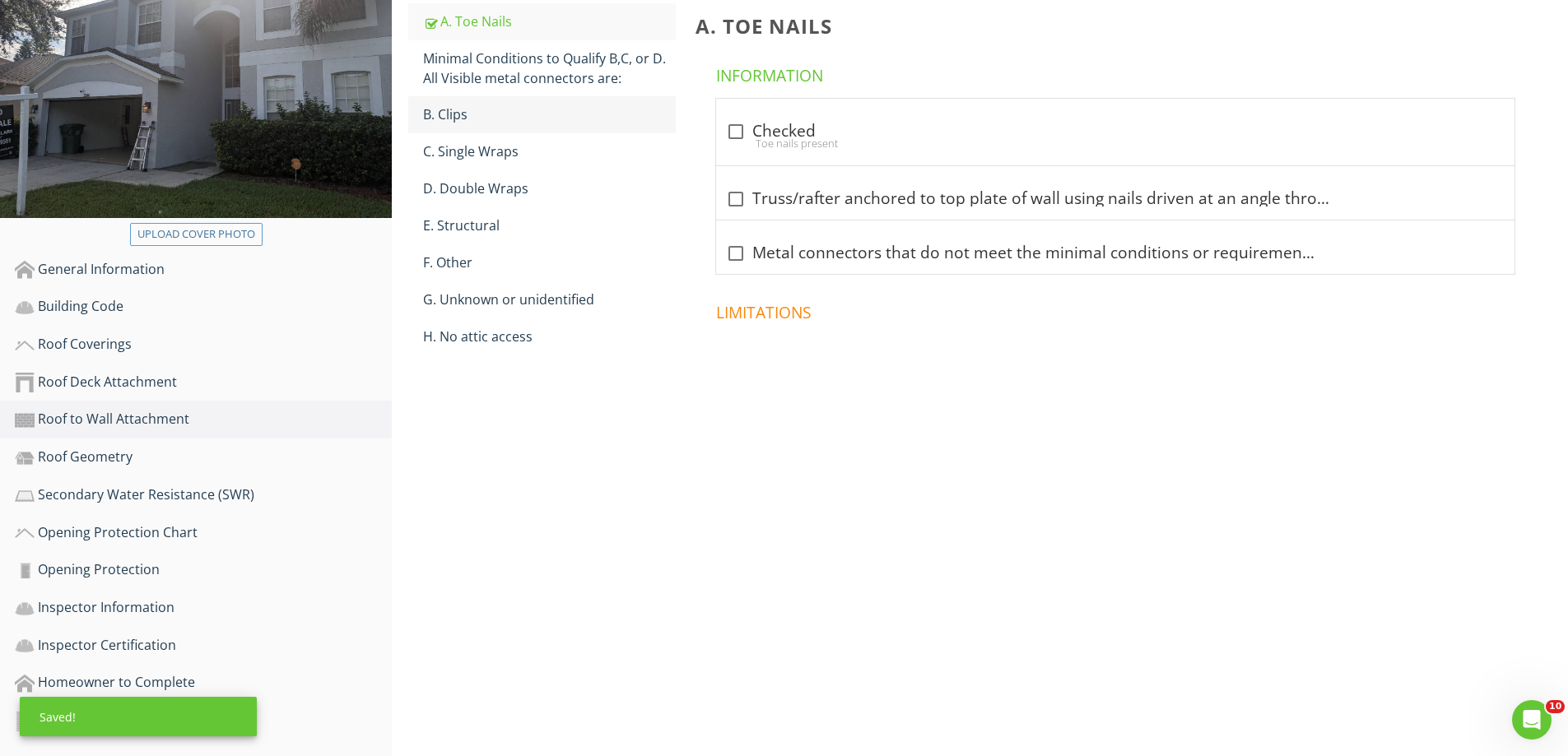
click at [478, 117] on div "B. Clips" at bounding box center [550, 114] width 253 height 20
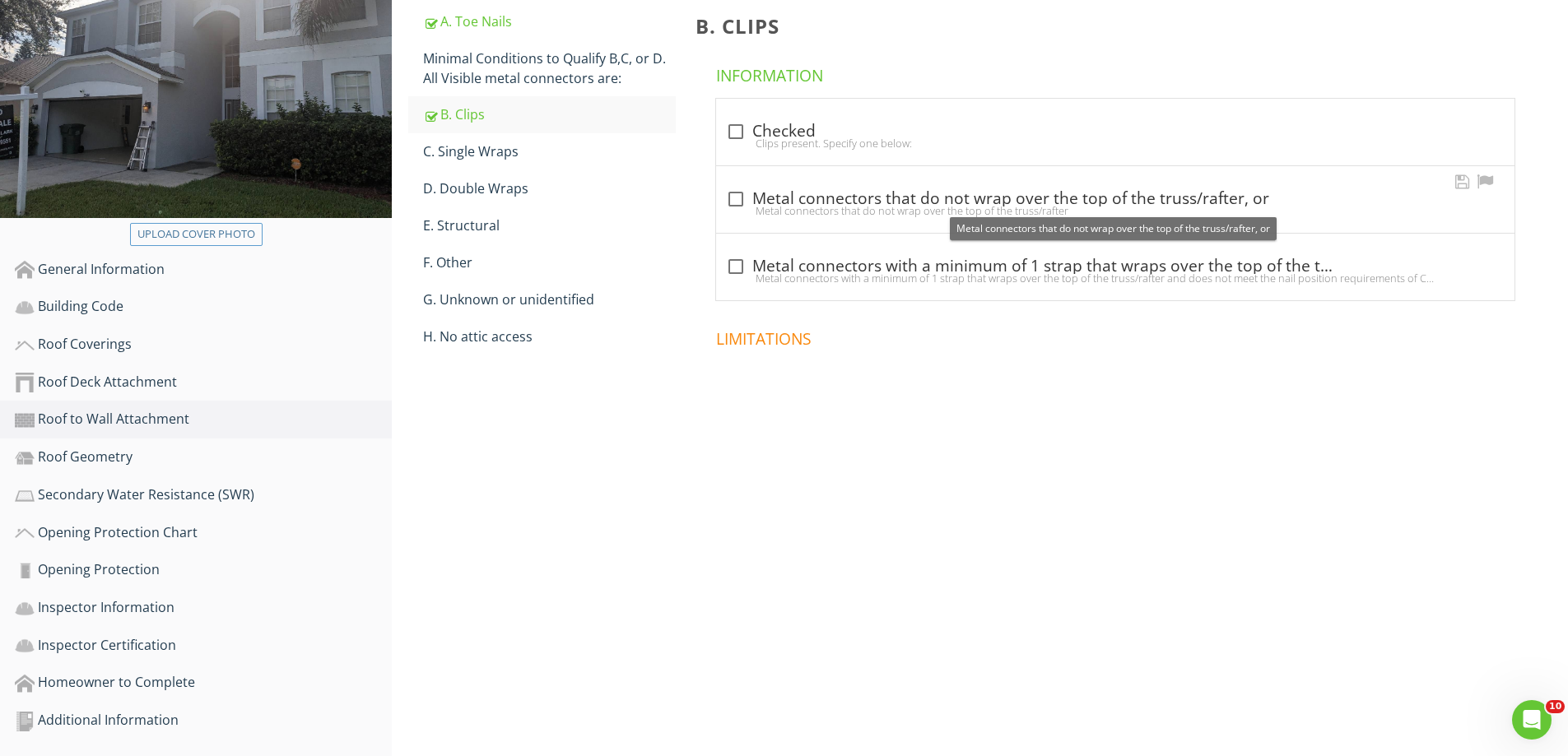
click at [750, 199] on div at bounding box center [736, 199] width 28 height 28
checkbox input "true"
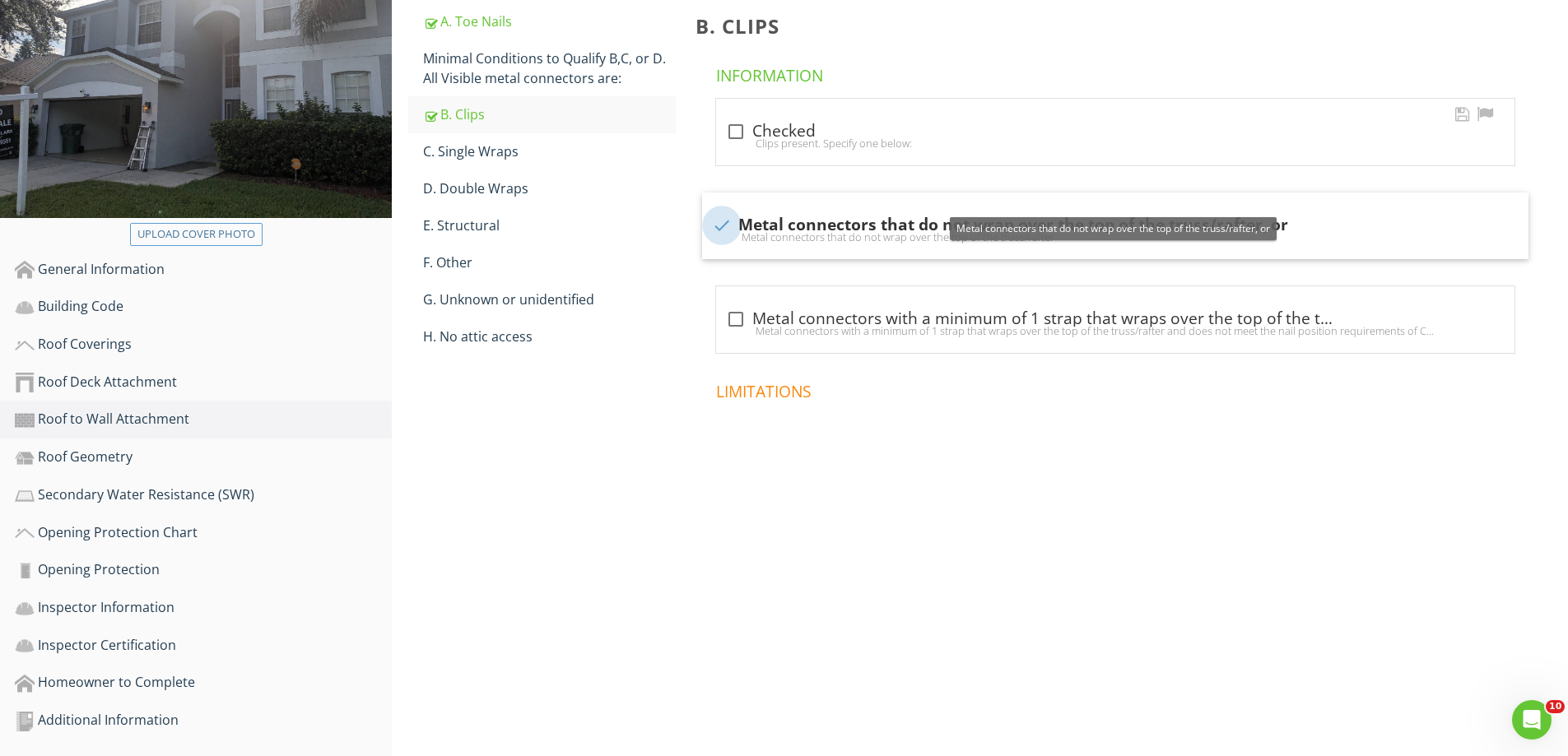
click at [744, 137] on div "Clips present. Specify one below:" at bounding box center [1115, 143] width 779 height 13
checkbox input "true"
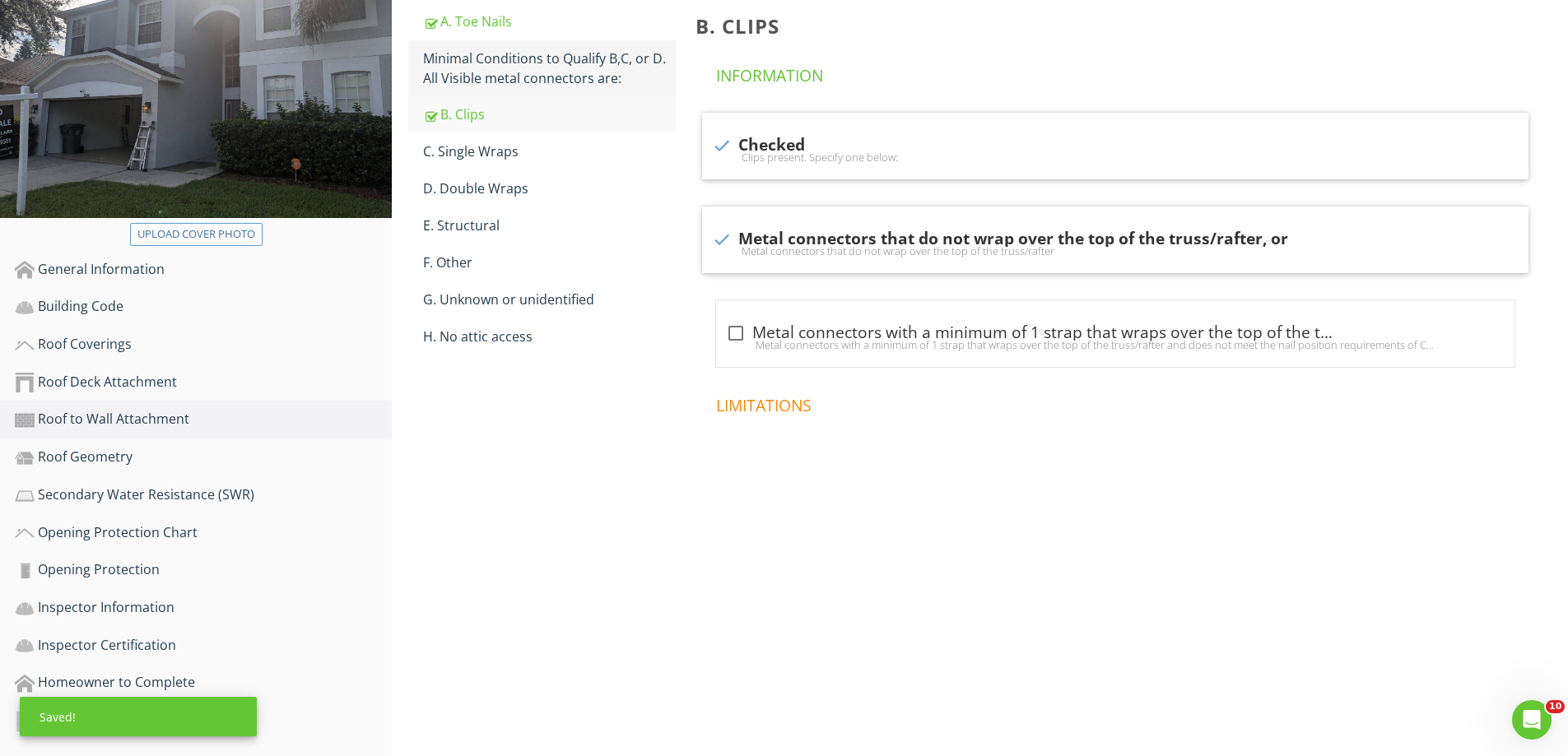
click at [559, 73] on div "Minimal Conditions to Qualify B,C, or D. All Visible metal connectors are:" at bounding box center [550, 68] width 253 height 40
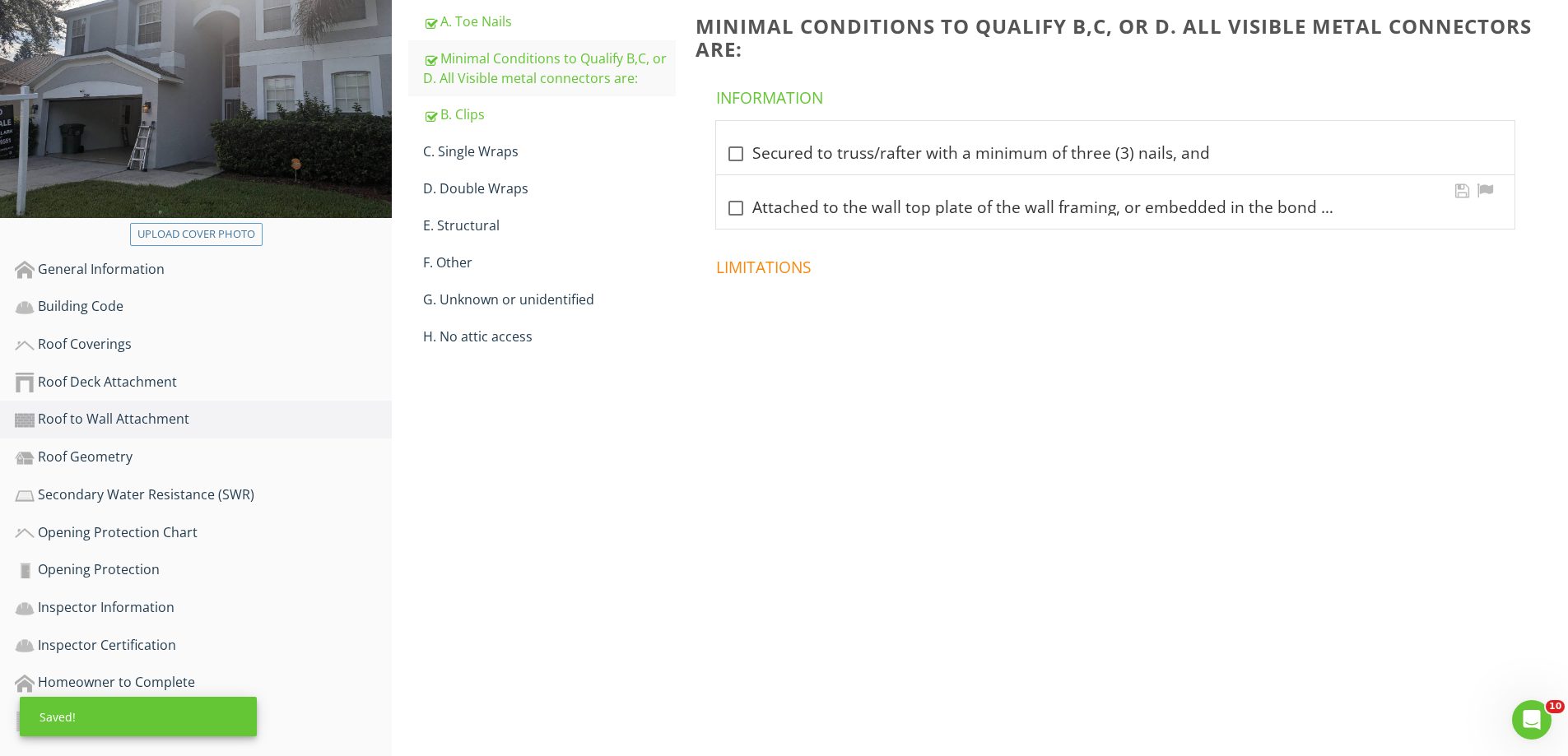
click at [735, 205] on div at bounding box center [736, 208] width 28 height 28
checkbox input "true"
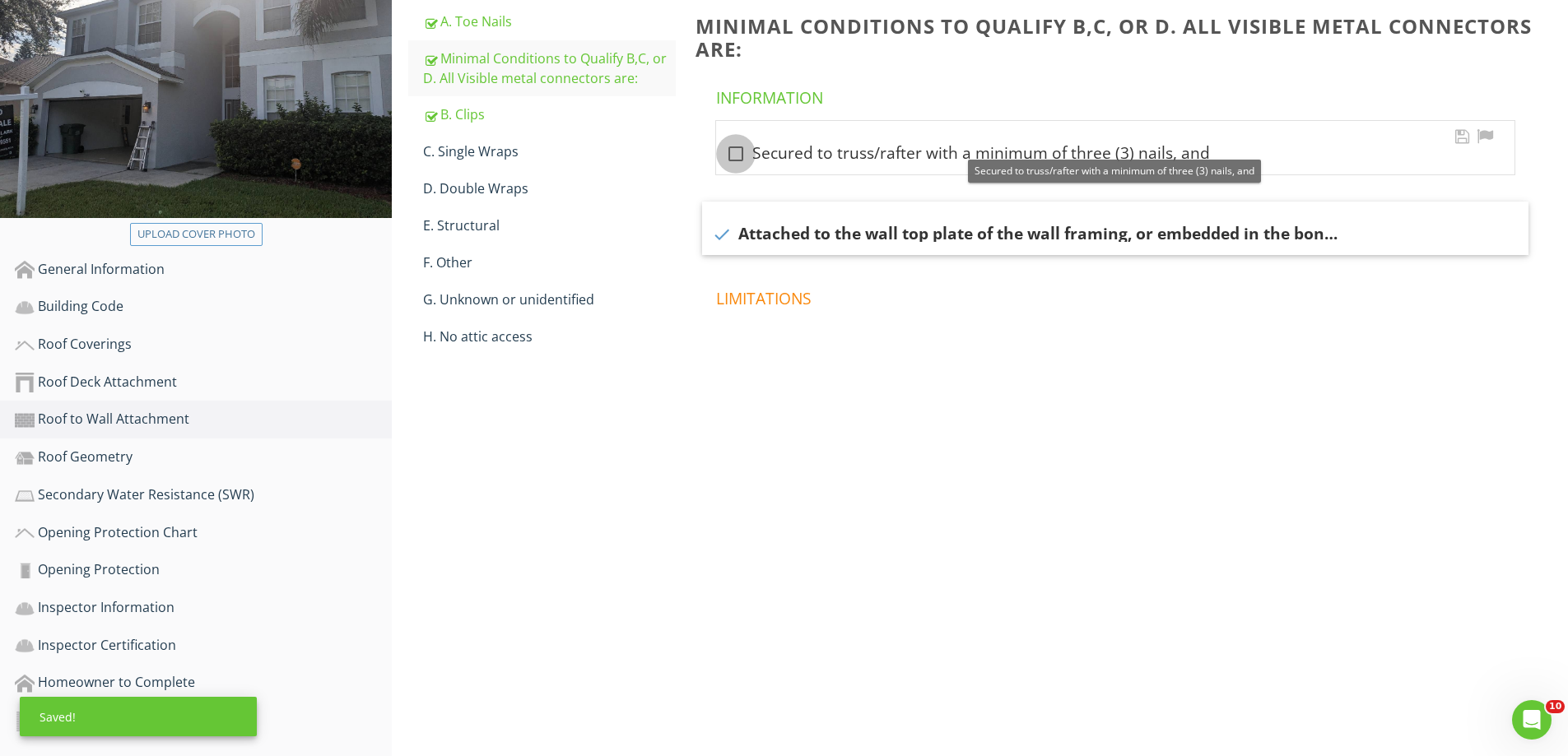
click at [735, 157] on div at bounding box center [736, 154] width 28 height 28
checkbox input "true"
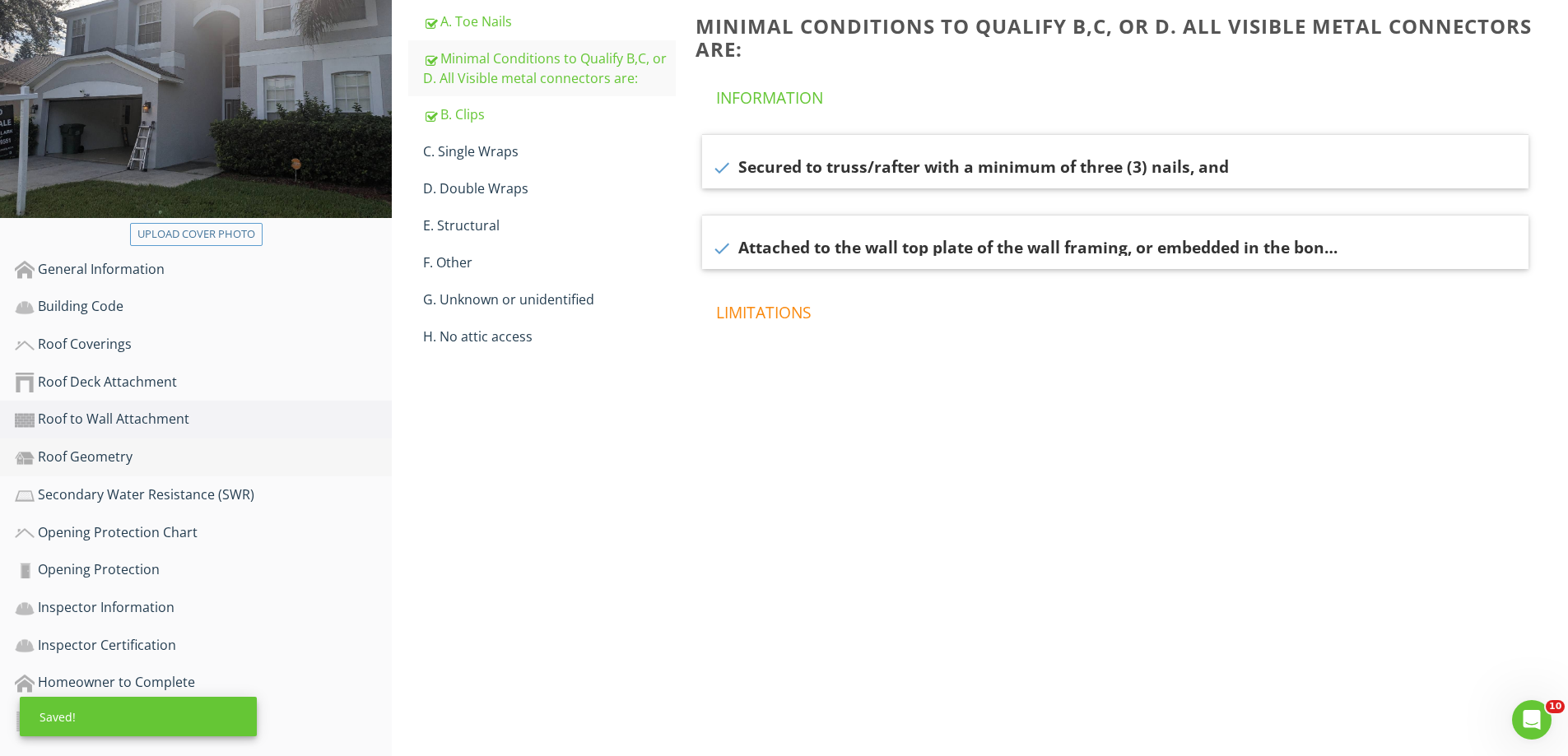
click at [96, 445] on link "Roof Geometry" at bounding box center [203, 458] width 377 height 38
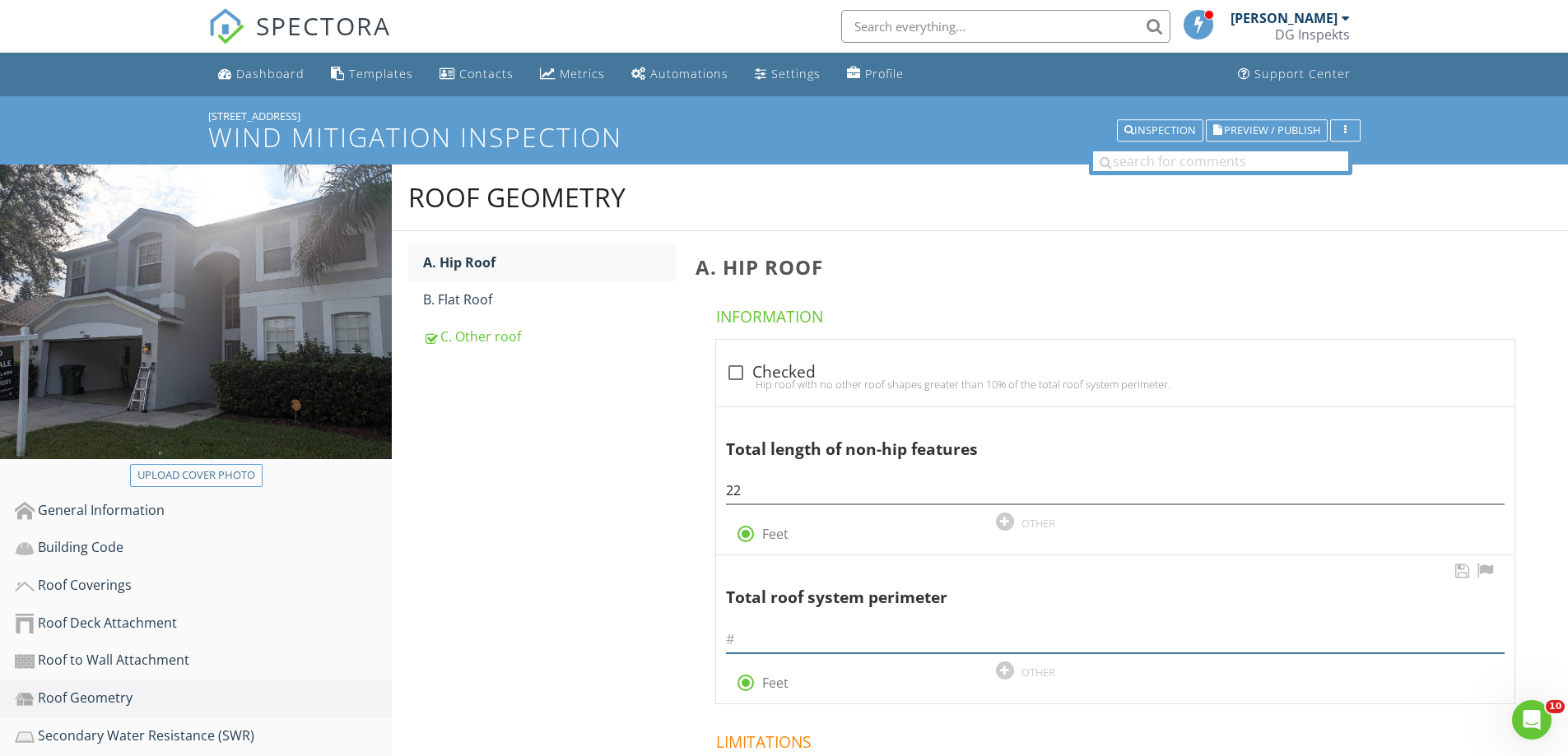
click at [770, 645] on input "text" at bounding box center [1115, 640] width 779 height 28
type input "224"
click at [744, 370] on div at bounding box center [736, 372] width 28 height 28
checkbox input "true"
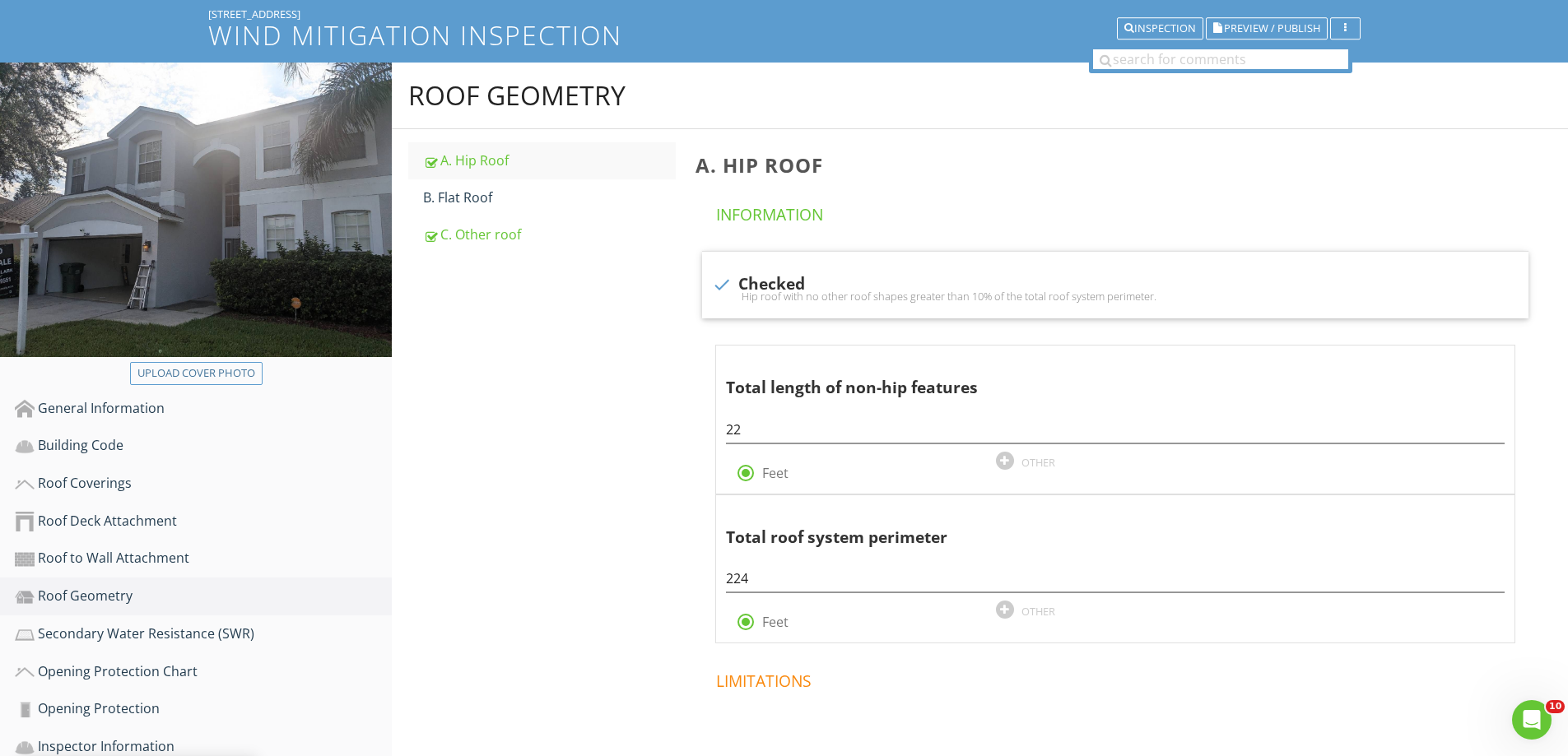
scroll to position [241, 0]
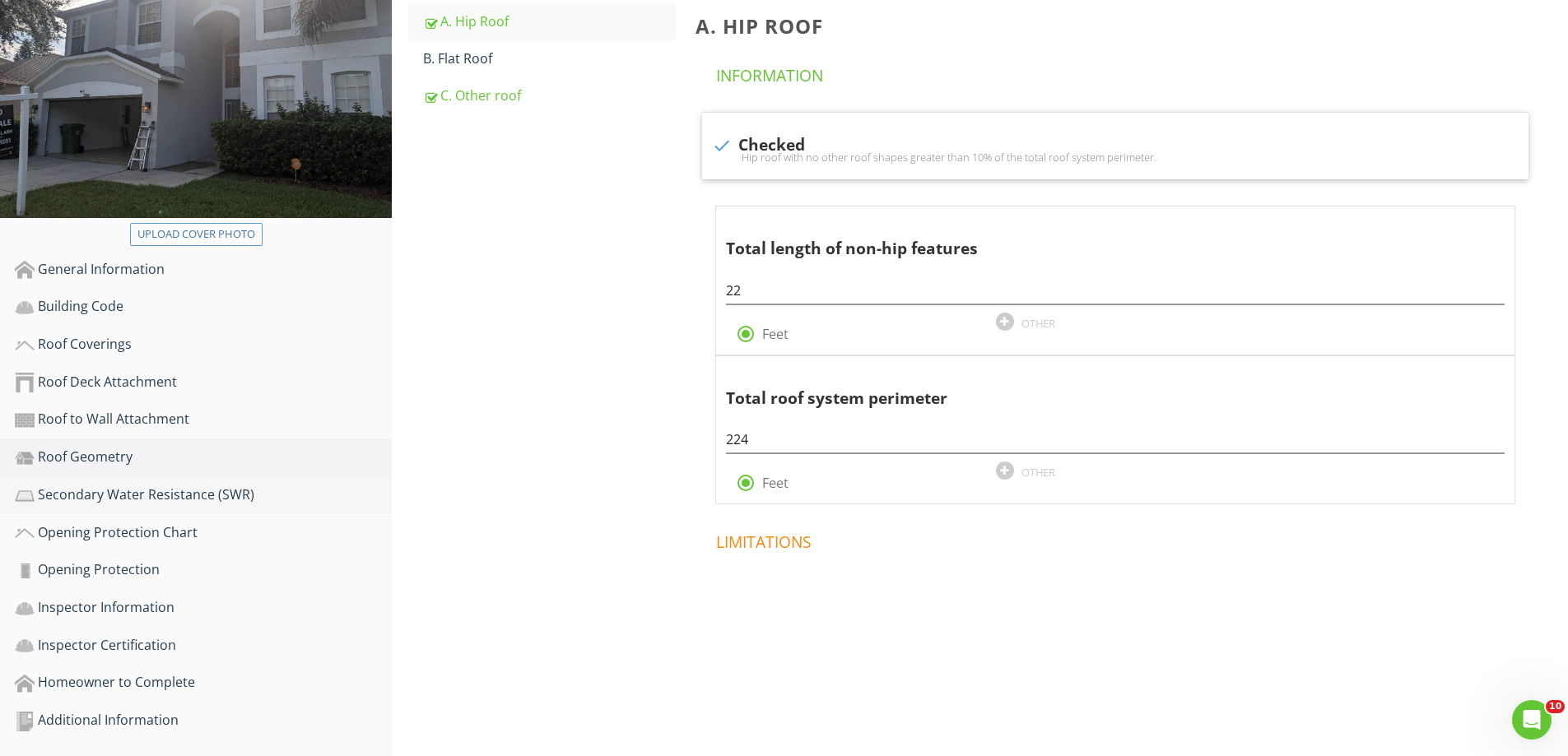
click at [111, 494] on div "Secondary Water Resistance (SWR)" at bounding box center [203, 495] width 377 height 22
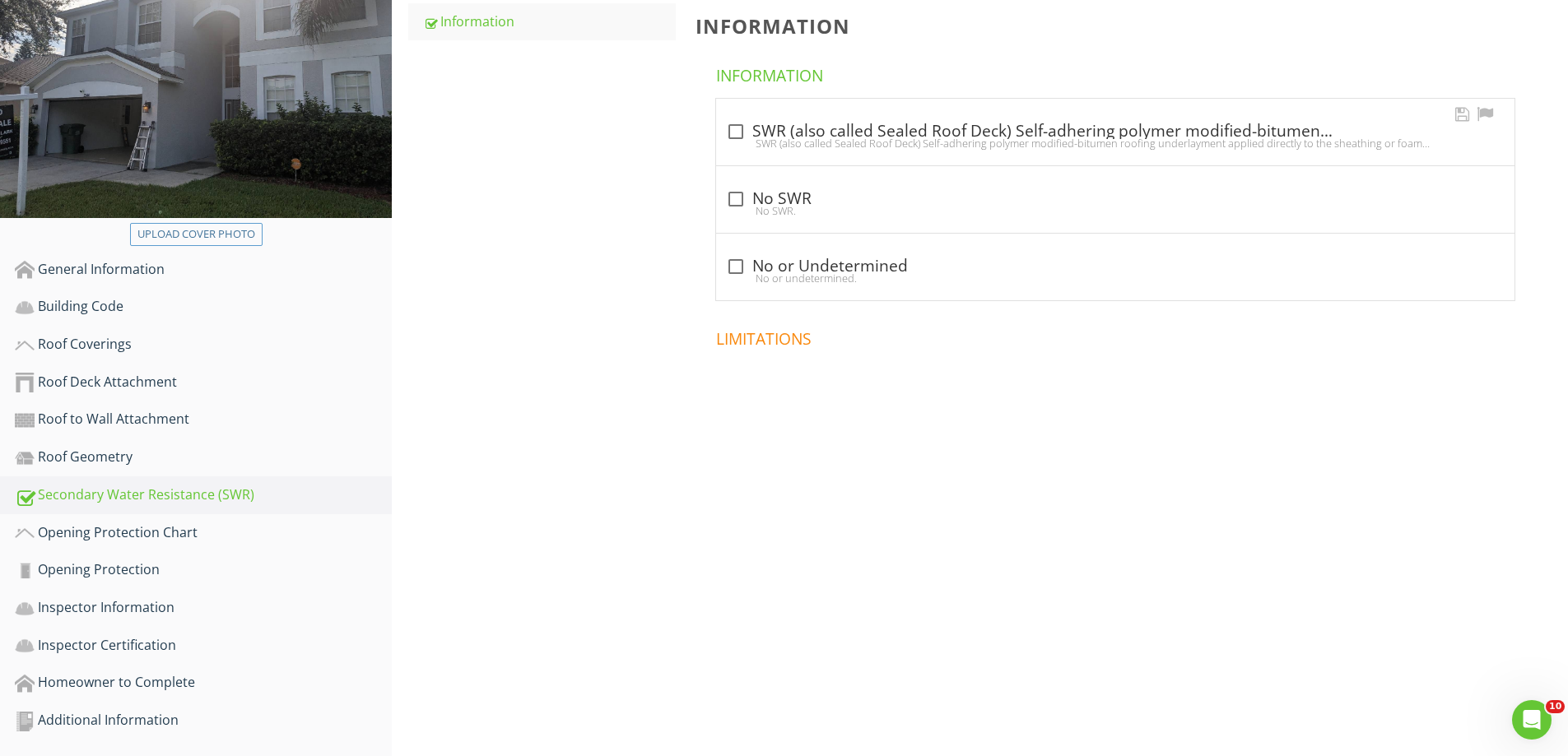
click at [734, 138] on div "SWR (also called Sealed Roof Deck) Self-adhering polymer modified-bitumen roofi…" at bounding box center [1115, 143] width 779 height 13
checkbox input "true"
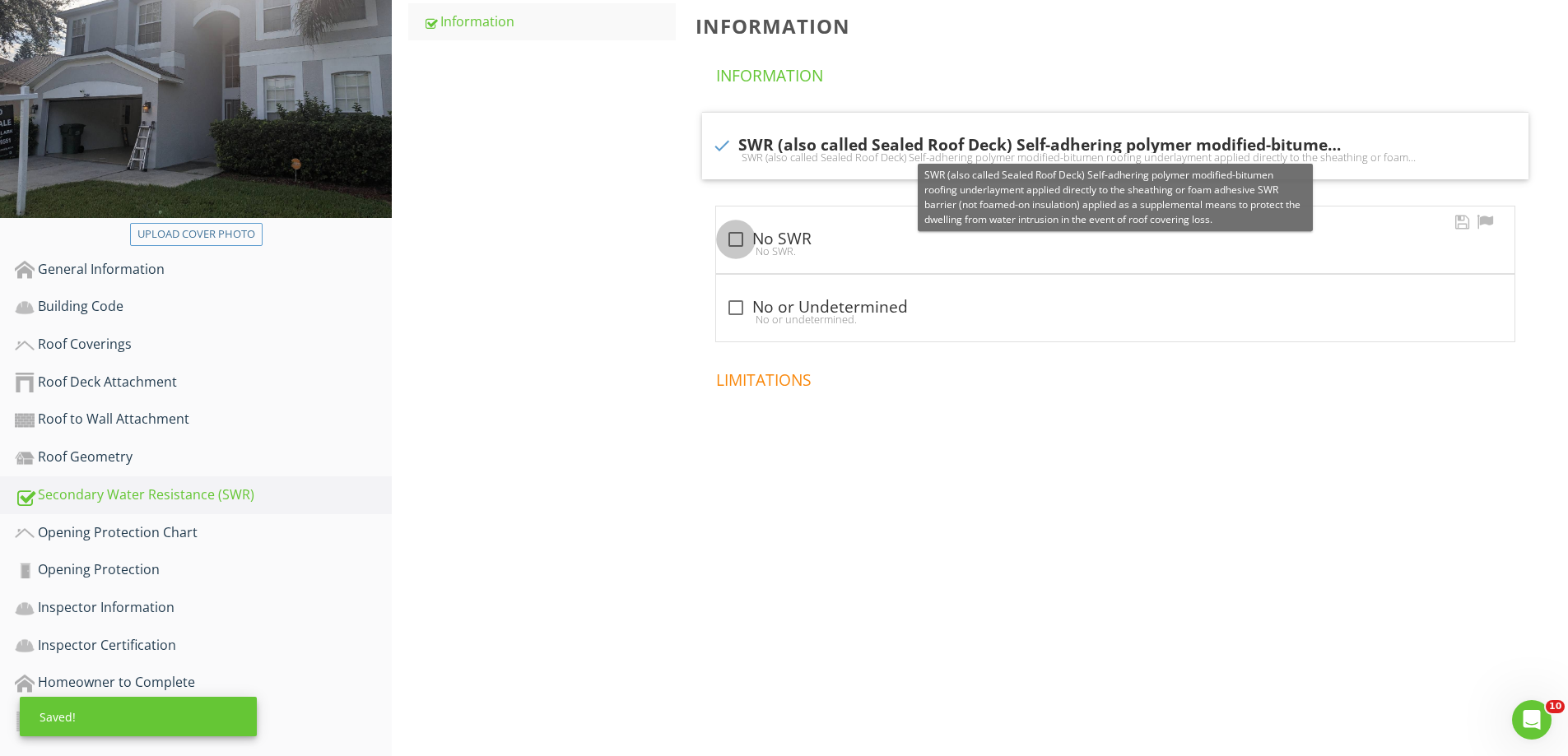
click at [740, 236] on div at bounding box center [736, 239] width 28 height 28
checkbox input "true"
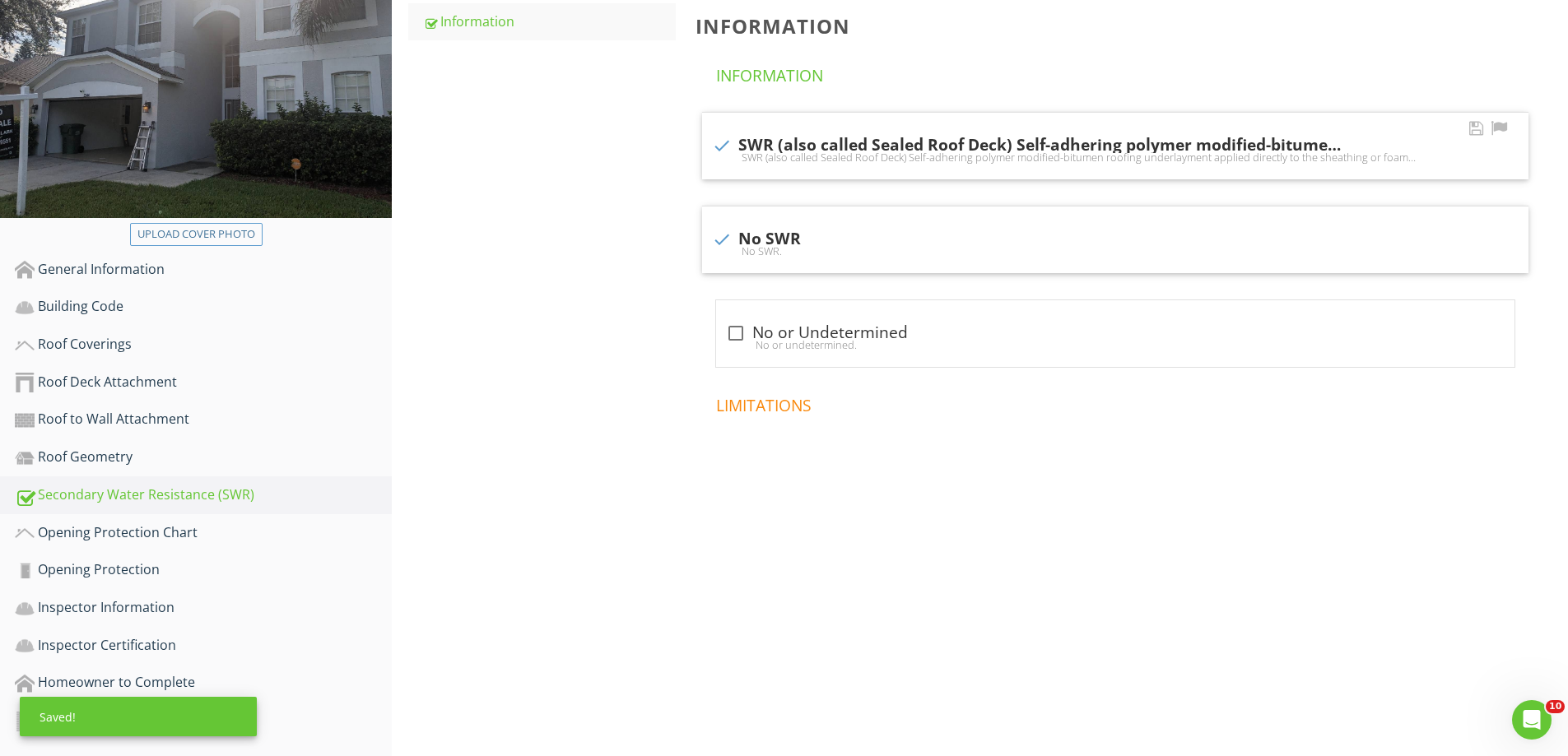
click at [735, 152] on div "SWR (also called Sealed Roof Deck) Self-adhering polymer modified-bitumen roofi…" at bounding box center [1116, 157] width 807 height 13
checkbox input "false"
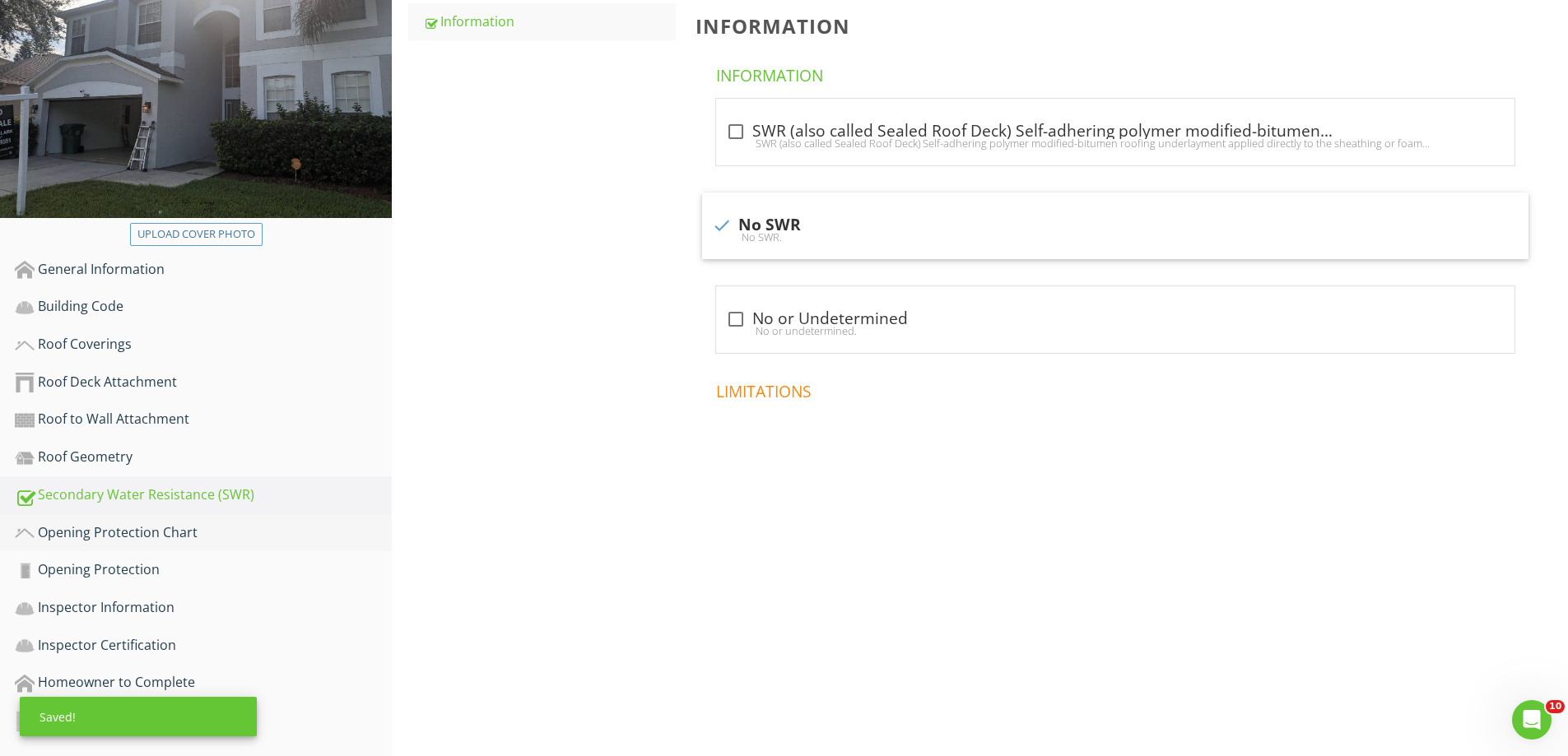
click at [123, 535] on div "Opening Protection Chart" at bounding box center [203, 532] width 377 height 22
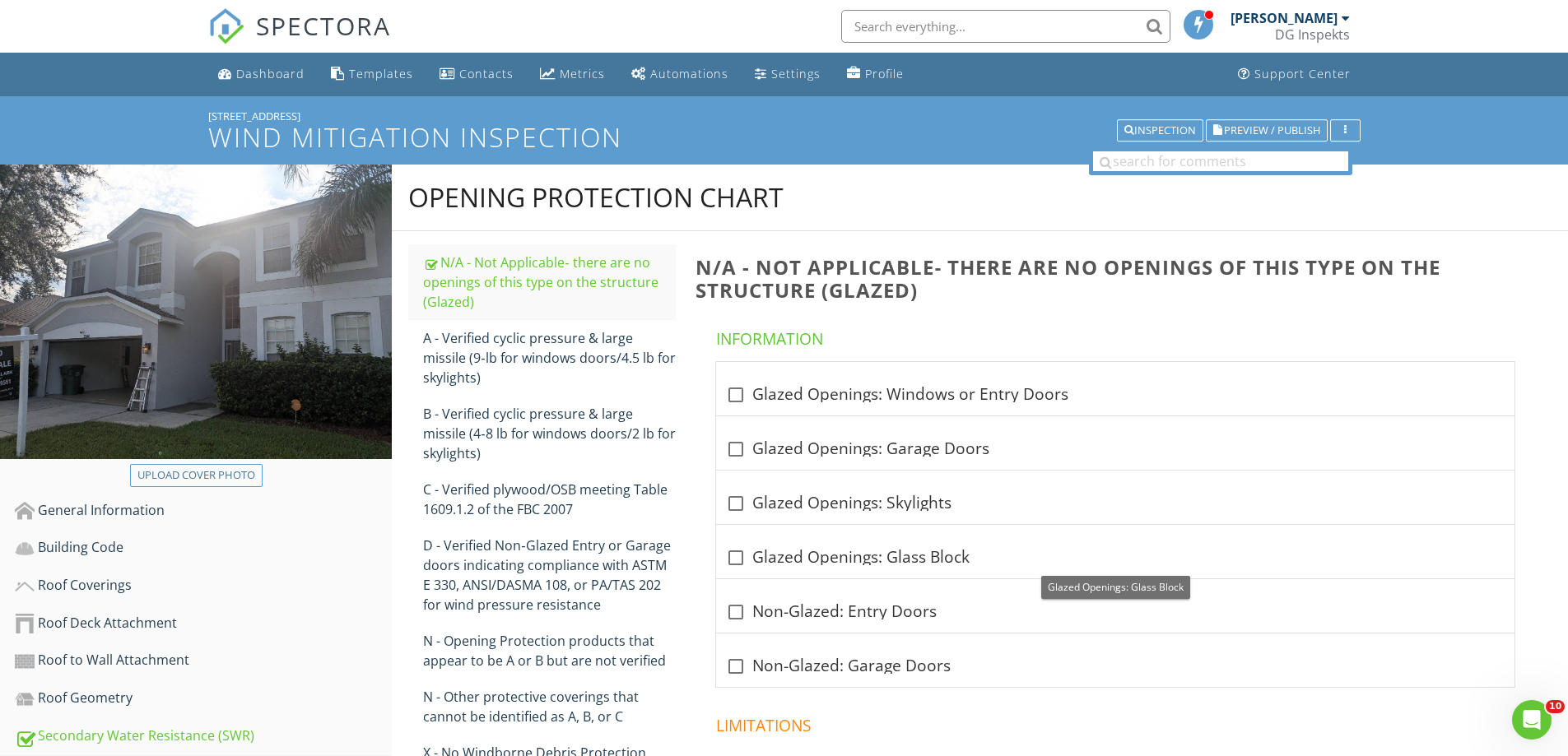
click at [738, 608] on div at bounding box center [736, 612] width 28 height 28
checkbox input "true"
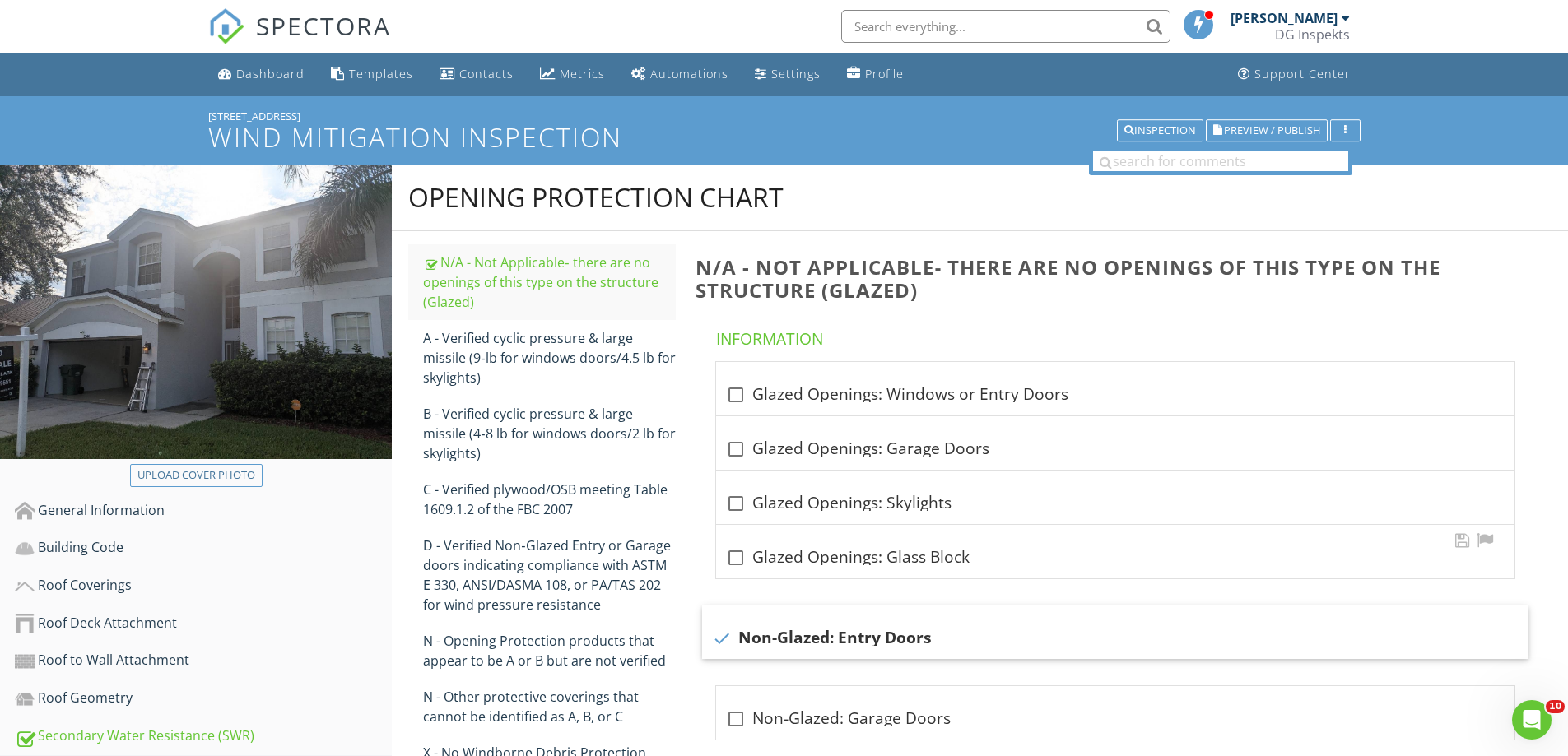
click at [738, 542] on div "check_box_outline_blank Glazed Openings: Glass Block" at bounding box center [1115, 551] width 799 height 53
checkbox input "true"
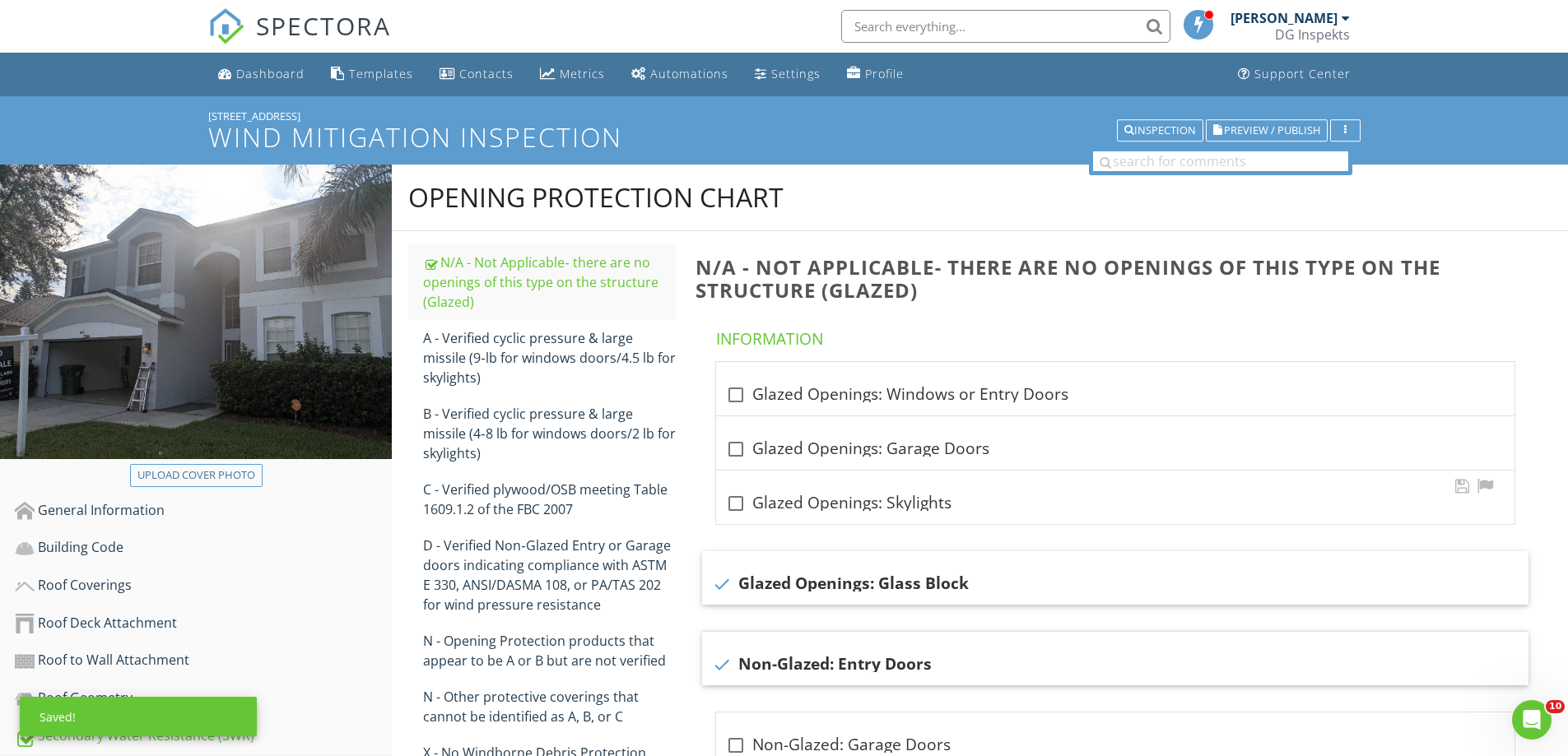
click at [738, 508] on div at bounding box center [736, 503] width 28 height 28
checkbox input "true"
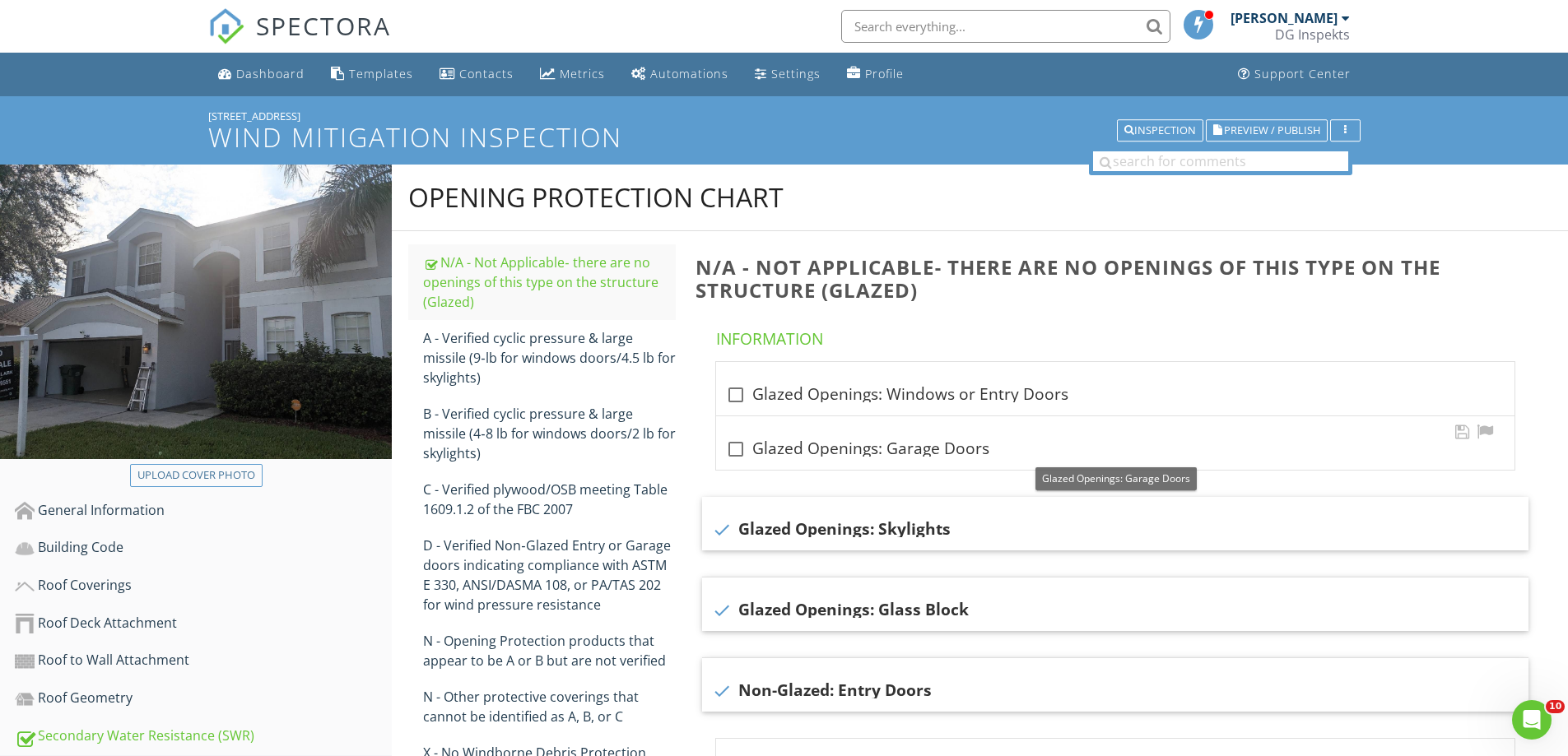
click at [738, 451] on div at bounding box center [736, 449] width 28 height 28
checkbox input "true"
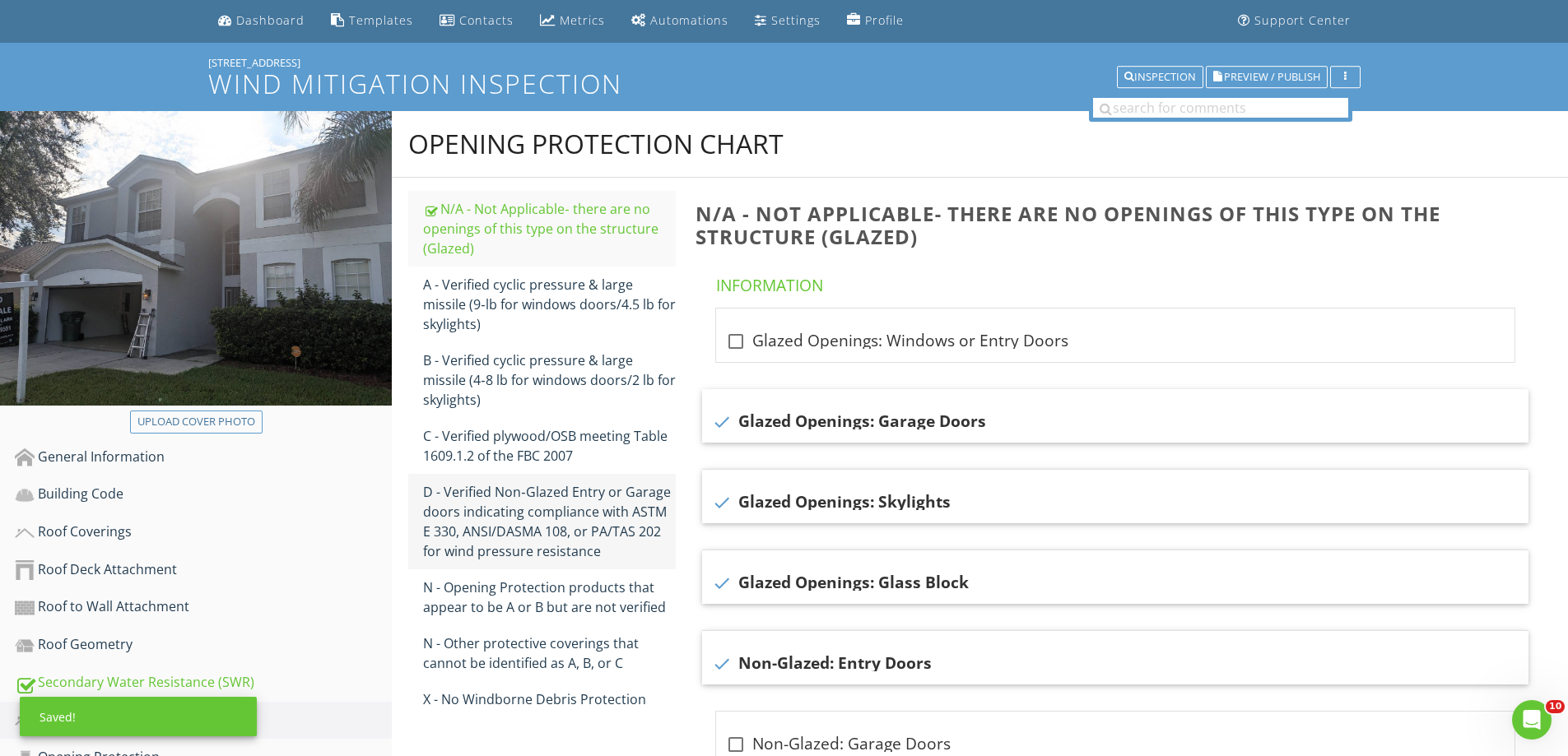
scroll to position [83, 0]
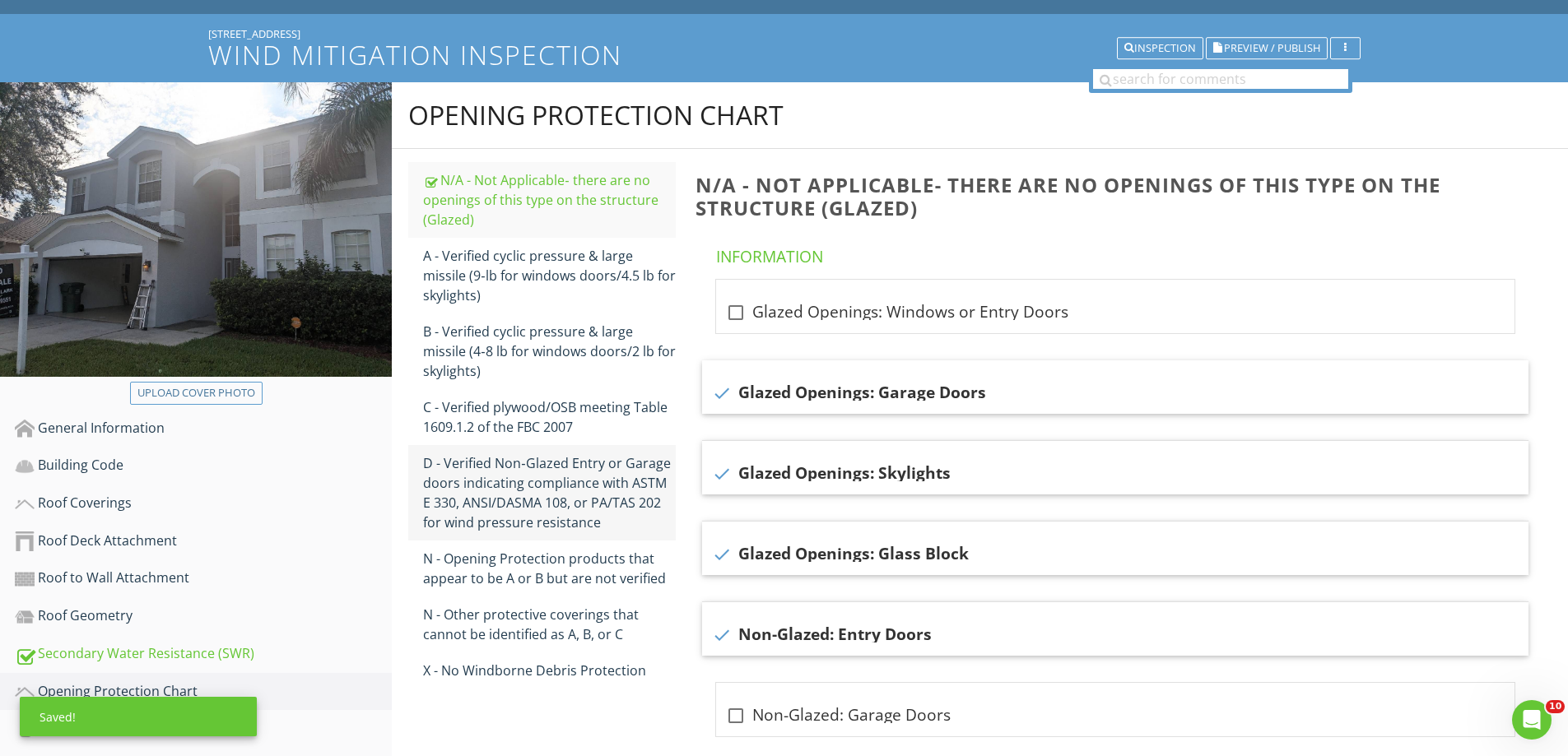
click at [503, 498] on div "D - Verified Non‐Glazed Entry or Garage doors indicating compliance with ASTM E…" at bounding box center [550, 493] width 253 height 79
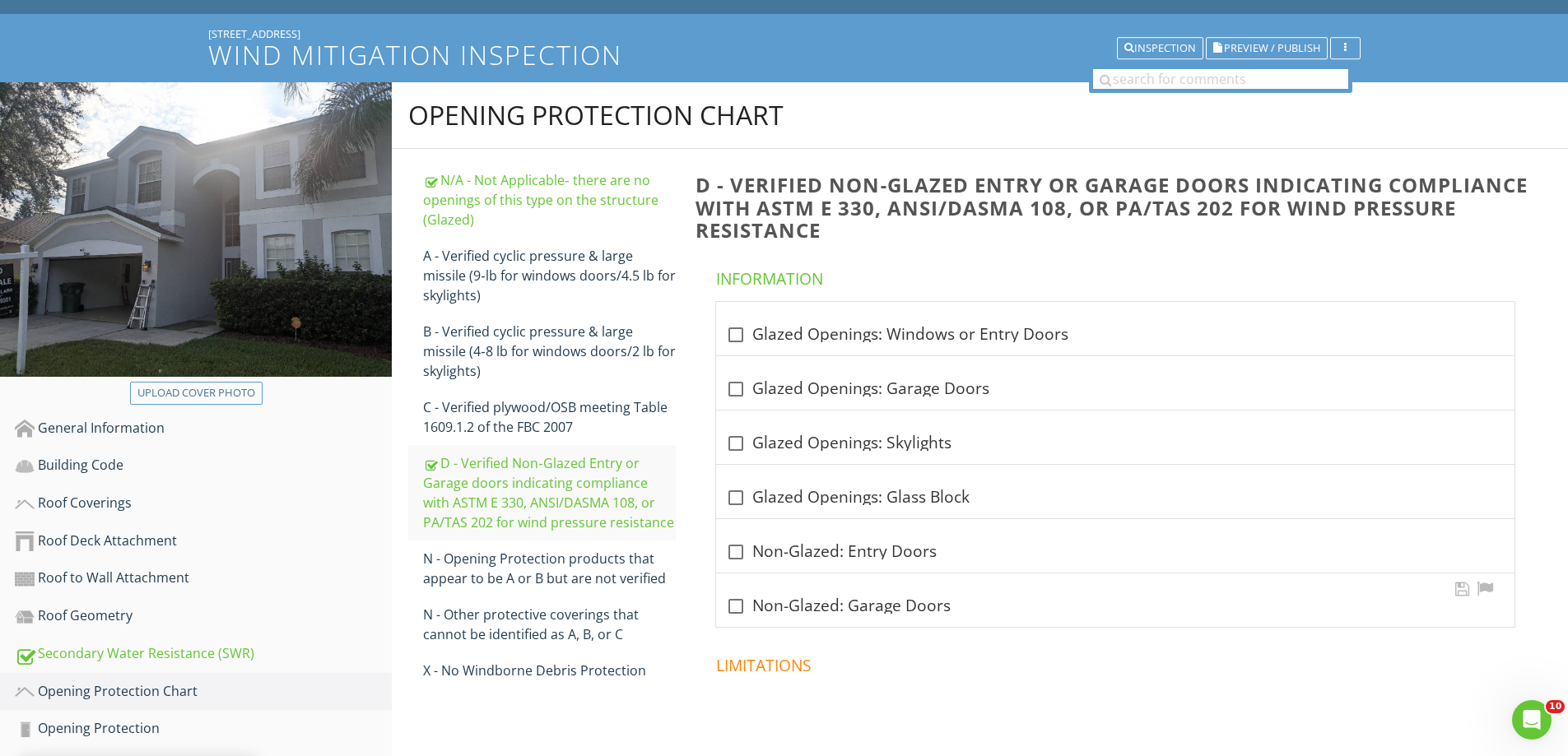
click at [737, 610] on div at bounding box center [736, 606] width 28 height 28
checkbox input "true"
click at [560, 658] on link "X - No Windborne Debris Protection" at bounding box center [550, 671] width 253 height 36
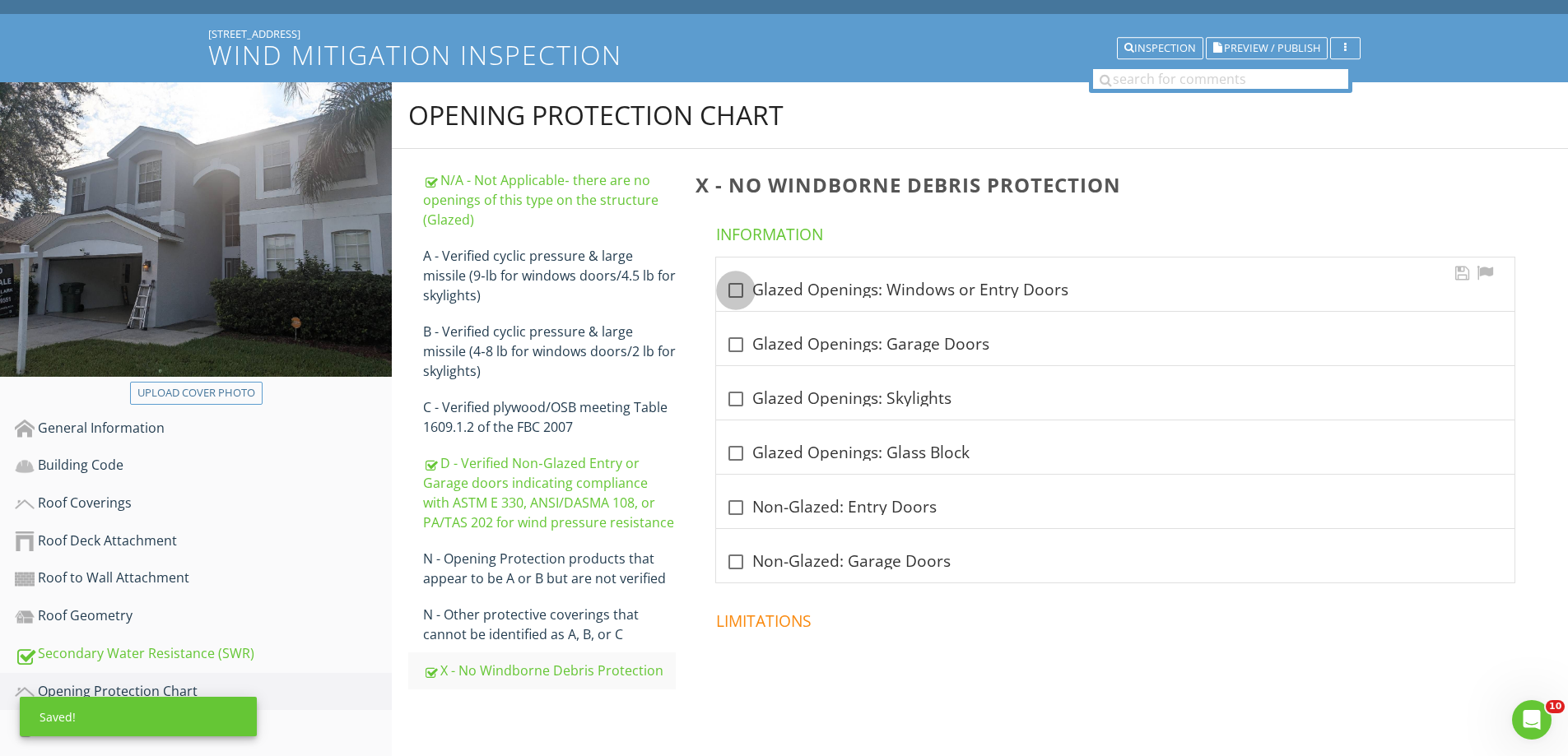
click at [738, 294] on div at bounding box center [736, 290] width 28 height 28
checkbox input "true"
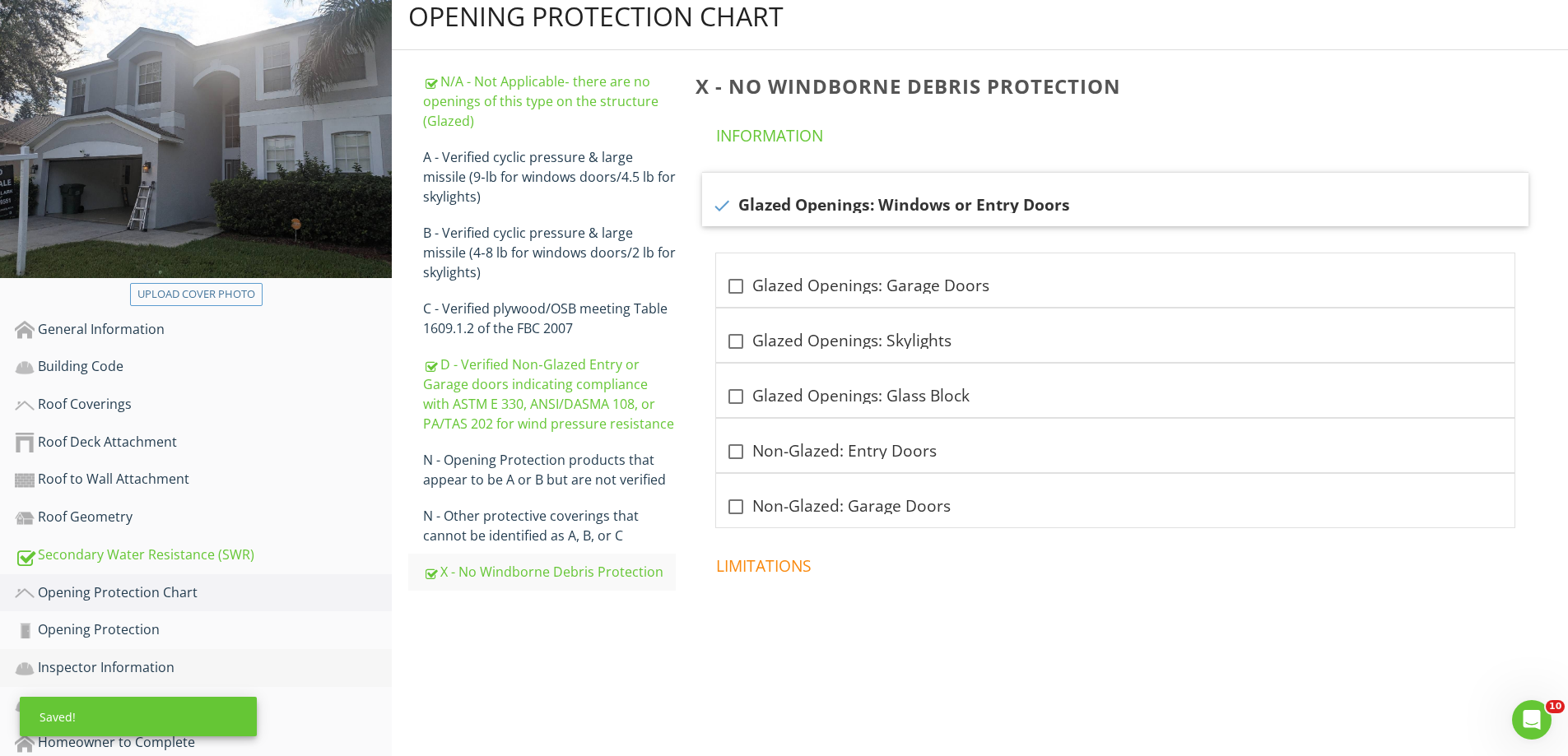
scroll to position [241, 0]
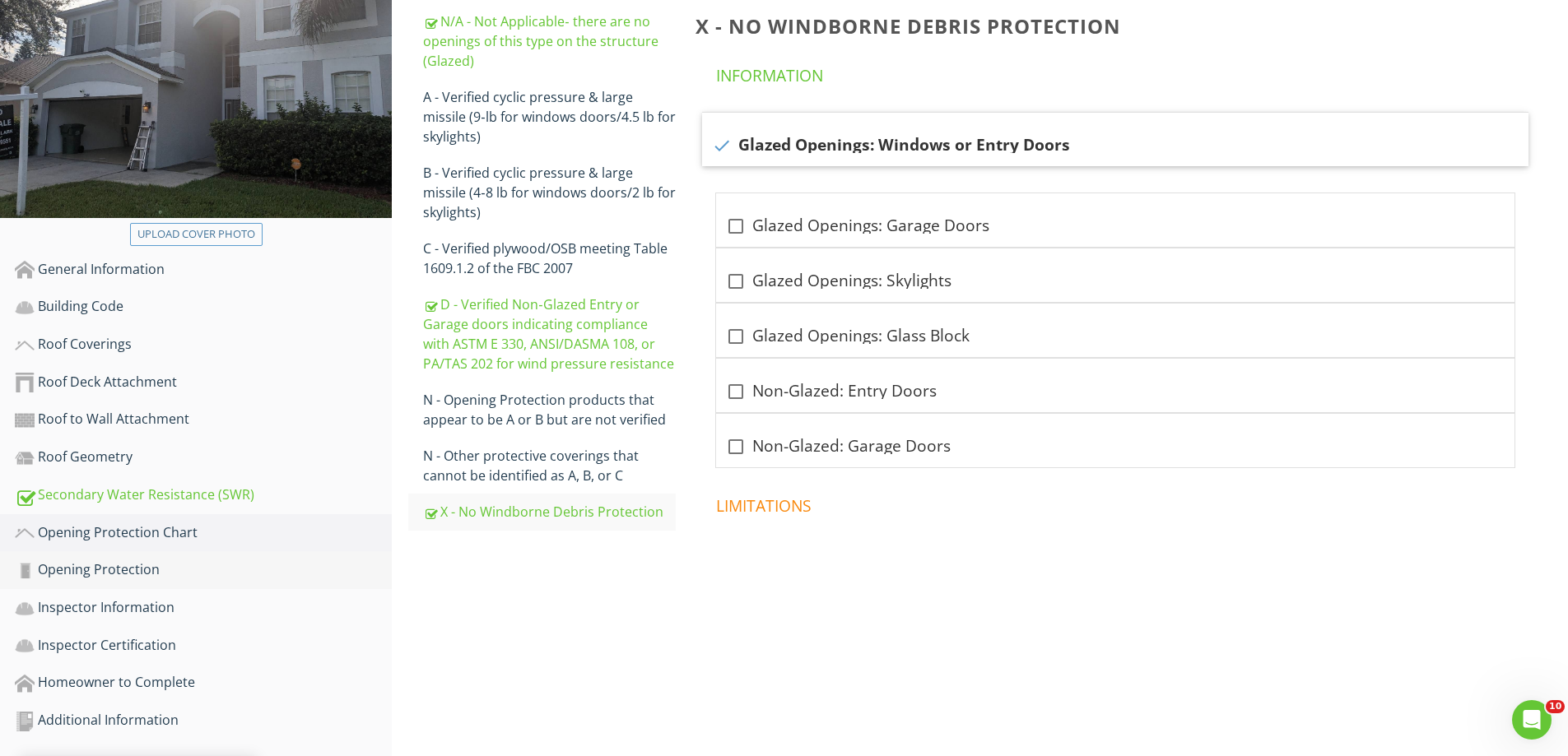
click at [128, 573] on div "Opening Protection" at bounding box center [203, 570] width 377 height 22
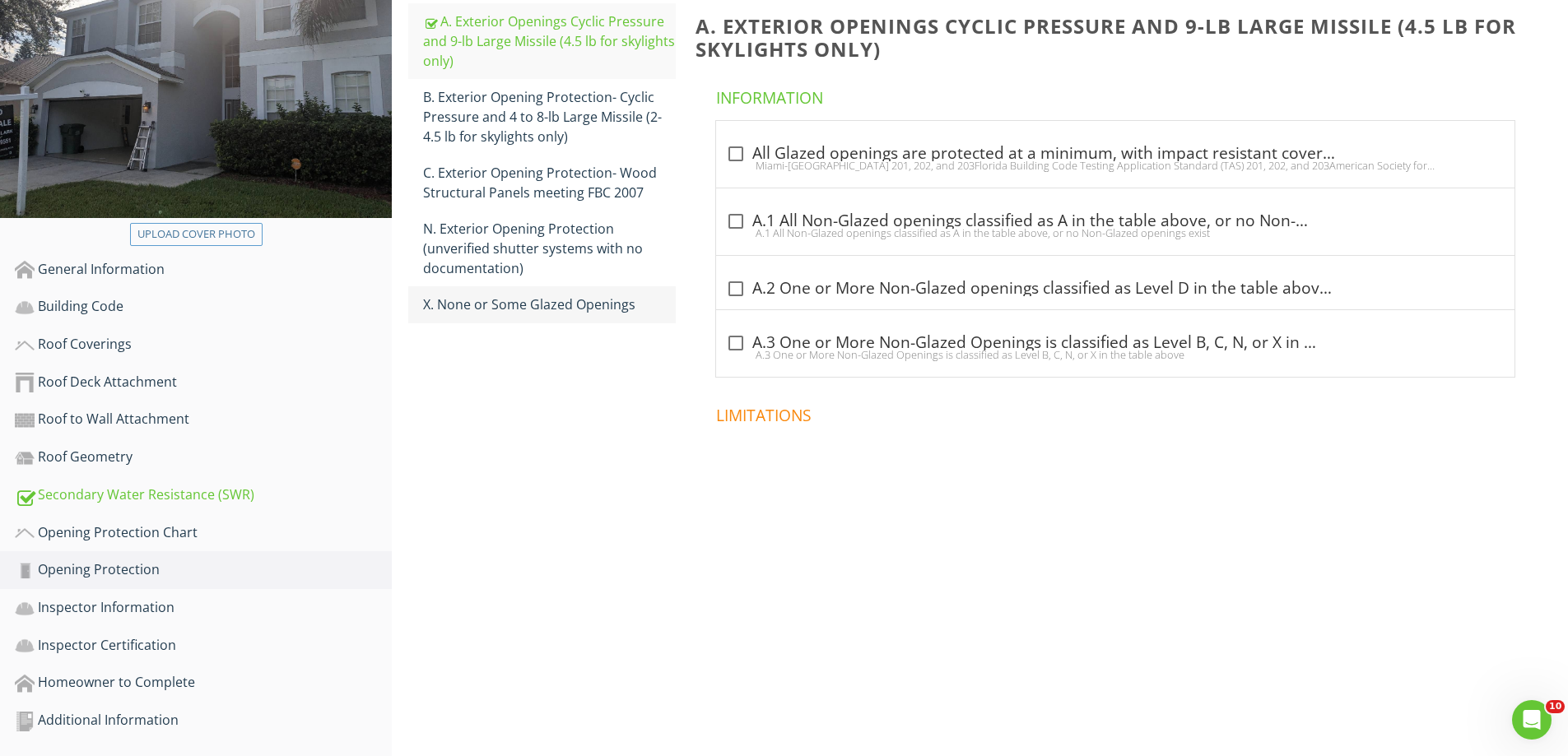
click at [481, 304] on div "X. None or Some Glazed Openings" at bounding box center [550, 304] width 253 height 20
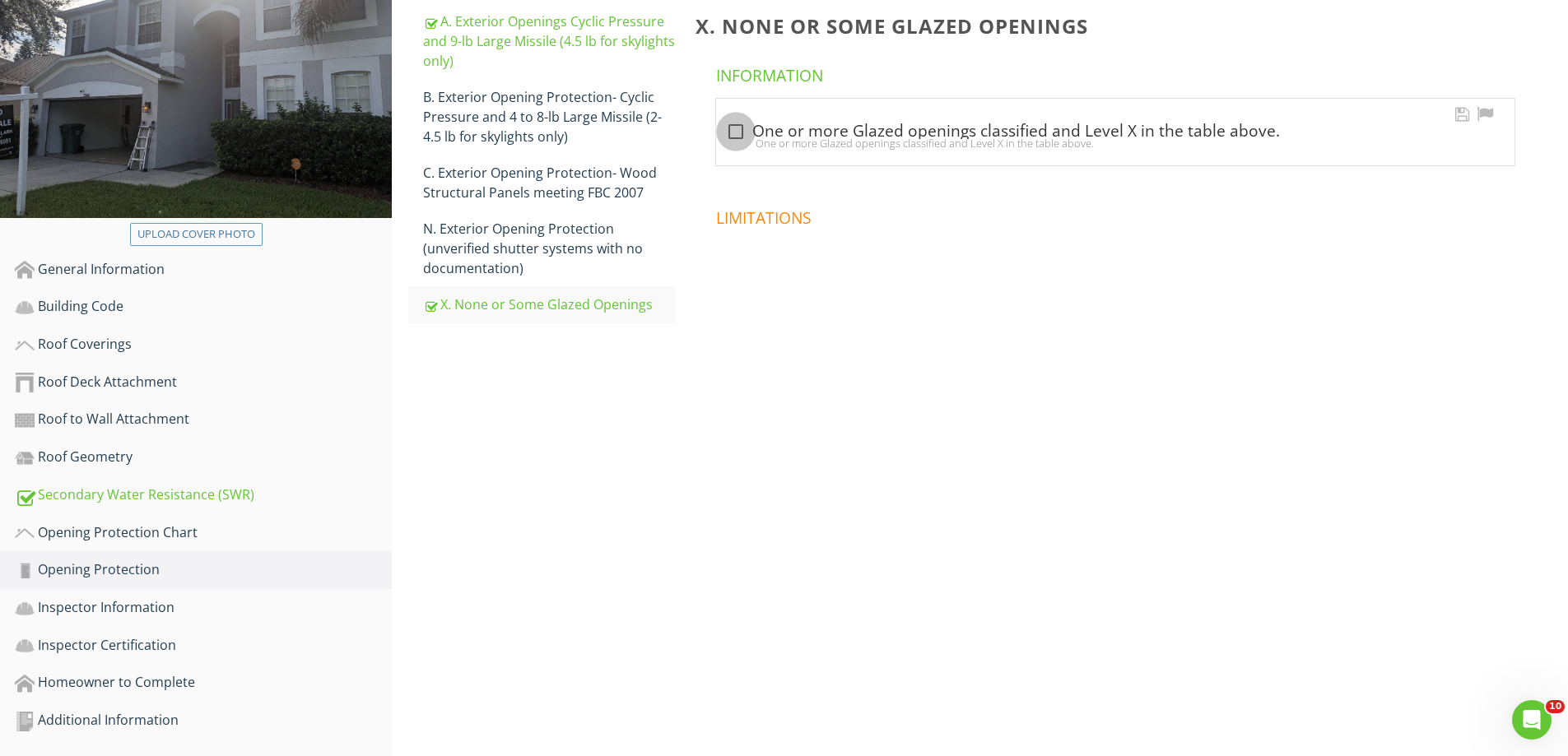
click at [736, 126] on div at bounding box center [736, 132] width 28 height 28
checkbox input "true"
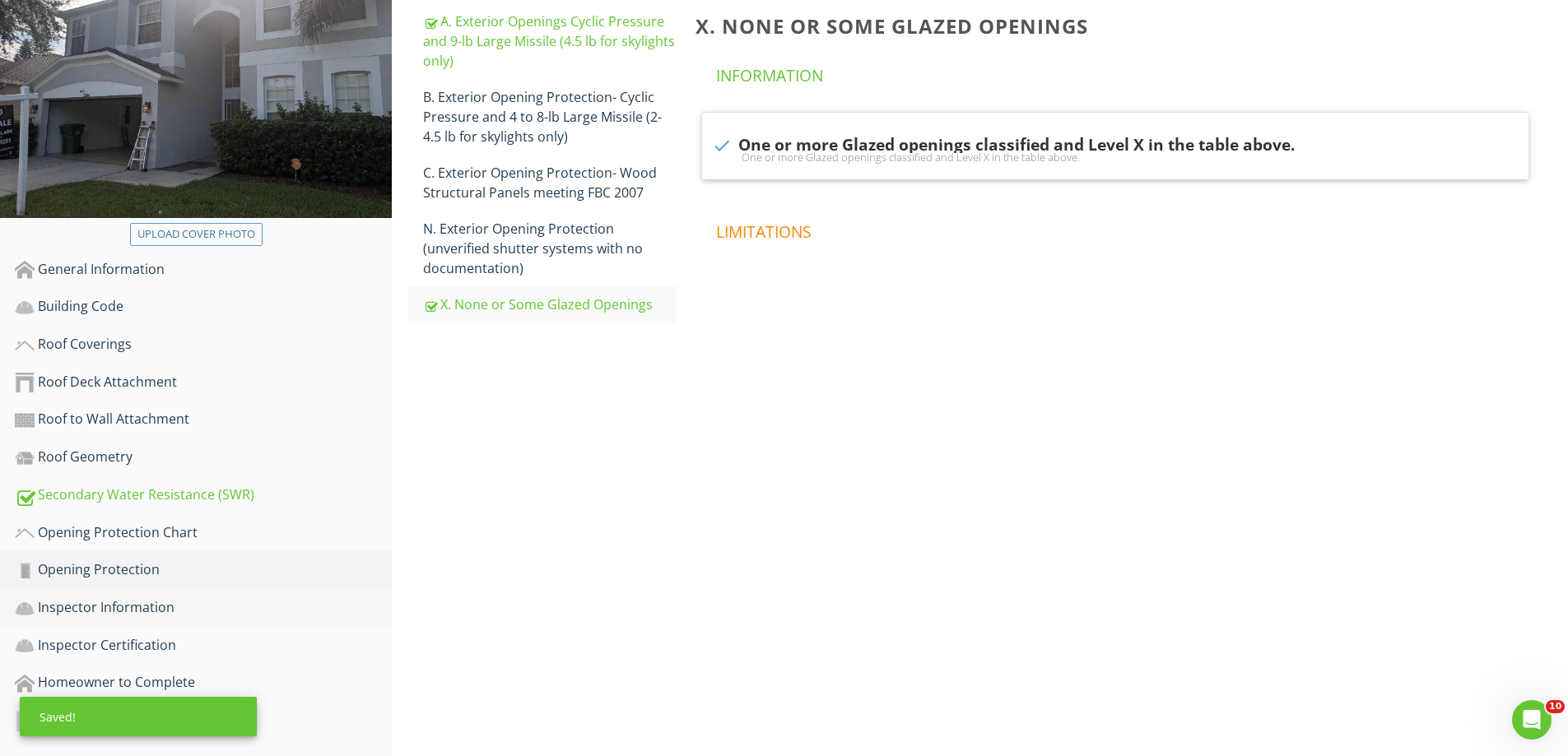
click at [108, 605] on div "Inspector Information" at bounding box center [203, 608] width 377 height 22
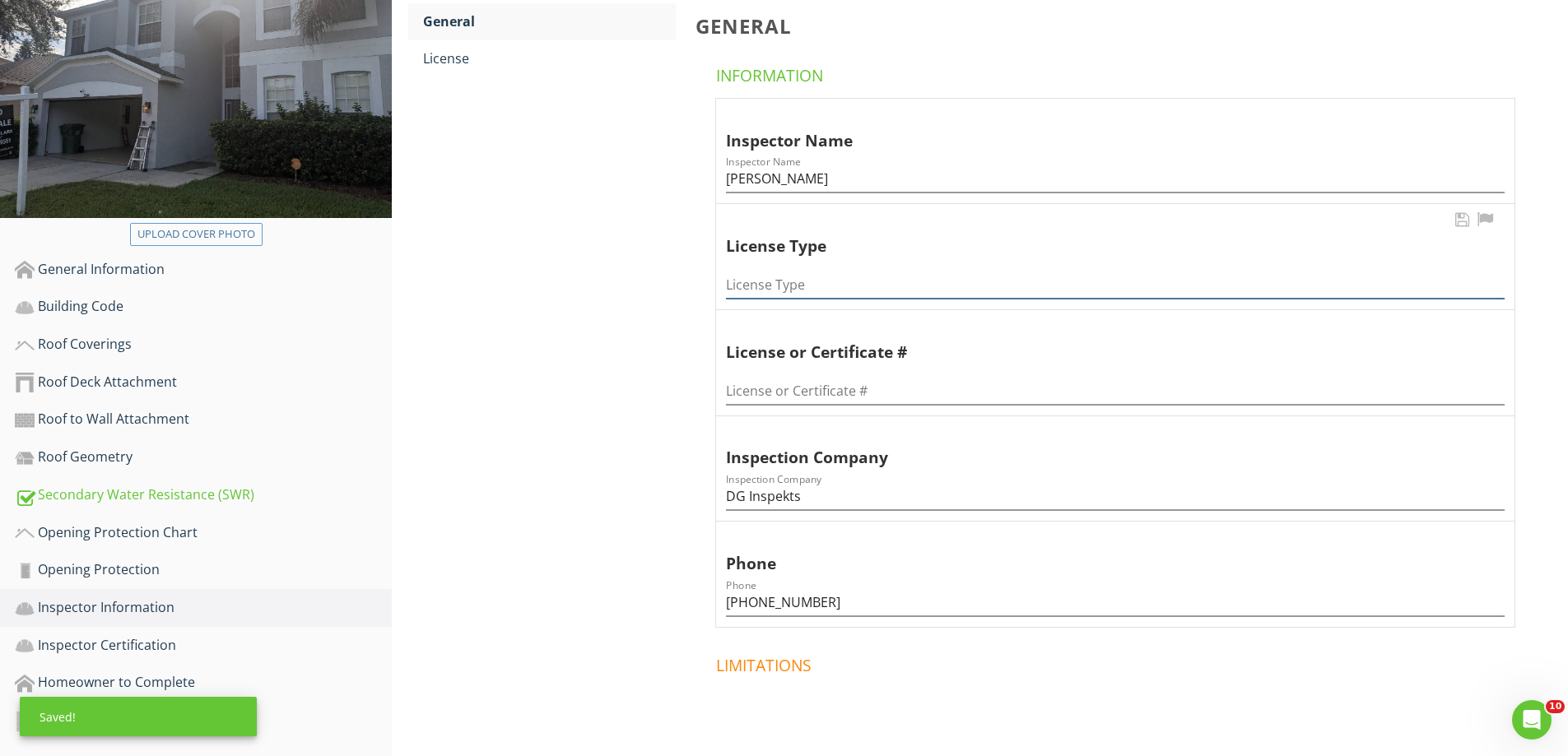
click at [786, 284] on input "License Type" at bounding box center [1115, 286] width 779 height 28
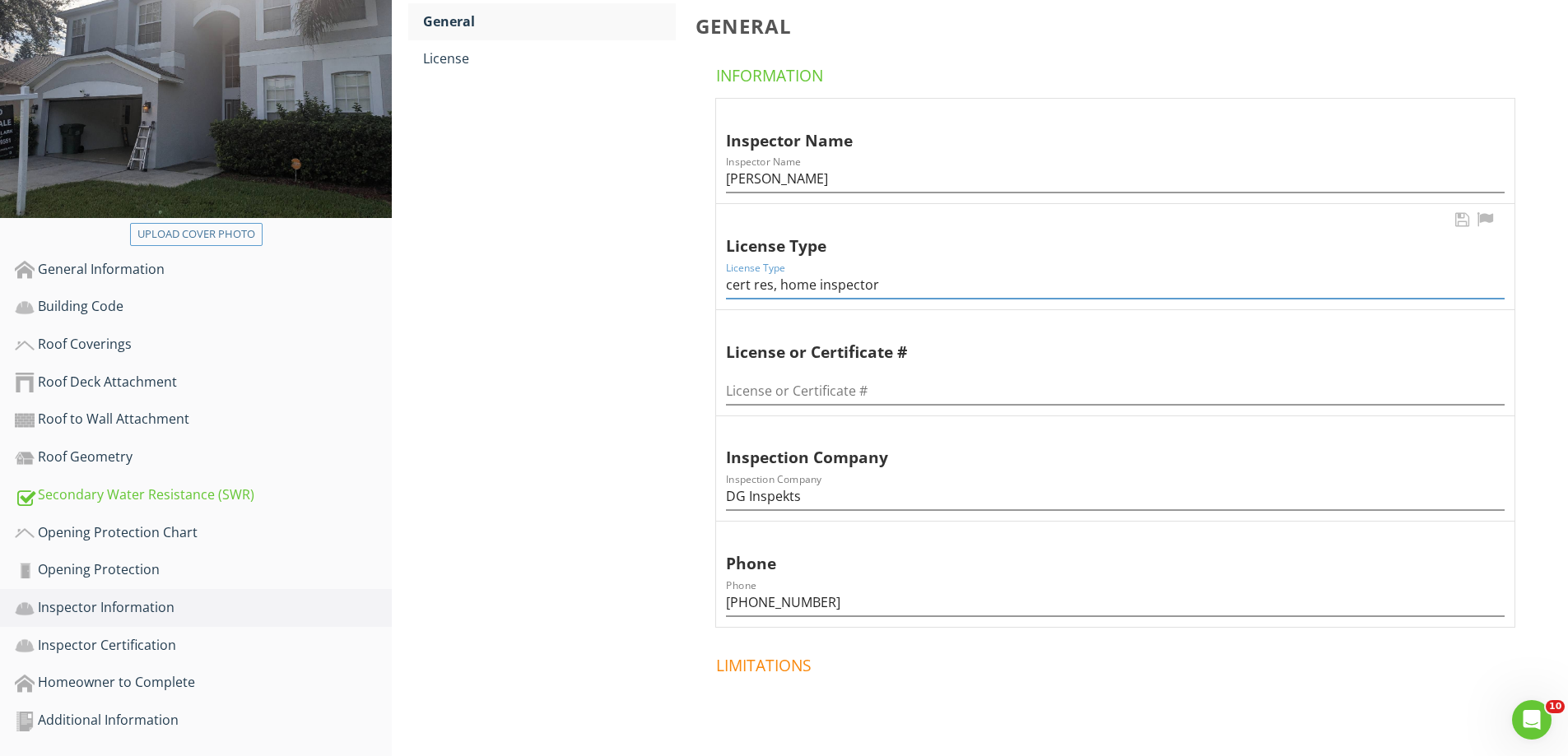
type input "cert res, home inspector"
type input "crc1329668, hi1806"
click at [485, 68] on div "License" at bounding box center [550, 58] width 253 height 20
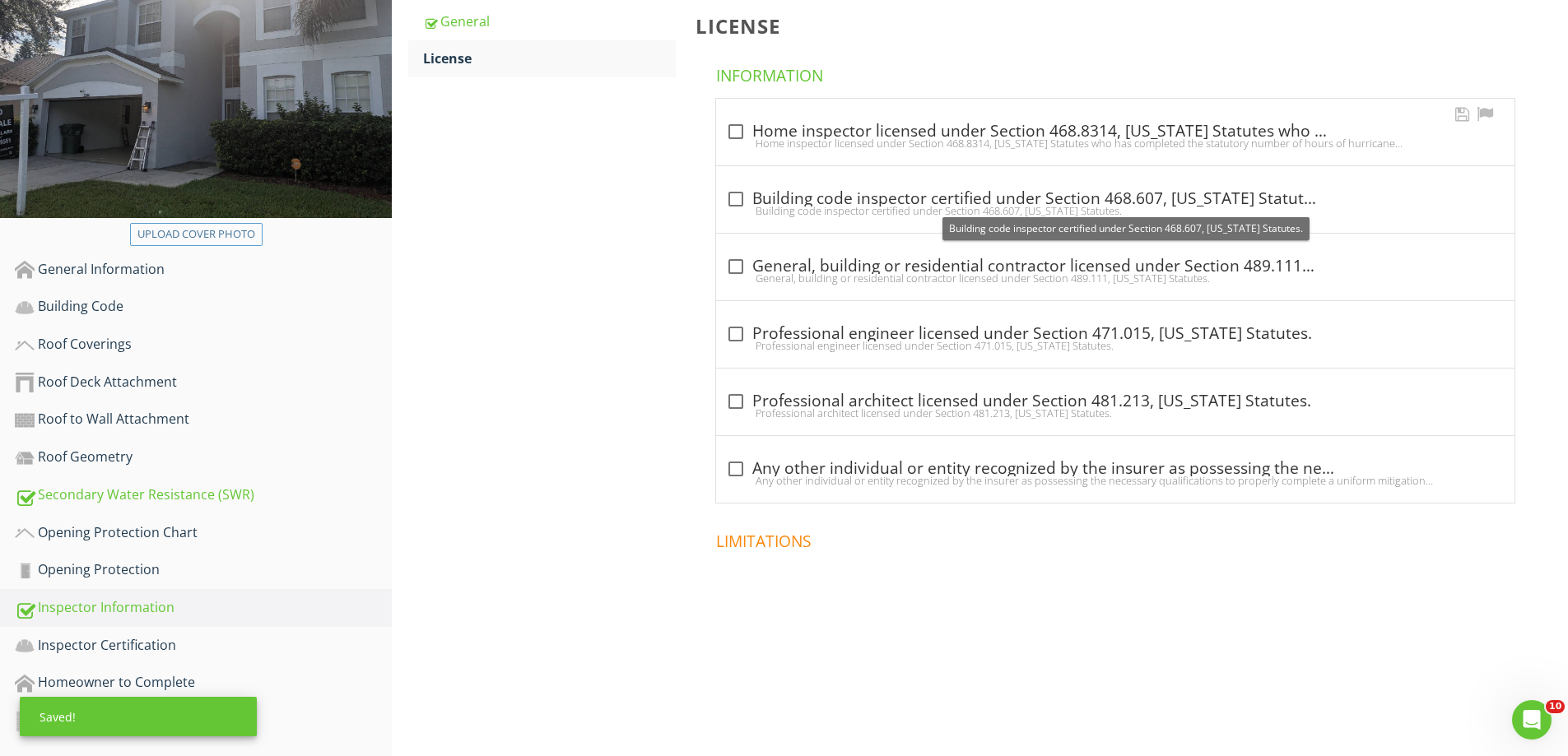
click at [784, 131] on div "check_box_outline_blank Home inspector licensed under Section 468.8314, Florida…" at bounding box center [1115, 132] width 779 height 20
checkbox input "true"
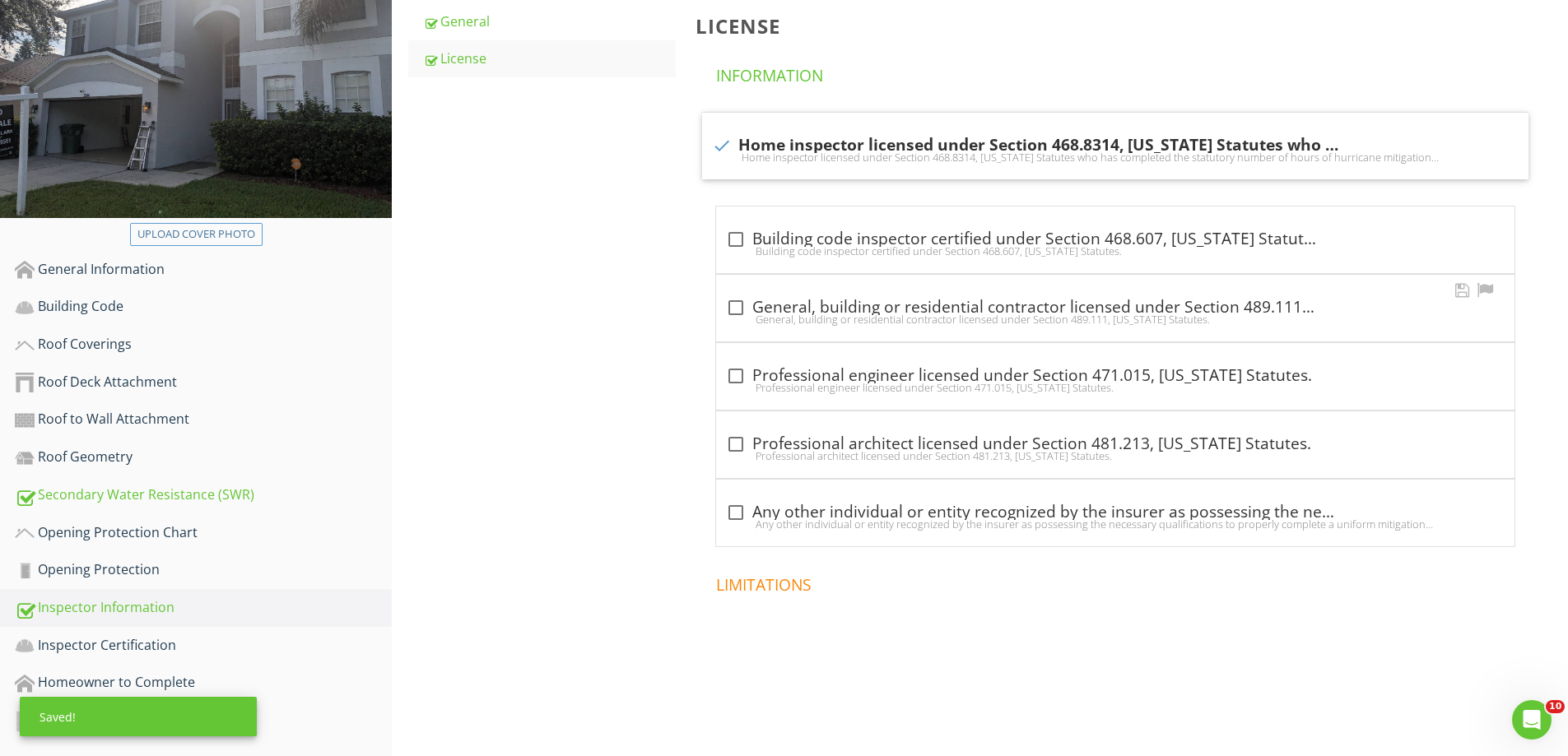
click at [750, 312] on div at bounding box center [736, 308] width 28 height 28
checkbox input "true"
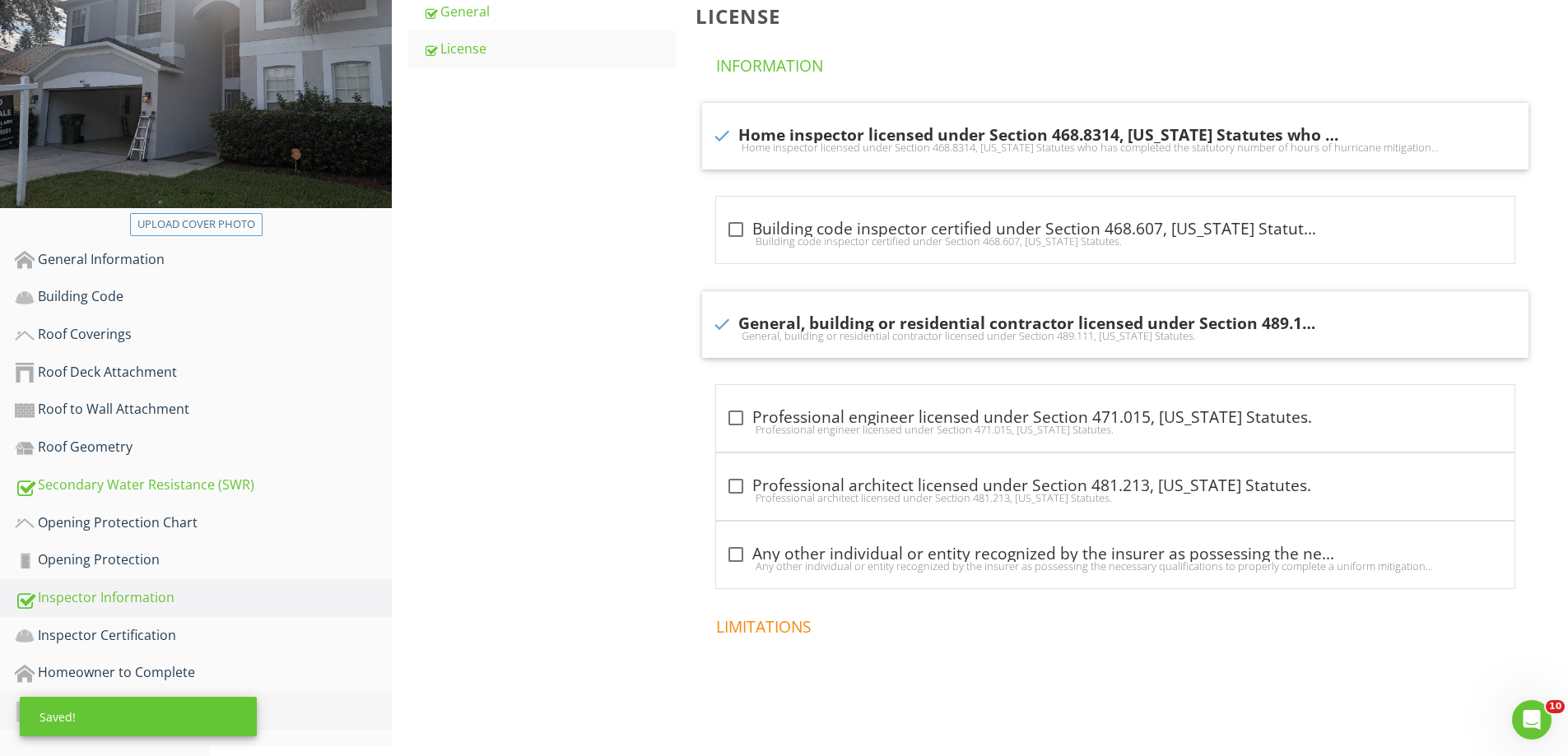
scroll to position [267, 0]
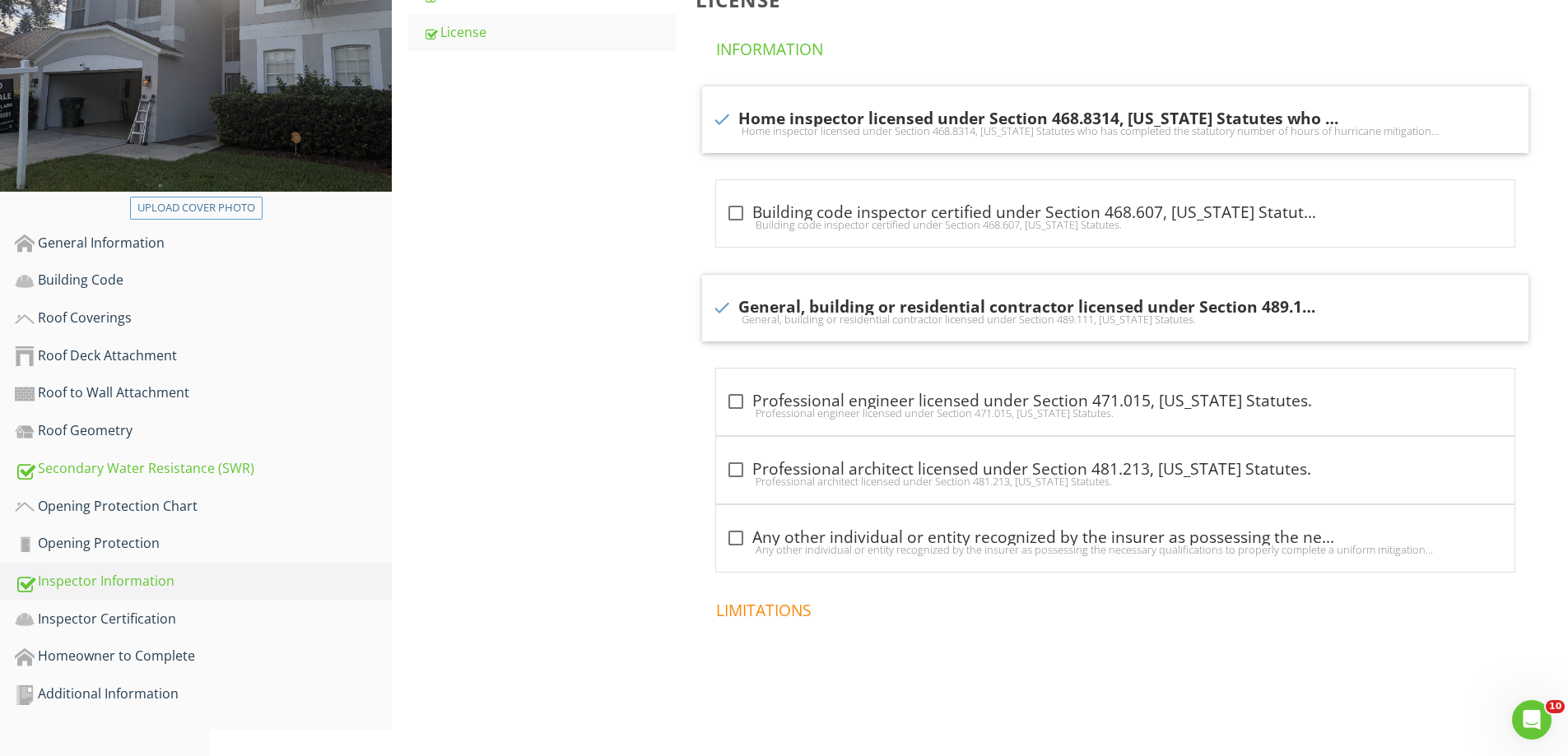
click at [142, 690] on div "Additional Information" at bounding box center [203, 694] width 377 height 22
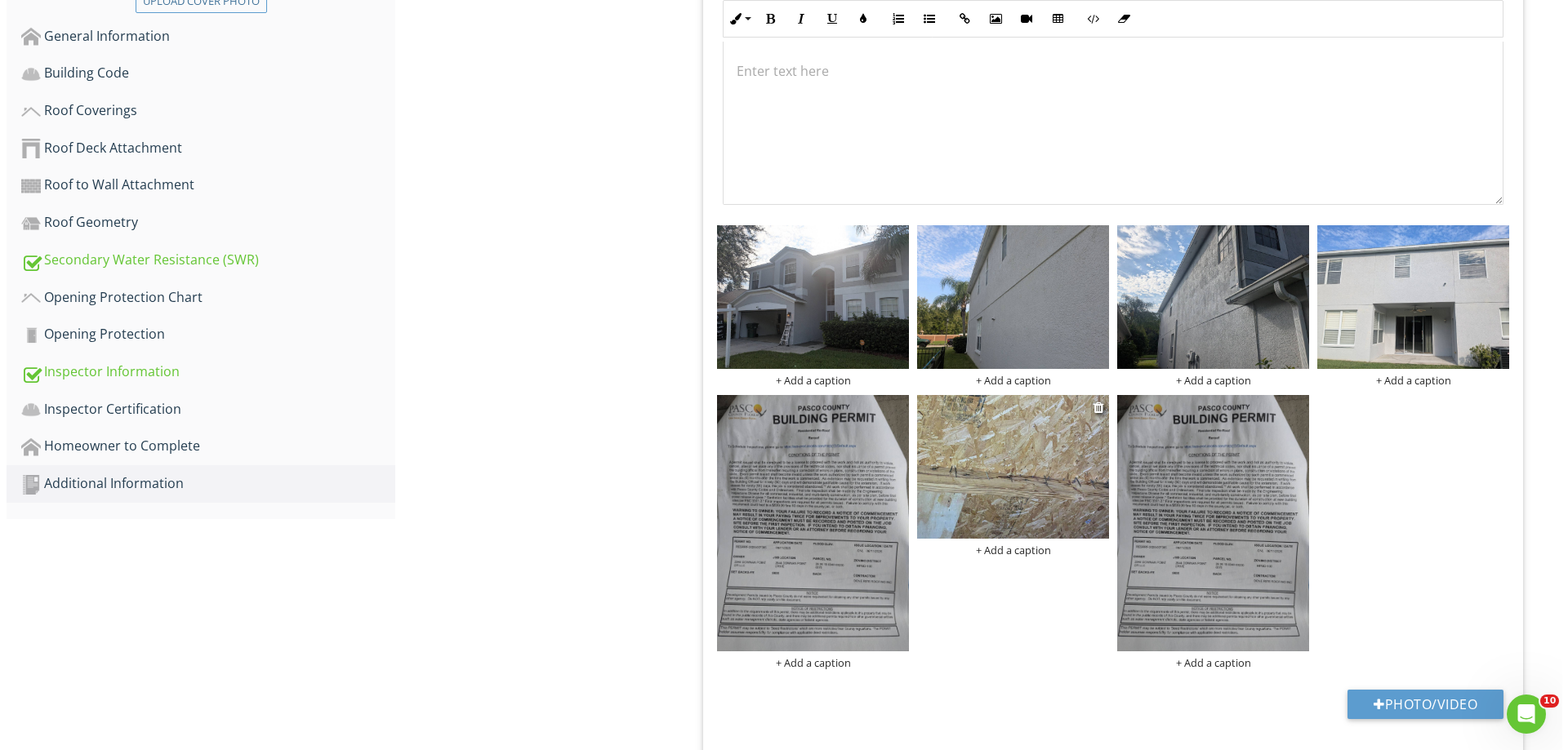
scroll to position [510, 0]
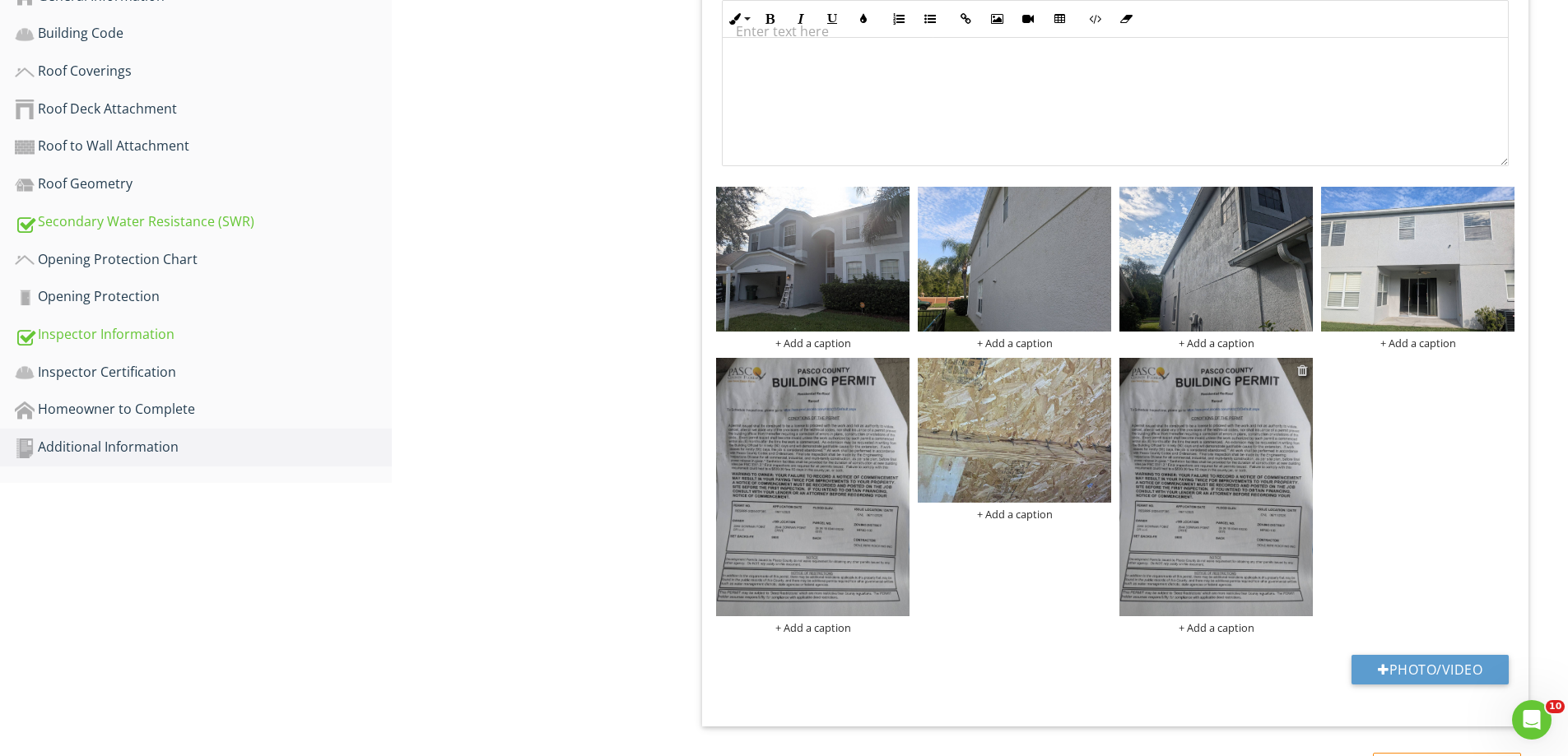
click at [1301, 370] on div at bounding box center [1303, 370] width 10 height 13
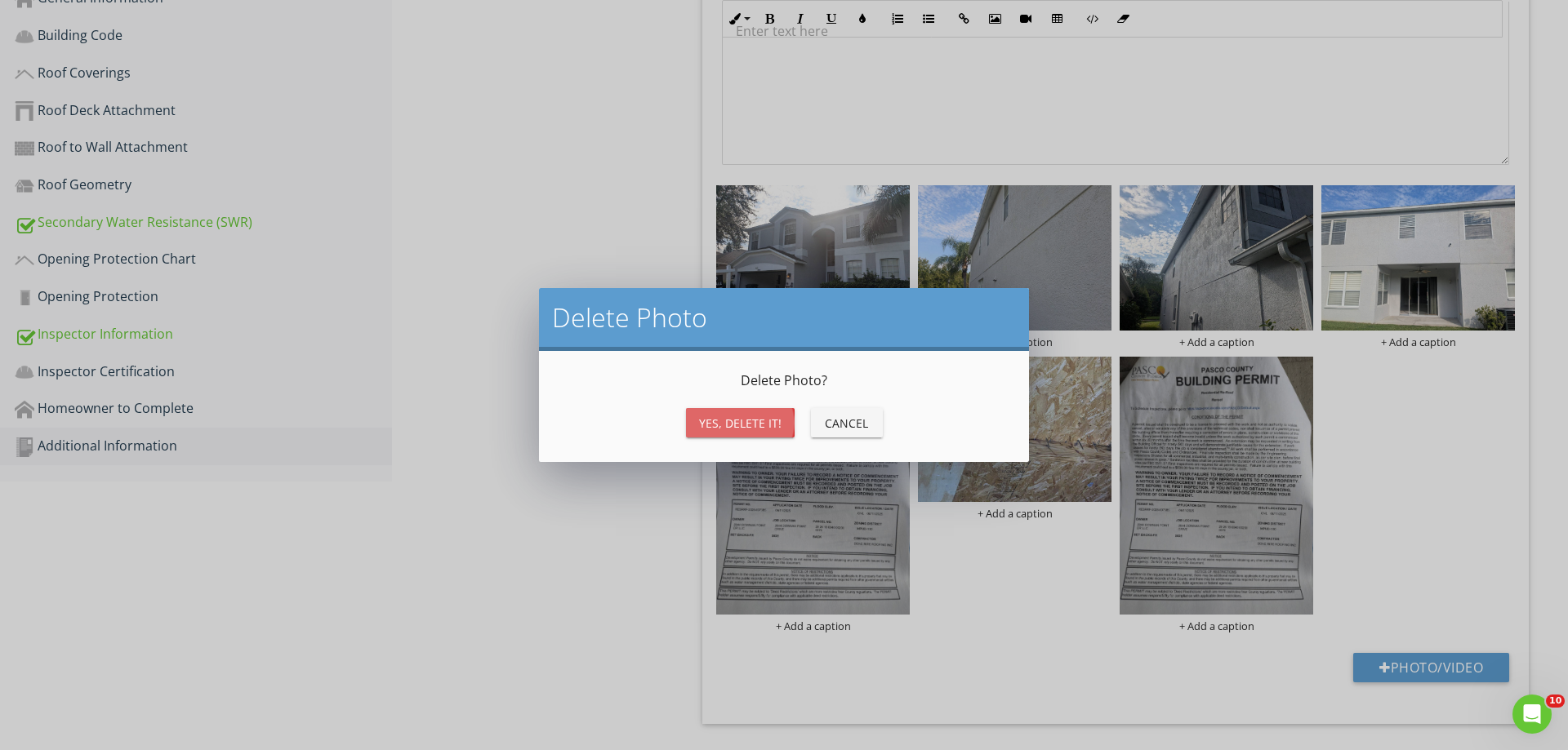
click at [736, 417] on div "Yes, Delete it!" at bounding box center [740, 423] width 83 height 17
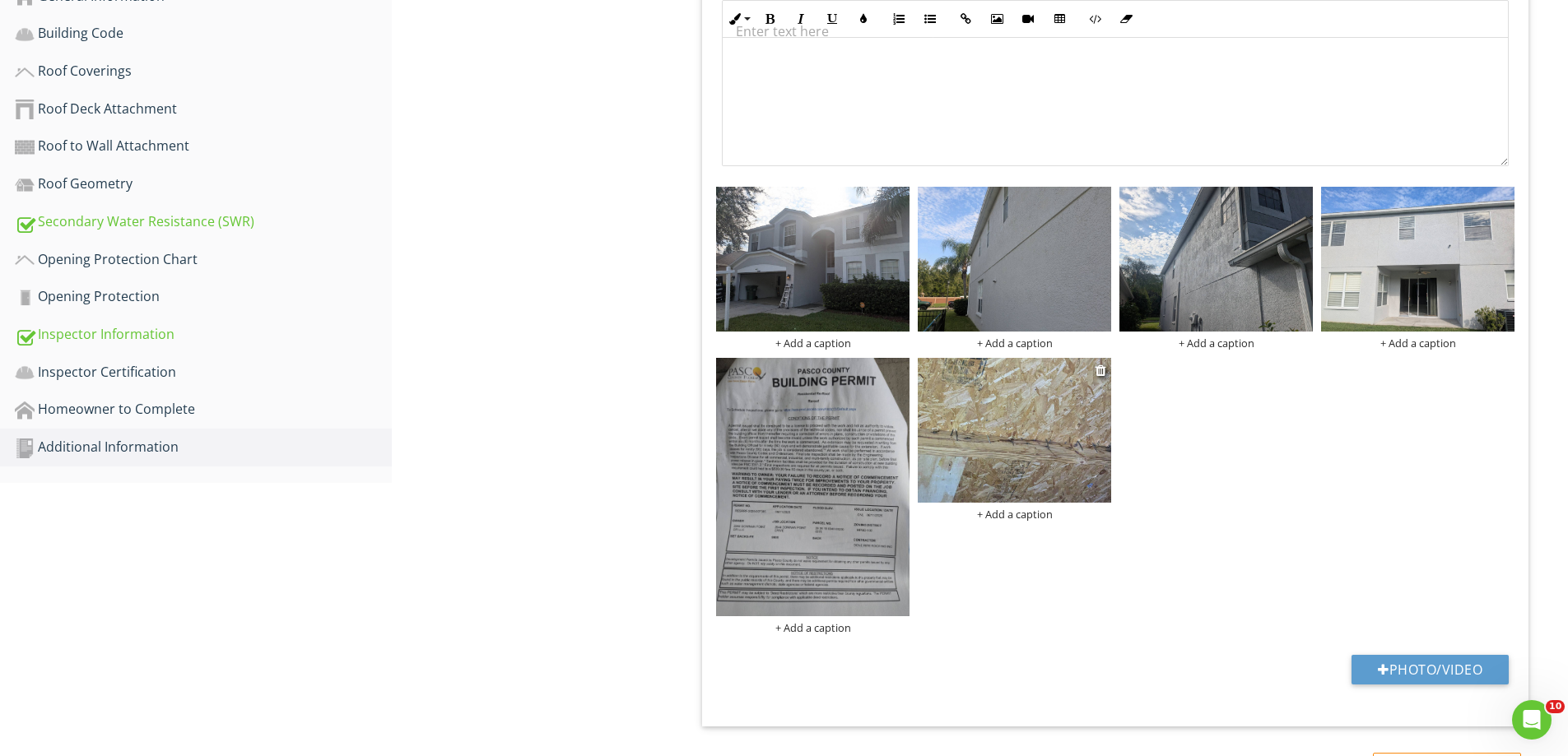
click at [1020, 513] on div "+ Add a caption" at bounding box center [1015, 513] width 194 height 13
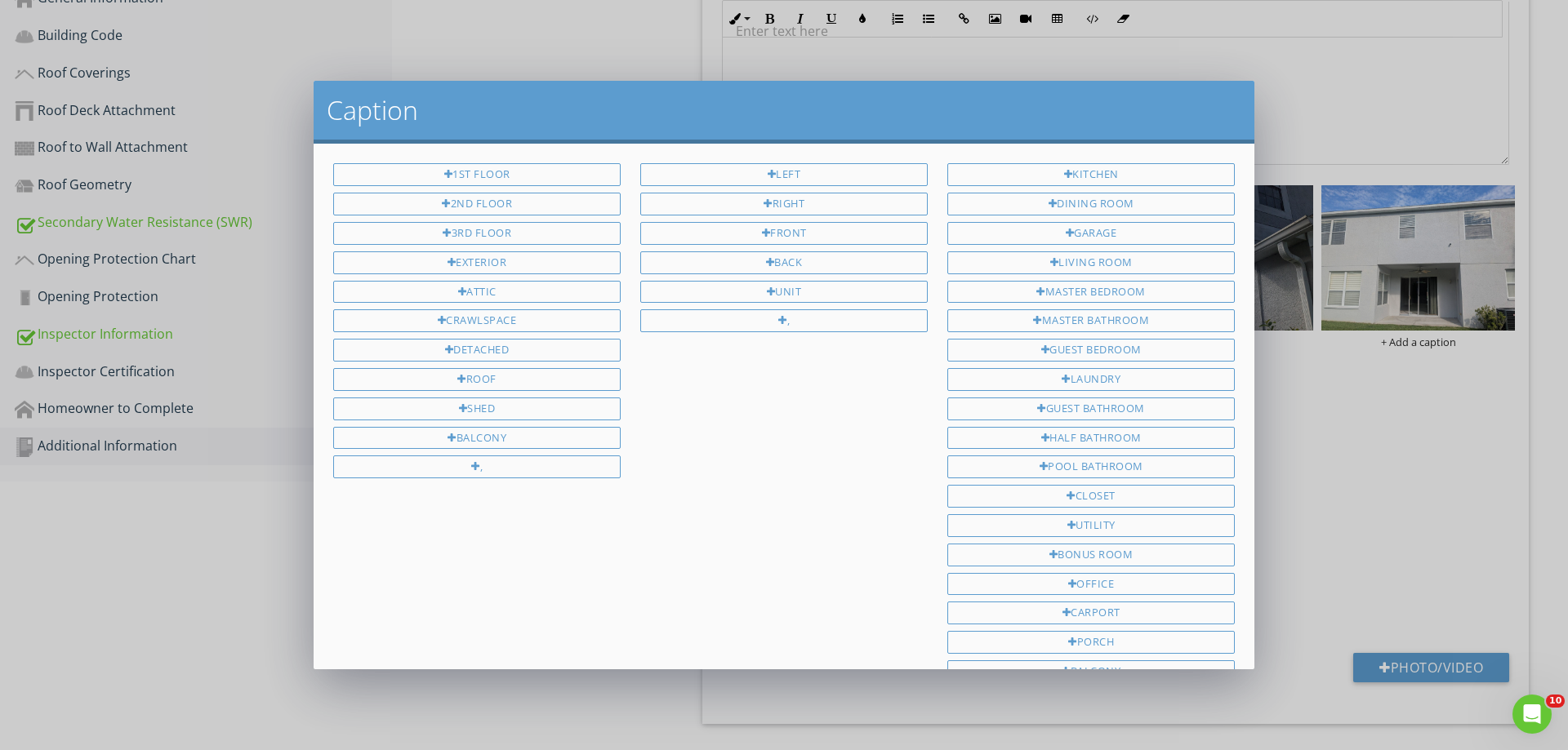
scroll to position [214, 0]
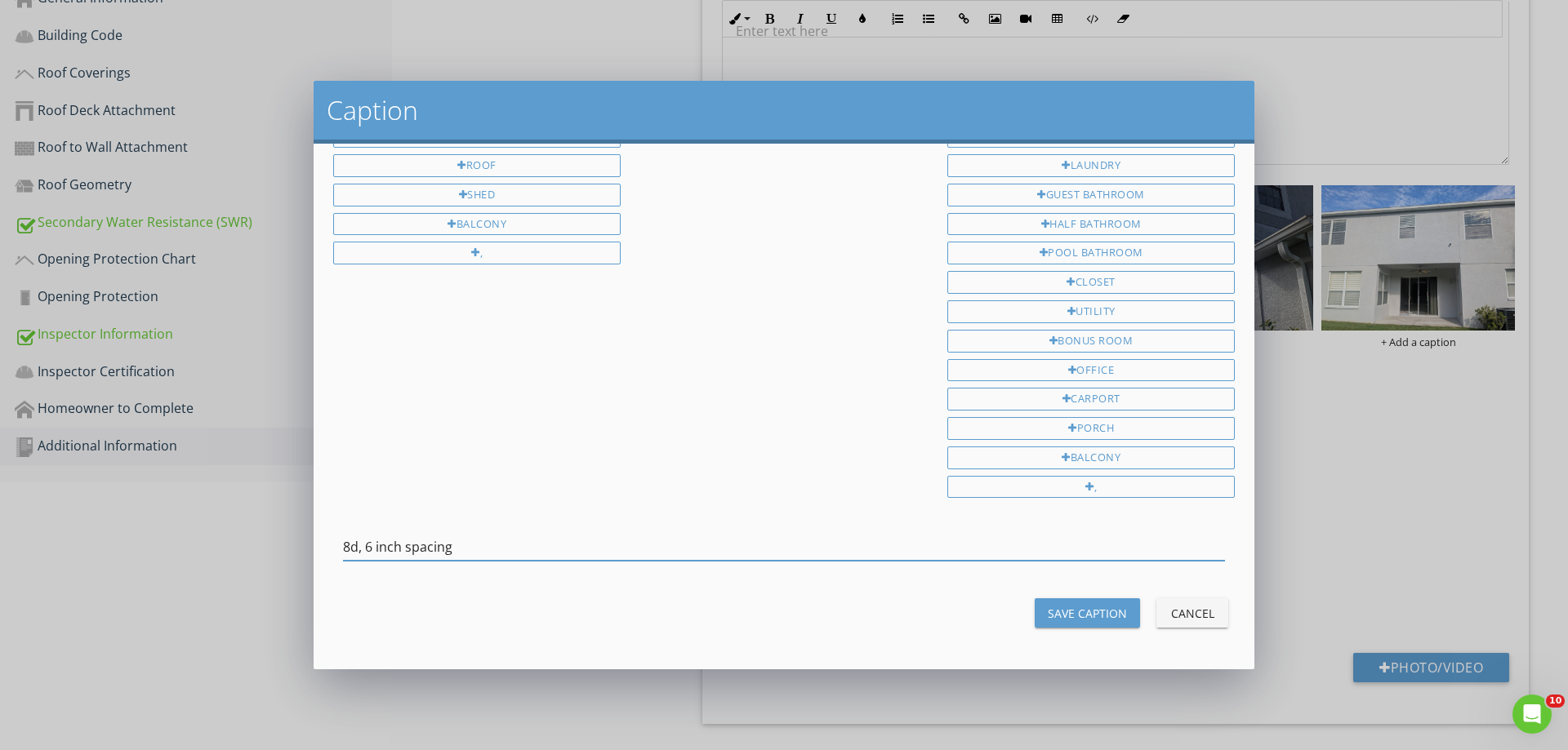
type input "8d, 6 inch spacing"
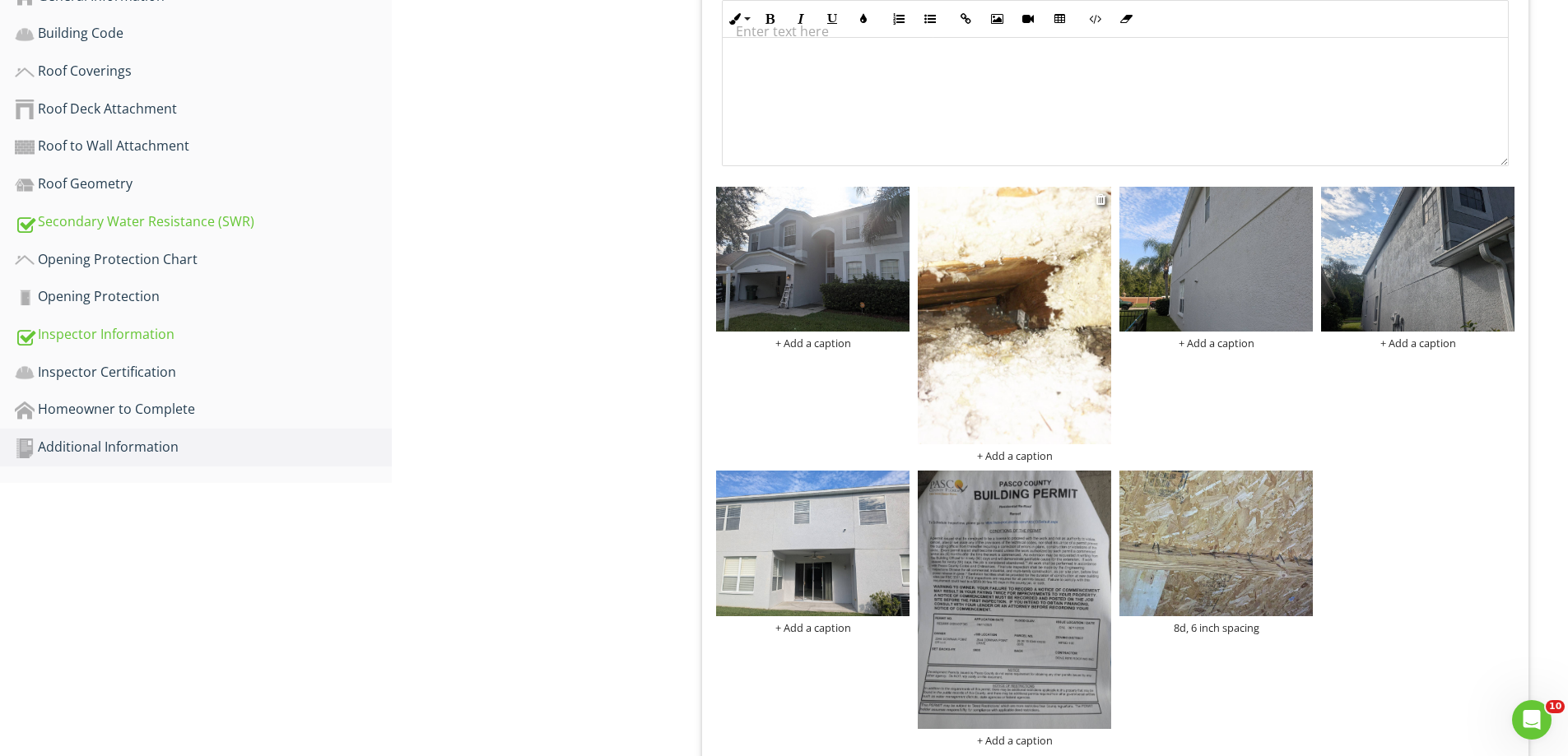
click at [1016, 366] on img at bounding box center [1015, 315] width 194 height 257
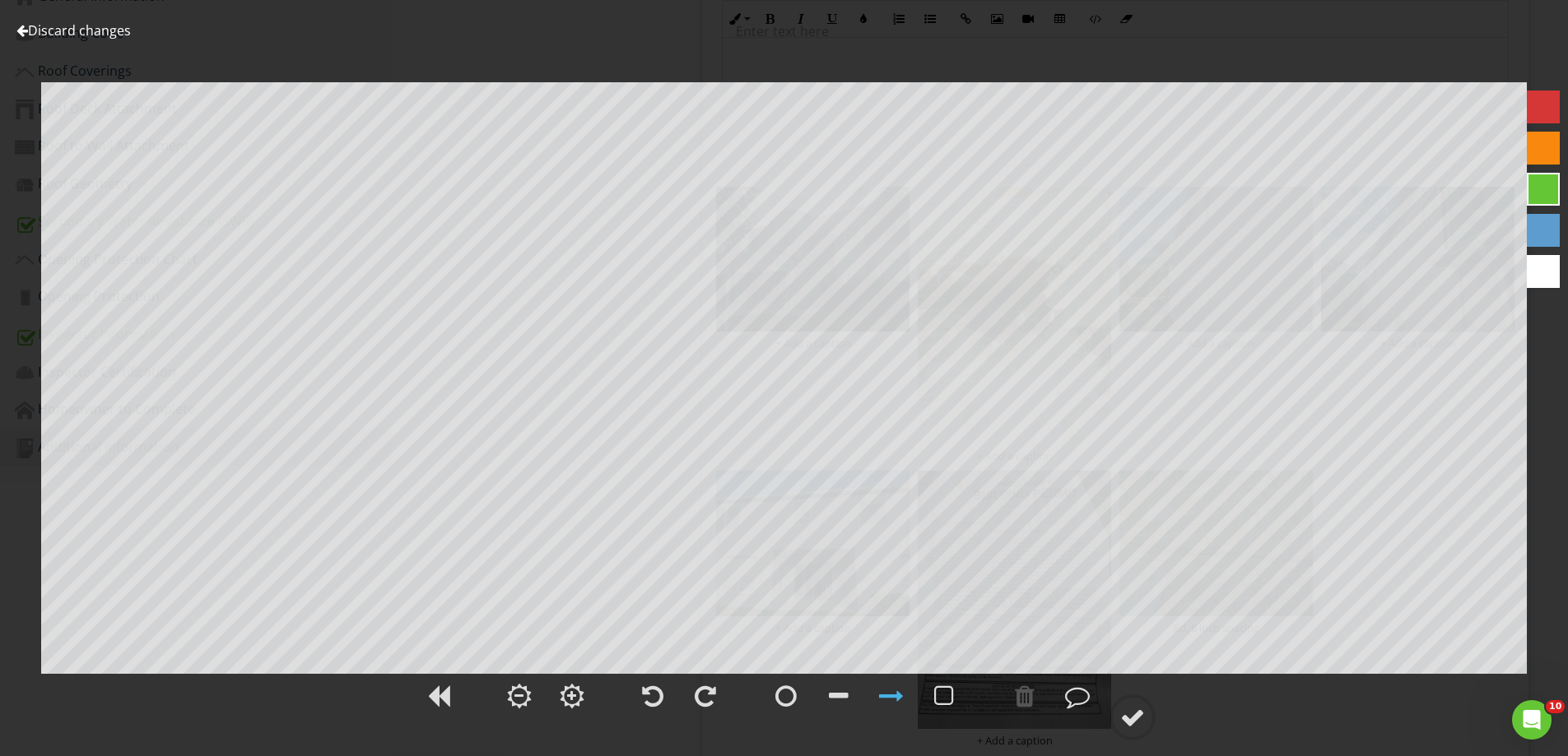
click at [96, 32] on link "Discard changes" at bounding box center [73, 30] width 114 height 18
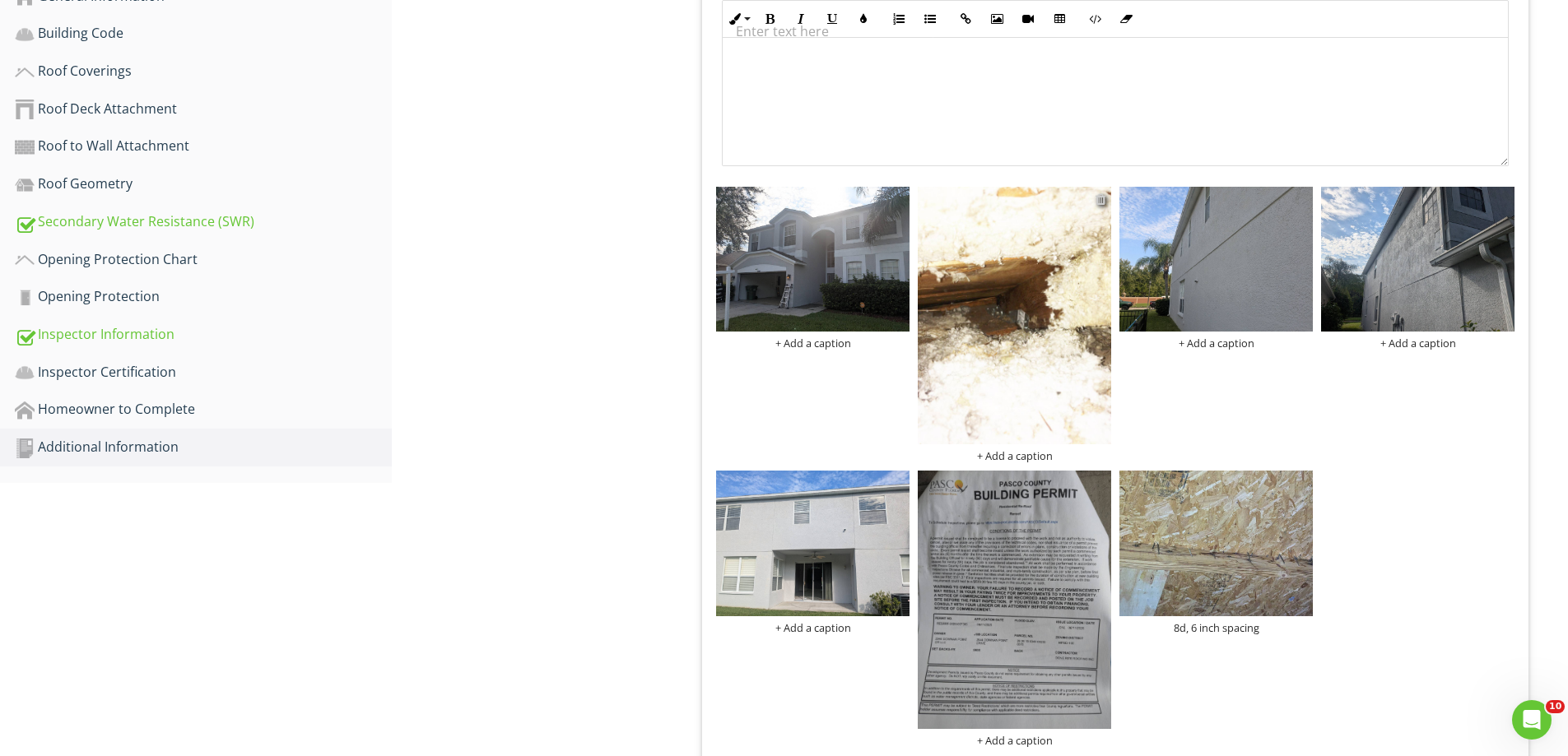
click at [1105, 200] on div at bounding box center [1101, 199] width 10 height 13
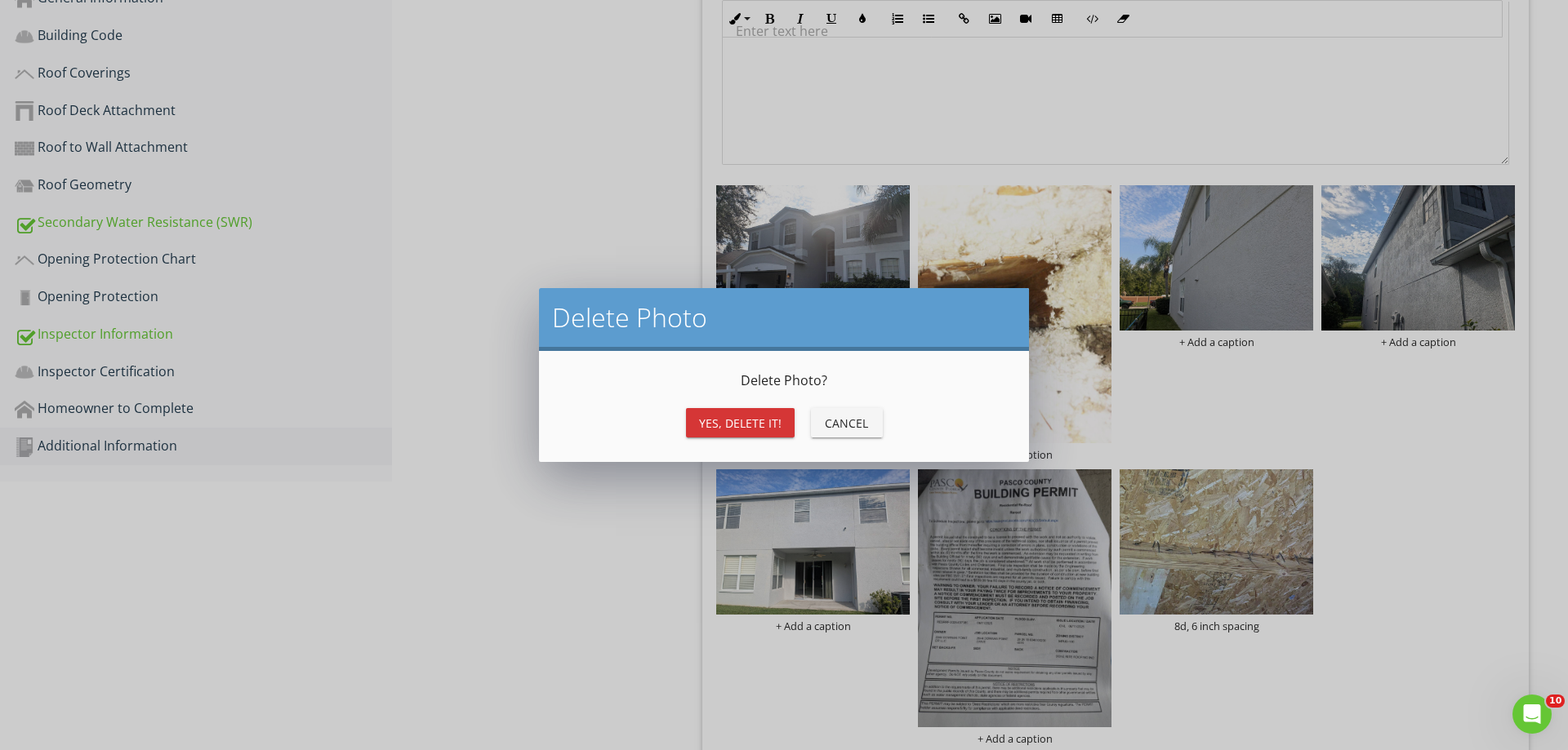
click at [763, 415] on div "Yes, Delete it!" at bounding box center [740, 423] width 83 height 17
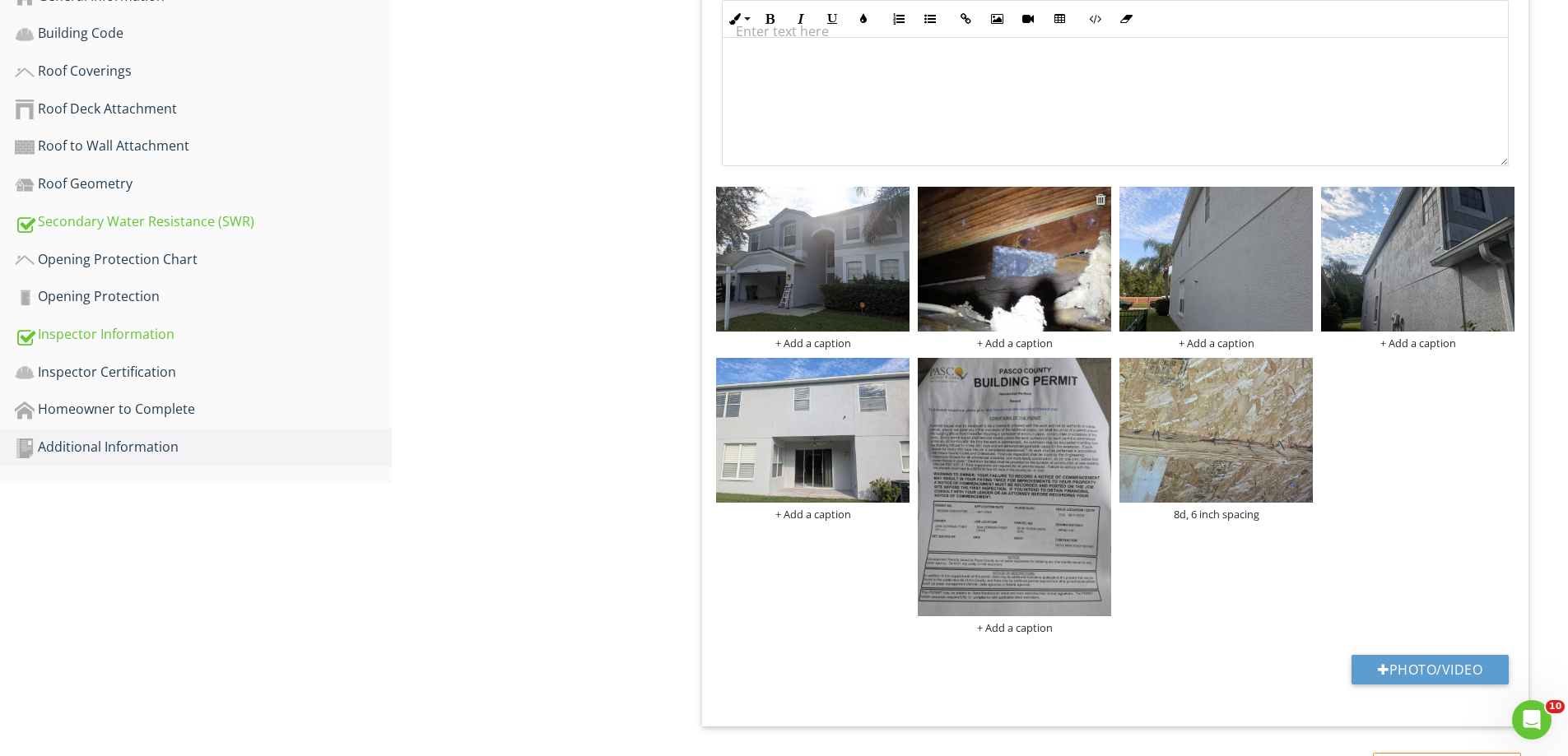
click at [1103, 198] on div at bounding box center [1101, 199] width 10 height 13
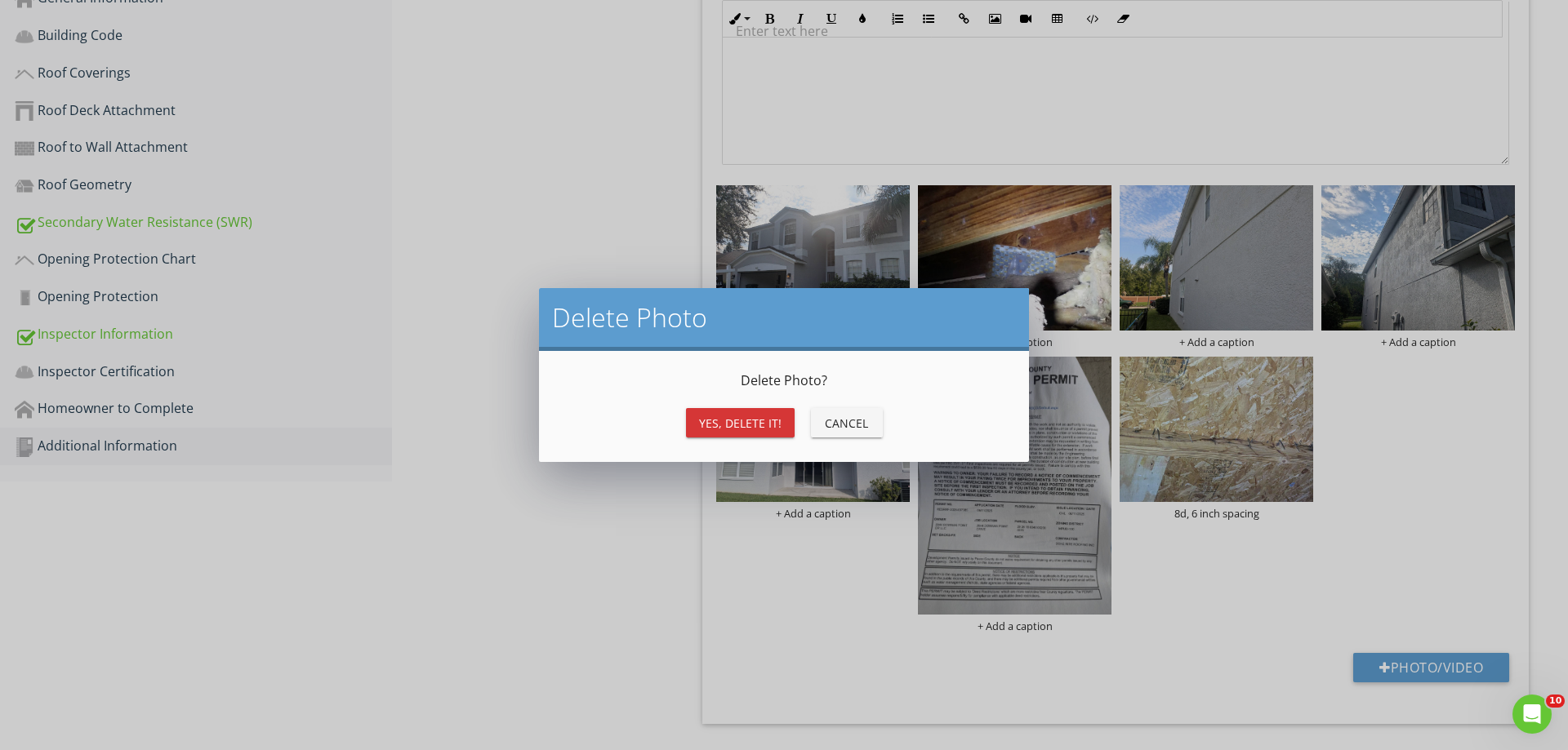
click at [715, 422] on div "Yes, Delete it!" at bounding box center [740, 423] width 83 height 17
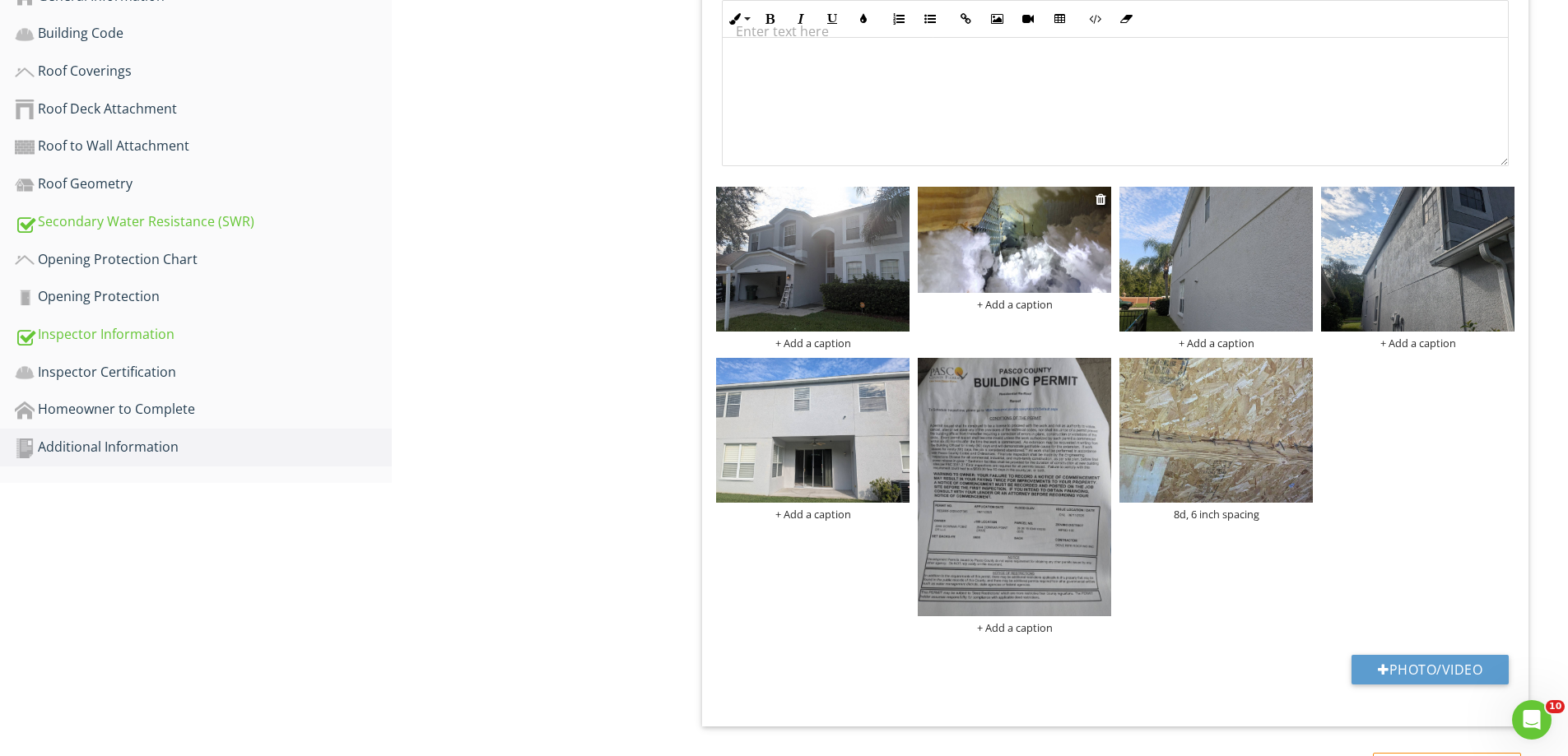
click at [1029, 307] on div "+ Add a caption" at bounding box center [1015, 304] width 194 height 13
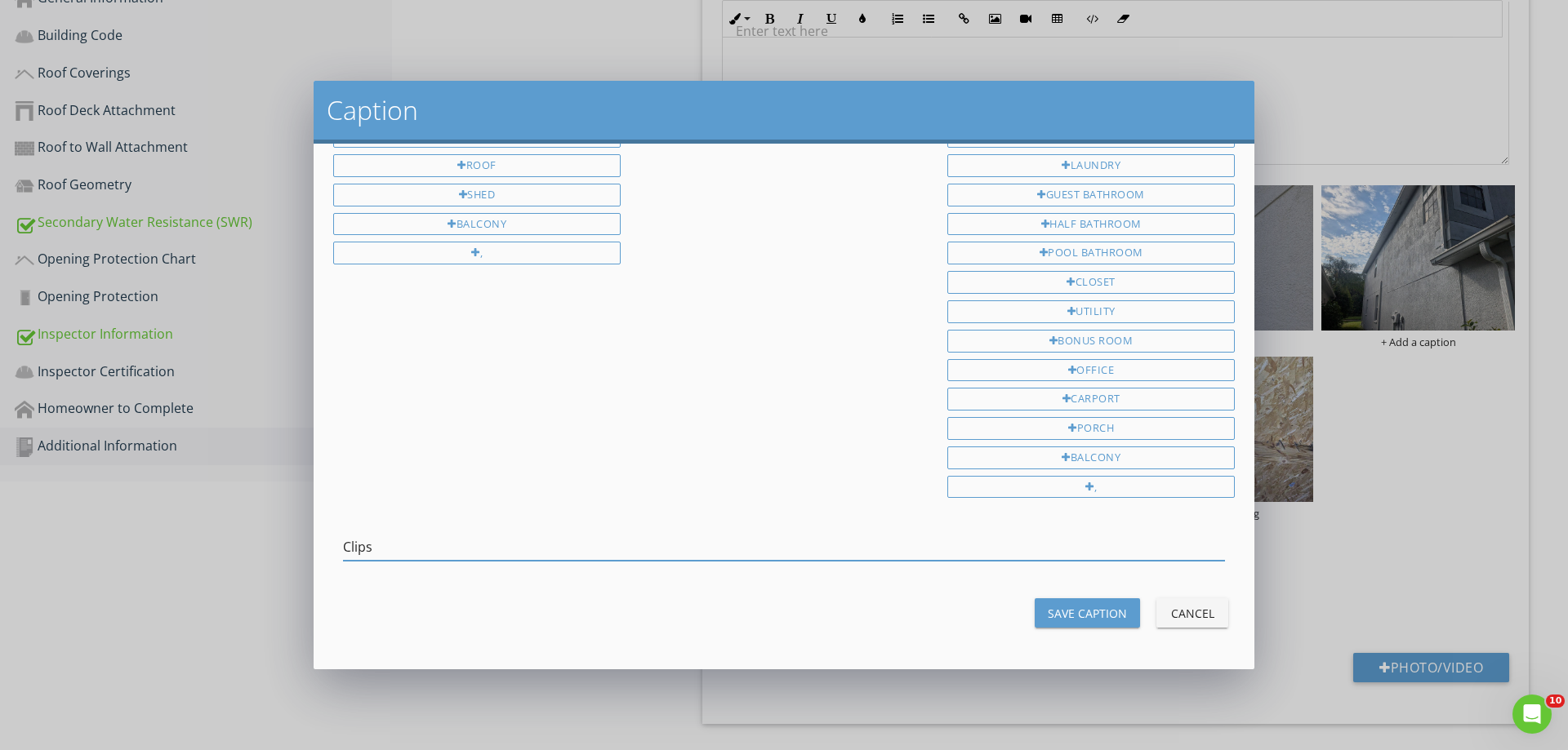
type input "Clips"
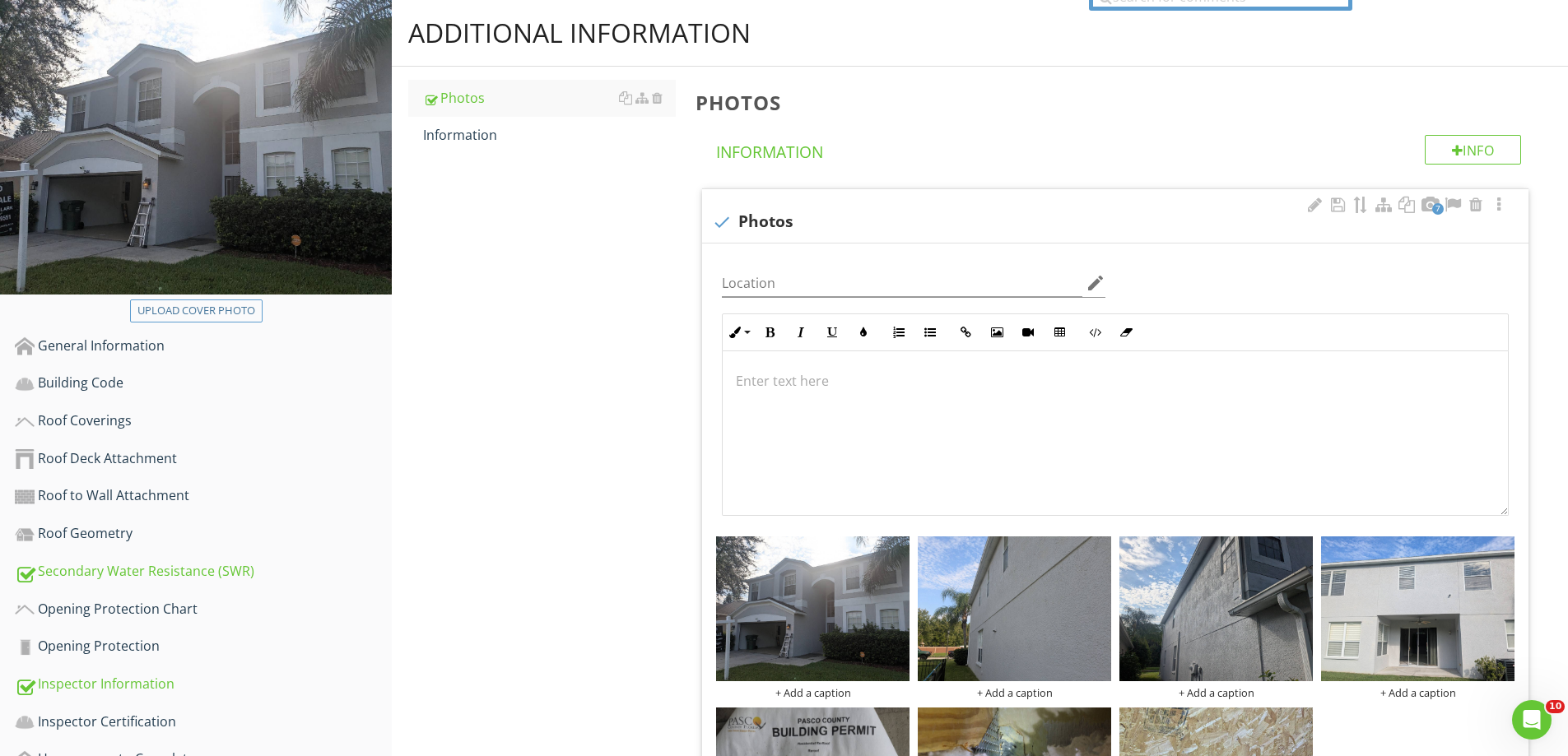
scroll to position [0, 0]
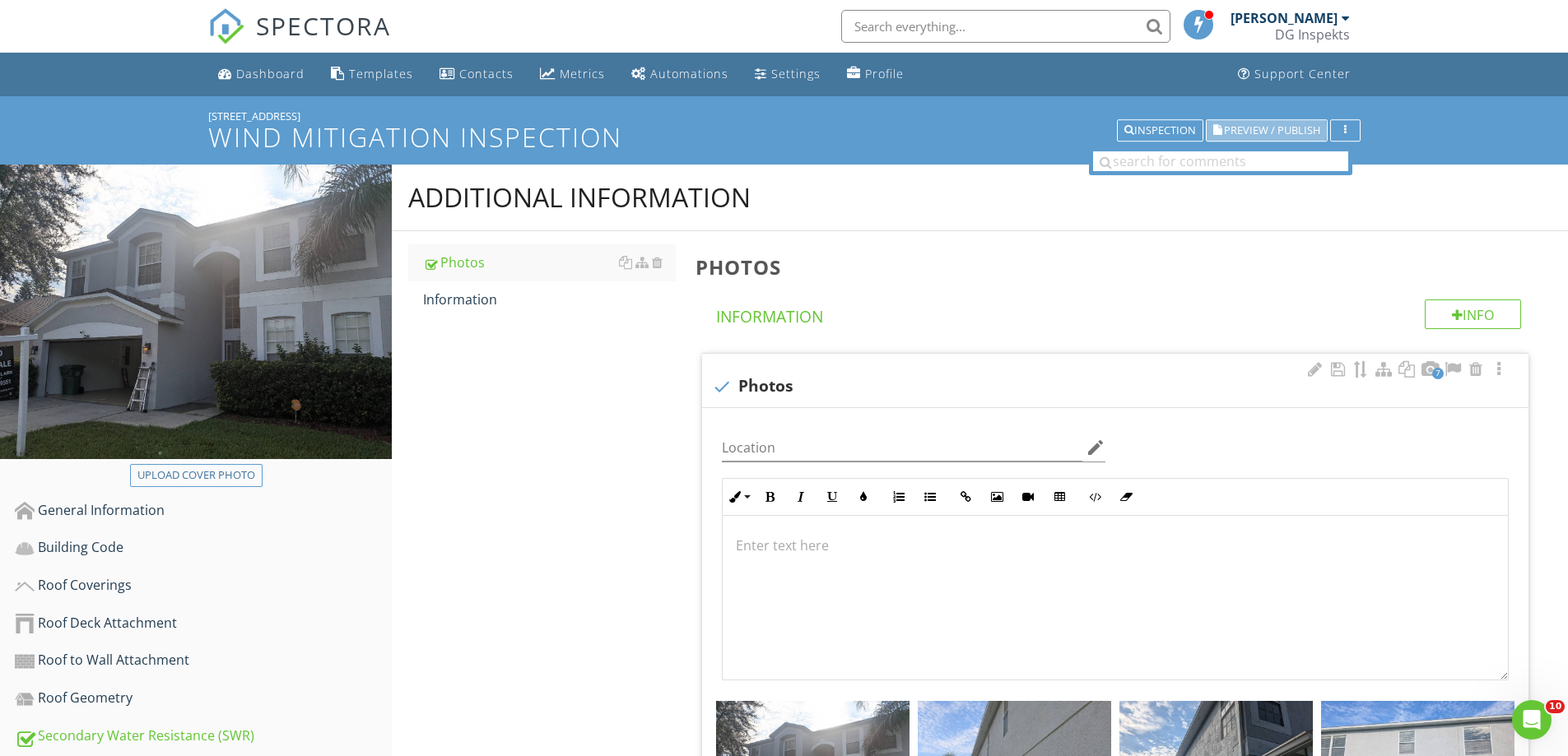
click at [1287, 132] on span "Preview / Publish" at bounding box center [1273, 130] width 96 height 10
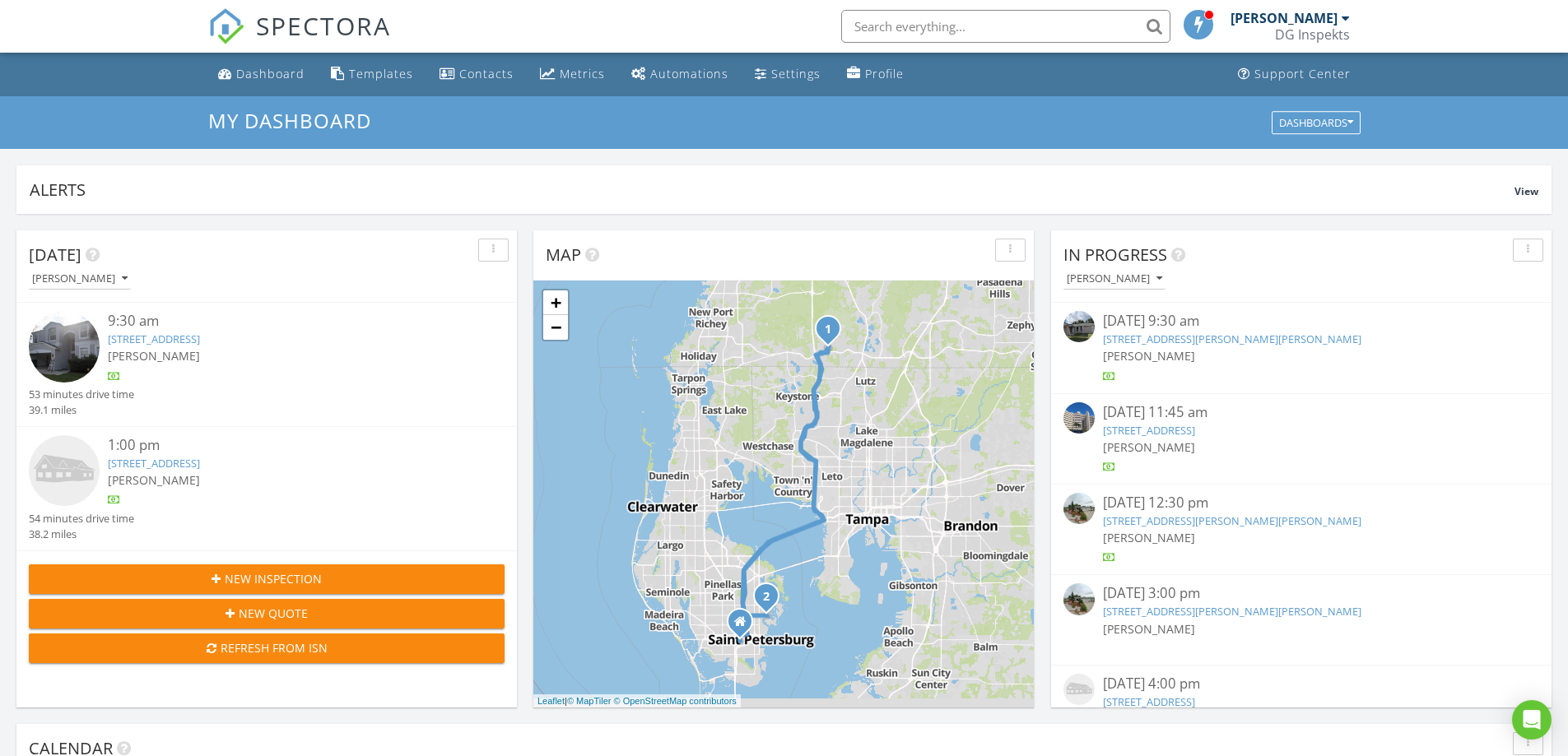
click at [997, 28] on input "text" at bounding box center [1006, 26] width 330 height 33
type input "4405"
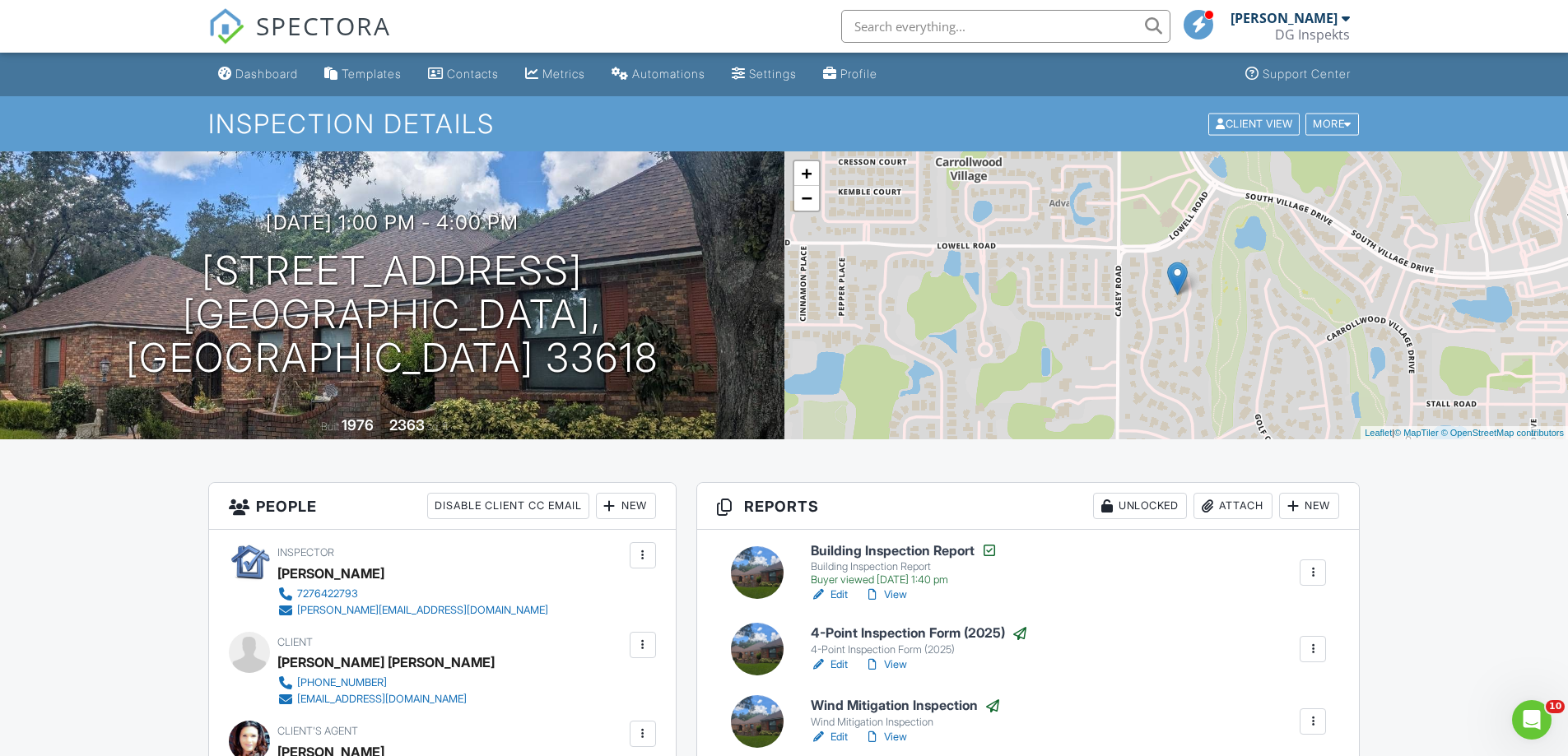
click at [332, 36] on span "SPECTORA" at bounding box center [324, 26] width 135 height 34
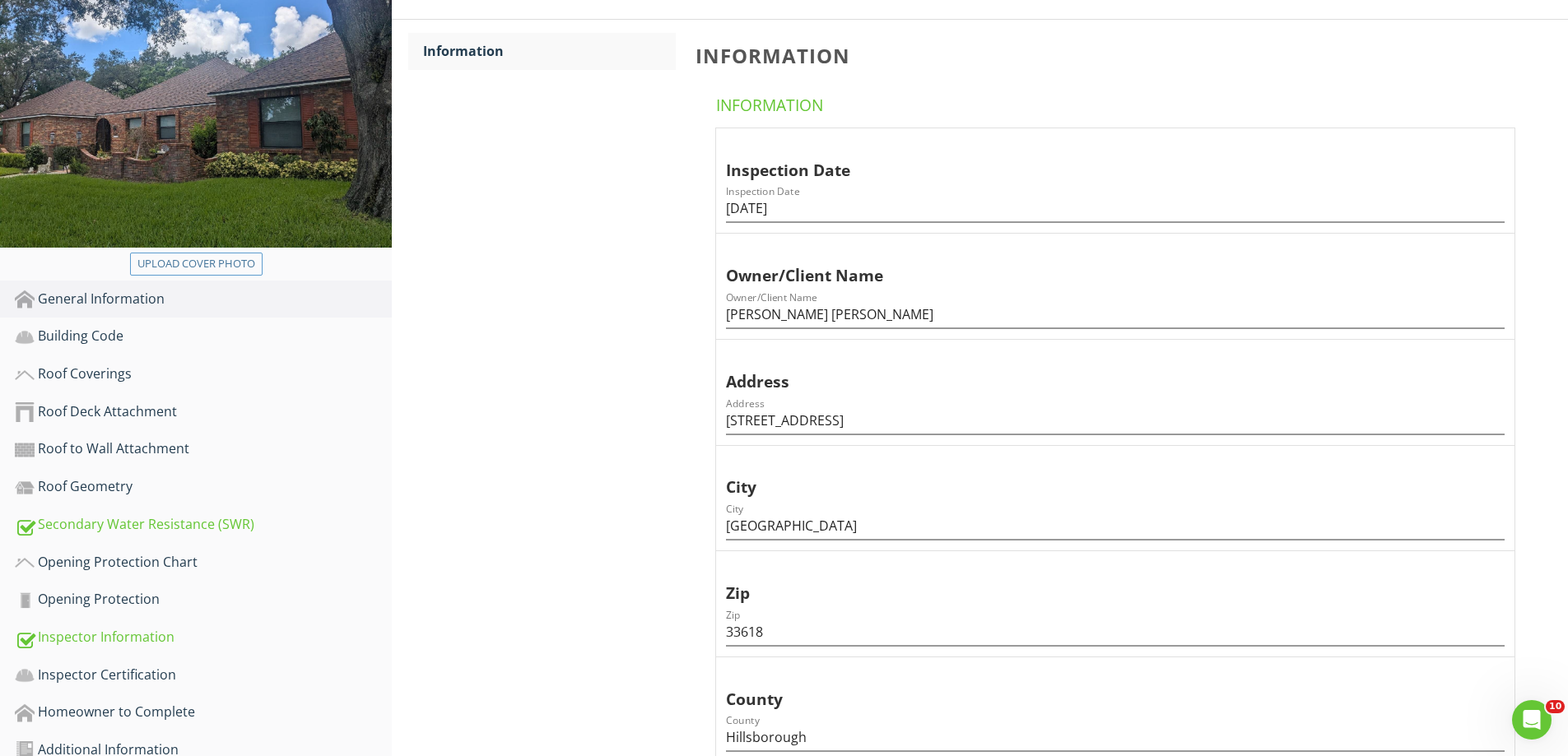
scroll to position [411, 0]
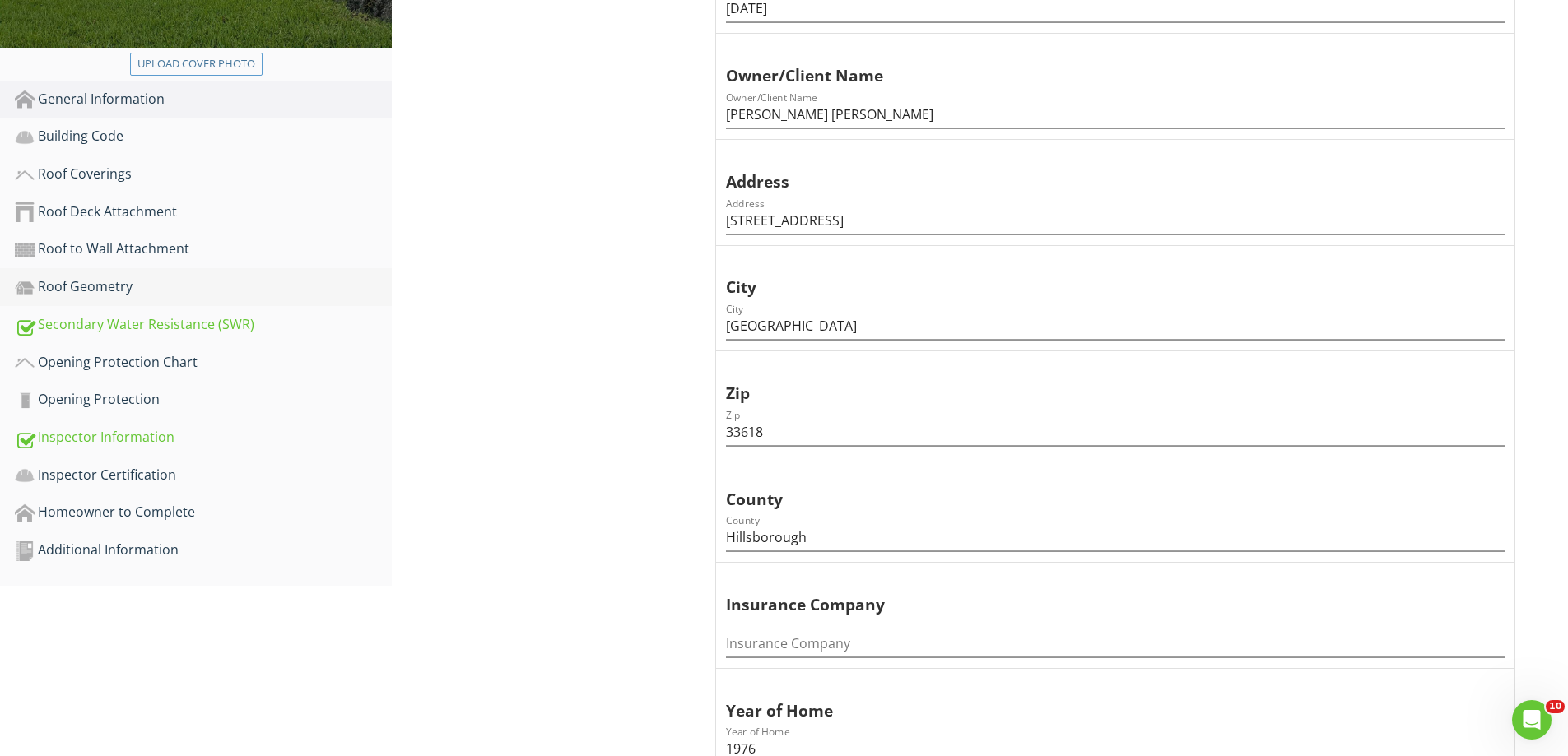
click at [133, 288] on div "Roof Geometry" at bounding box center [203, 286] width 377 height 22
